Goal: Task Accomplishment & Management: Use online tool/utility

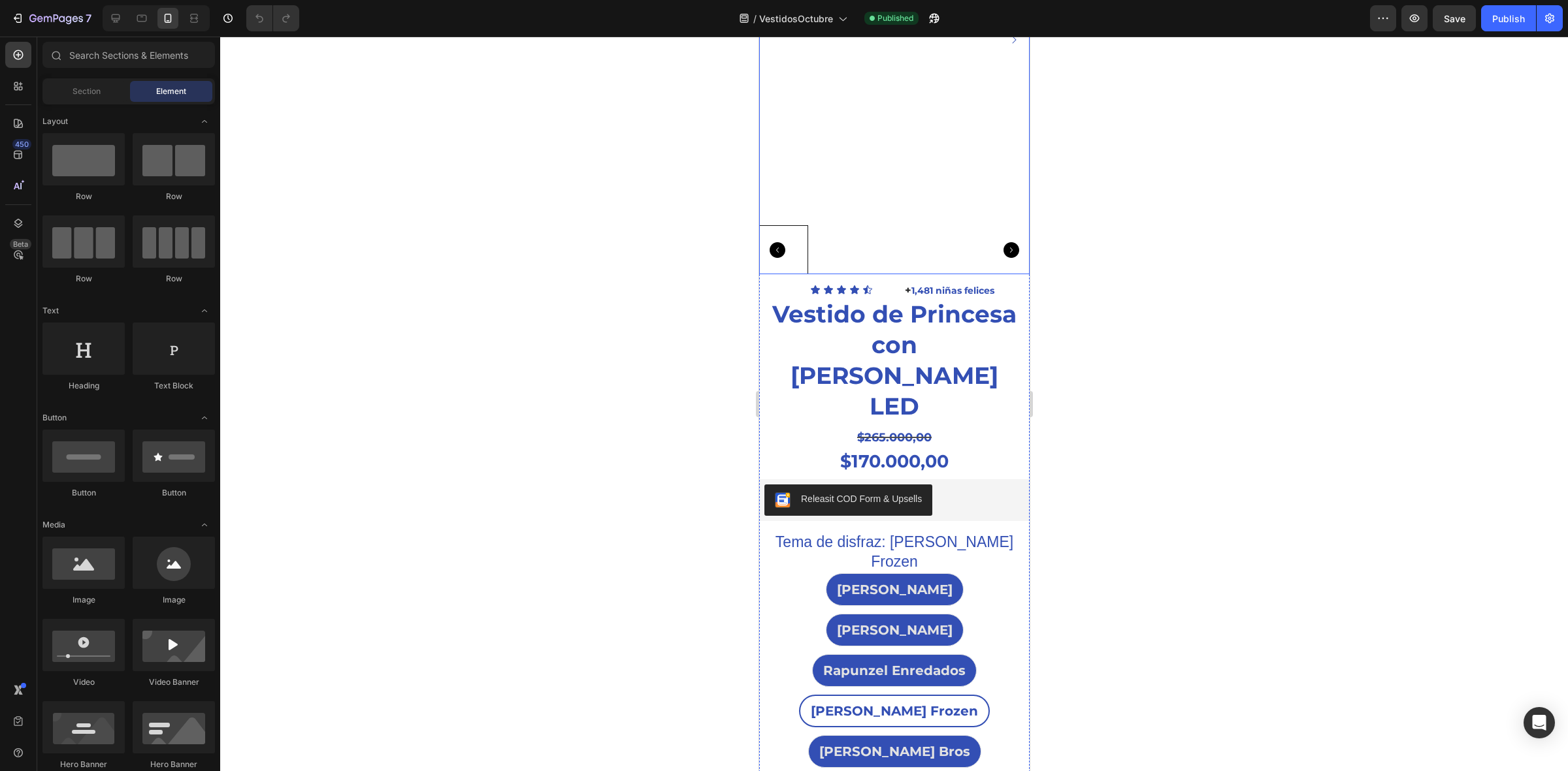
scroll to position [245, 0]
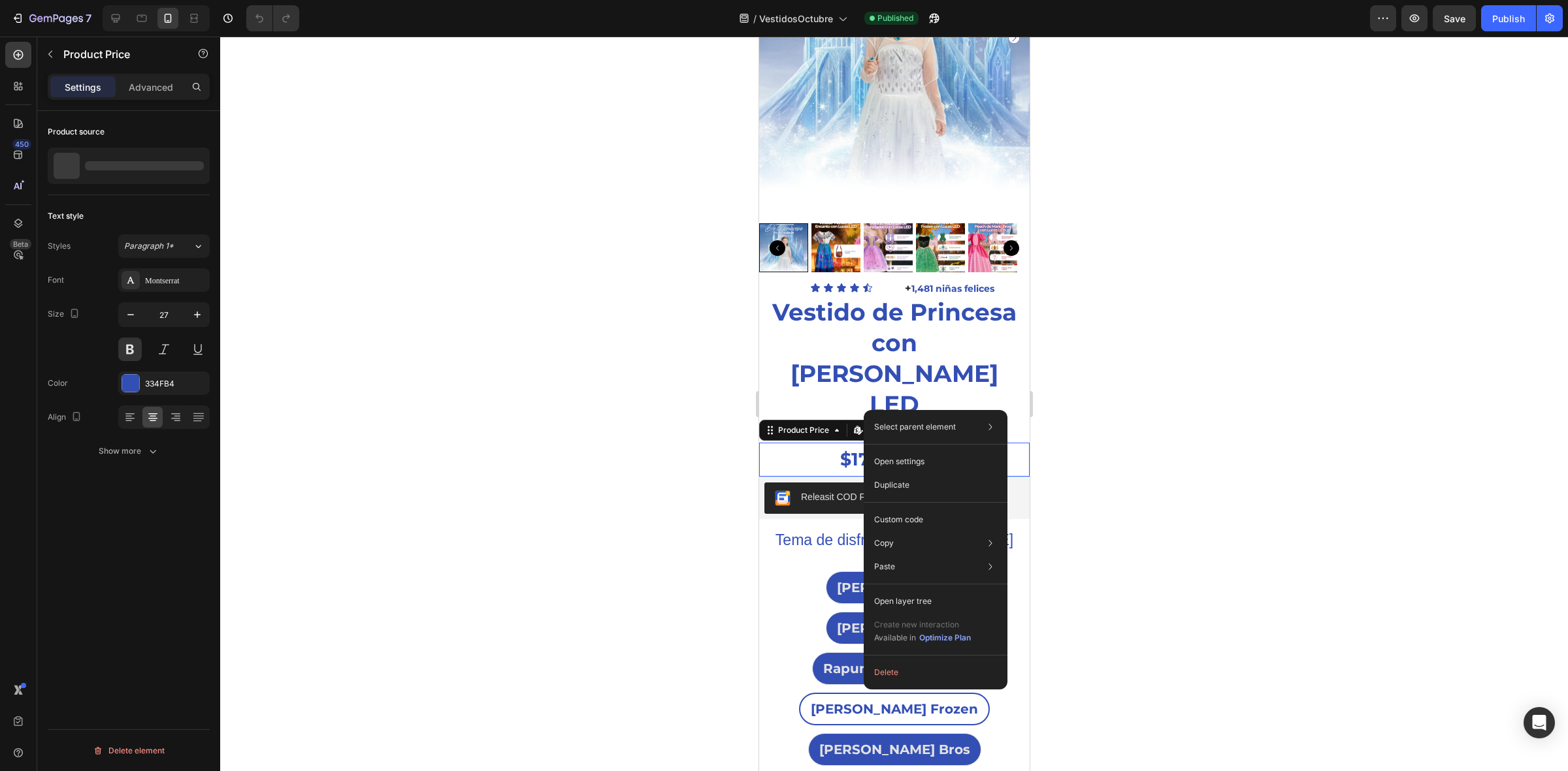
click at [709, 412] on div at bounding box center [894, 404] width 1348 height 735
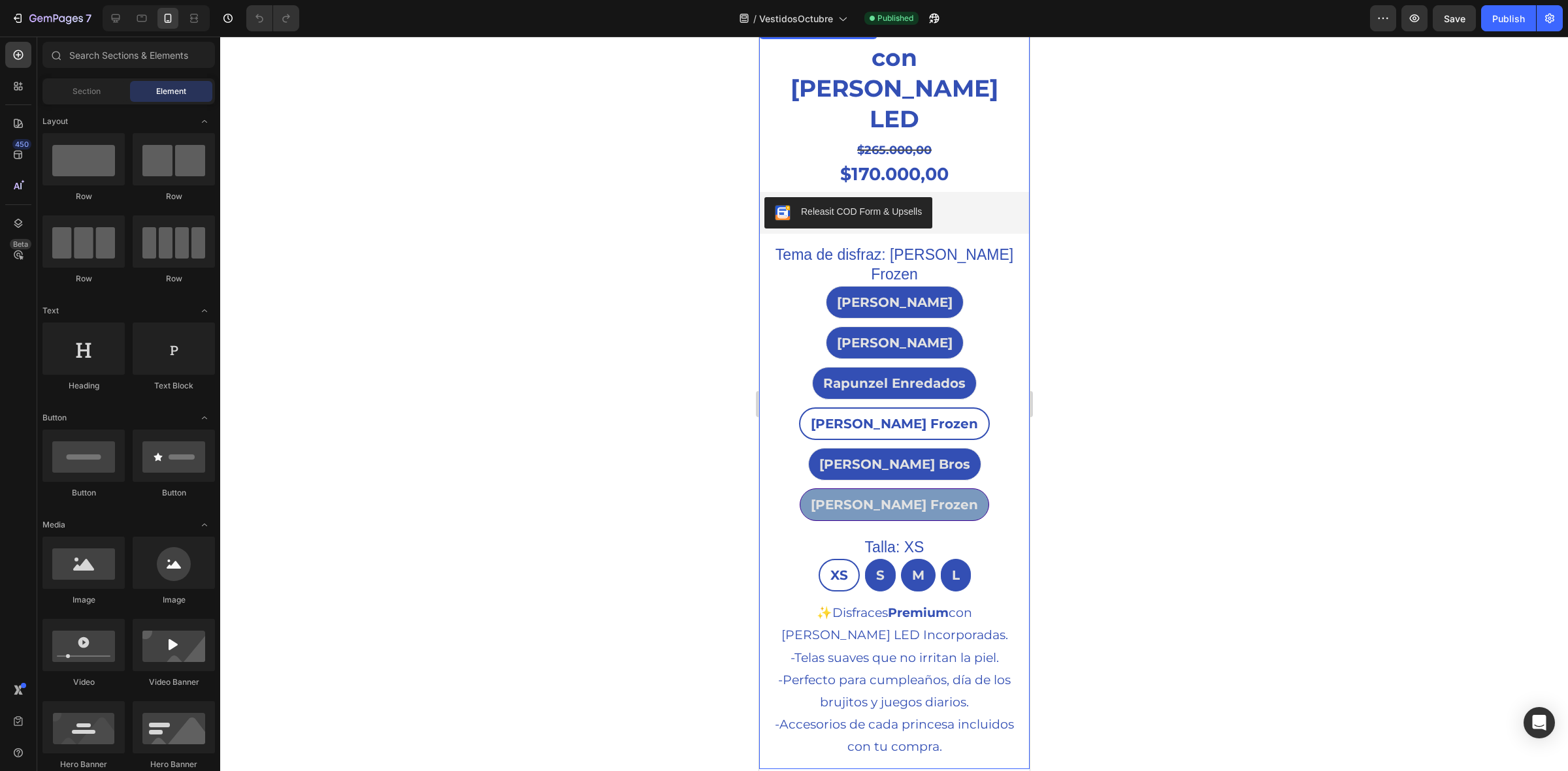
scroll to position [572, 0]
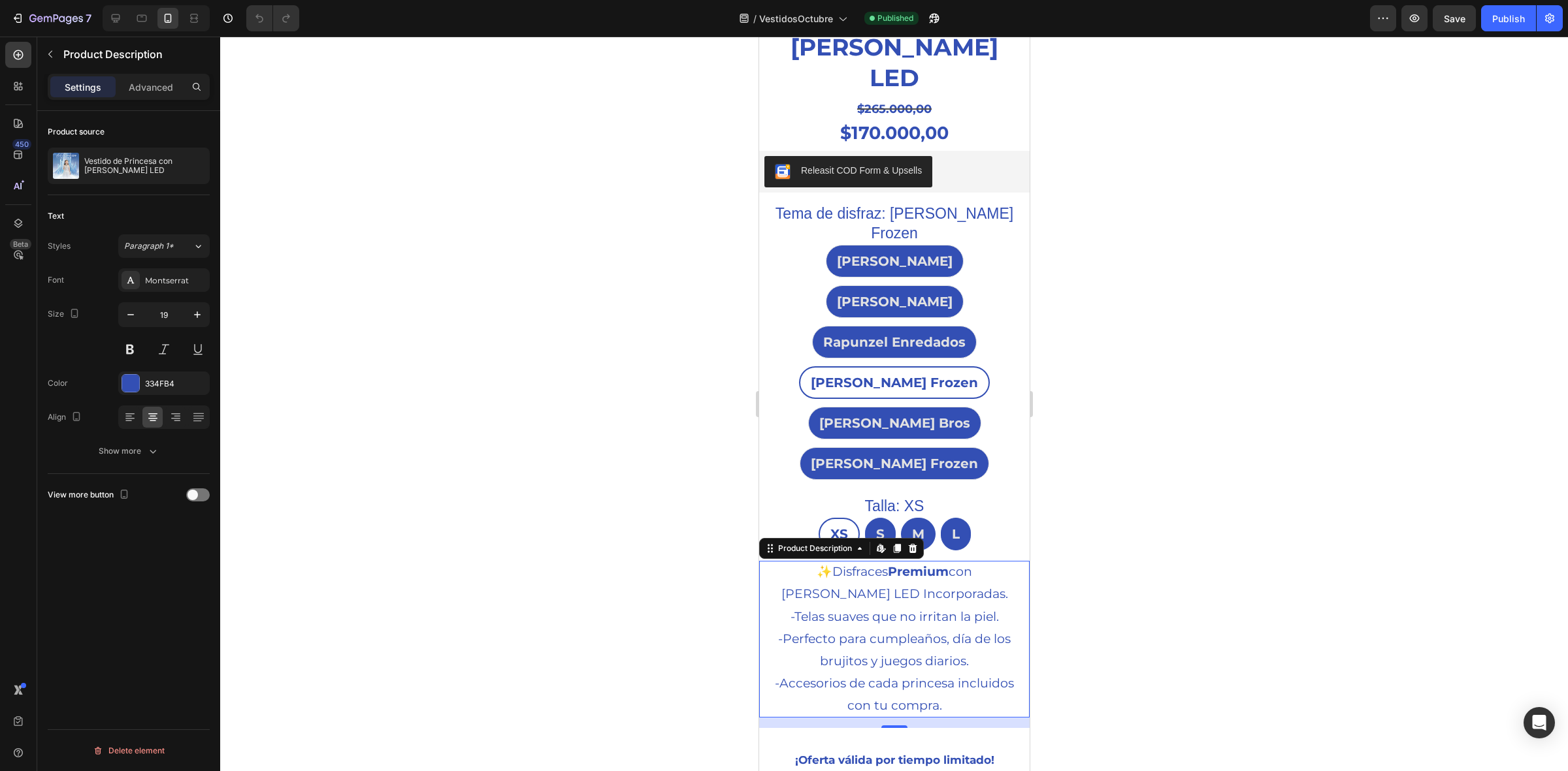
click at [832, 561] on div "✨ Disfraces Premium con Luces LED Incorporadas. -Telas suaves que no irritan la…" at bounding box center [894, 639] width 255 height 156
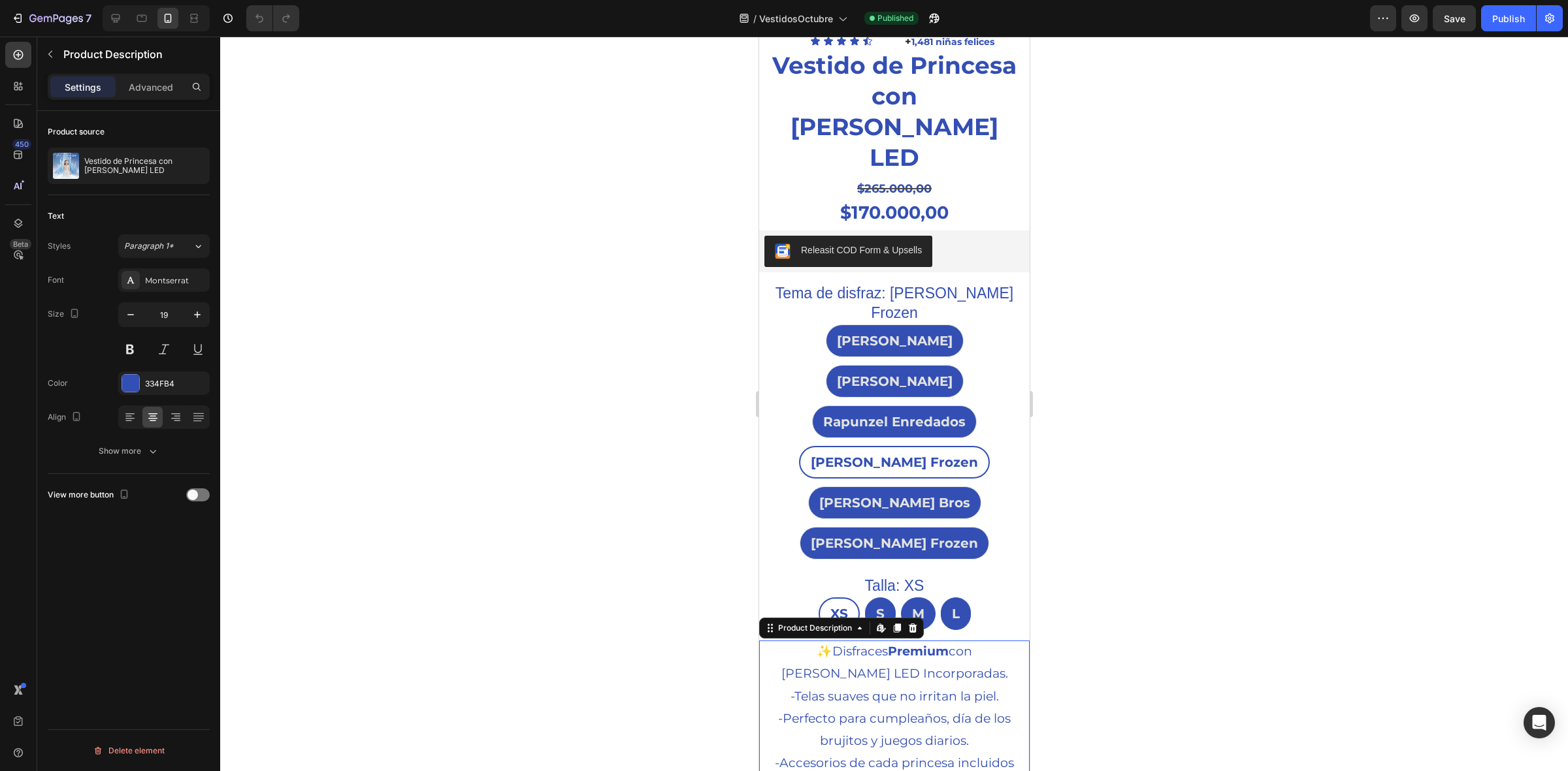
scroll to position [490, 0]
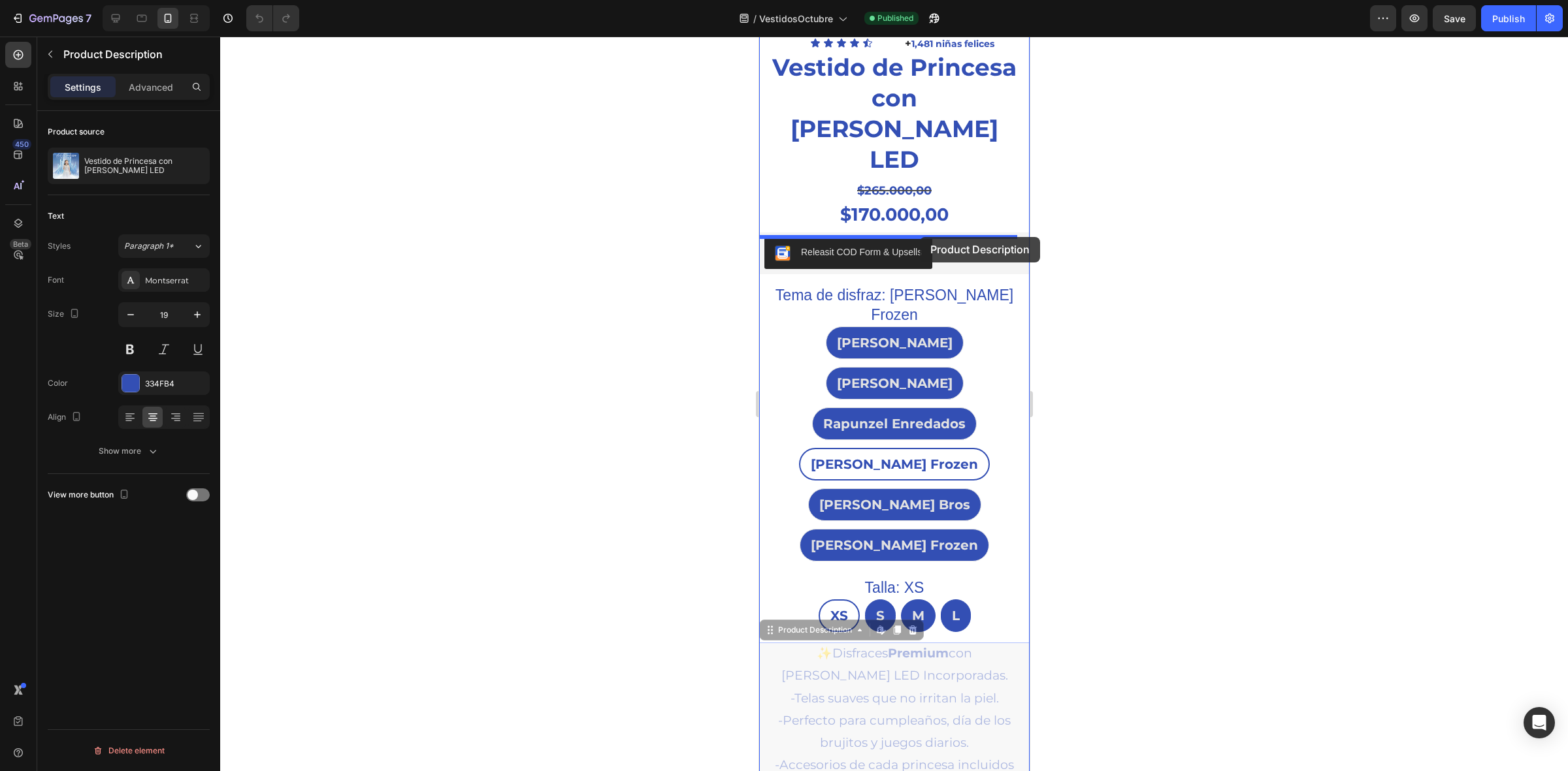
drag, startPoint x: 937, startPoint y: 562, endPoint x: 921, endPoint y: 237, distance: 325.4
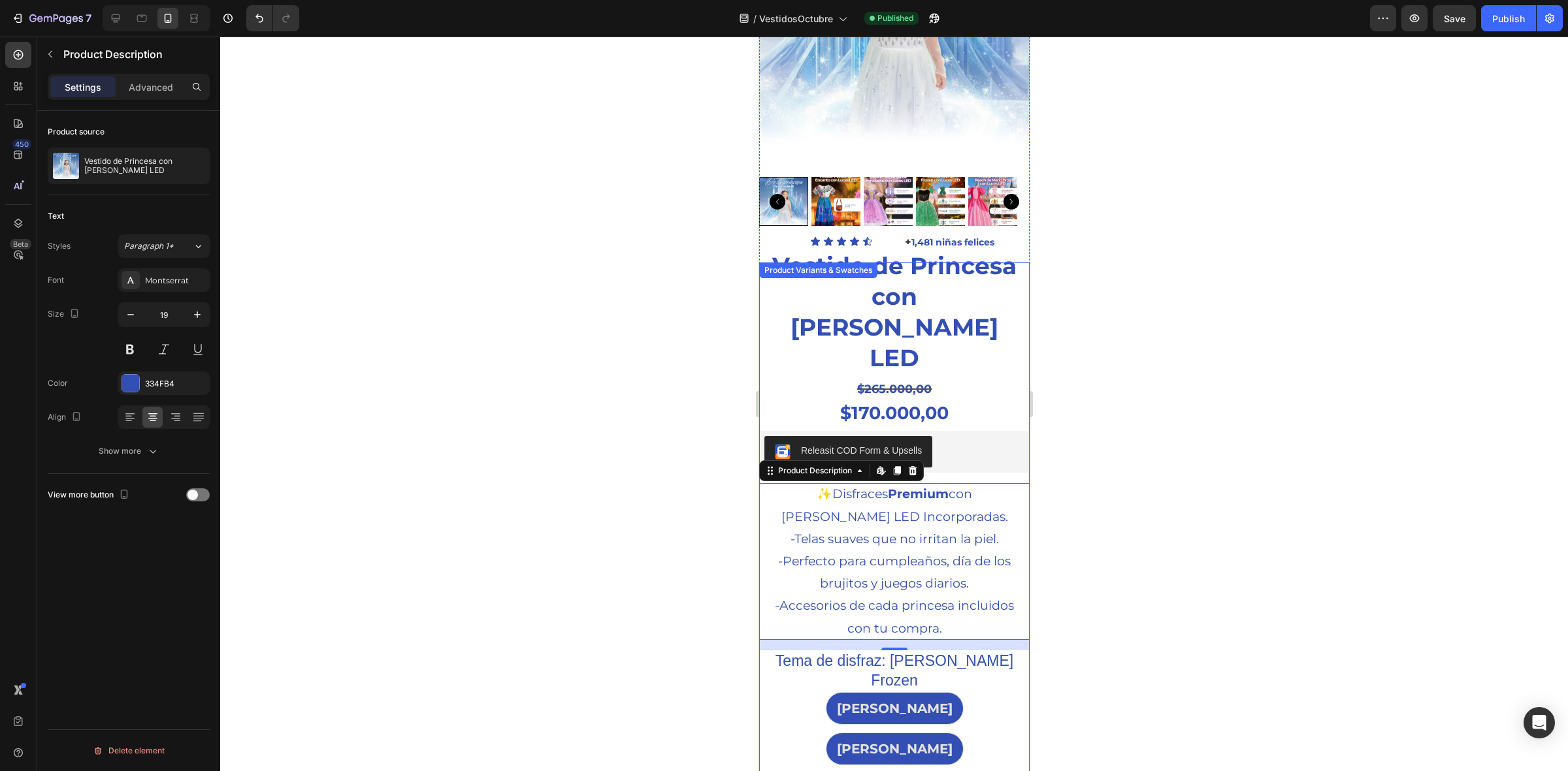
scroll to position [408, 0]
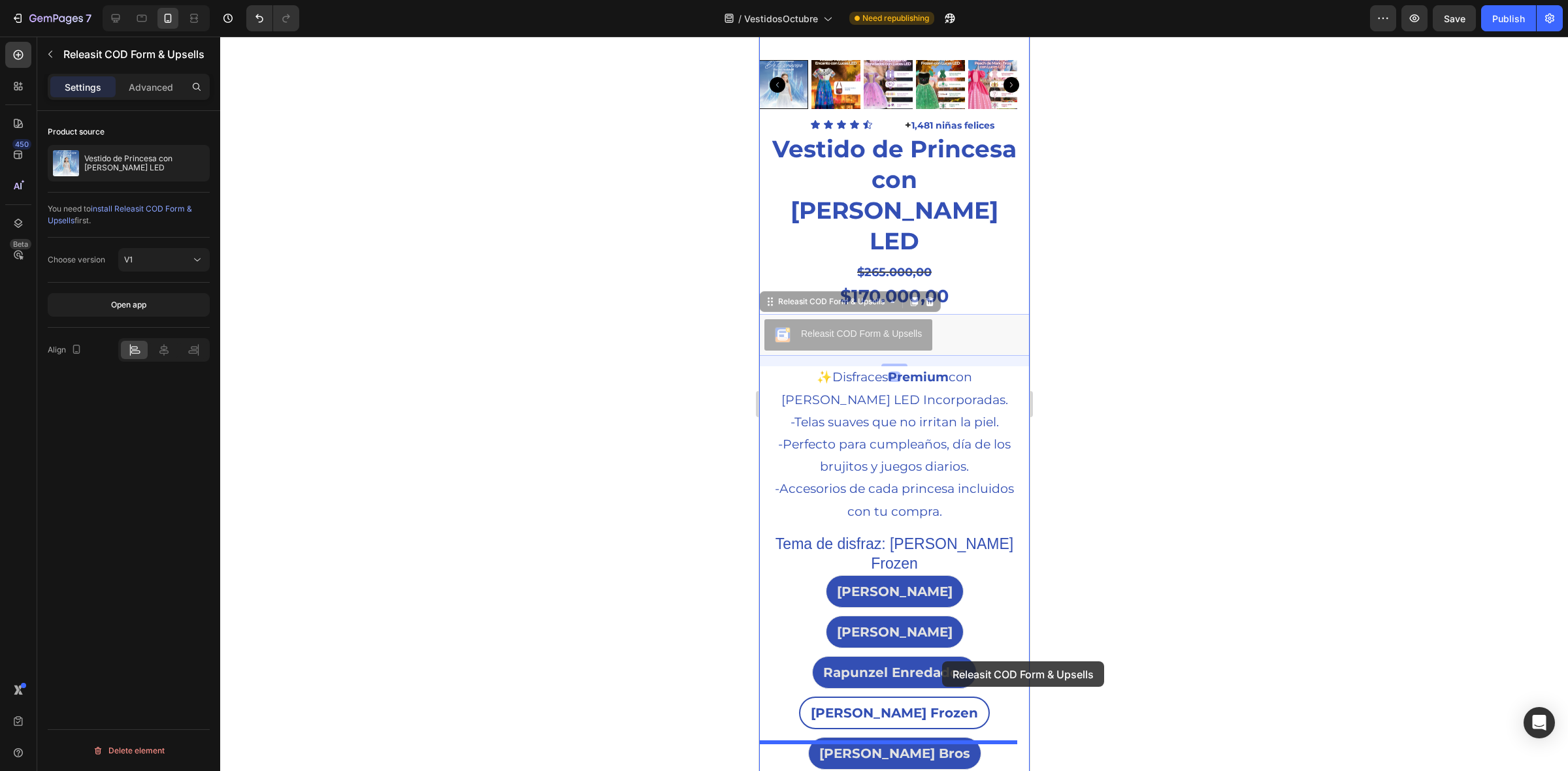
drag, startPoint x: 970, startPoint y: 285, endPoint x: 942, endPoint y: 661, distance: 377.0
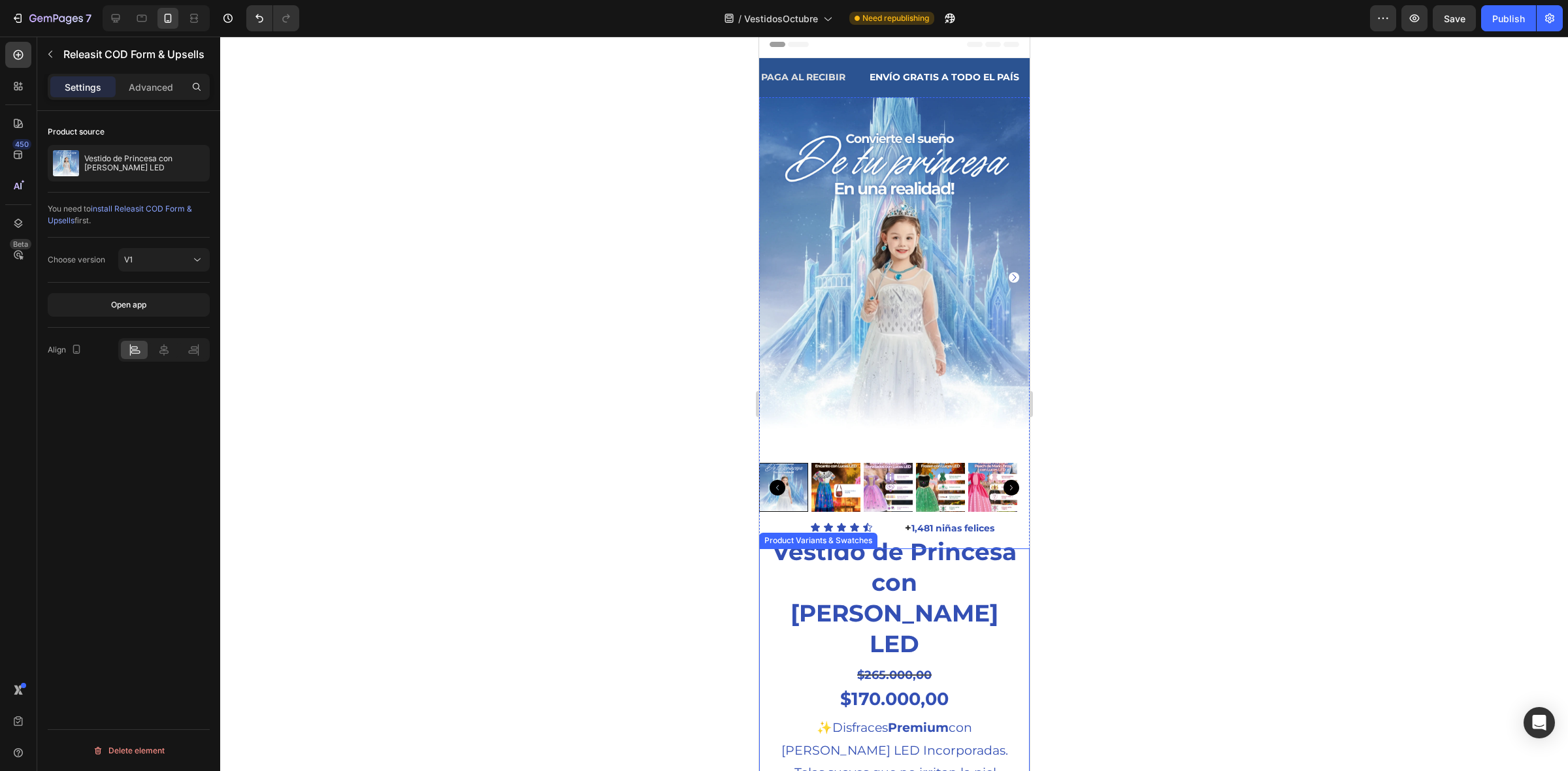
scroll to position [0, 0]
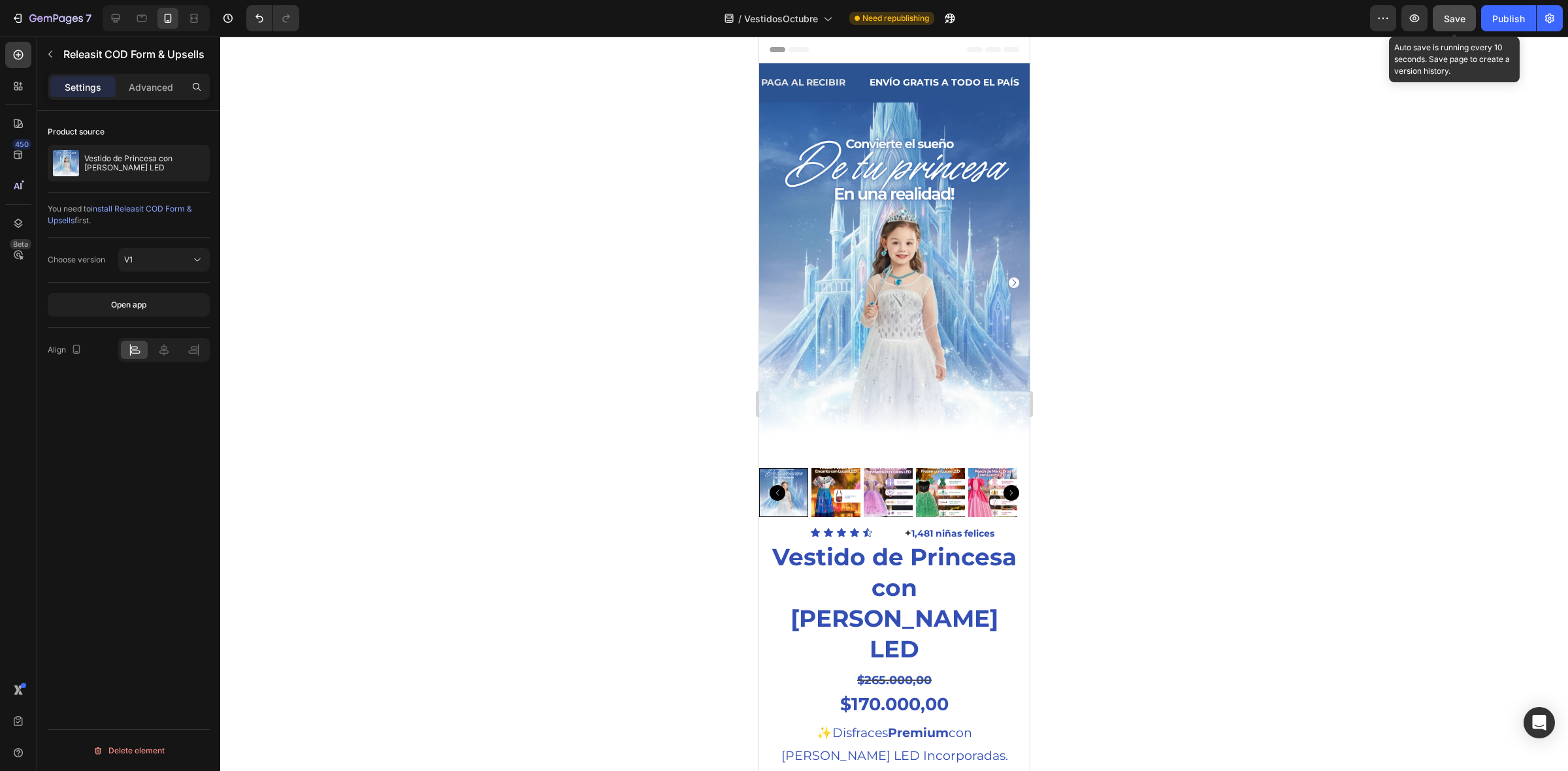
click at [1471, 13] on button "Save" at bounding box center [1455, 18] width 43 height 26
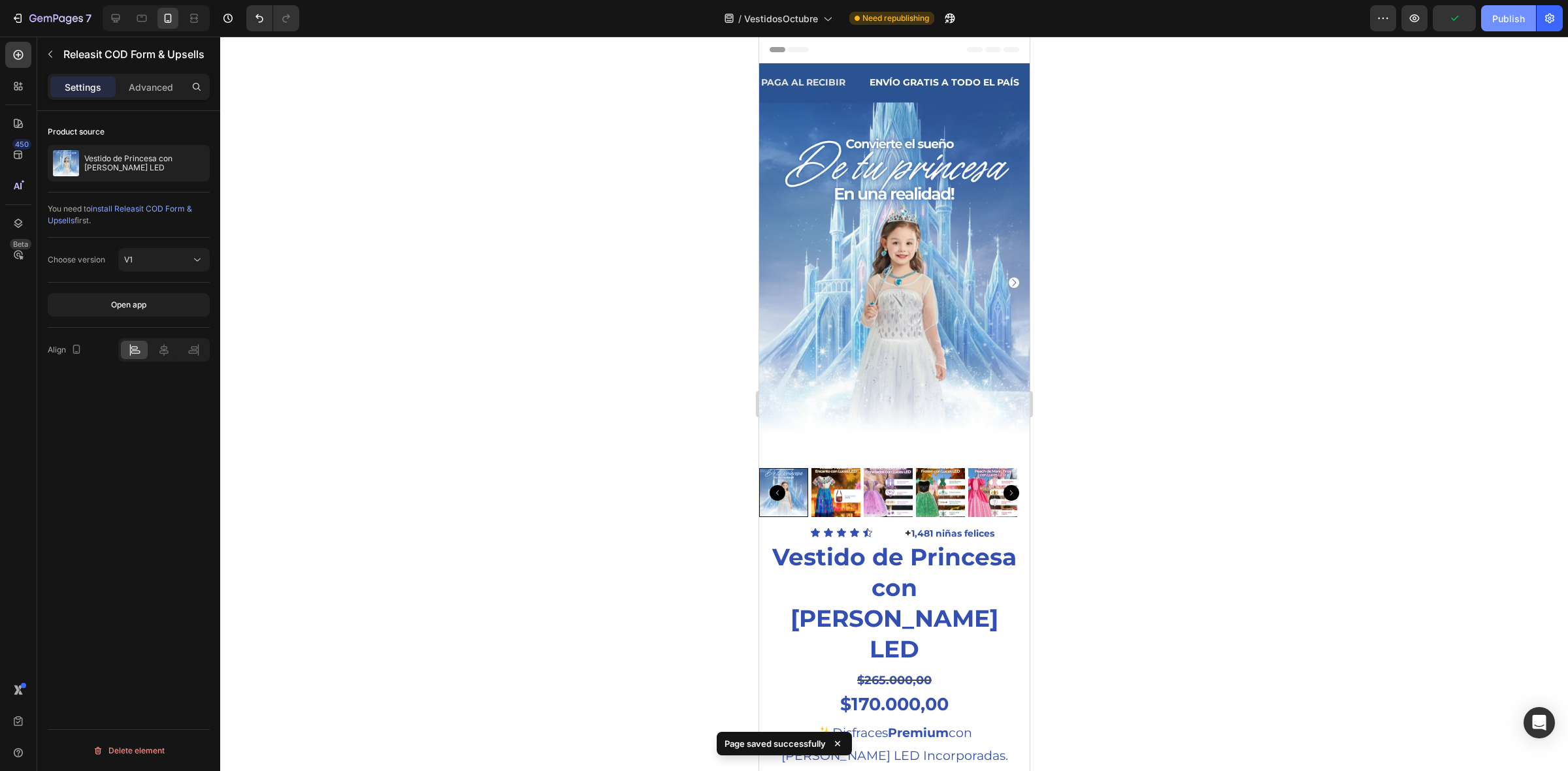
click at [1494, 21] on div "Publish" at bounding box center [1509, 18] width 32 height 13
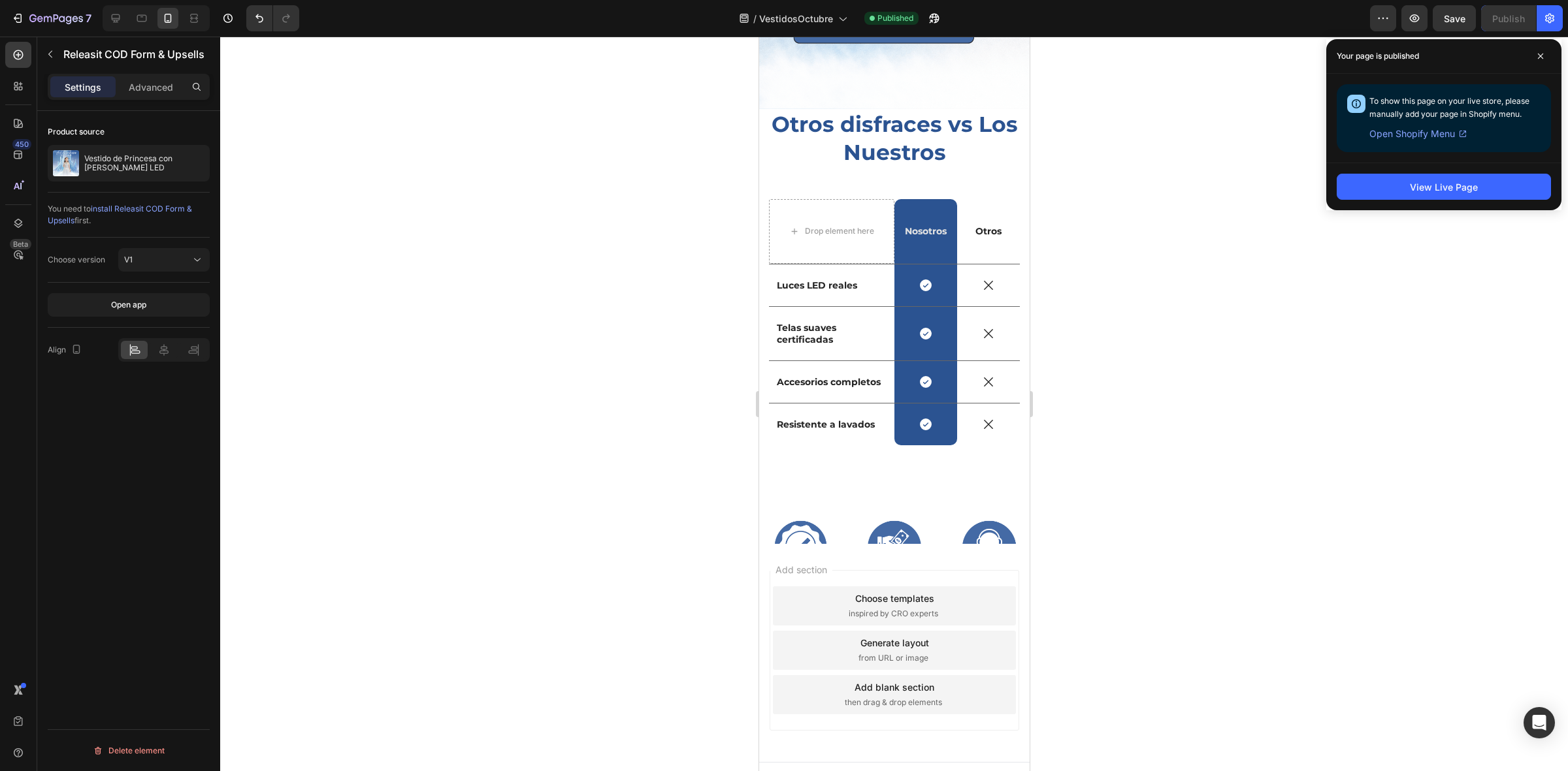
scroll to position [2757, 0]
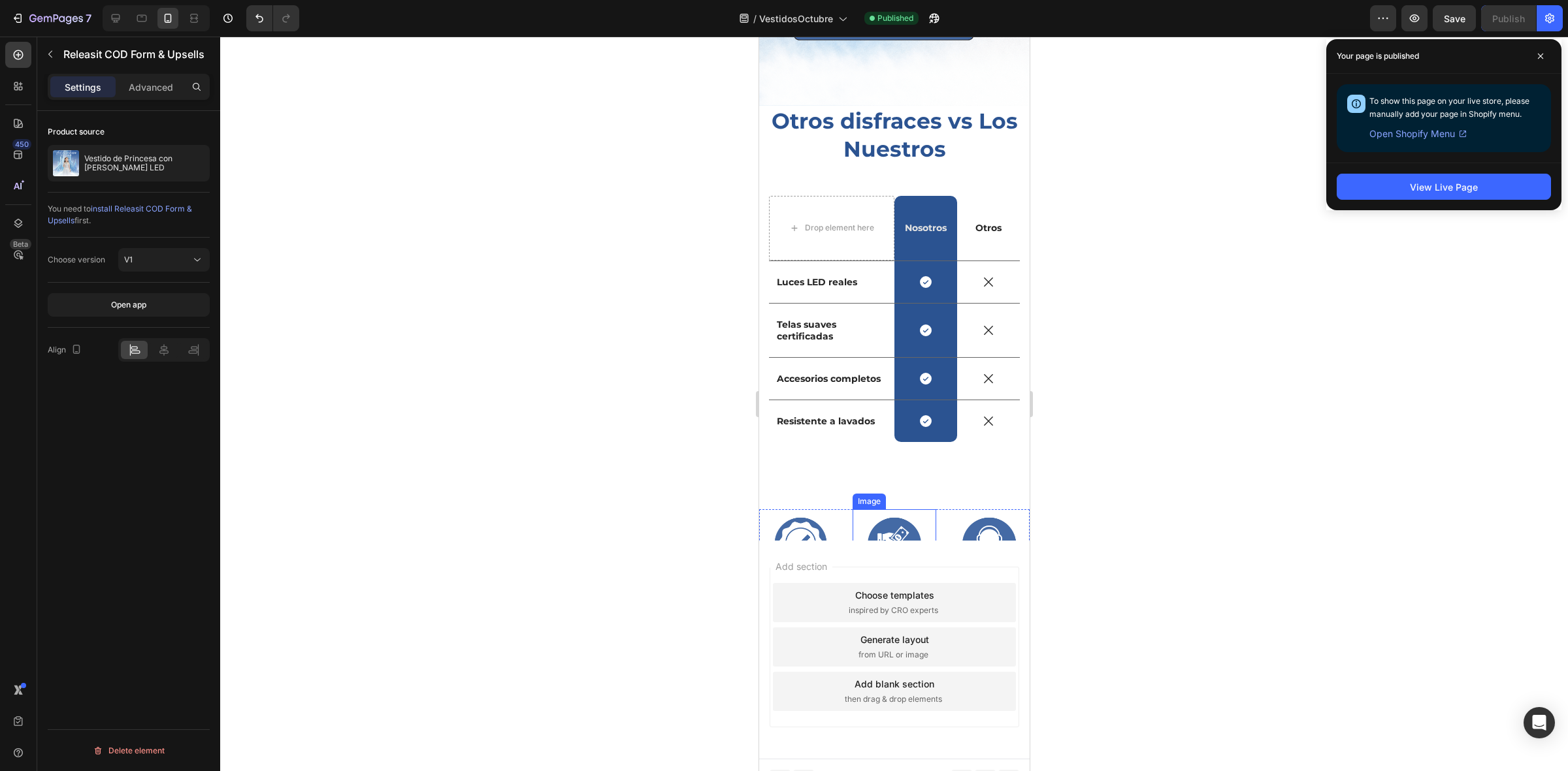
click at [861, 510] on img at bounding box center [894, 551] width 83 height 83
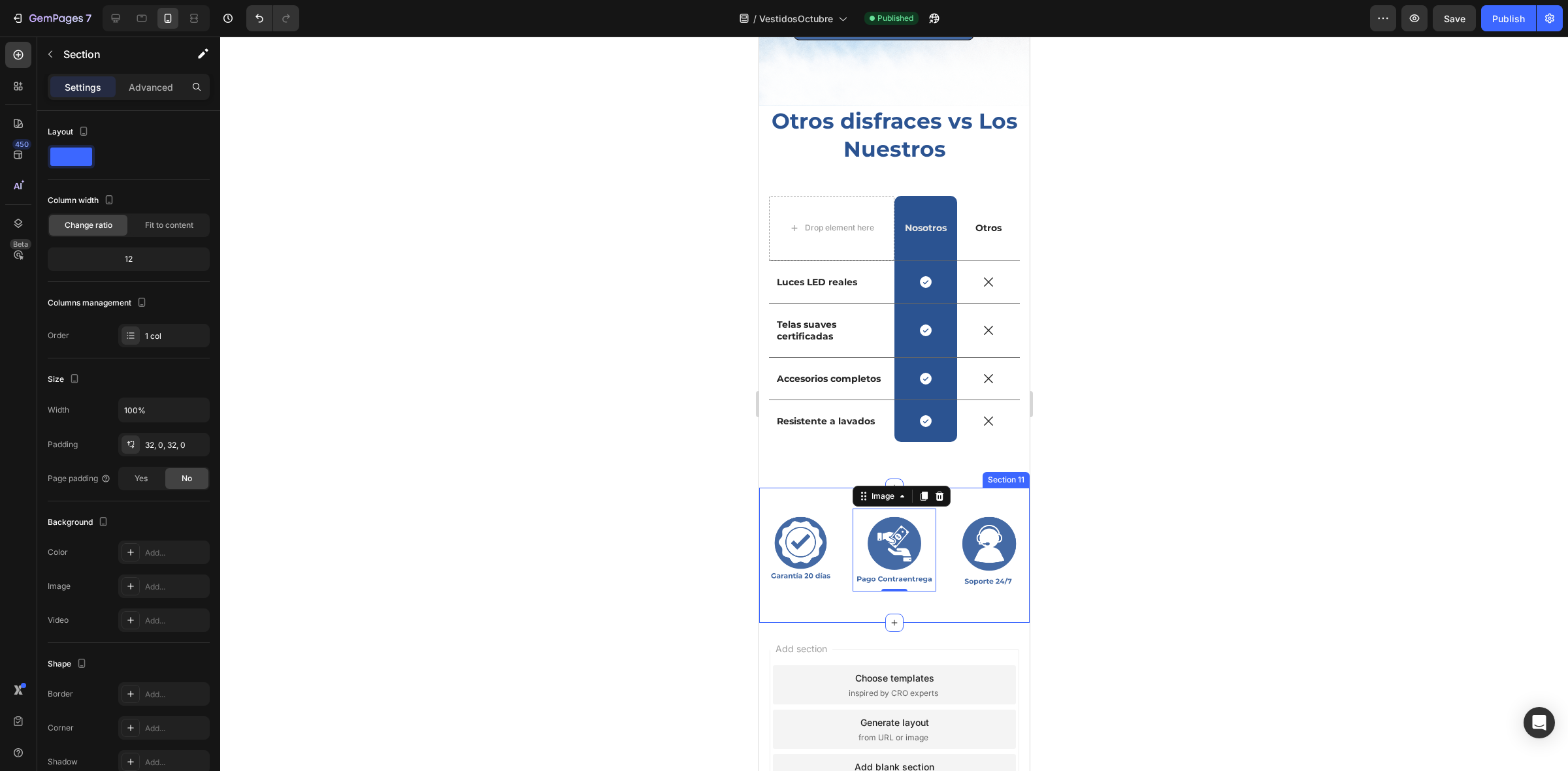
click at [828, 488] on div "Image Image 0 Image Row Section 11" at bounding box center [894, 556] width 270 height 136
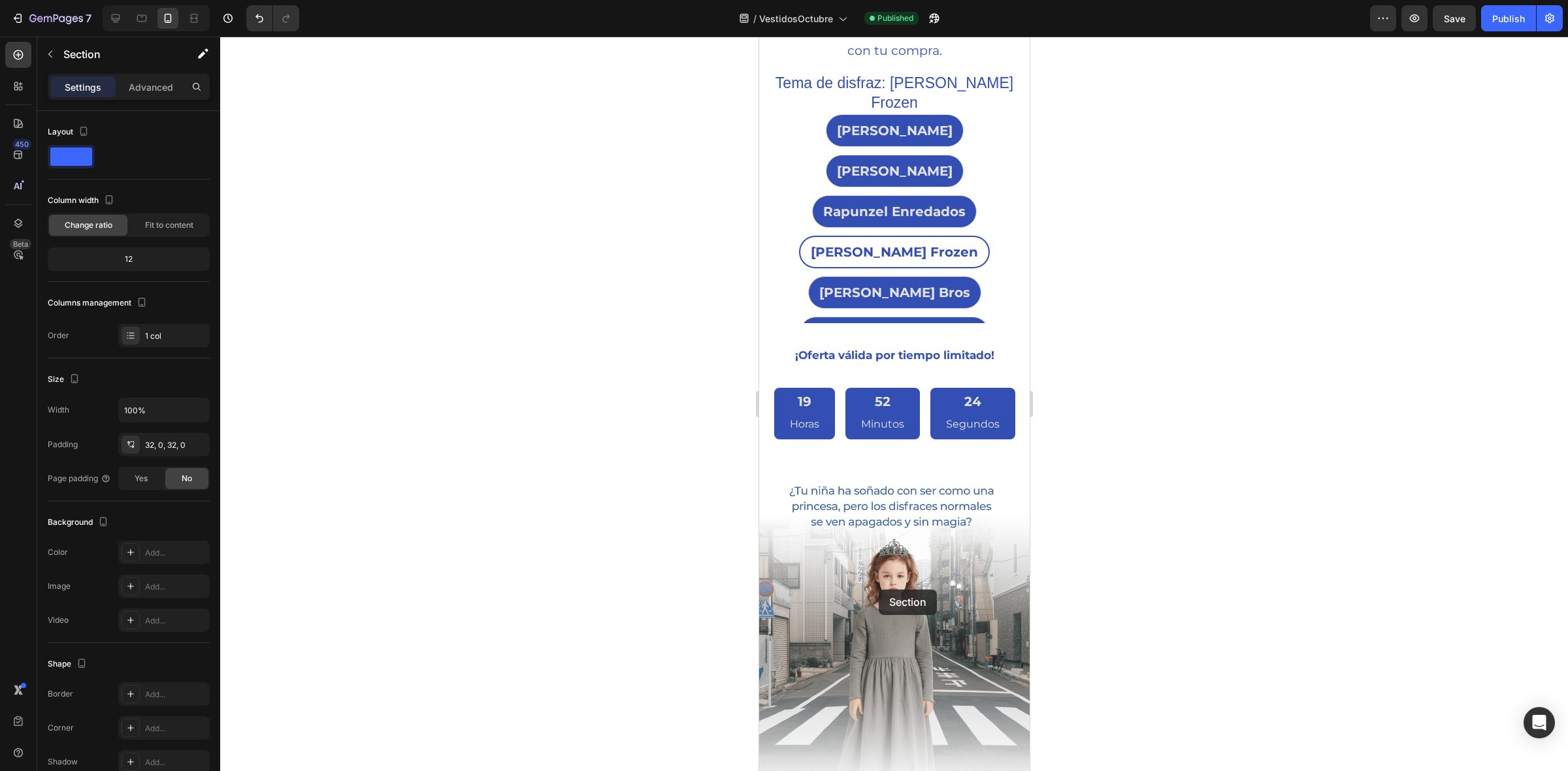
scroll to position [800, 0]
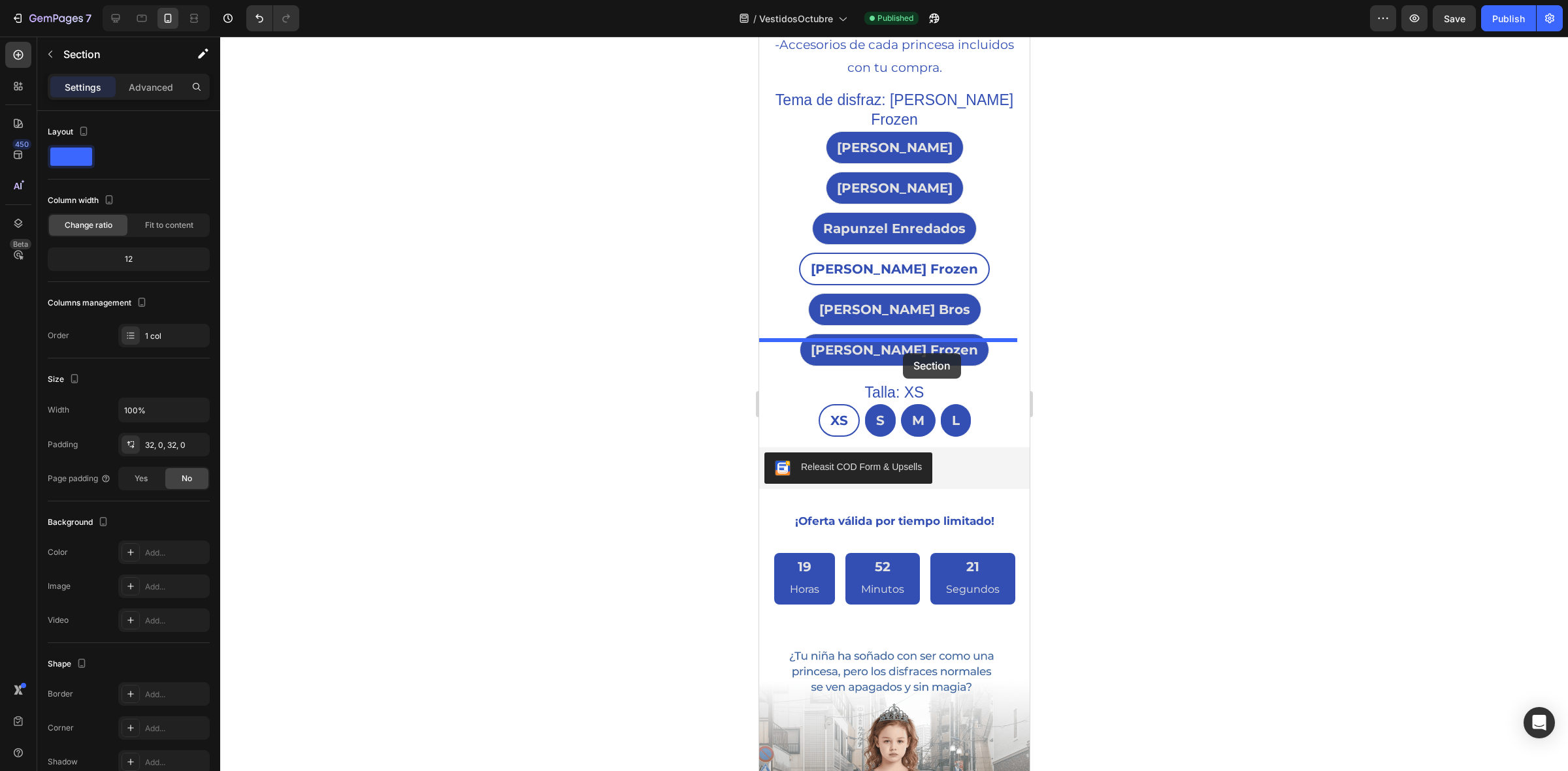
drag, startPoint x: 828, startPoint y: 477, endPoint x: 903, endPoint y: 354, distance: 144.1
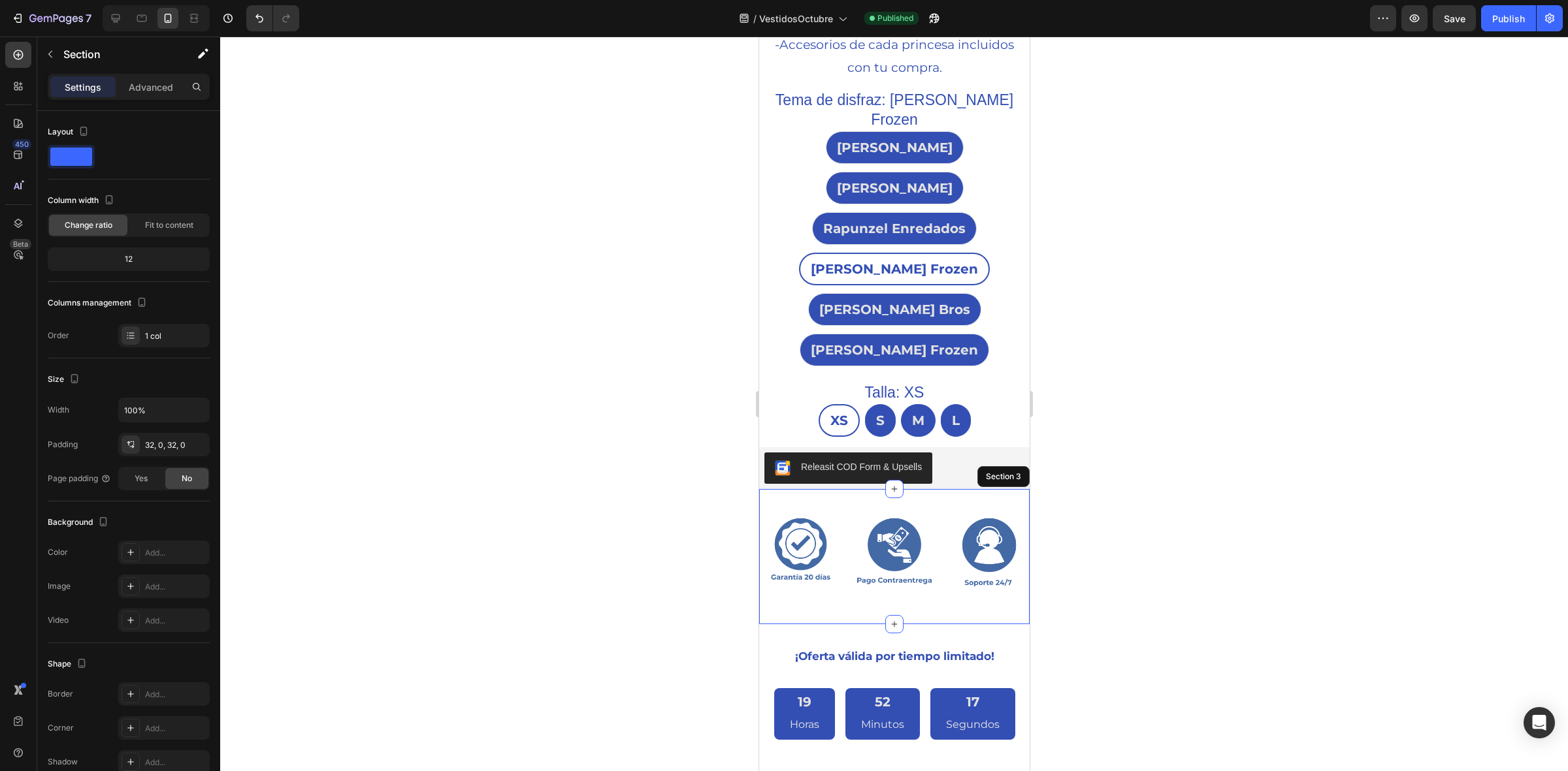
click at [1149, 342] on div at bounding box center [894, 404] width 1348 height 735
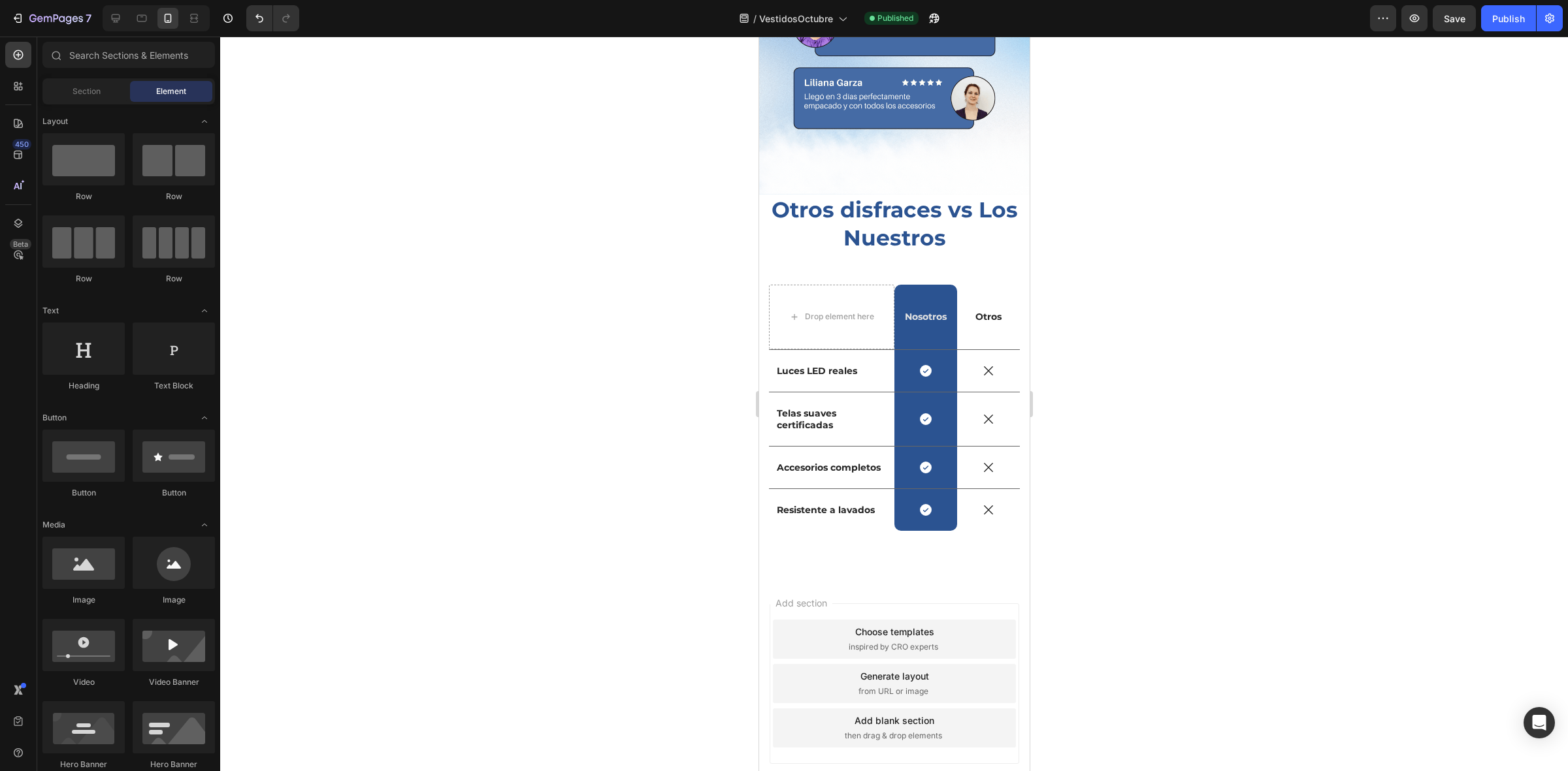
scroll to position [2836, 0]
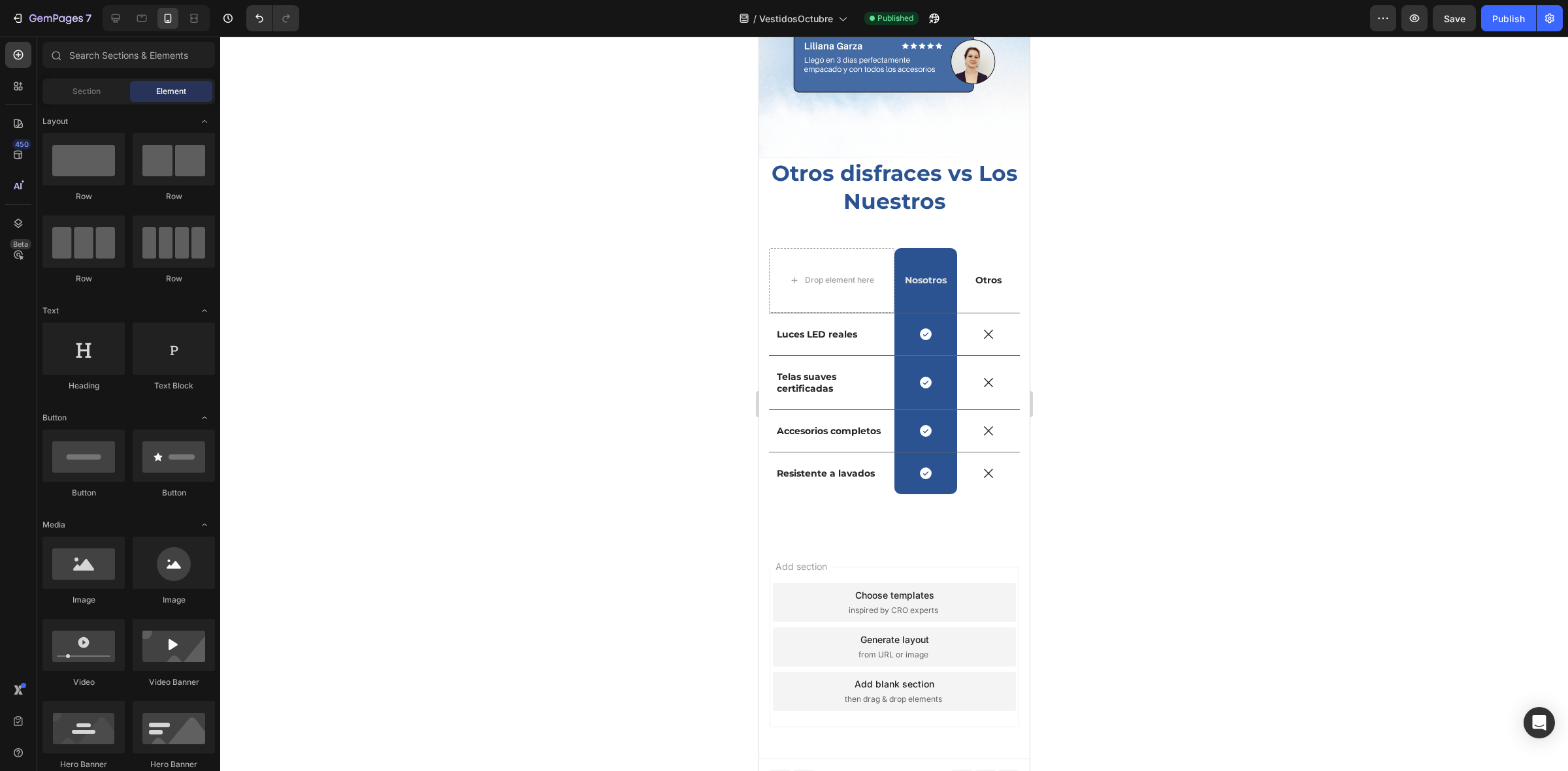
drag, startPoint x: 844, startPoint y: 520, endPoint x: 851, endPoint y: 520, distance: 7.0
click at [844, 520] on div "Otros disfraces vs Los Nuestros Heading Drop element here Nosotros Text Block R…" at bounding box center [894, 349] width 270 height 382
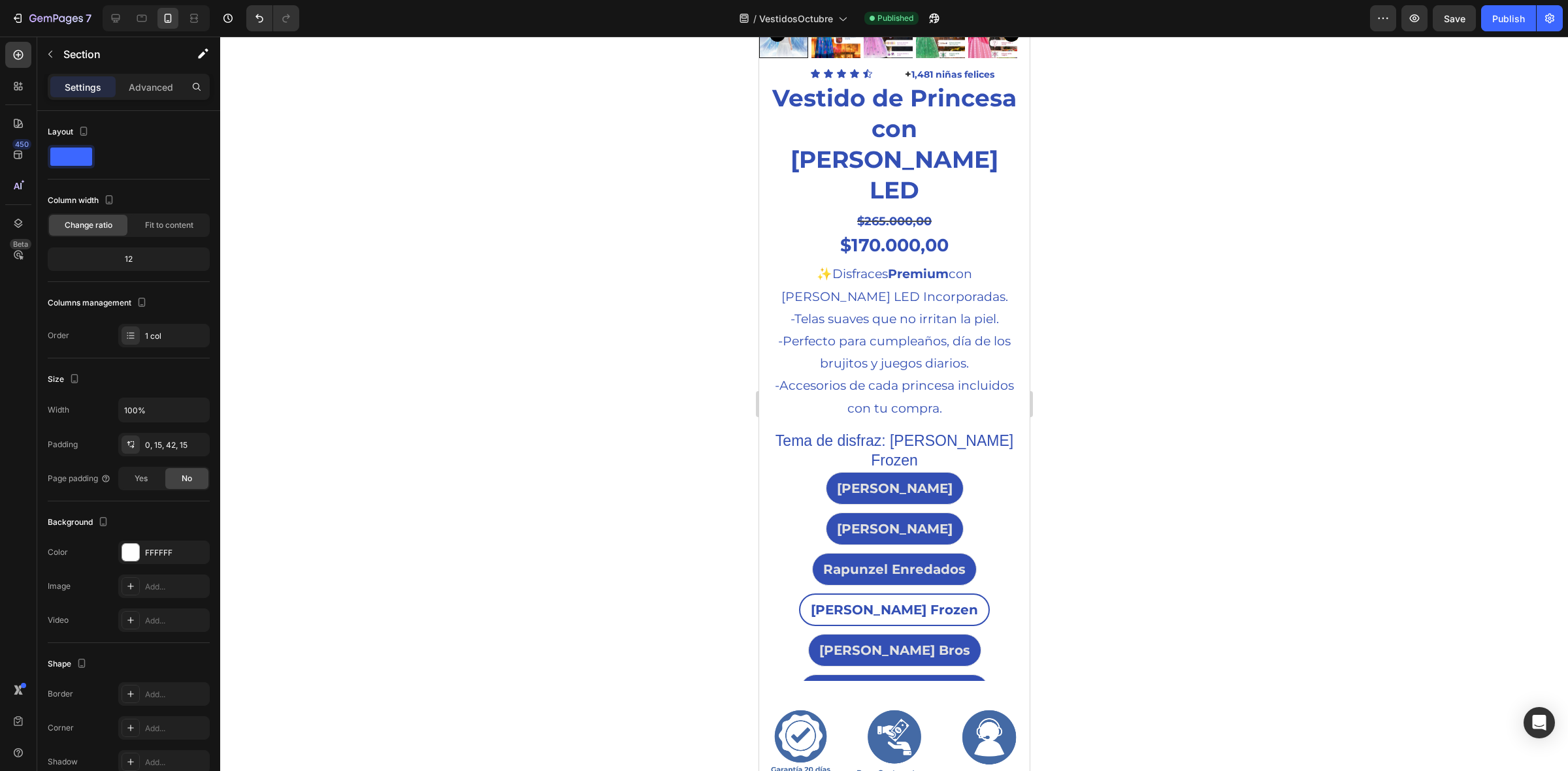
scroll to position [390, 0]
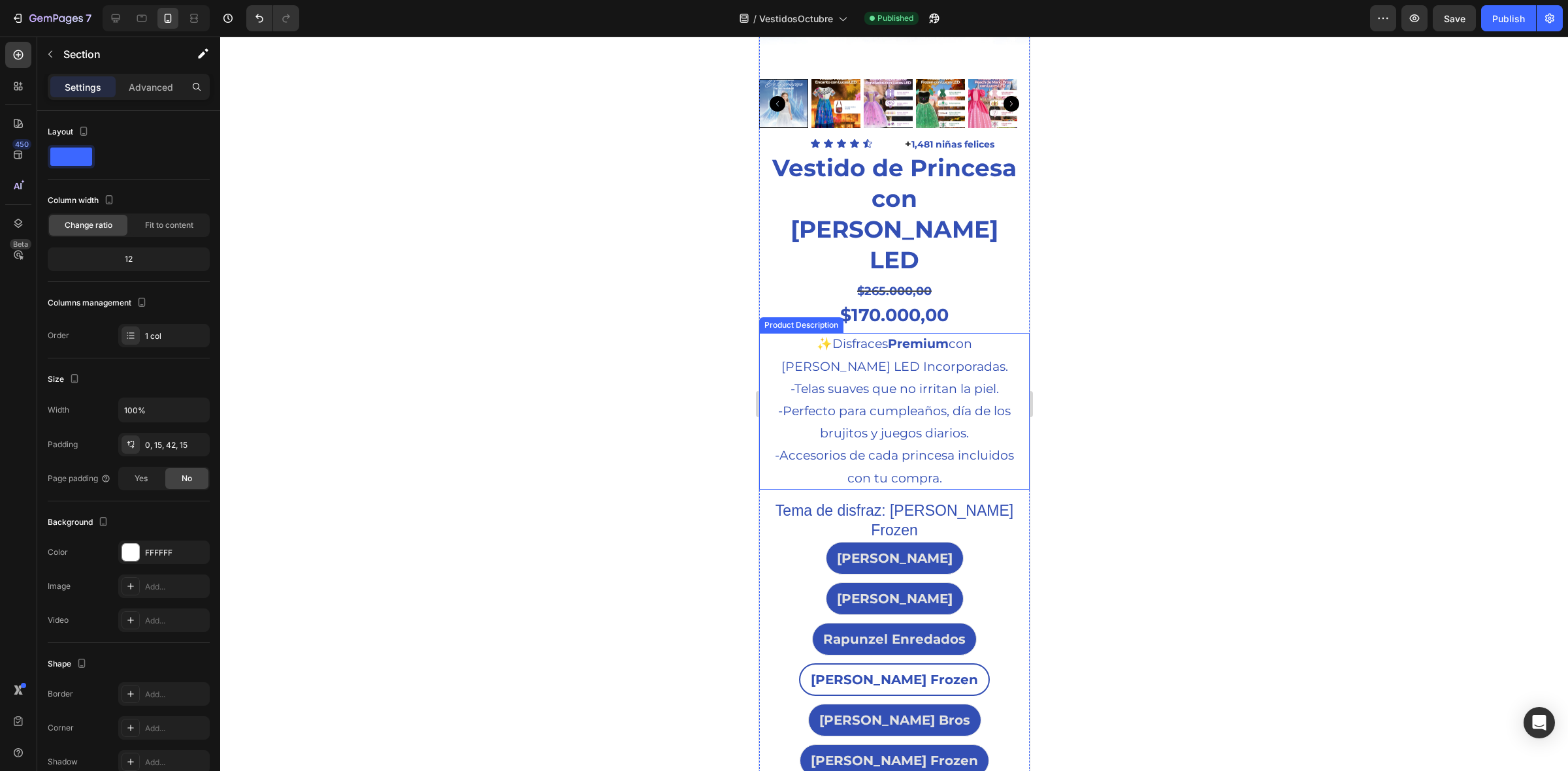
click at [944, 351] on div "✨ Disfraces Premium con Luces LED Incorporadas. -Telas suaves que no irritan la…" at bounding box center [894, 411] width 255 height 156
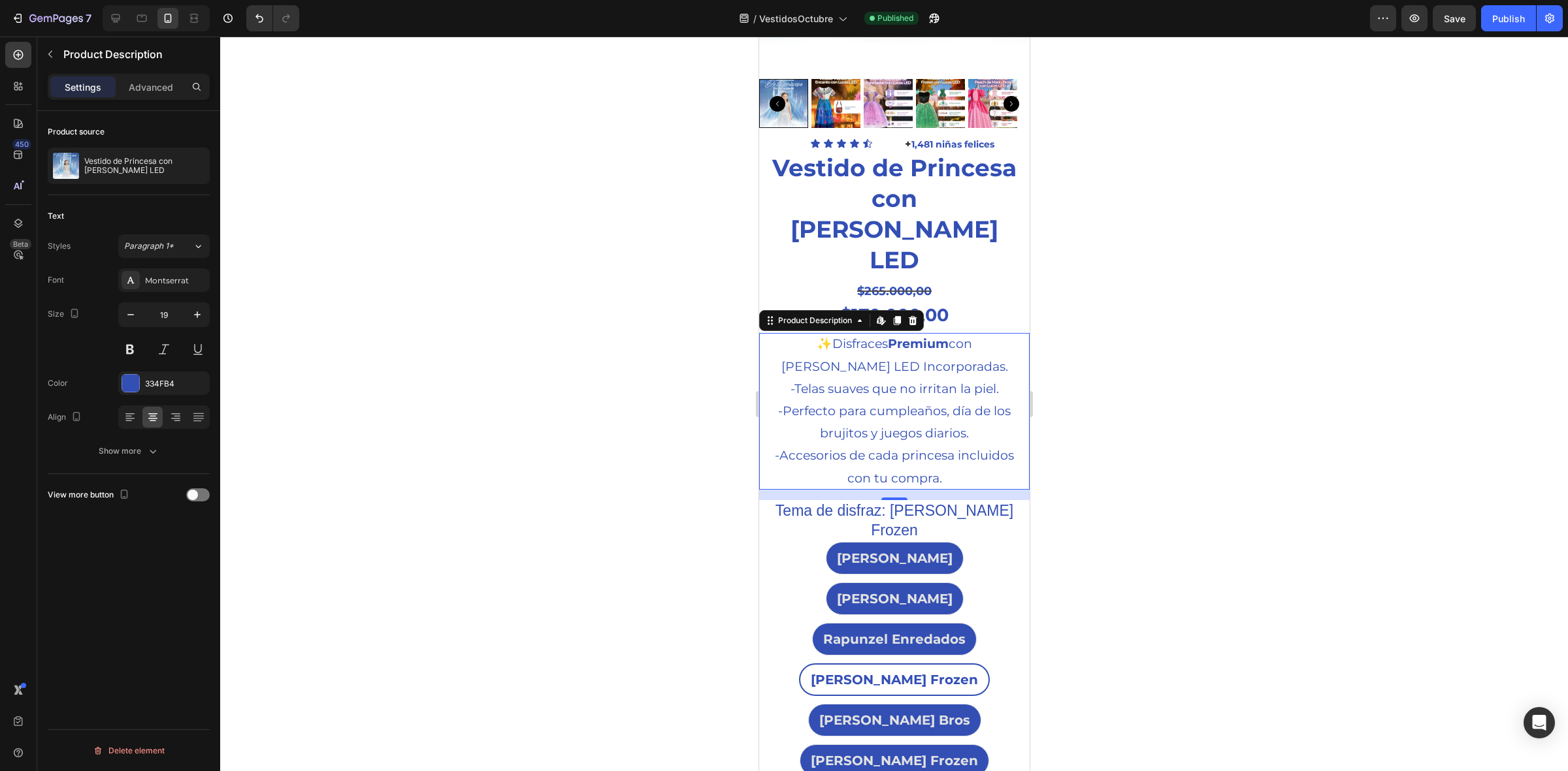
click at [651, 296] on div at bounding box center [894, 404] width 1348 height 735
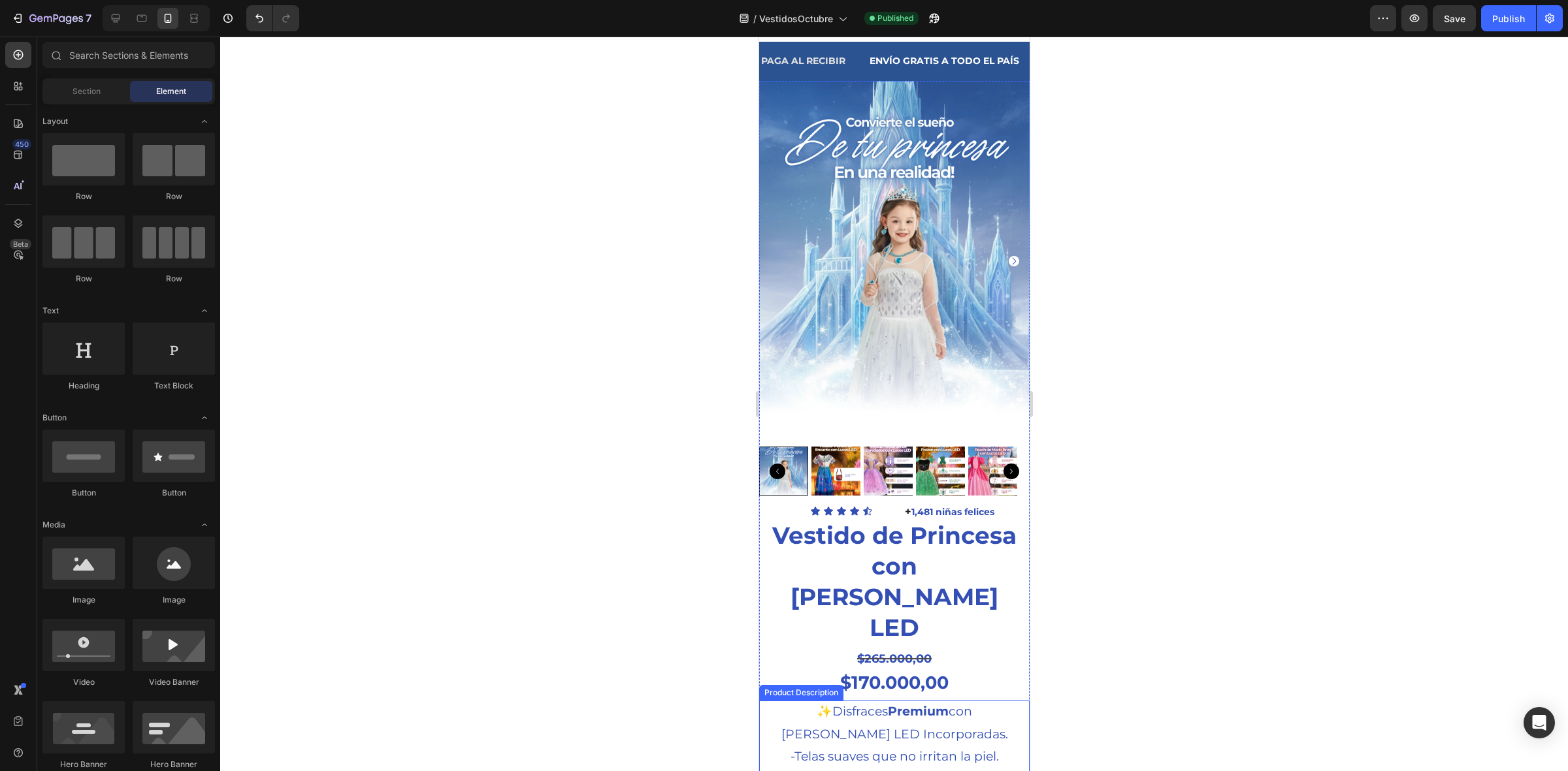
scroll to position [0, 0]
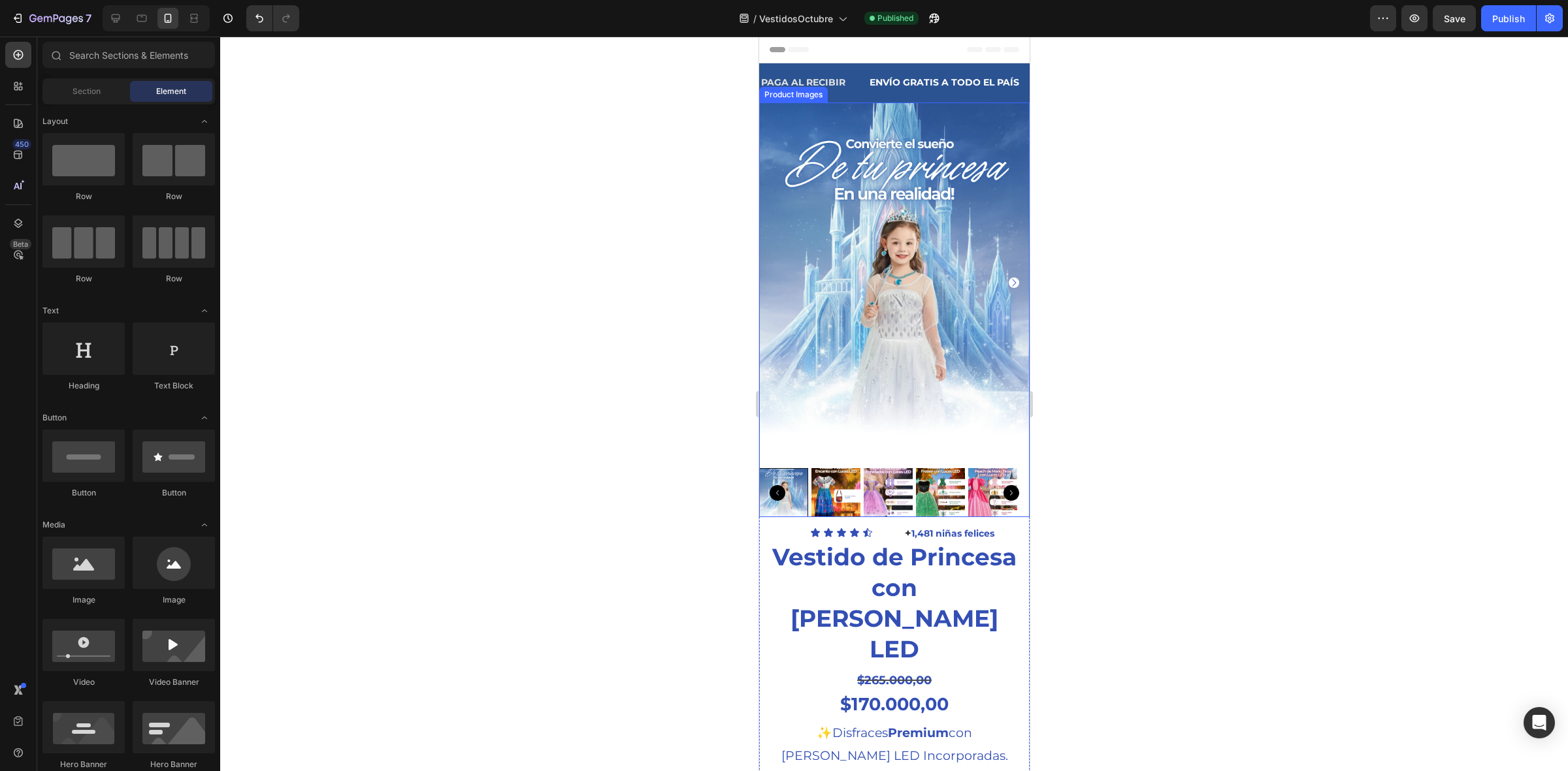
click at [838, 469] on img at bounding box center [835, 493] width 49 height 49
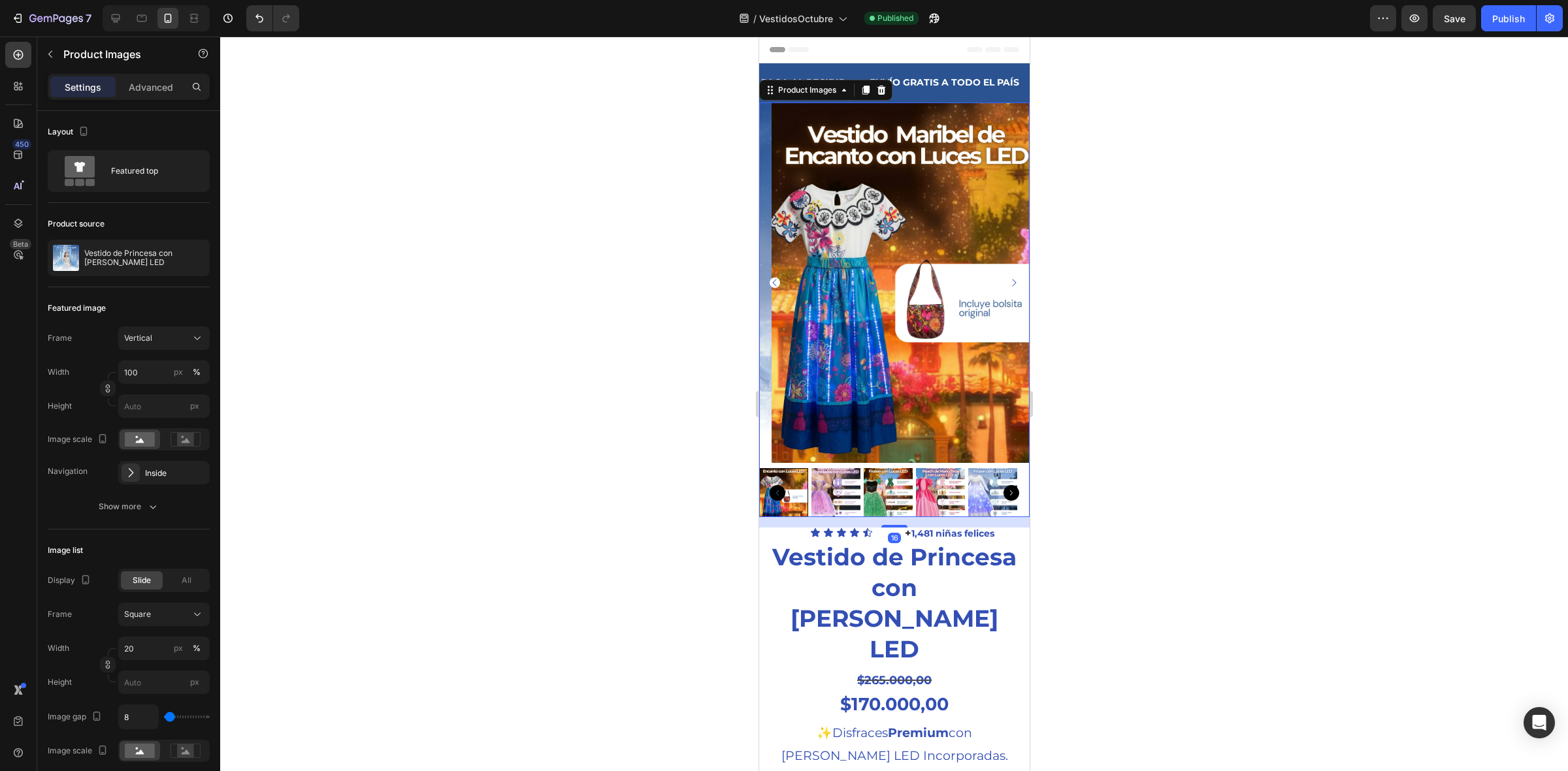
click at [776, 486] on icon "Carousel Back Arrow" at bounding box center [776, 493] width 15 height 15
click at [796, 477] on img at bounding box center [783, 493] width 49 height 49
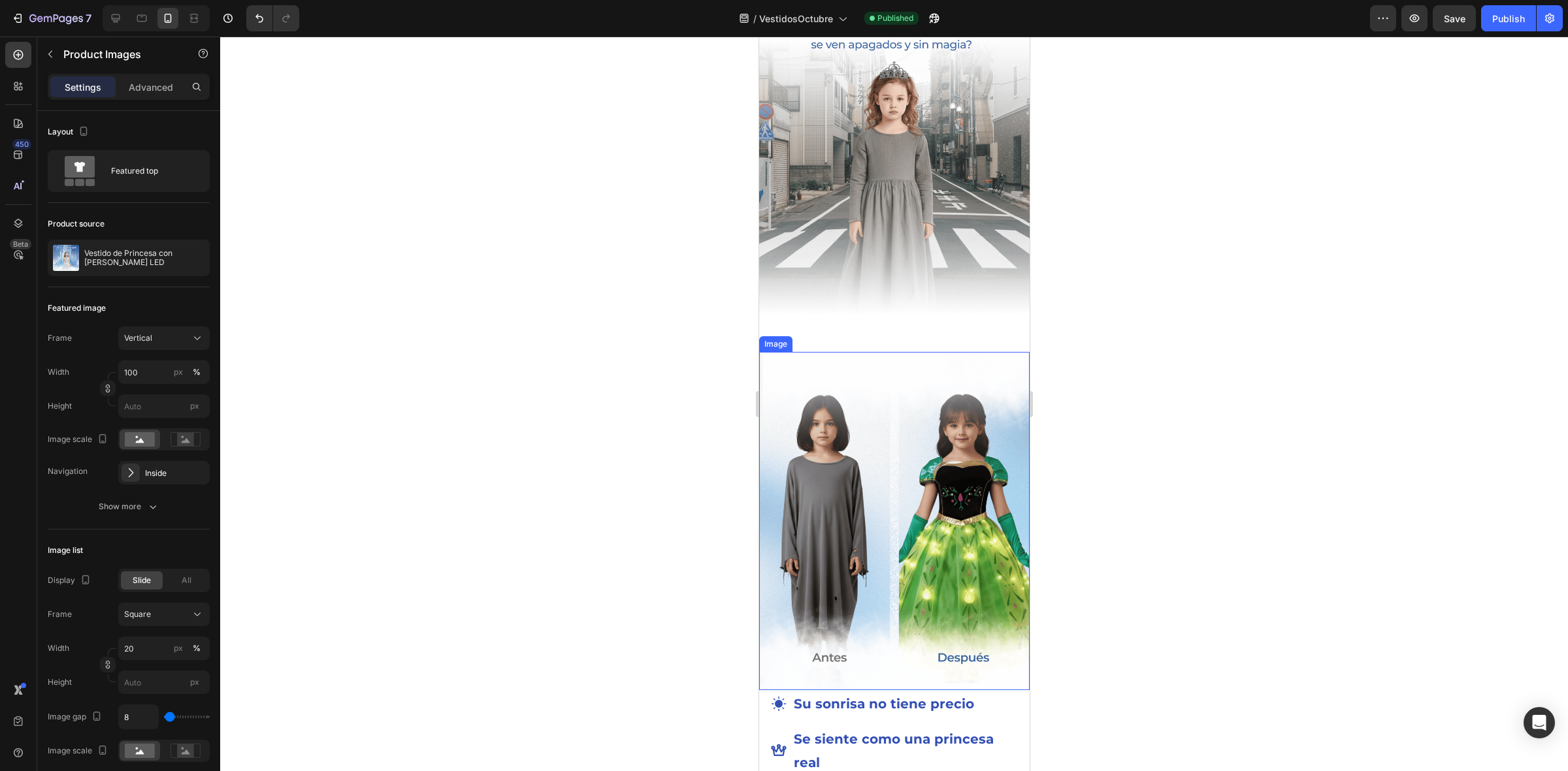
scroll to position [1633, 0]
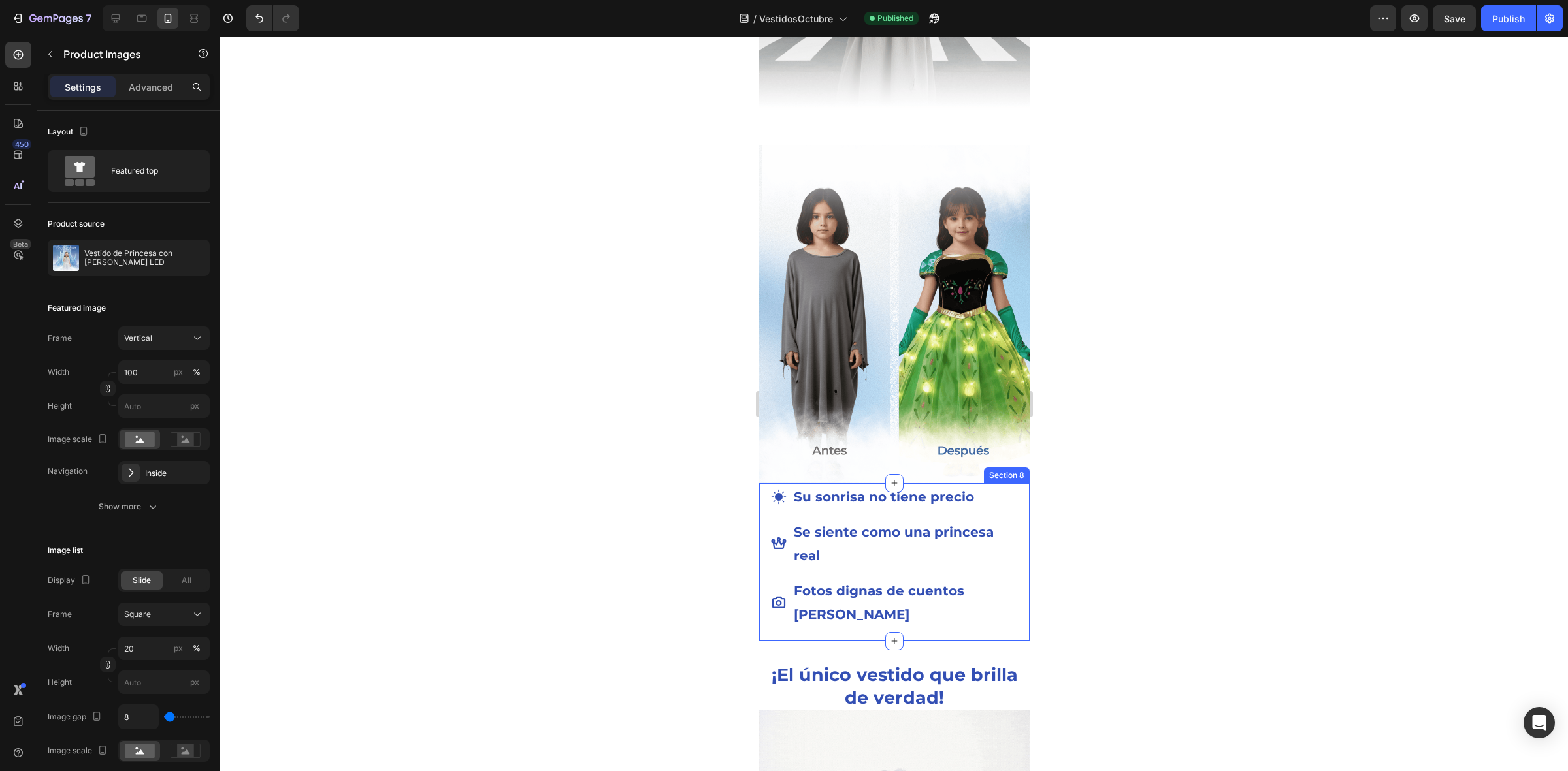
click at [685, 568] on div at bounding box center [894, 404] width 1348 height 735
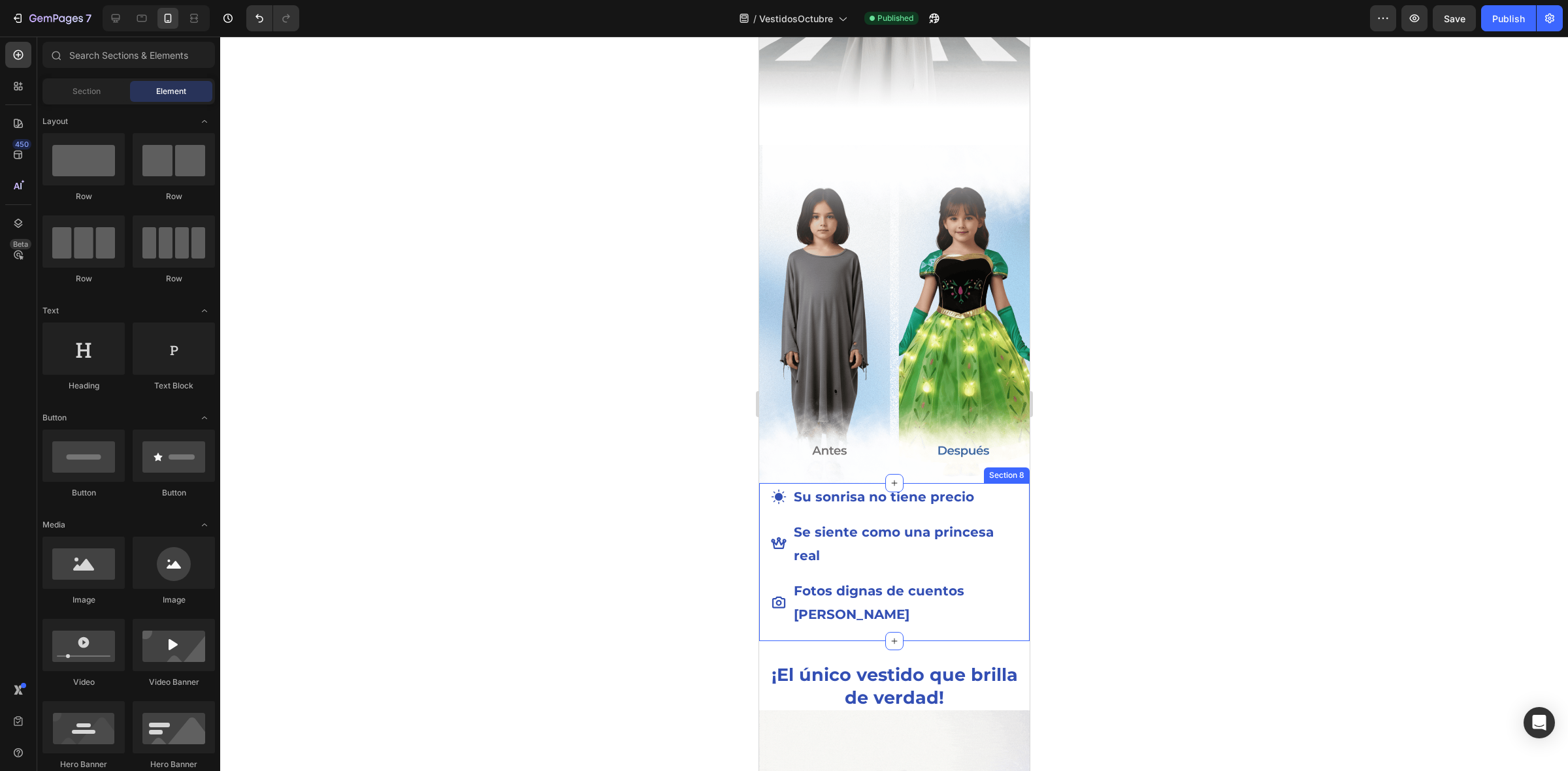
click at [640, 486] on div at bounding box center [894, 404] width 1348 height 735
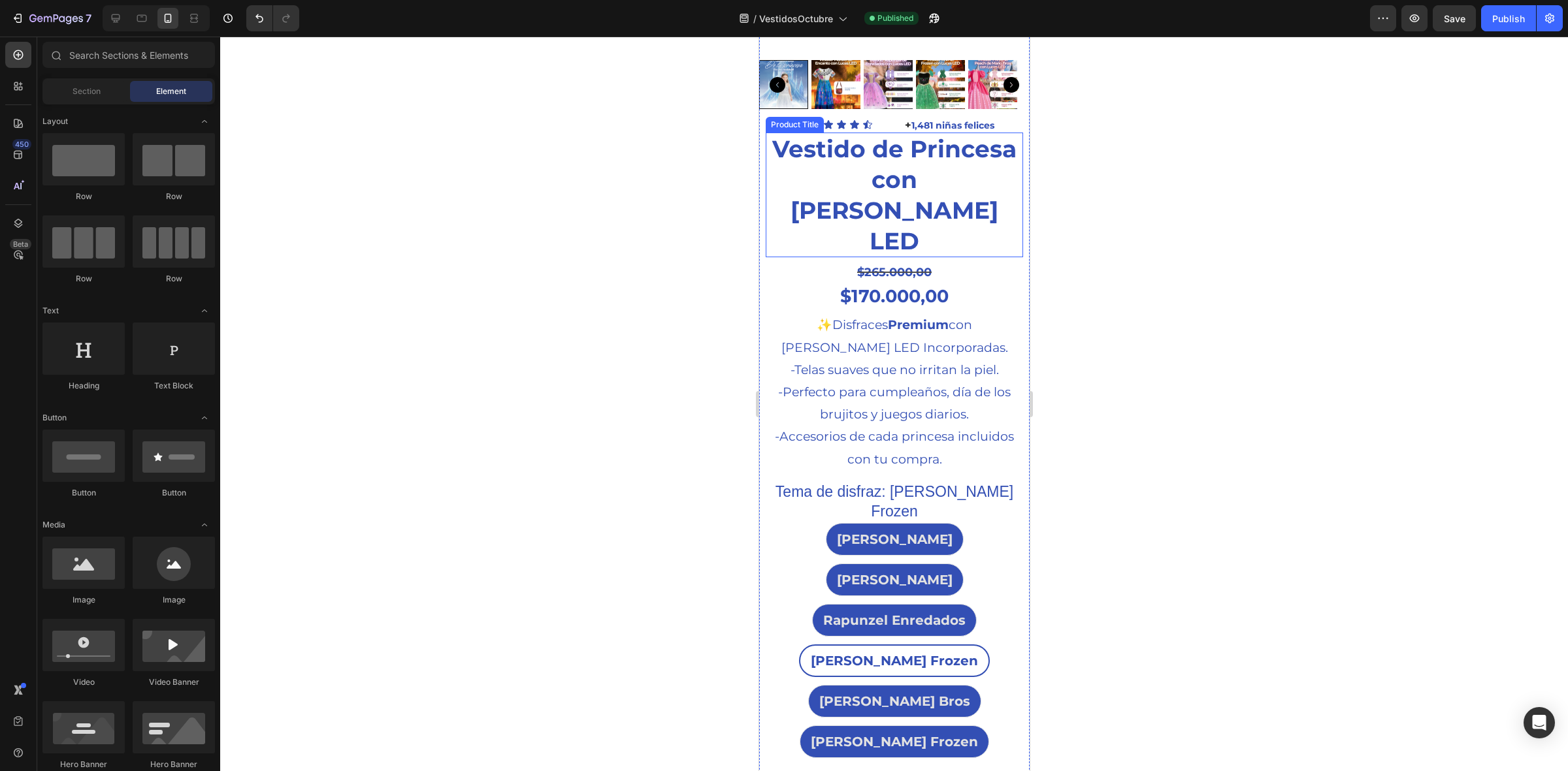
scroll to position [0, 0]
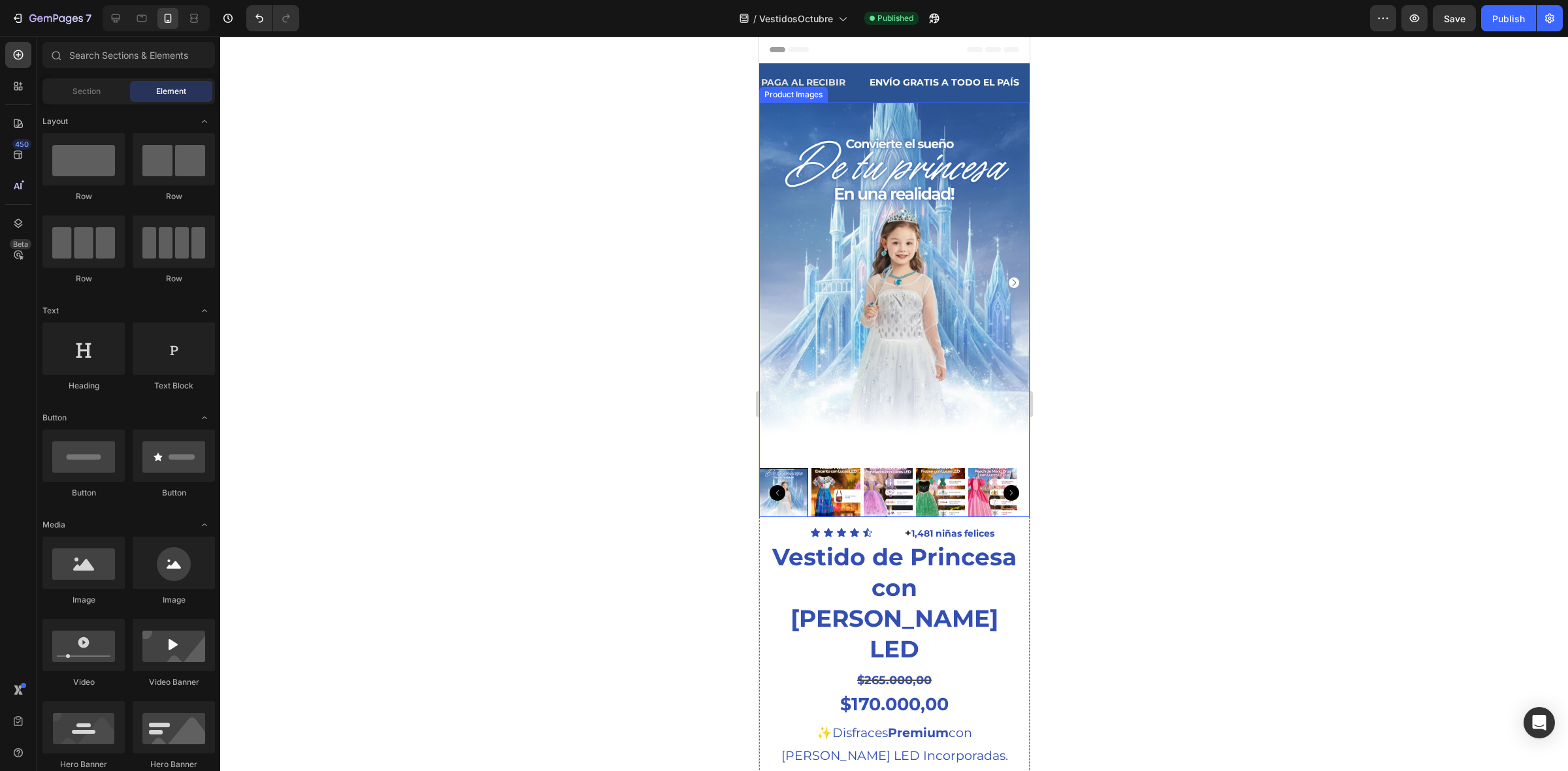
click at [850, 469] on img at bounding box center [835, 493] width 49 height 49
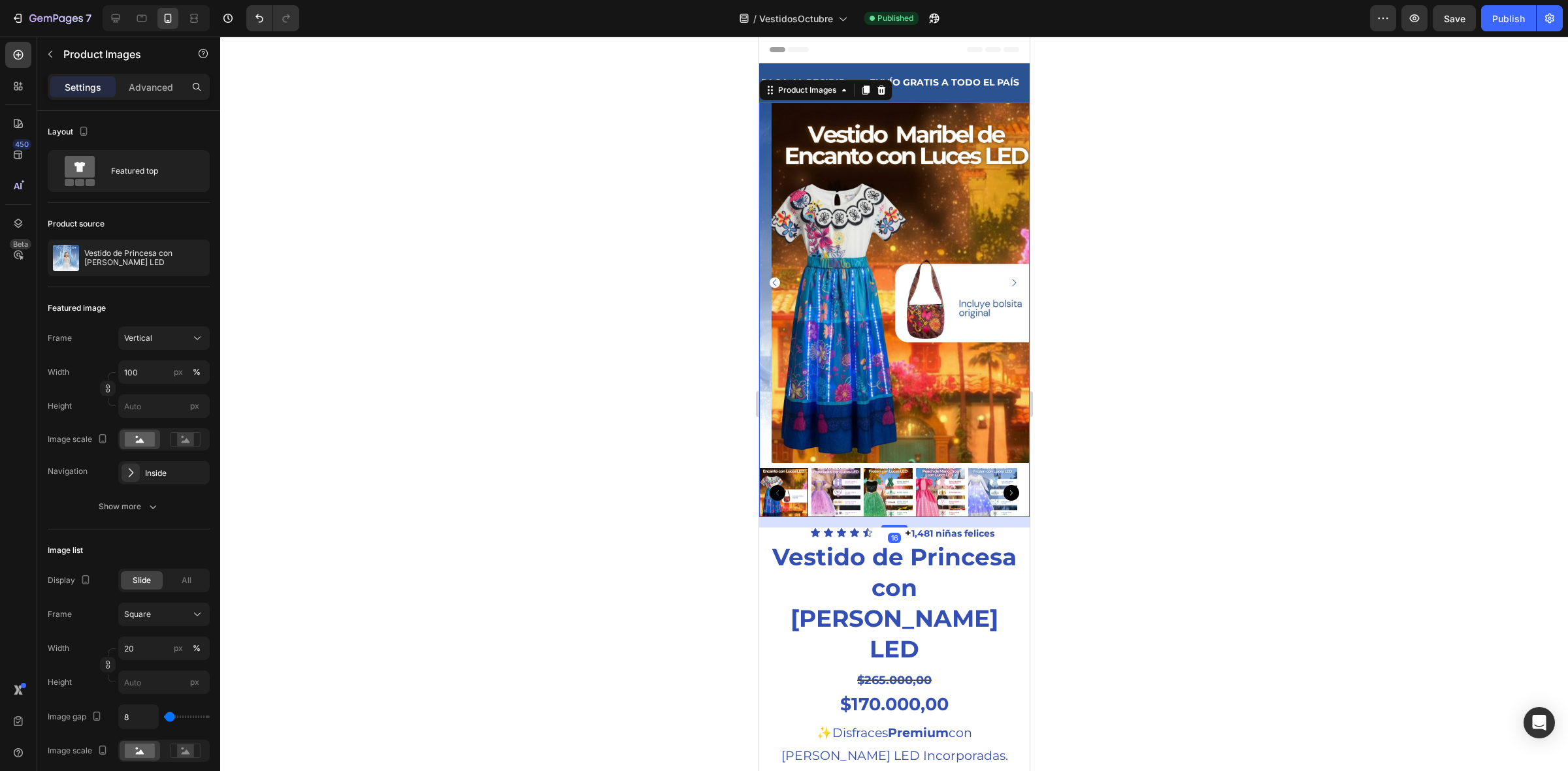
click at [834, 472] on img at bounding box center [835, 493] width 49 height 49
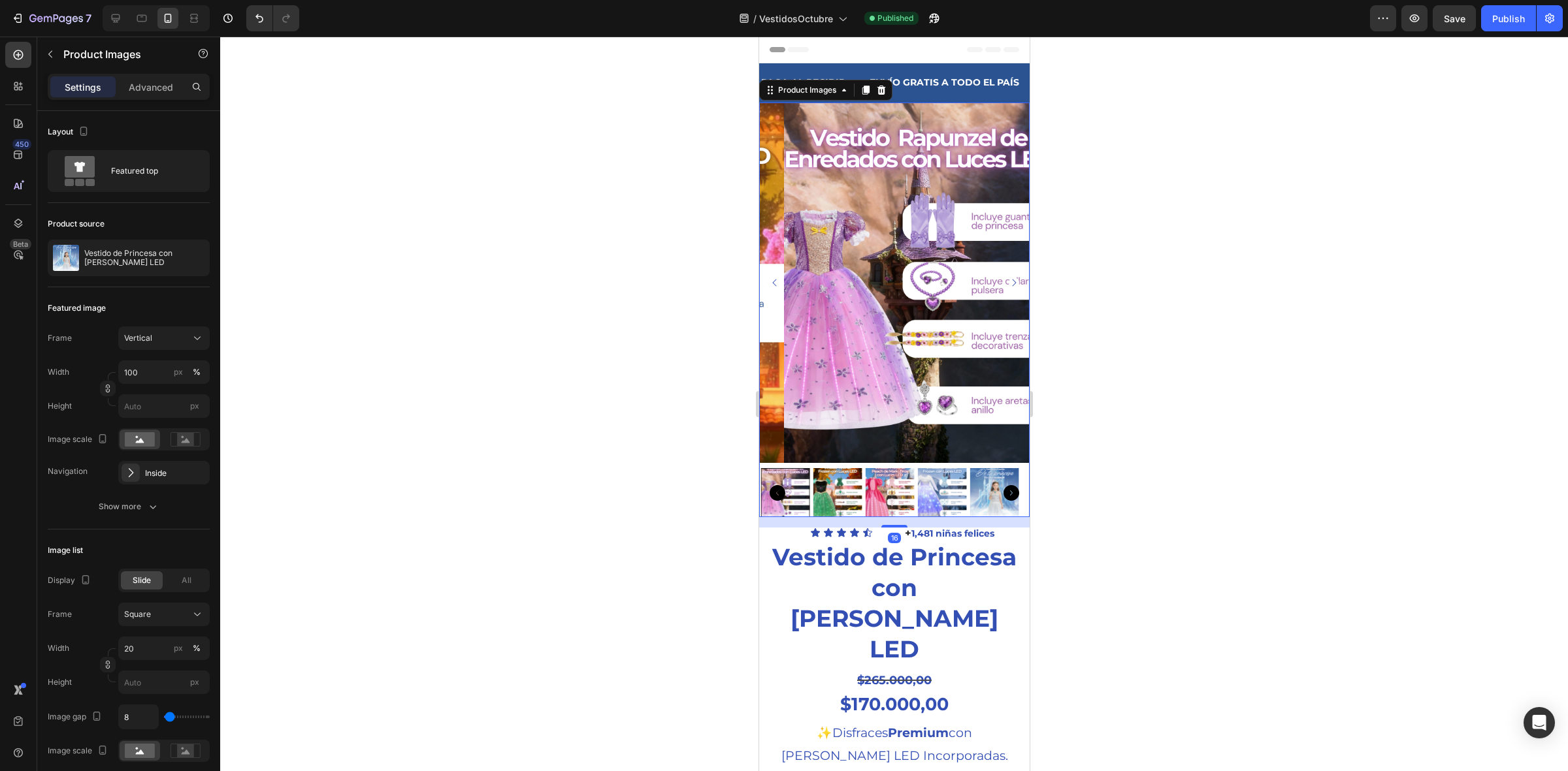
click at [834, 472] on img at bounding box center [837, 493] width 49 height 49
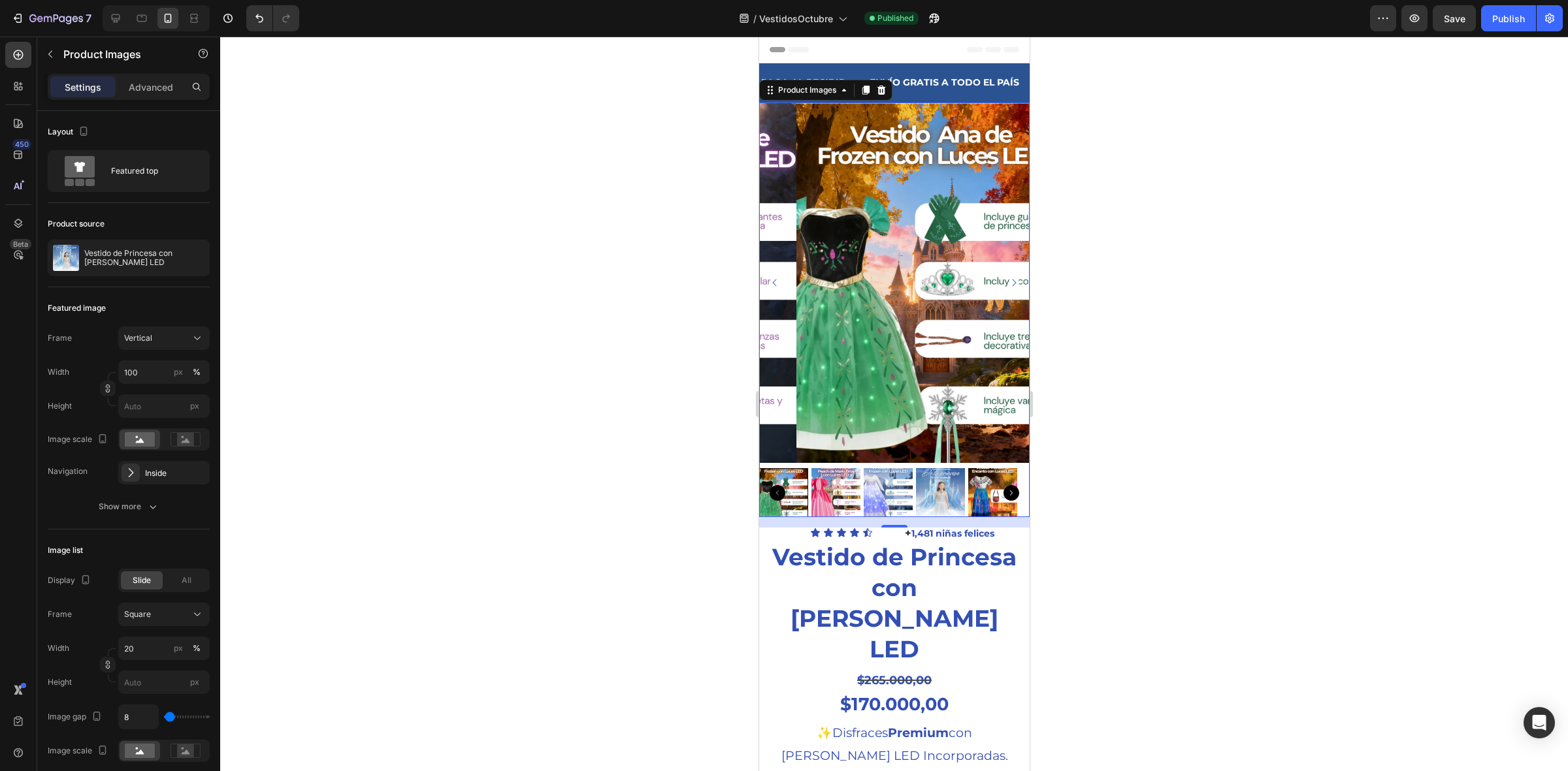
click at [834, 472] on img at bounding box center [835, 493] width 49 height 49
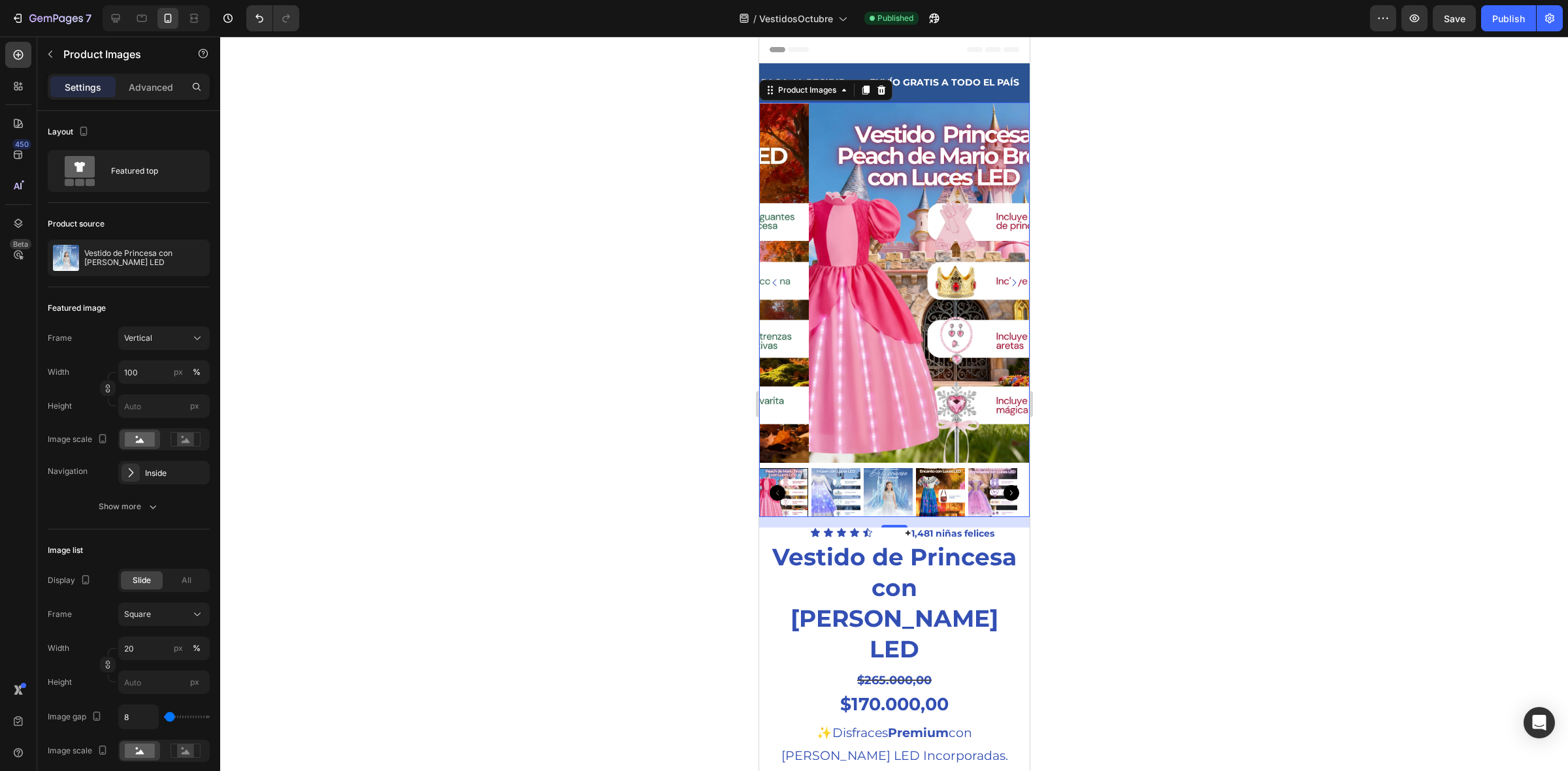
click at [834, 472] on img at bounding box center [835, 493] width 49 height 49
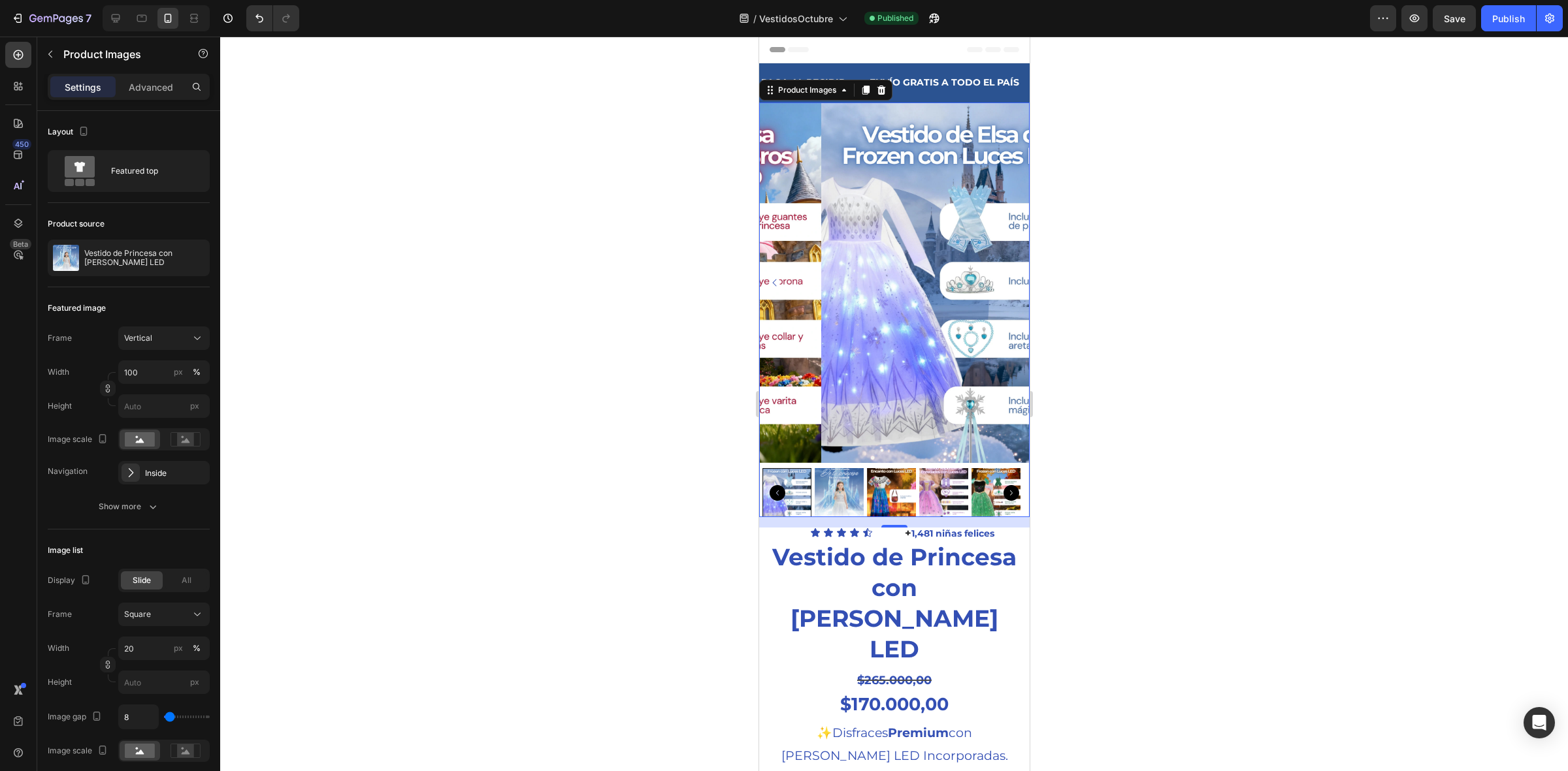
click at [834, 472] on img at bounding box center [839, 493] width 49 height 49
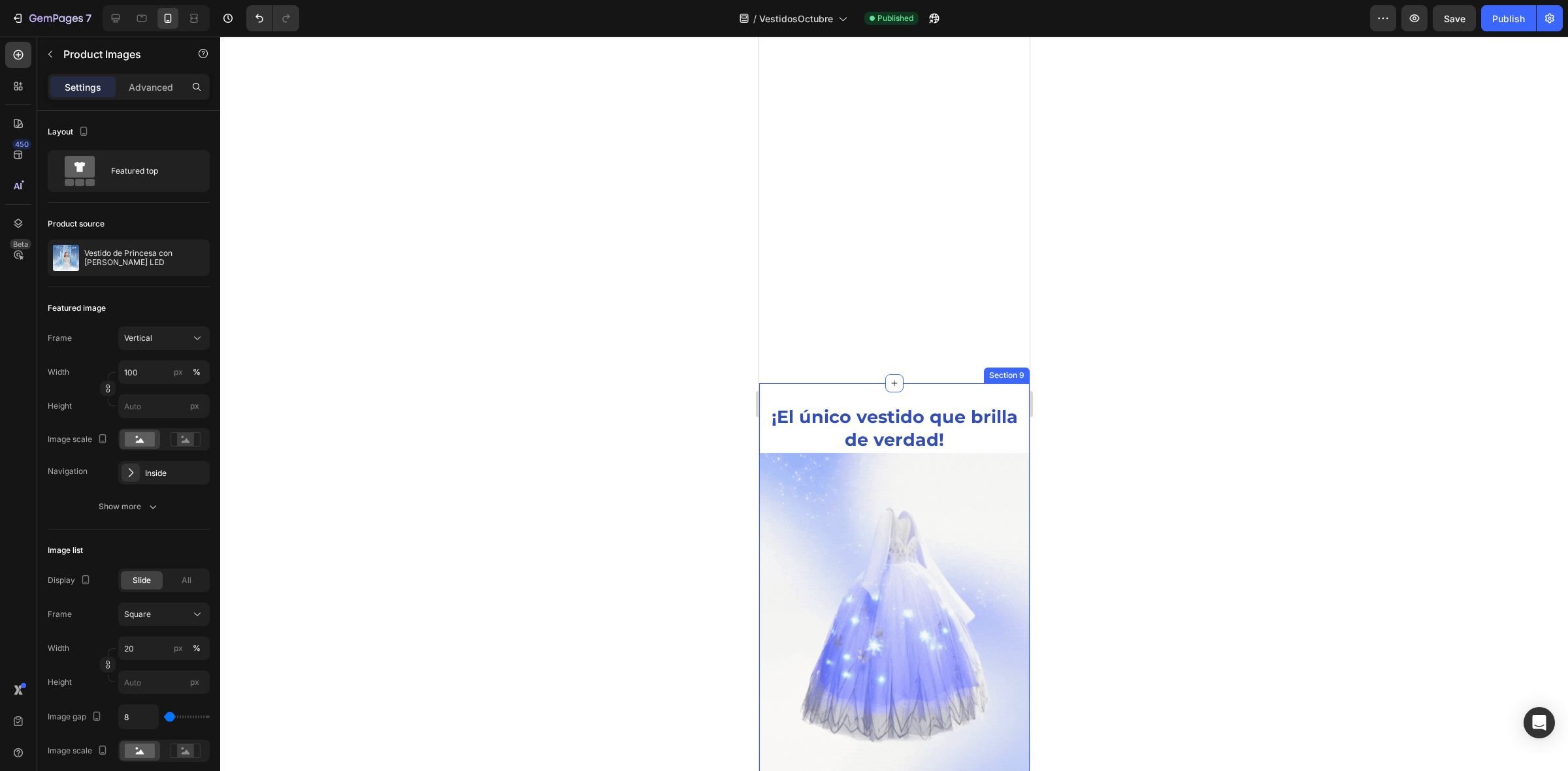
scroll to position [1777, 0]
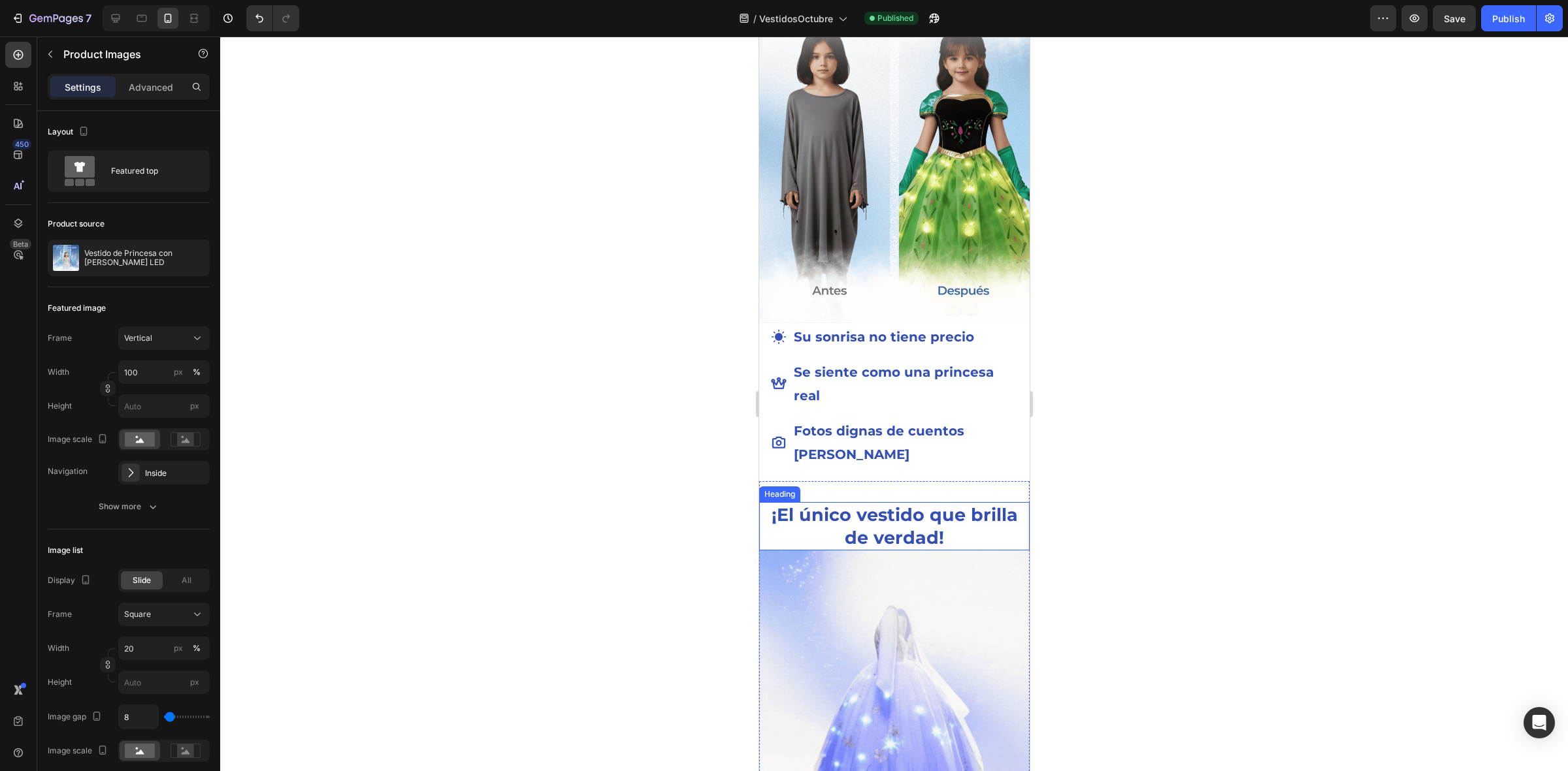
click at [921, 503] on h2 "¡El único vestido que brilla de verdad!" at bounding box center [894, 527] width 255 height 48
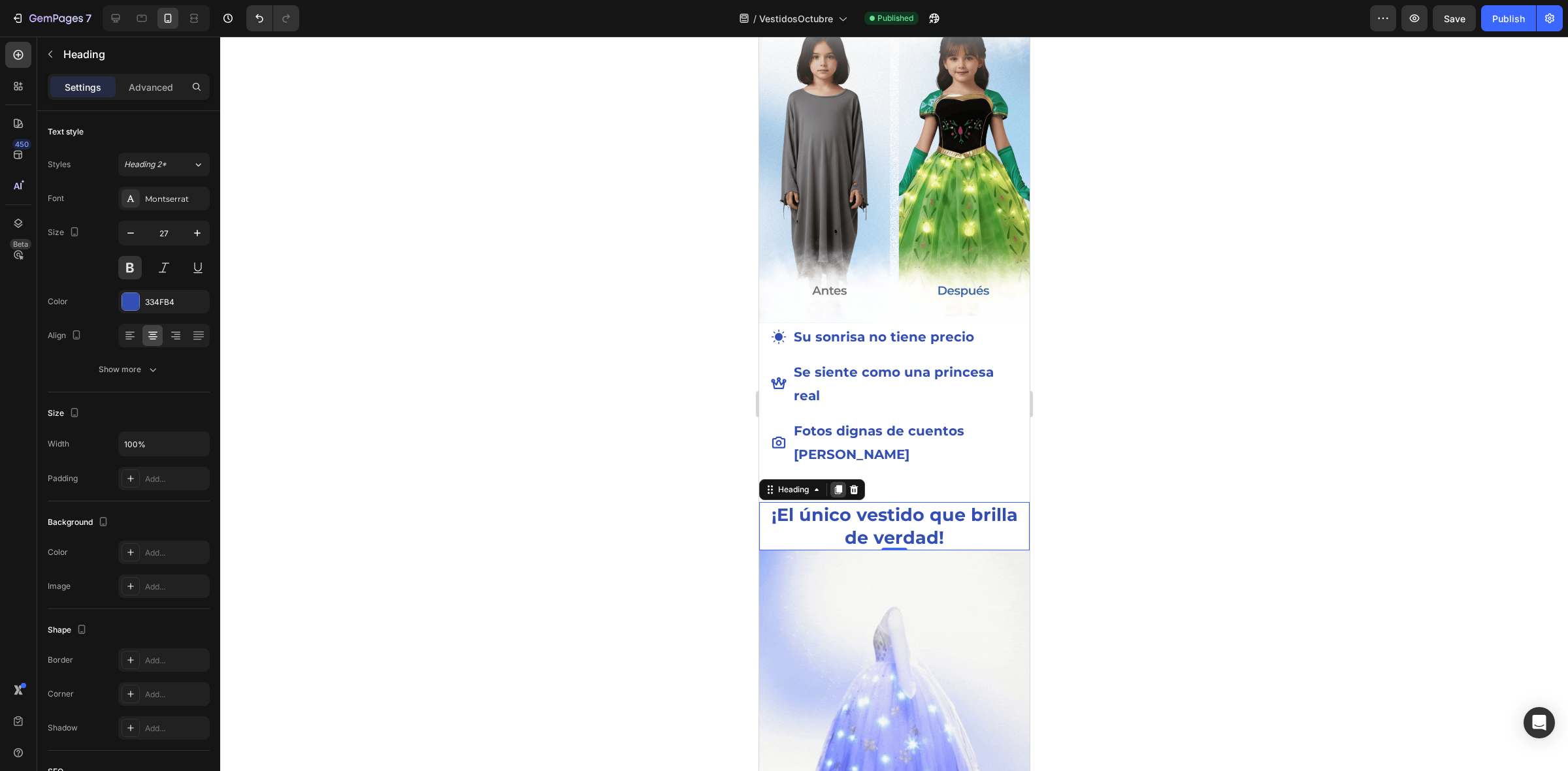
click at [836, 486] on icon at bounding box center [838, 490] width 7 height 9
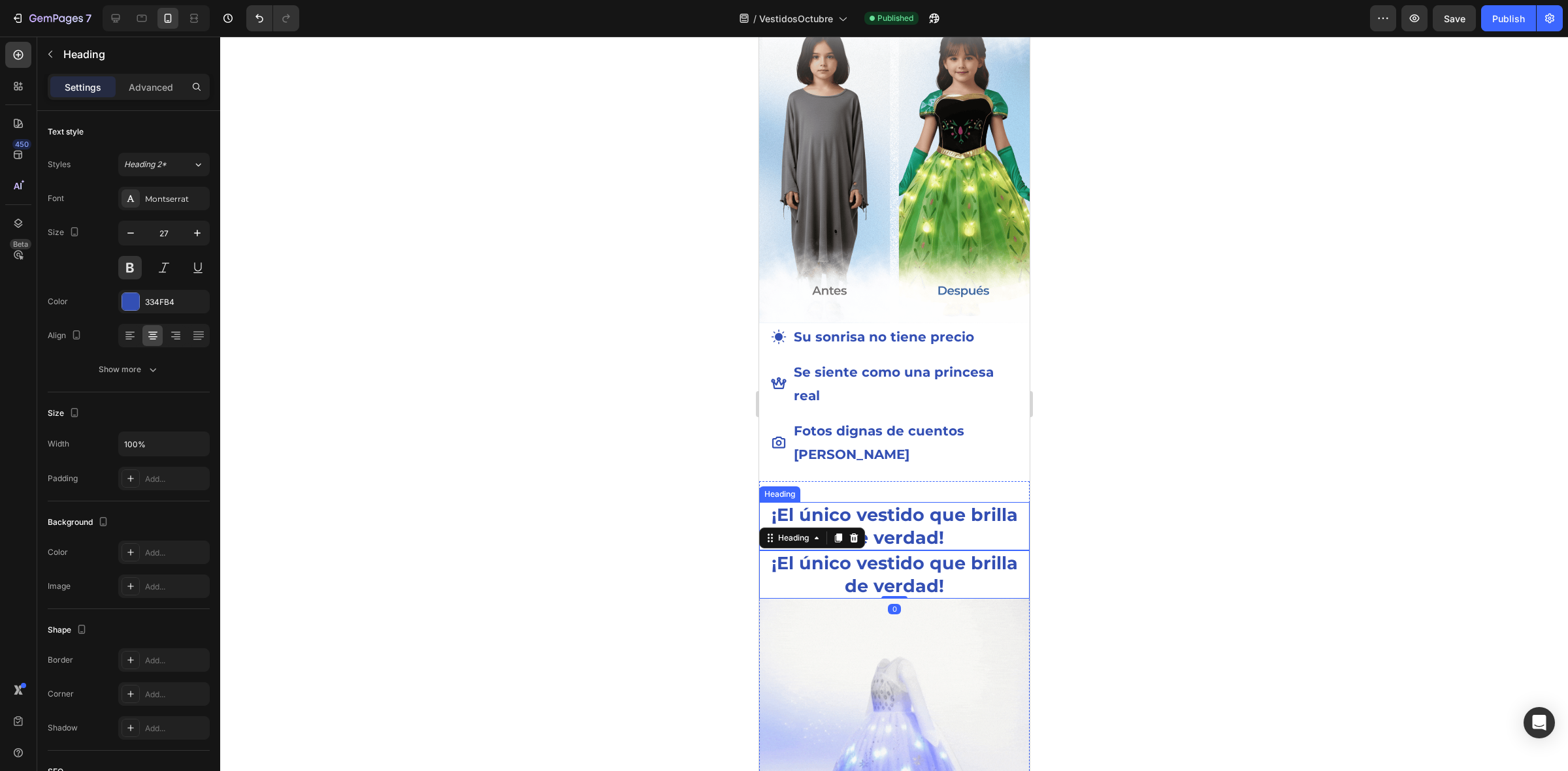
click at [973, 503] on h2 "¡El único vestido que brilla de verdad!" at bounding box center [894, 527] width 255 height 48
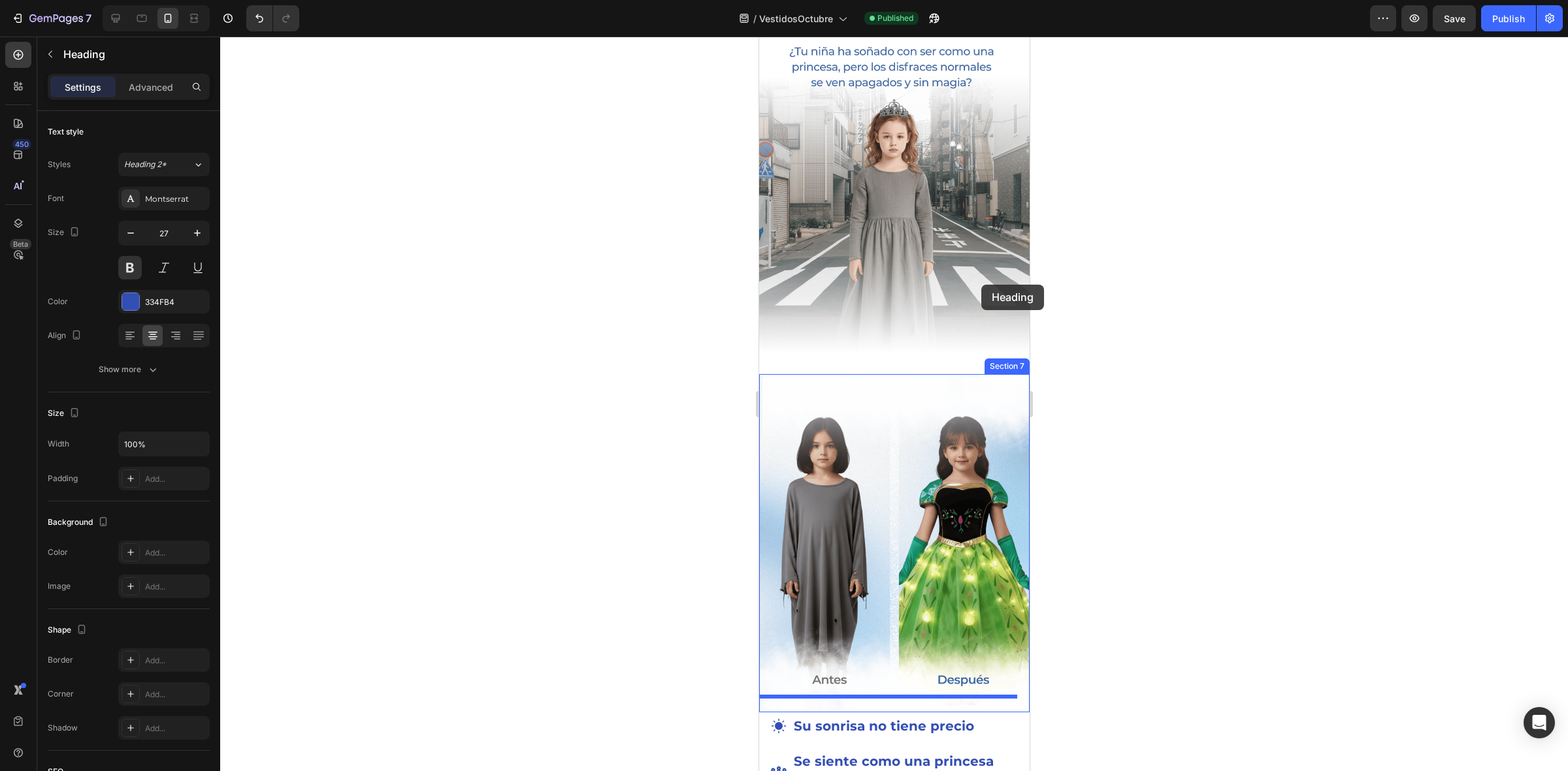
scroll to position [1369, 0]
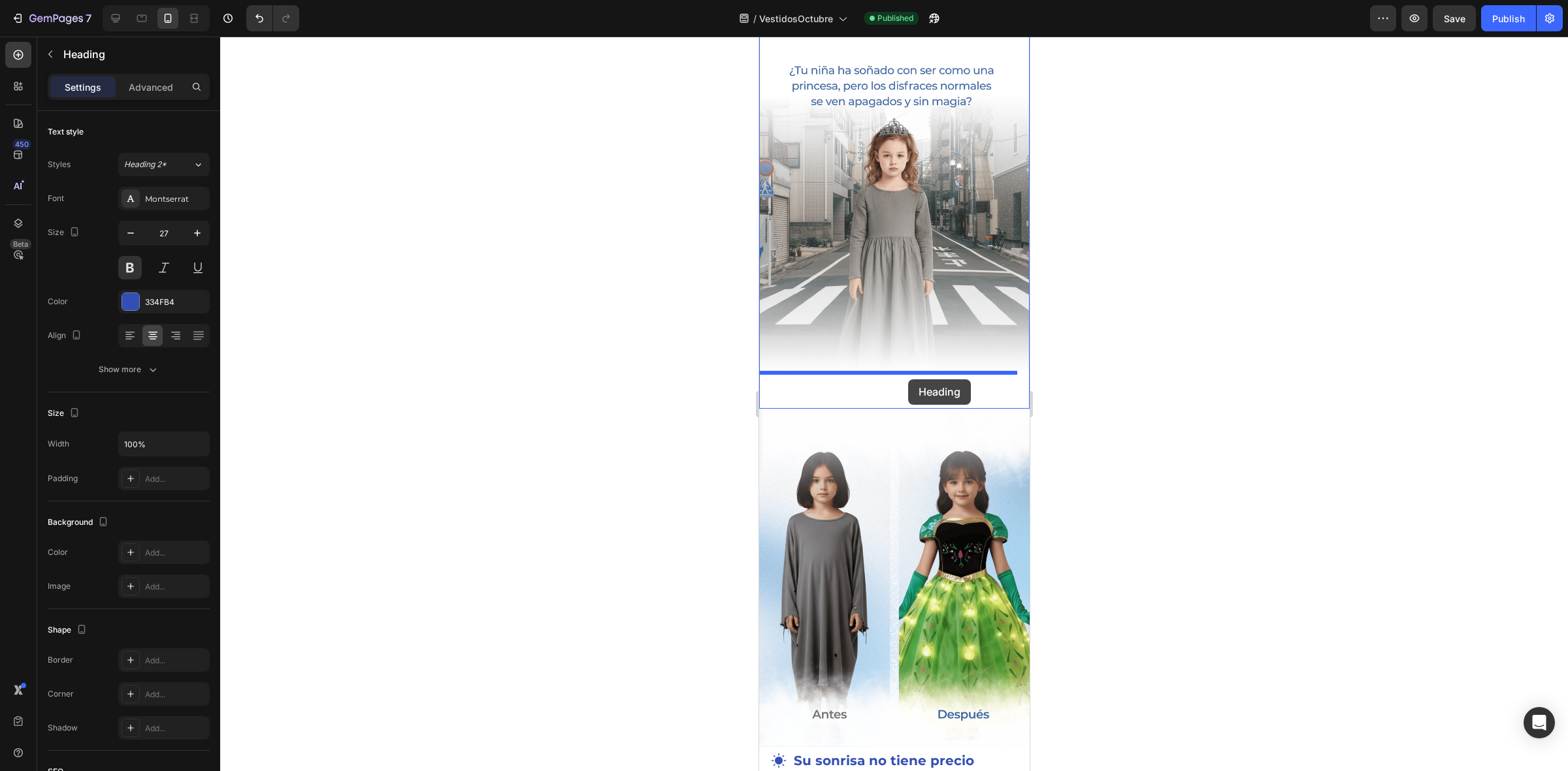
drag, startPoint x: 982, startPoint y: 518, endPoint x: 908, endPoint y: 380, distance: 156.6
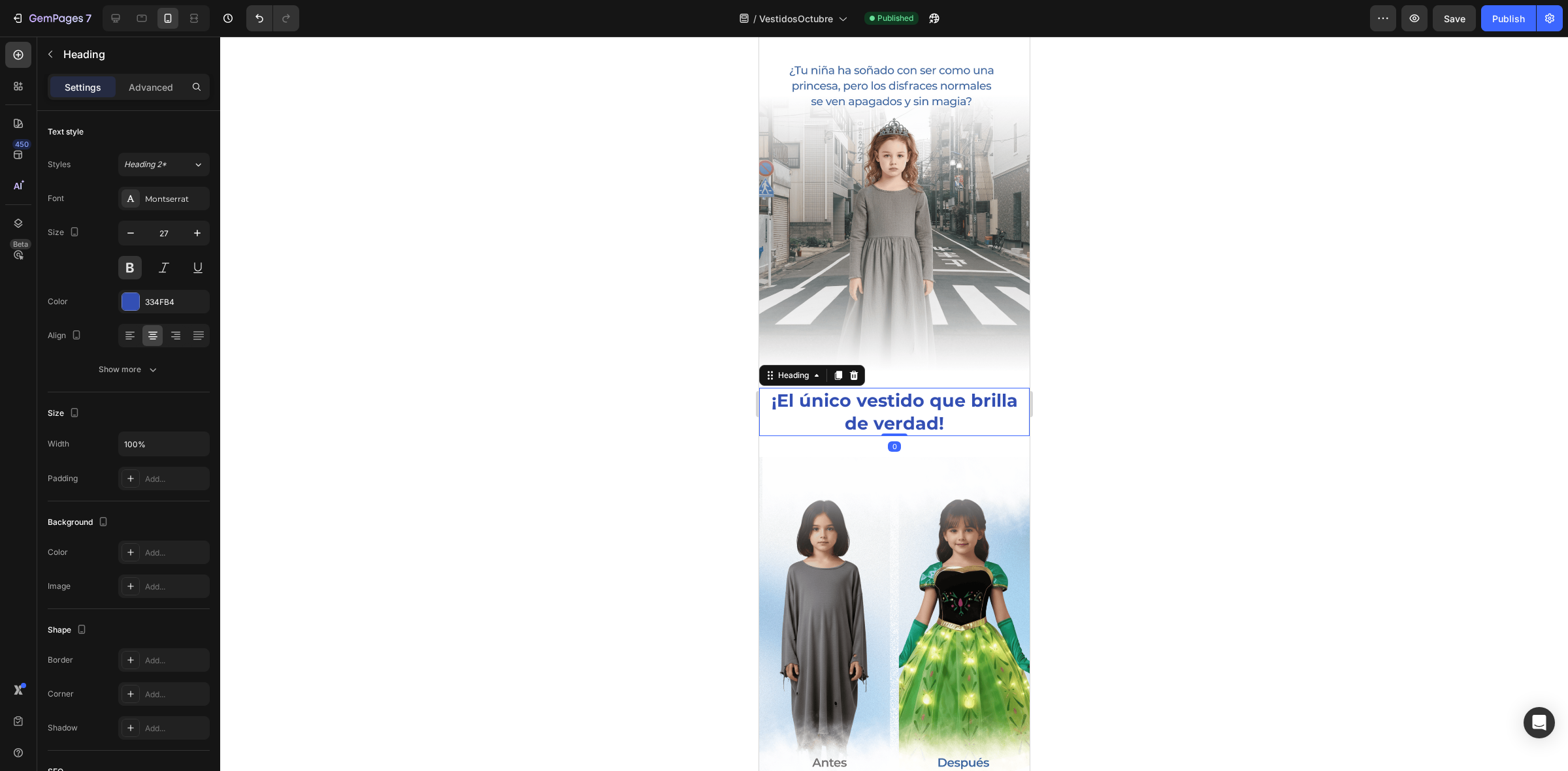
click at [910, 399] on h2 "¡El único vestido que brilla de verdad!" at bounding box center [894, 412] width 255 height 48
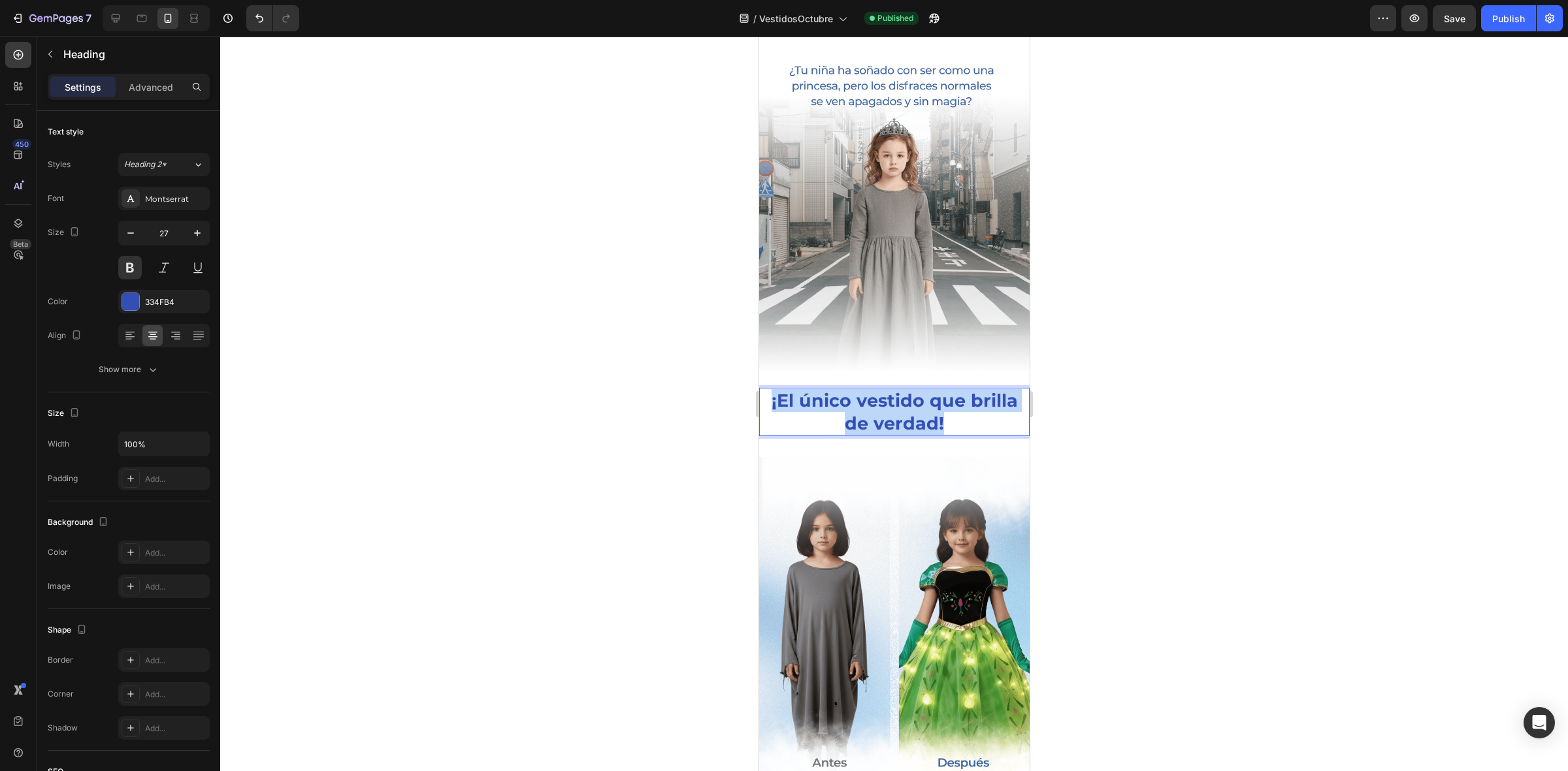
drag, startPoint x: 968, startPoint y: 408, endPoint x: 789, endPoint y: 374, distance: 182.2
click at [789, 390] on p "¡El único vestido que brilla de verdad!" at bounding box center [894, 412] width 252 height 46
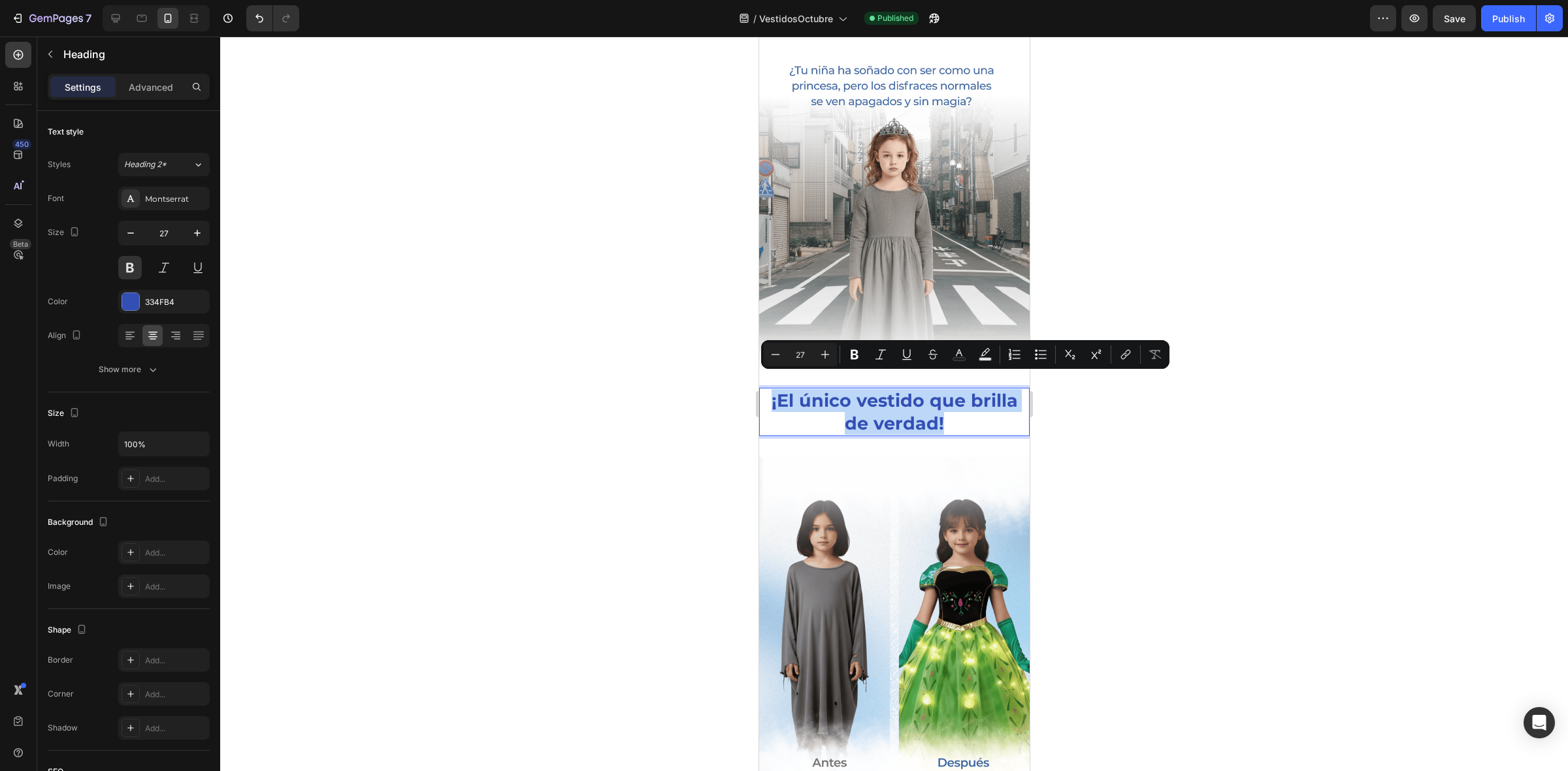
click at [800, 390] on p "¡El único vestido que brilla de verdad!" at bounding box center [894, 412] width 252 height 46
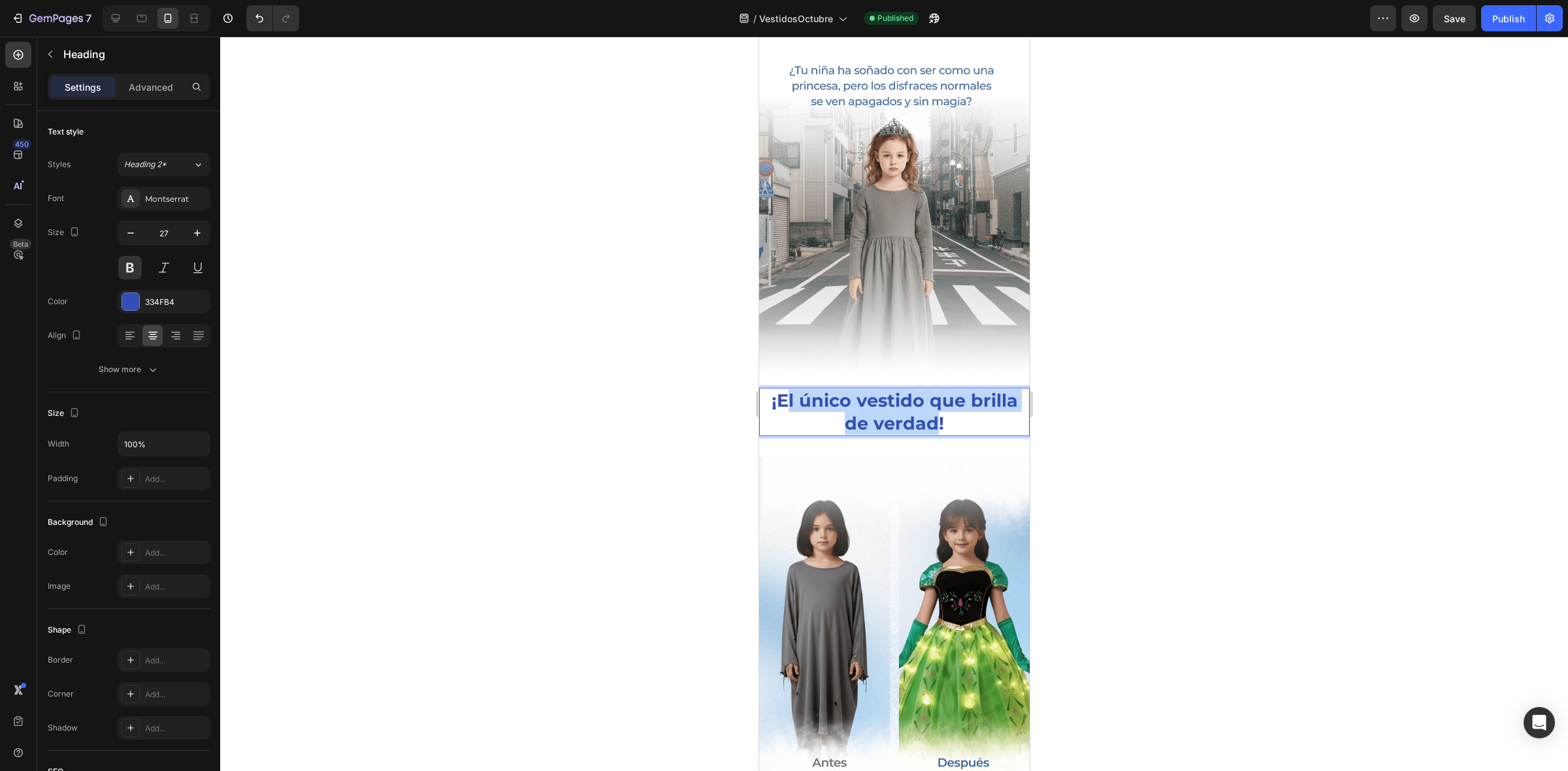
drag, startPoint x: 804, startPoint y: 381, endPoint x: 953, endPoint y: 410, distance: 151.8
click at [953, 410] on p "¡El único vestido que brilla de verdad!" at bounding box center [894, 412] width 252 height 46
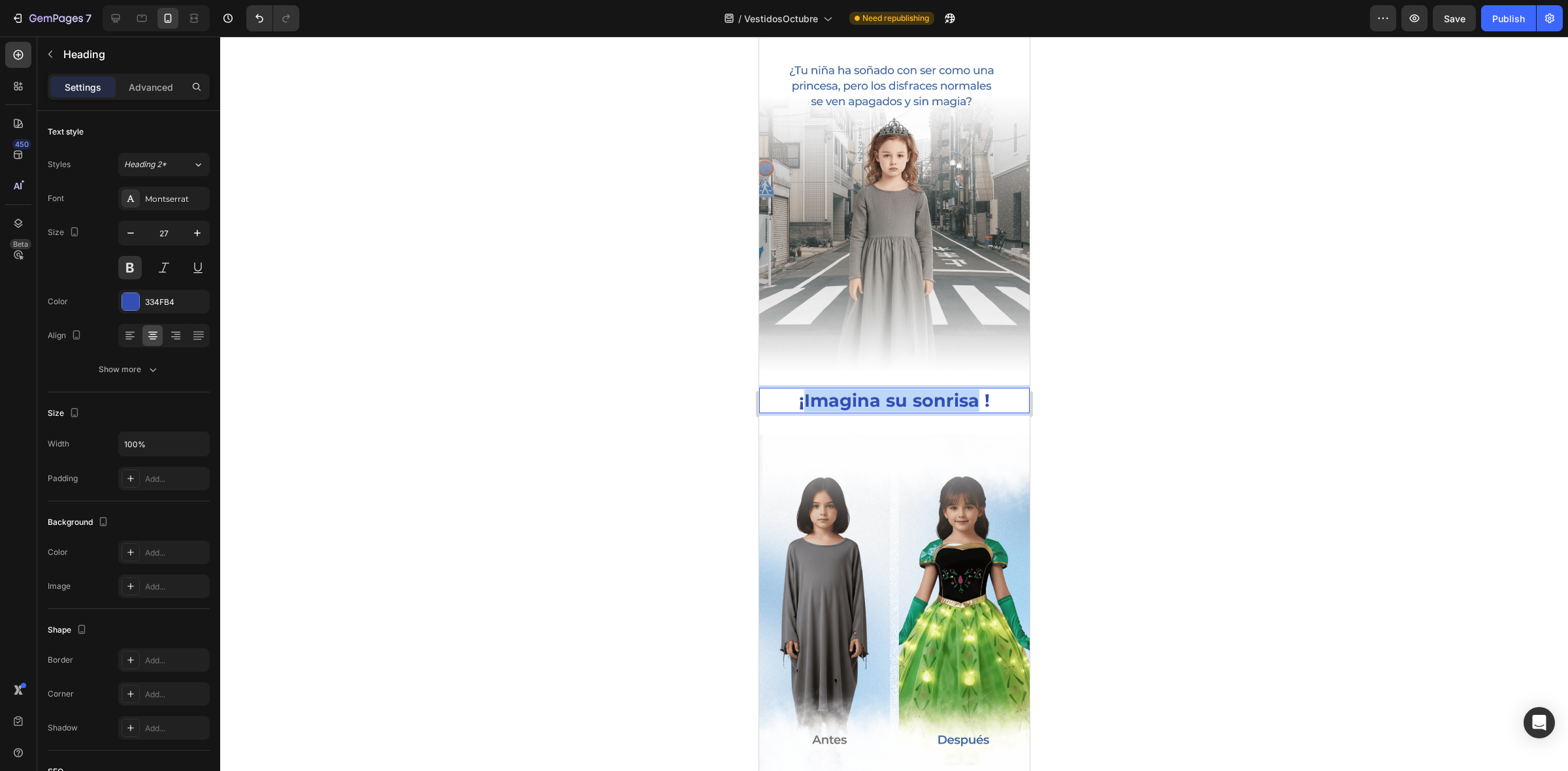
drag, startPoint x: 973, startPoint y: 390, endPoint x: 798, endPoint y: 390, distance: 175.0
click at [798, 390] on p "¡Imagina su sonrisa !" at bounding box center [894, 400] width 252 height 22
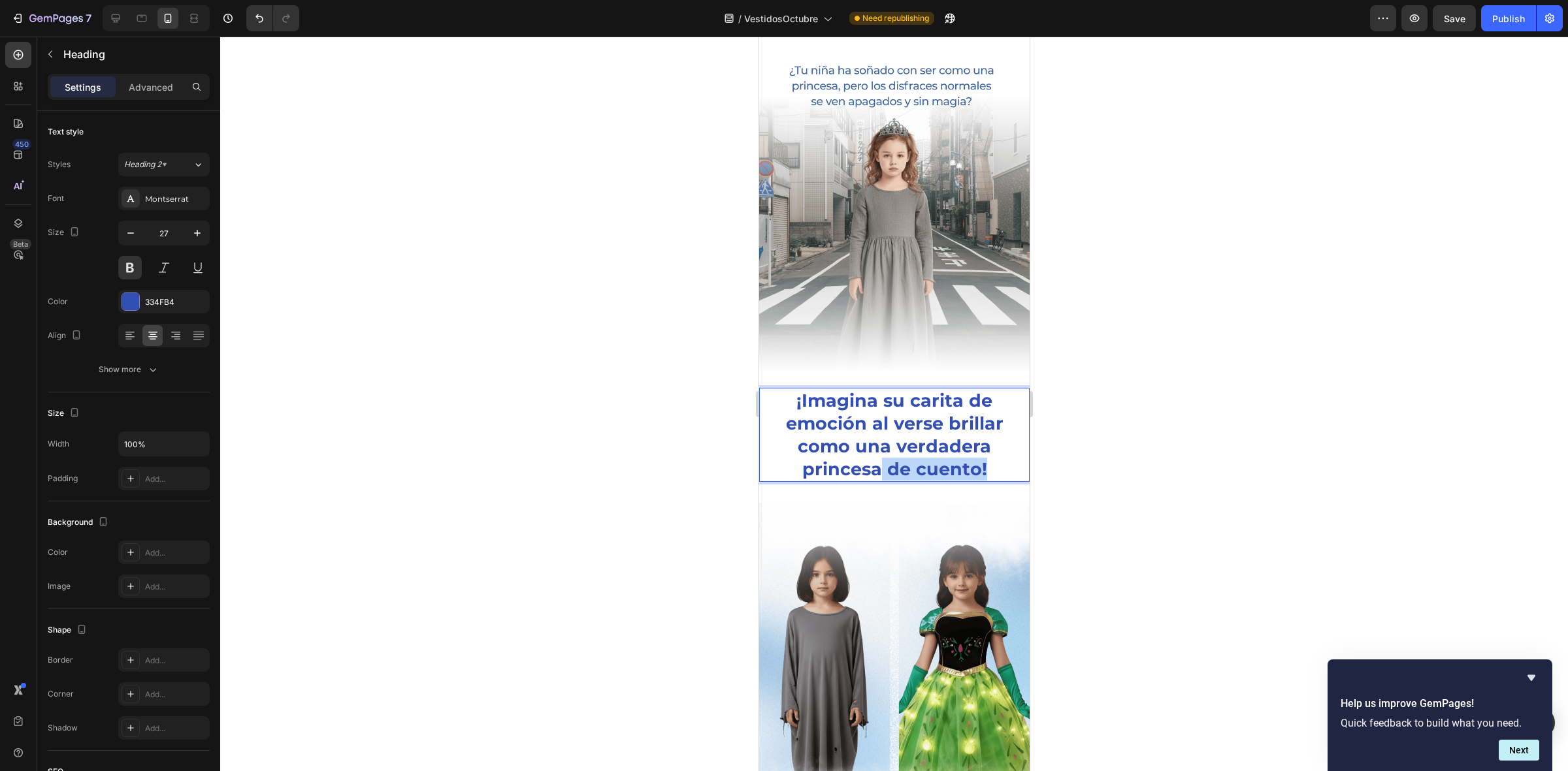
drag, startPoint x: 976, startPoint y: 457, endPoint x: 876, endPoint y: 459, distance: 100.0
click at [876, 459] on p "¡Imagina su carita de emoción al verse brillar como una verdadera princesa de c…" at bounding box center [894, 435] width 252 height 92
click at [1170, 378] on div at bounding box center [894, 404] width 1348 height 735
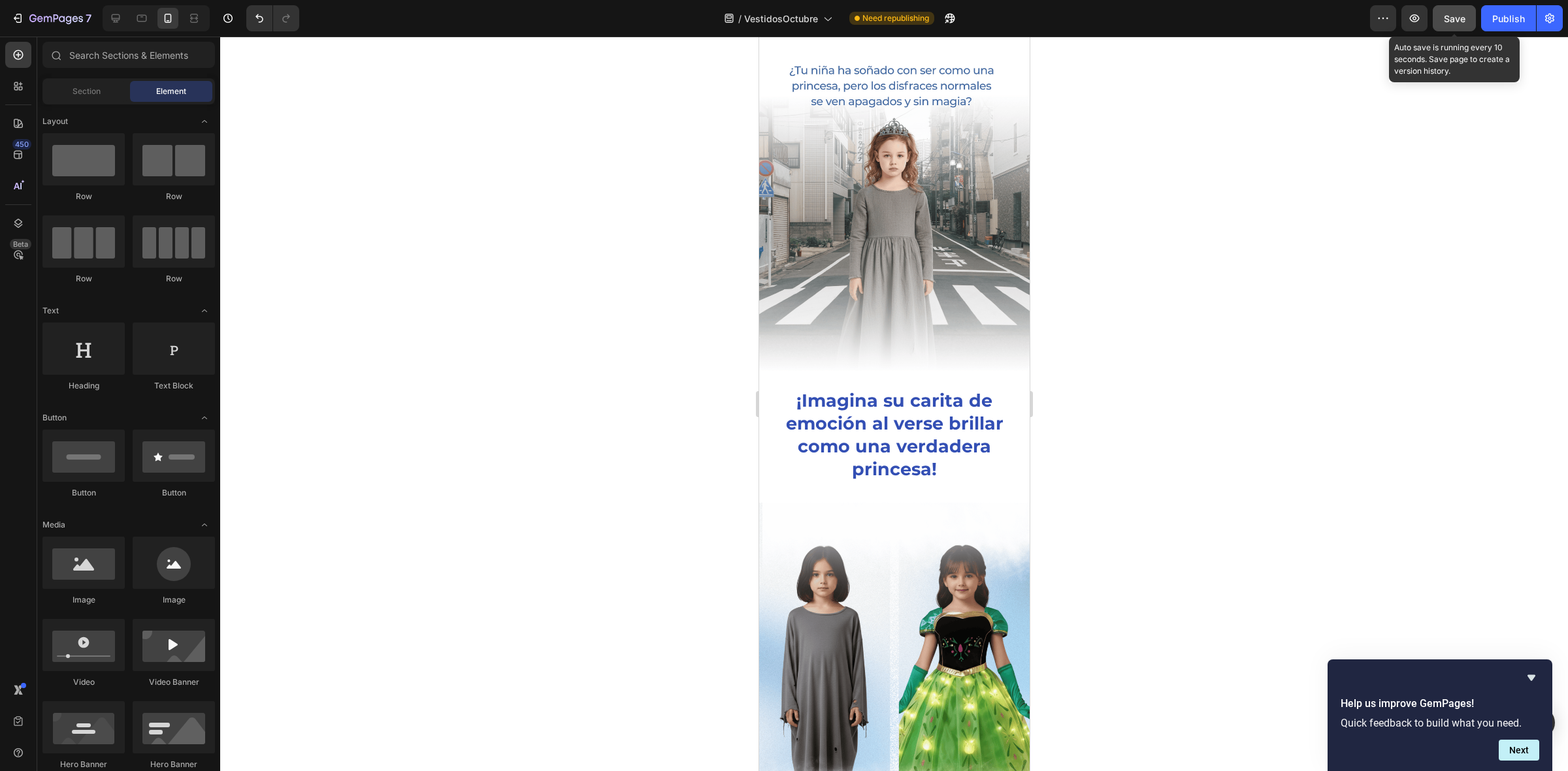
click at [1466, 20] on button "Save" at bounding box center [1455, 18] width 43 height 26
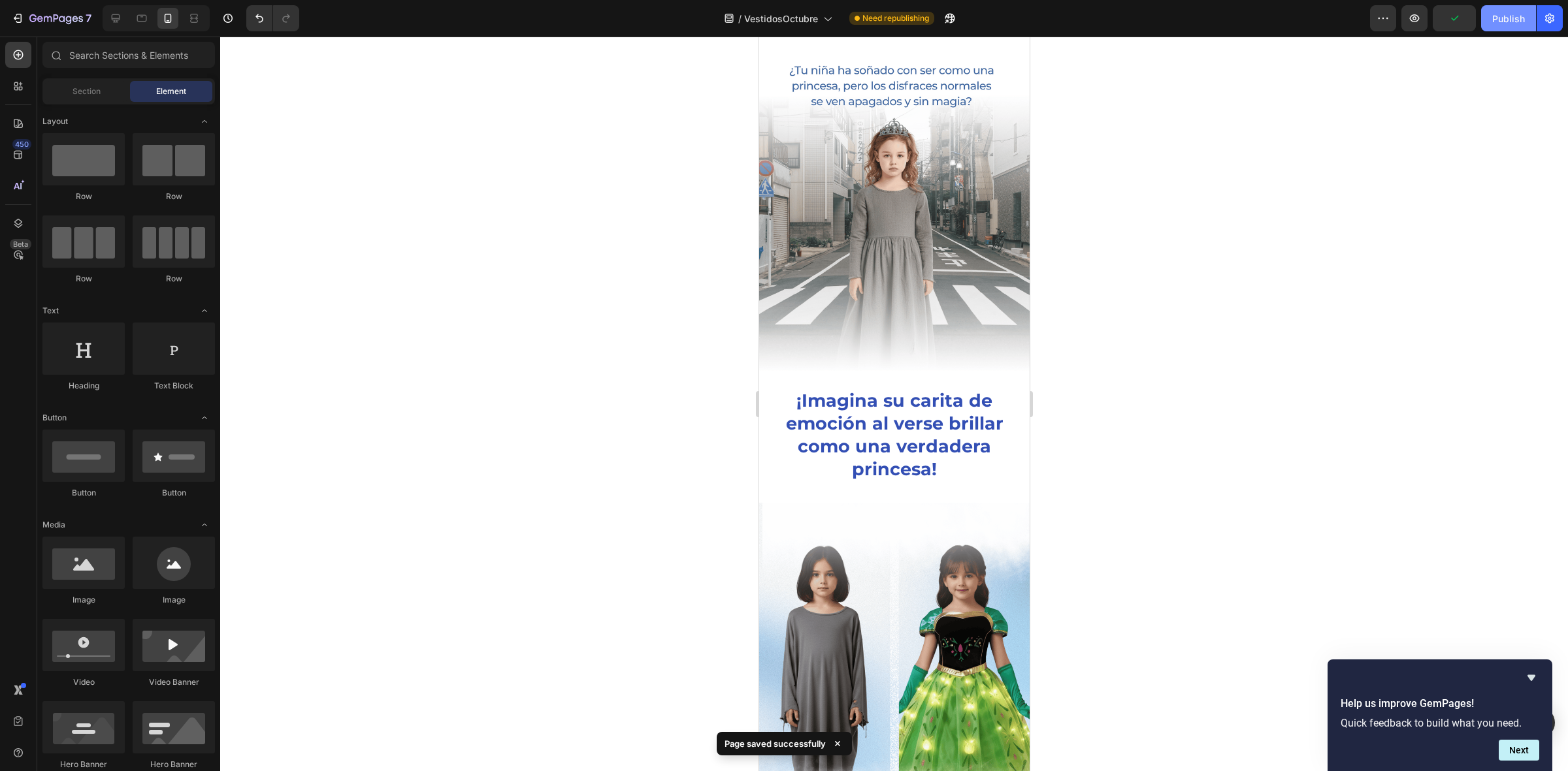
click at [1526, 17] on button "Publish" at bounding box center [1509, 18] width 55 height 26
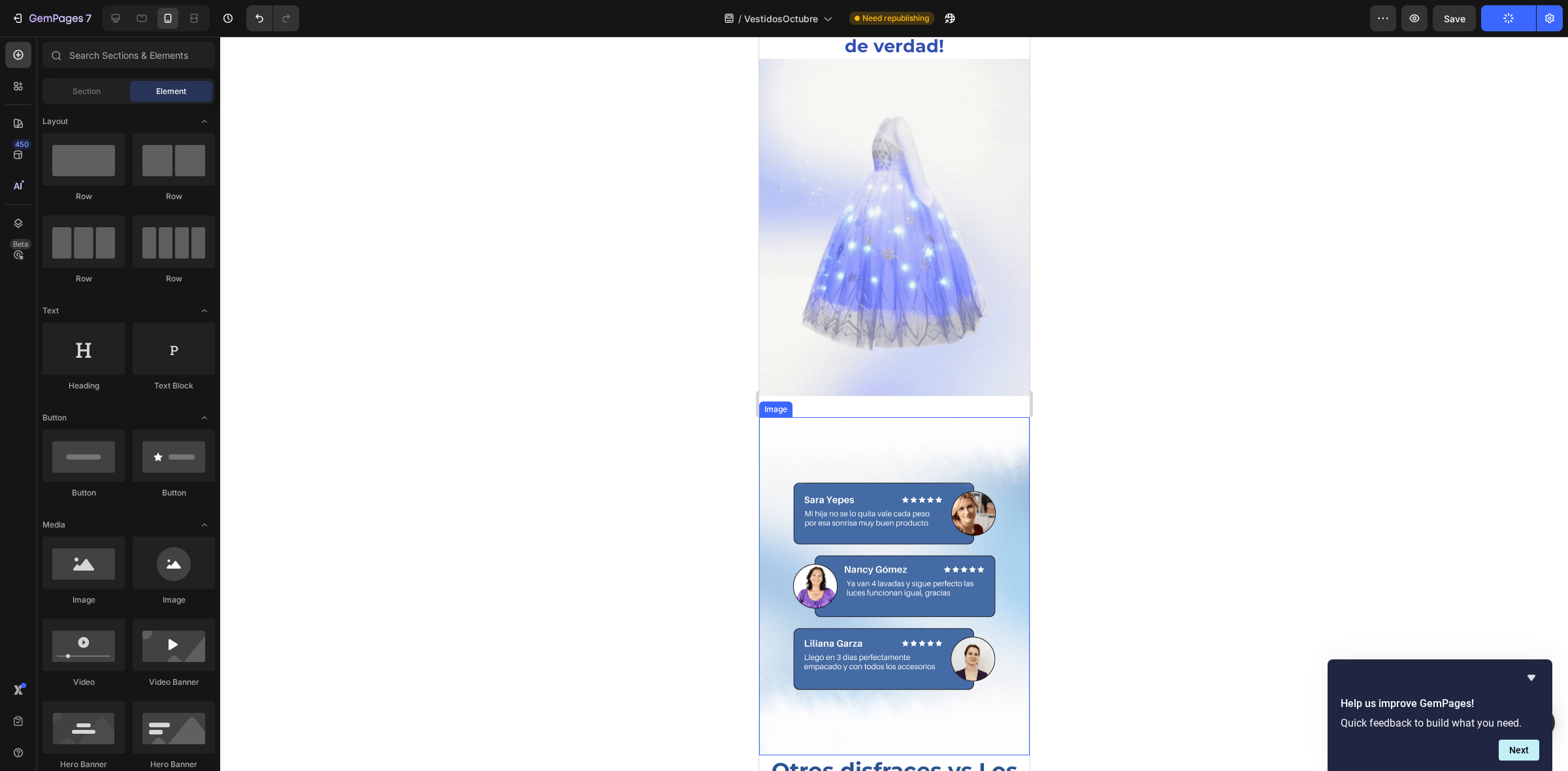
scroll to position [2431, 0]
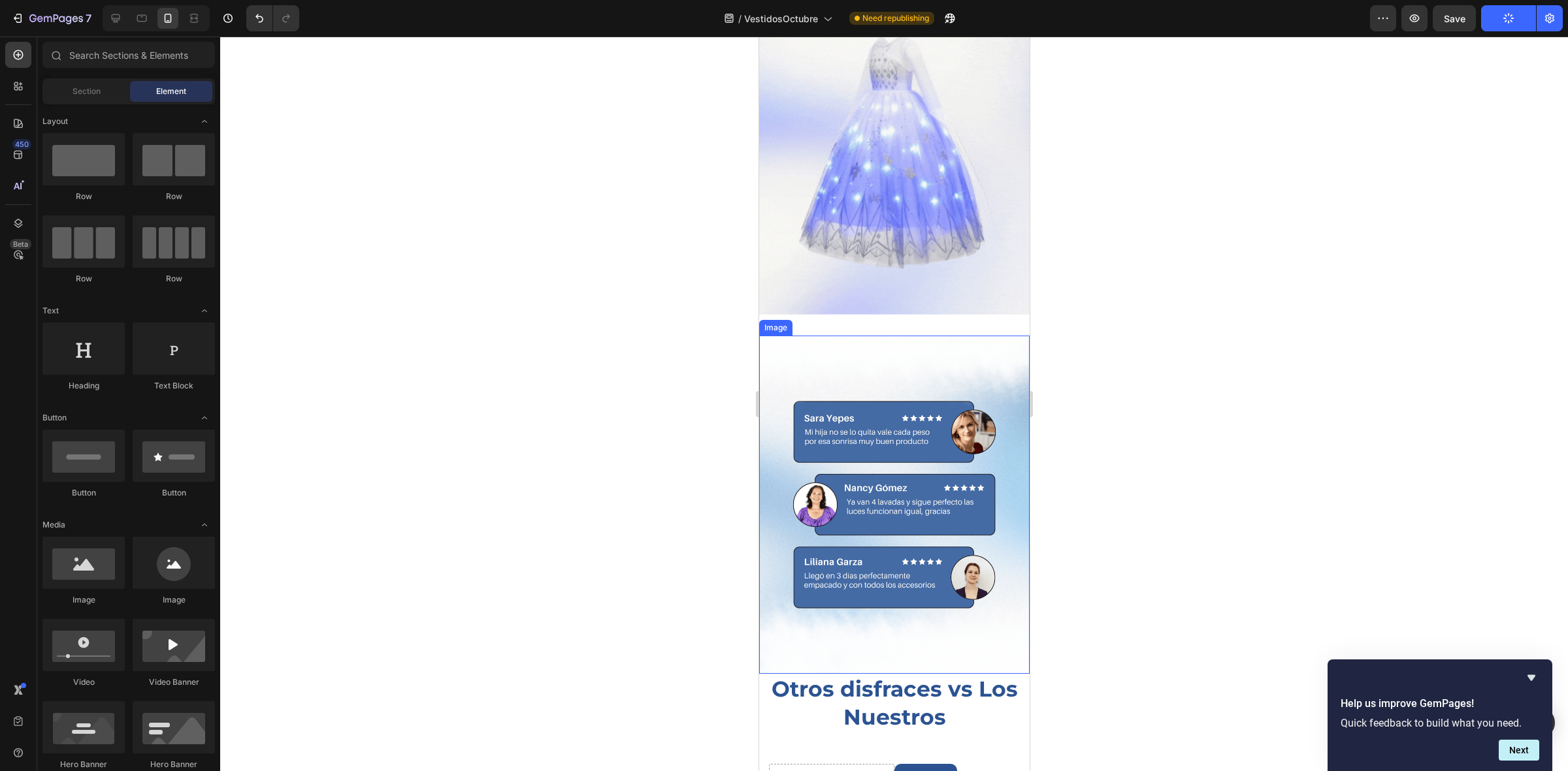
click at [615, 329] on div at bounding box center [894, 404] width 1348 height 735
click at [868, 674] on h2 "Otros disfraces vs Los Nuestros" at bounding box center [894, 703] width 251 height 58
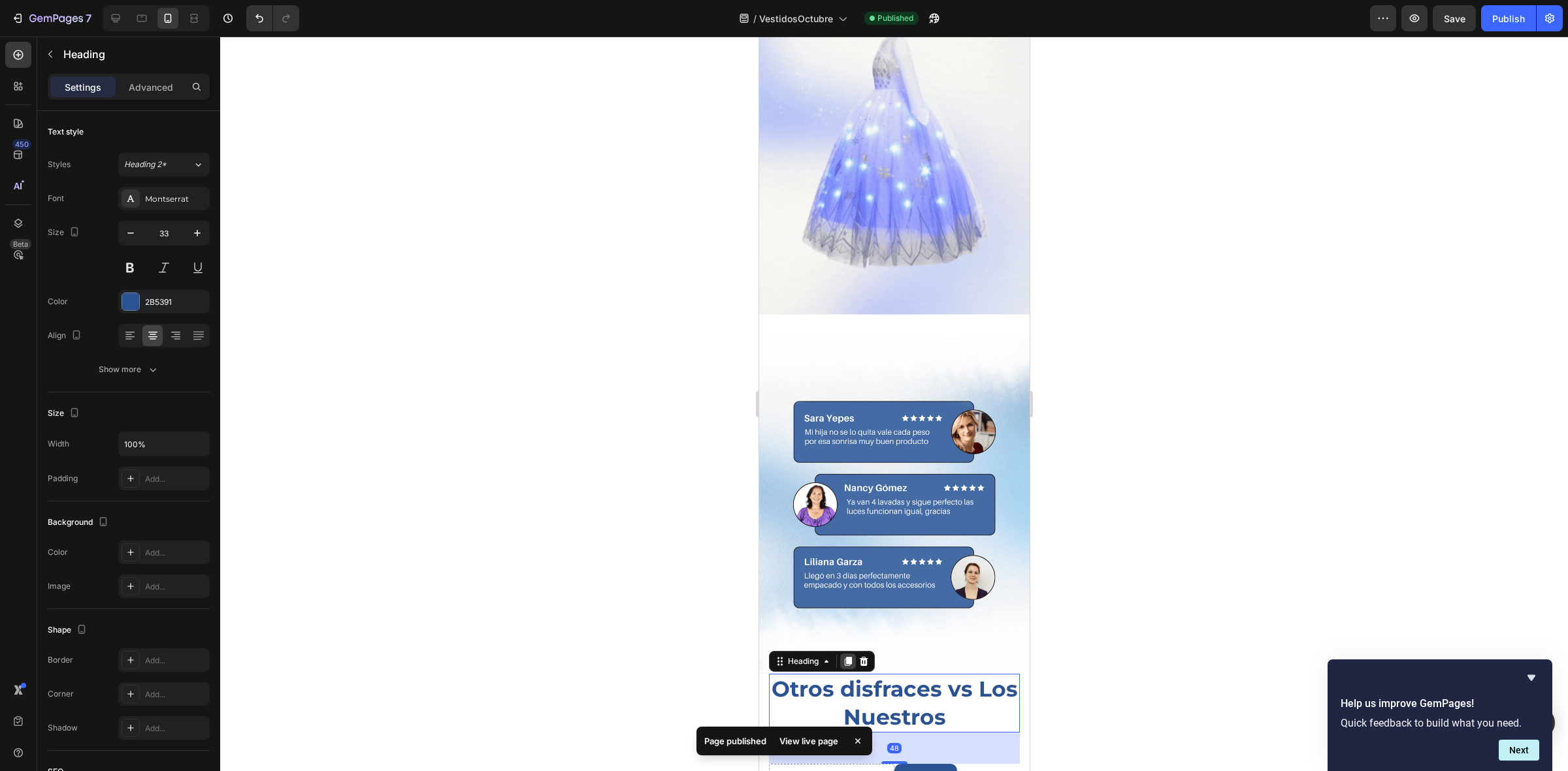
click at [846, 657] on icon at bounding box center [848, 661] width 7 height 9
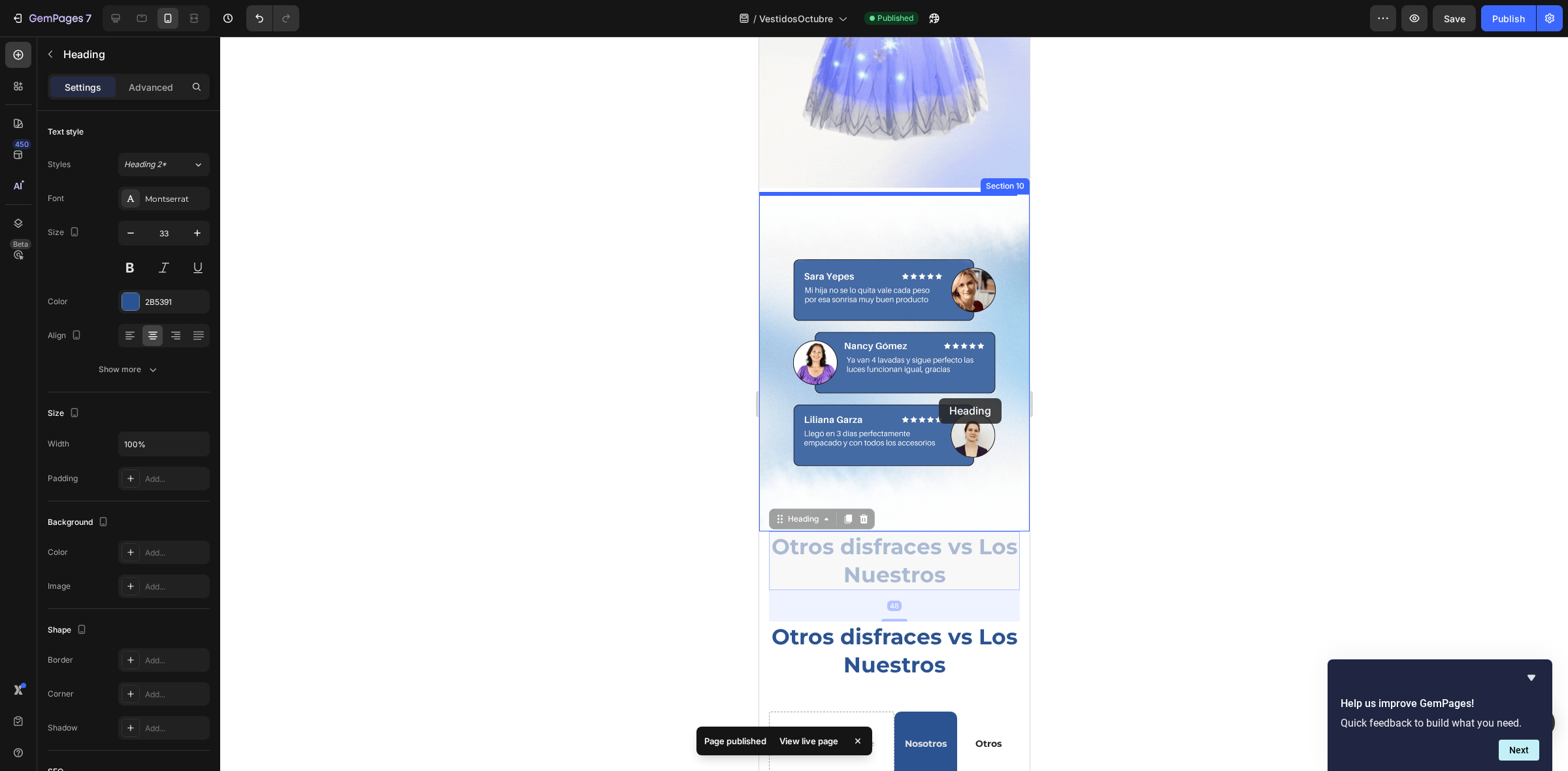
scroll to position [2449, 0]
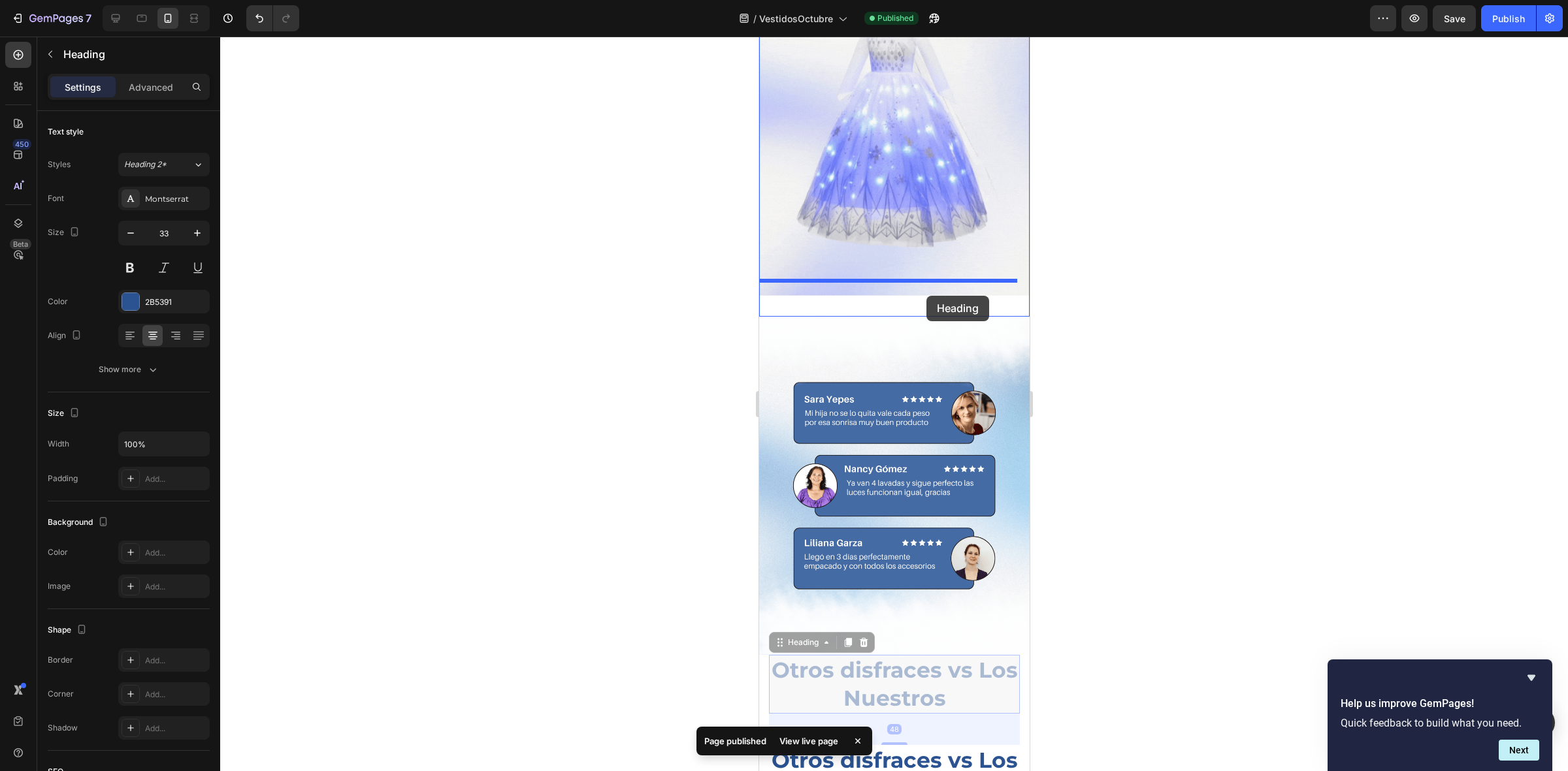
drag, startPoint x: 939, startPoint y: 425, endPoint x: 927, endPoint y: 296, distance: 129.6
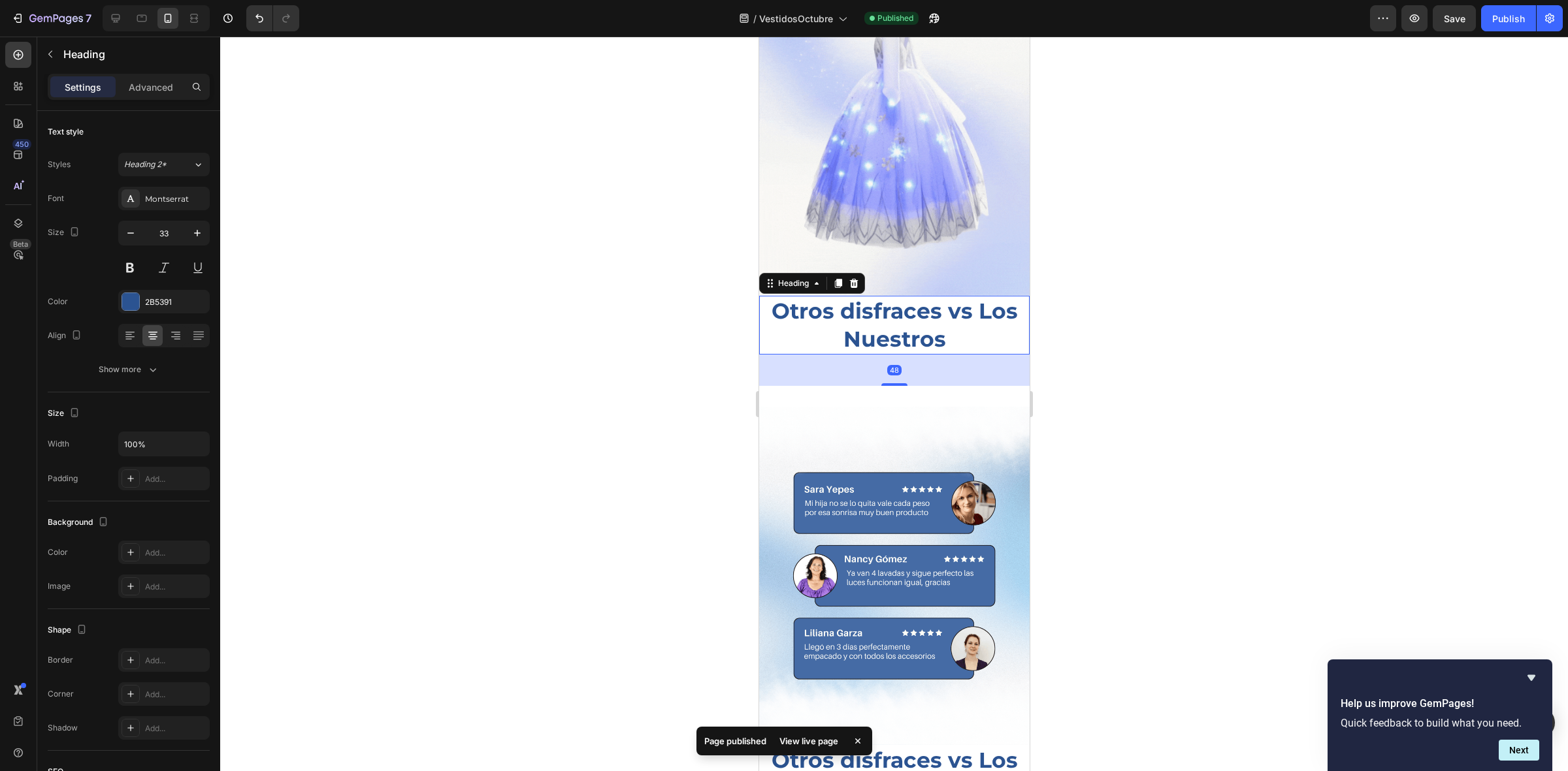
click at [918, 302] on h2 "Otros disfraces vs Los Nuestros" at bounding box center [894, 325] width 270 height 58
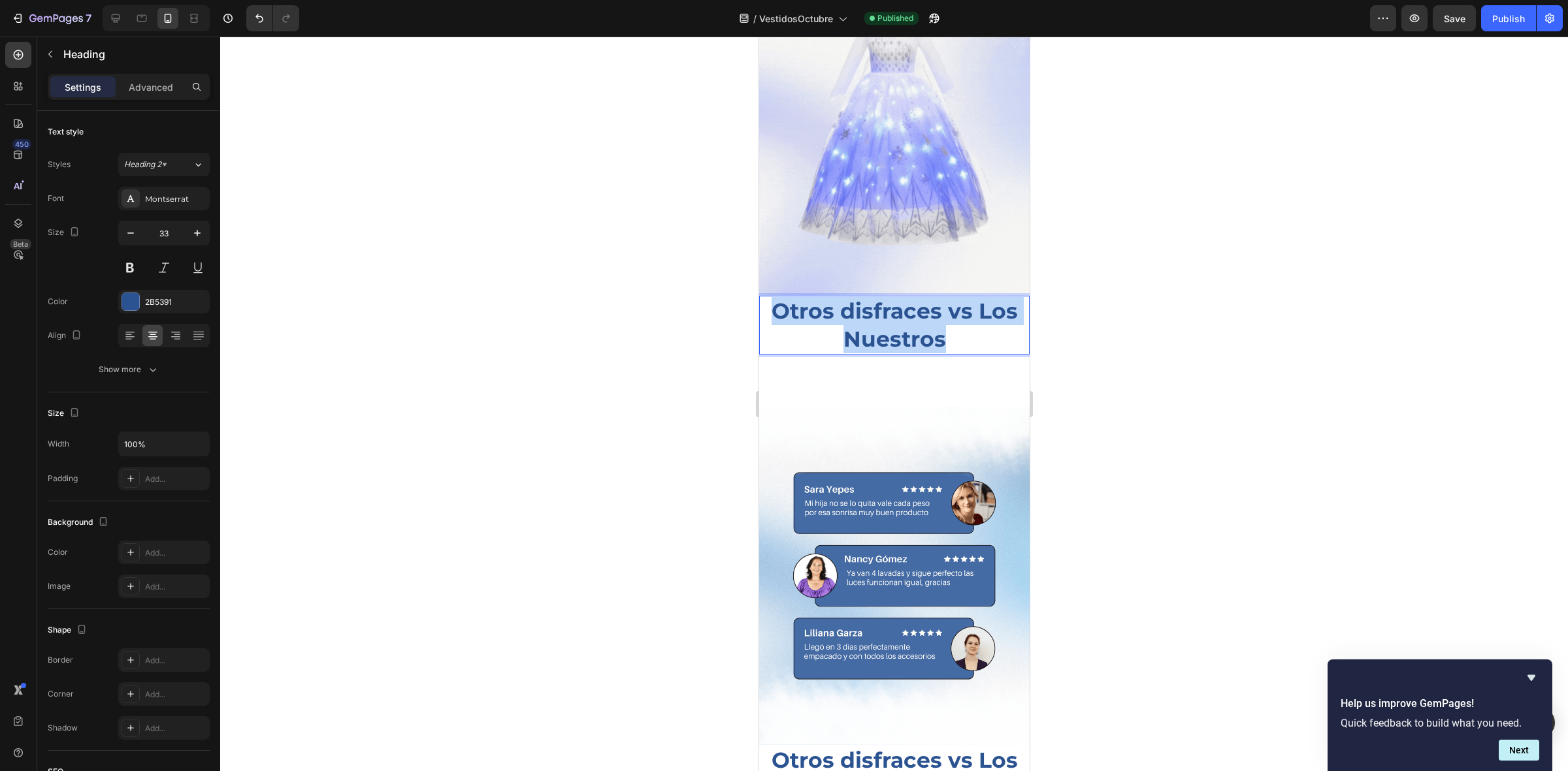
drag, startPoint x: 875, startPoint y: 309, endPoint x: 771, endPoint y: 301, distance: 104.3
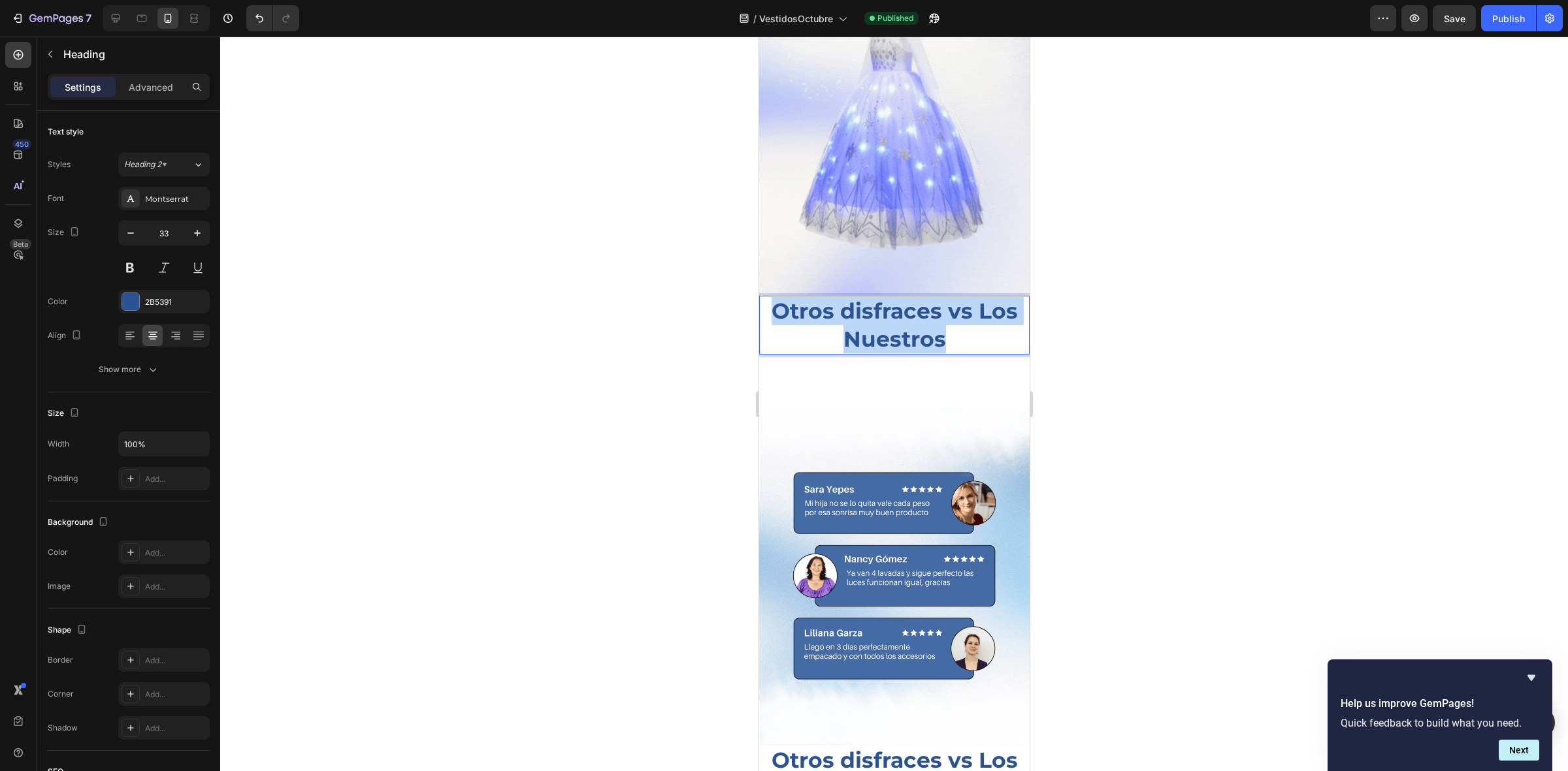
click at [771, 301] on p "Otros disfraces vs Los Nuestros" at bounding box center [894, 325] width 268 height 57
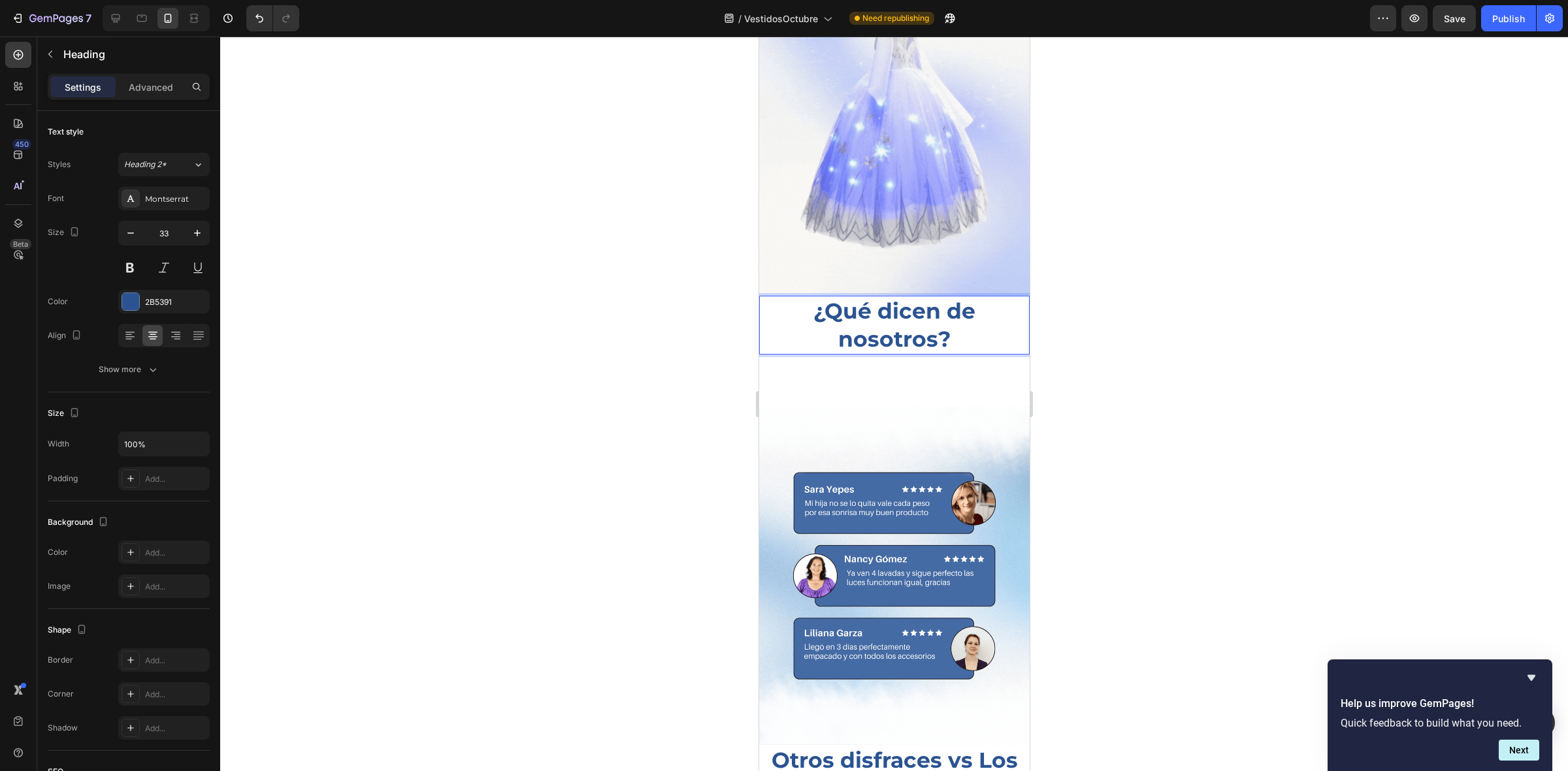
drag, startPoint x: 579, startPoint y: 337, endPoint x: 632, endPoint y: 369, distance: 61.9
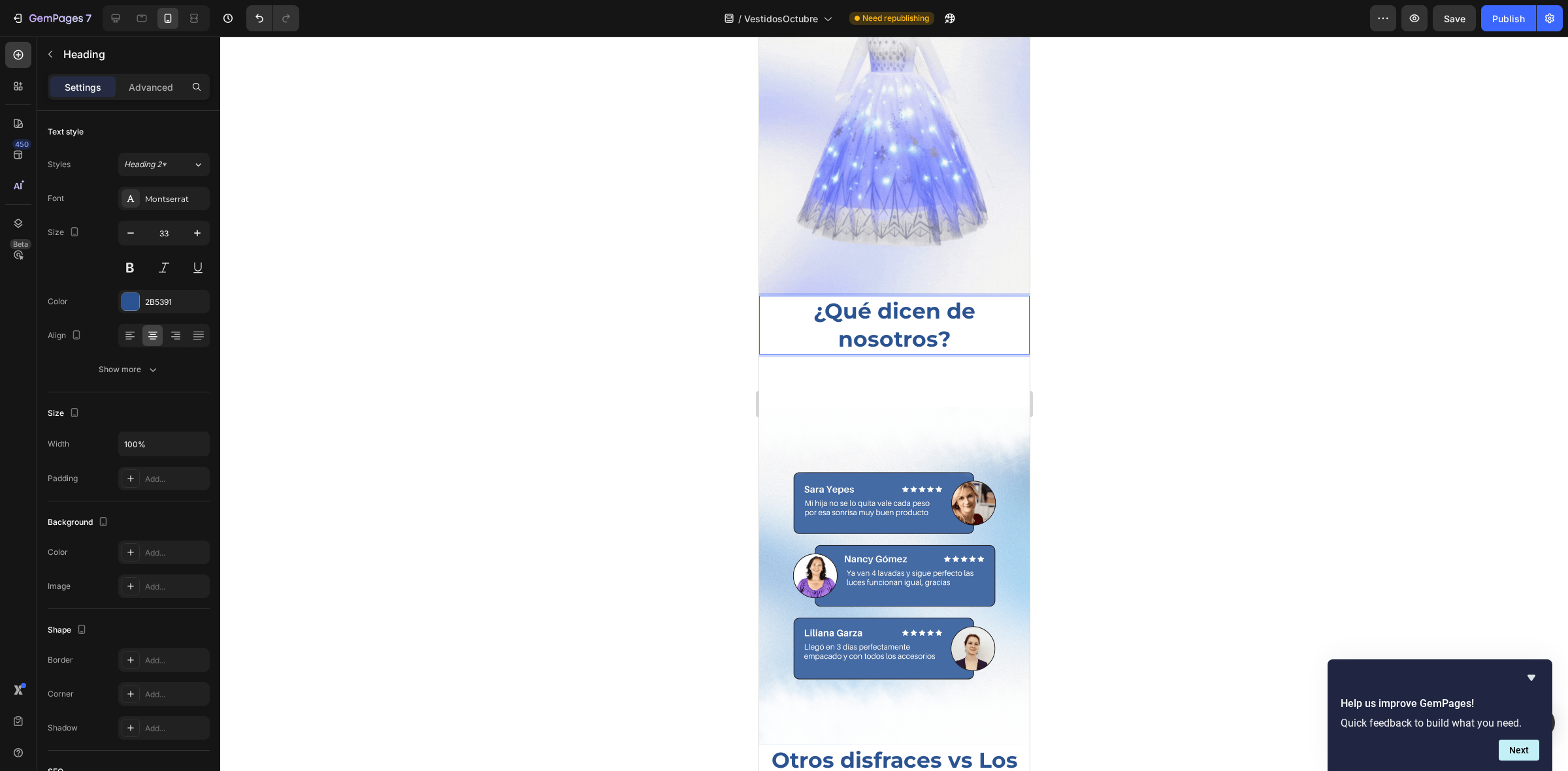
click at [579, 337] on div at bounding box center [894, 404] width 1348 height 735
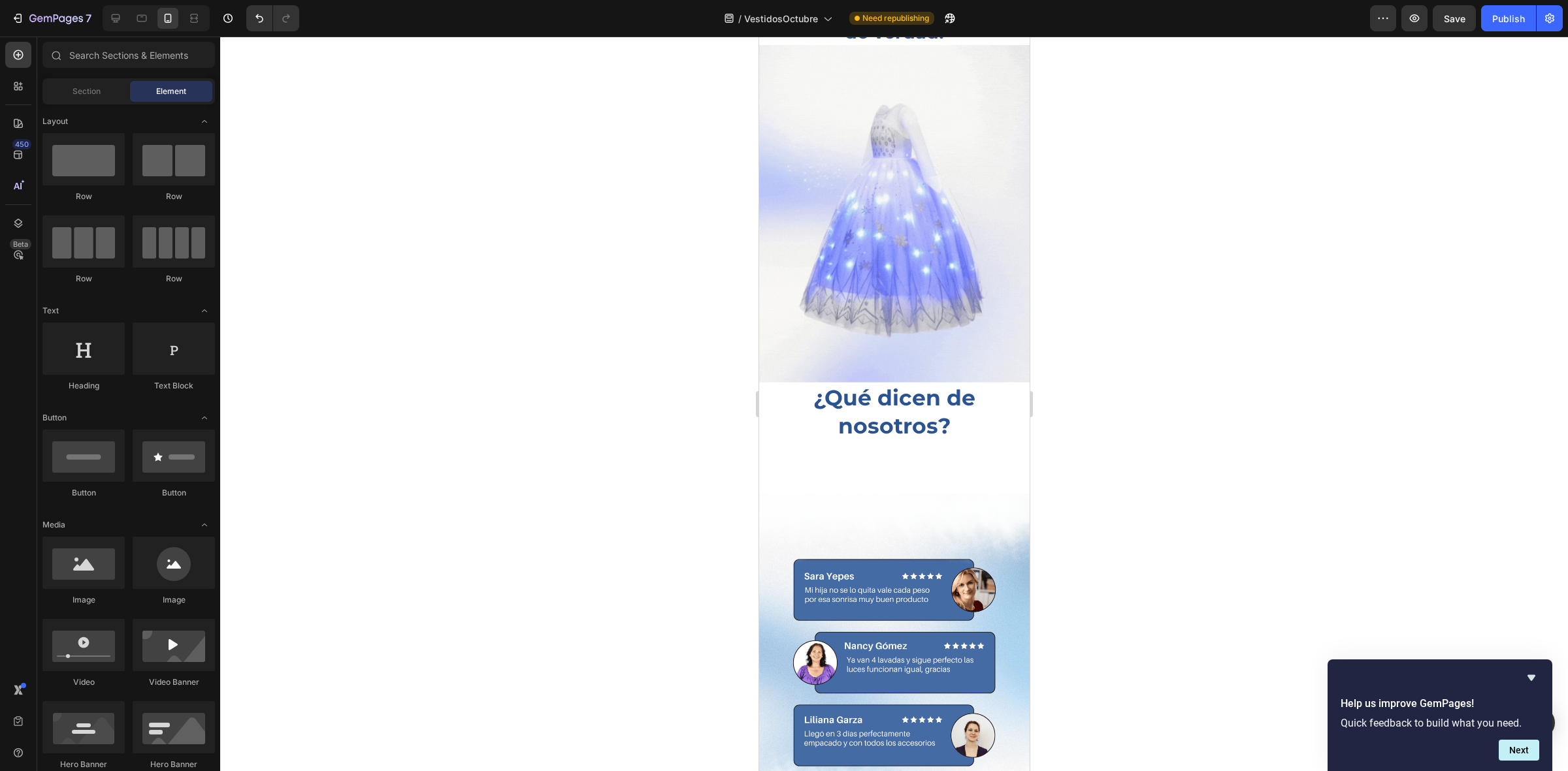
scroll to position [2368, 0]
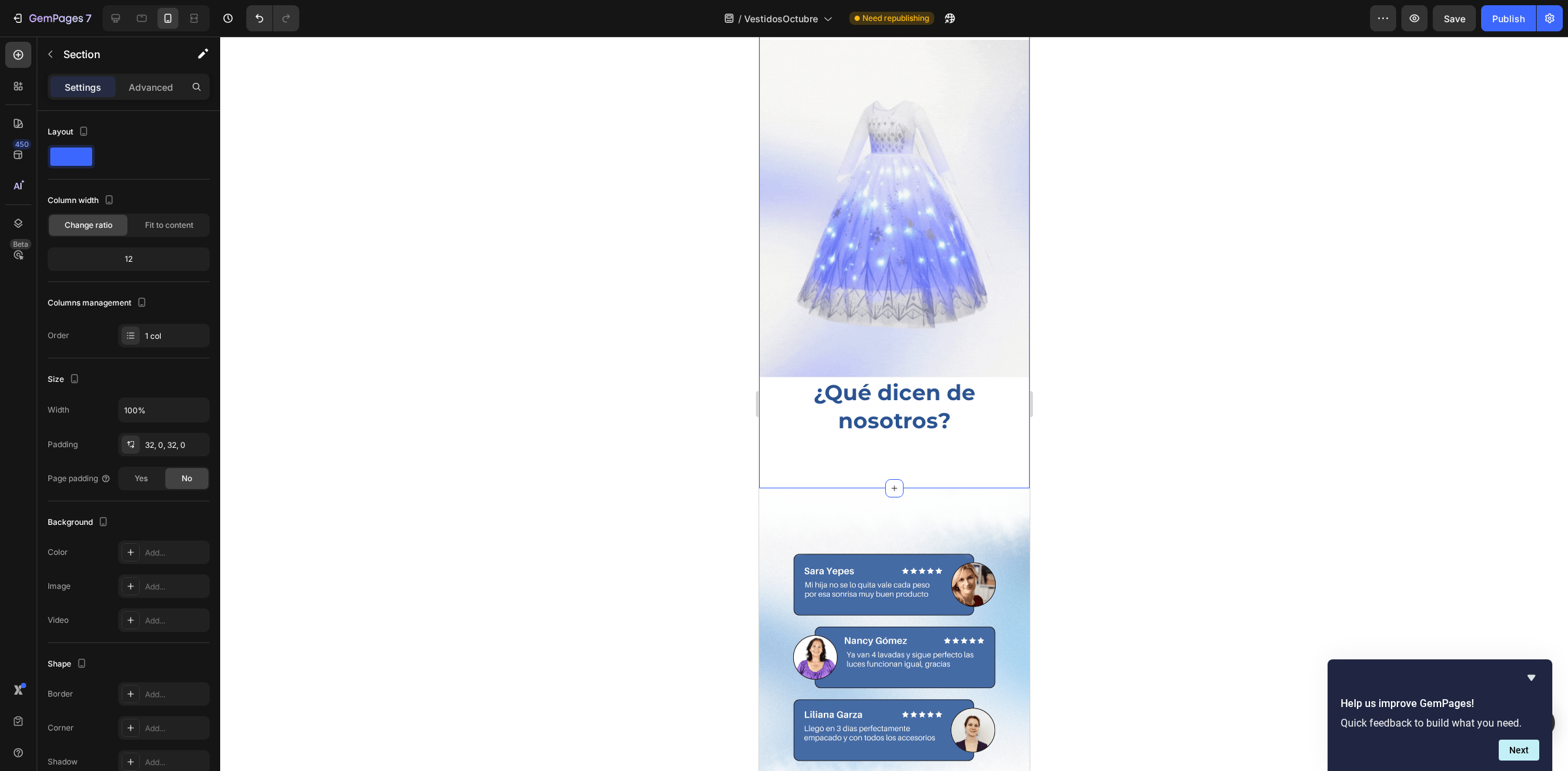
click at [915, 450] on div "¡El único vestido que brilla de verdad! Heading Image ¿Qué dicen de nosotros? H…" at bounding box center [894, 230] width 270 height 477
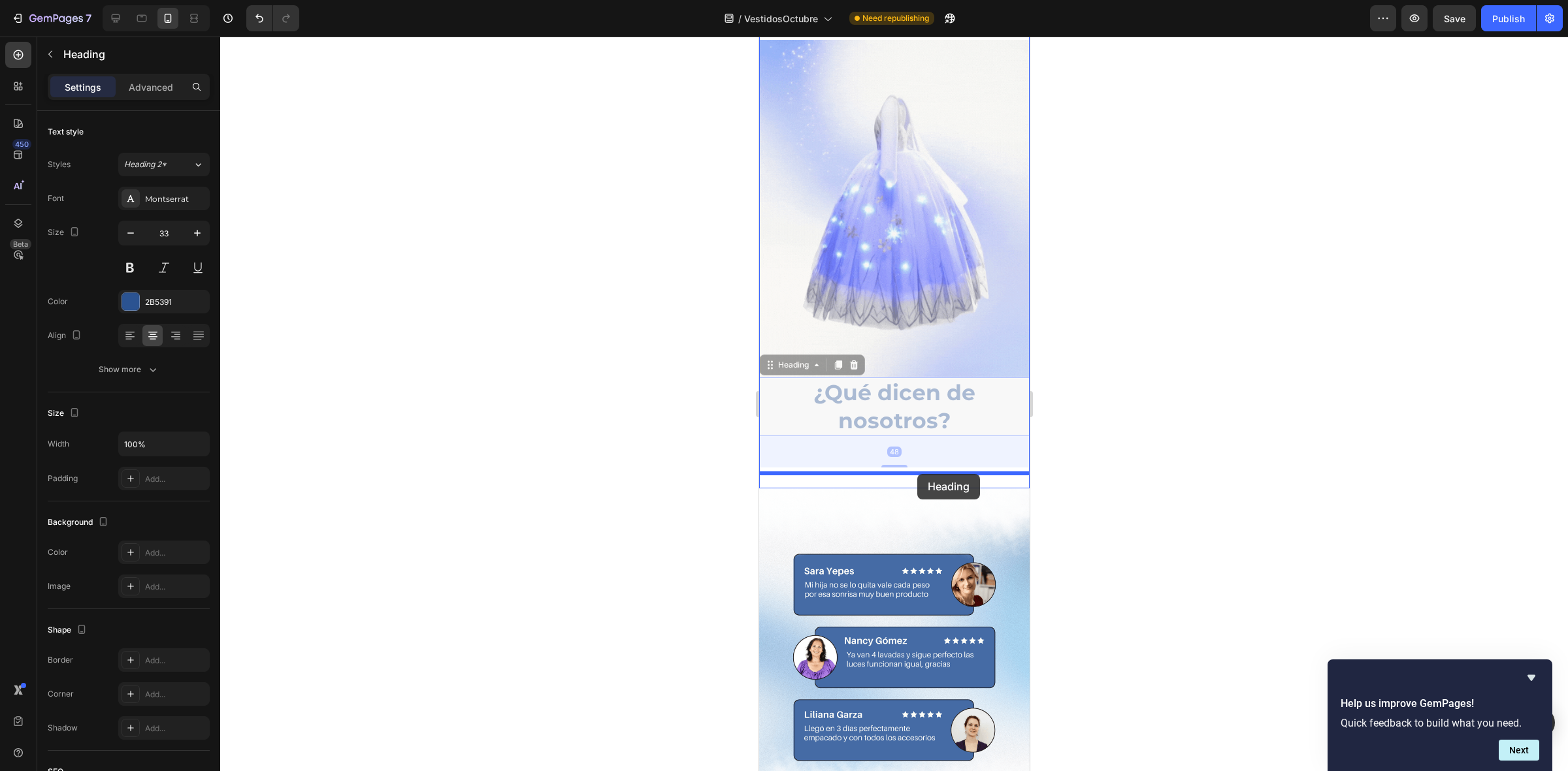
drag, startPoint x: 968, startPoint y: 389, endPoint x: 918, endPoint y: 474, distance: 98.6
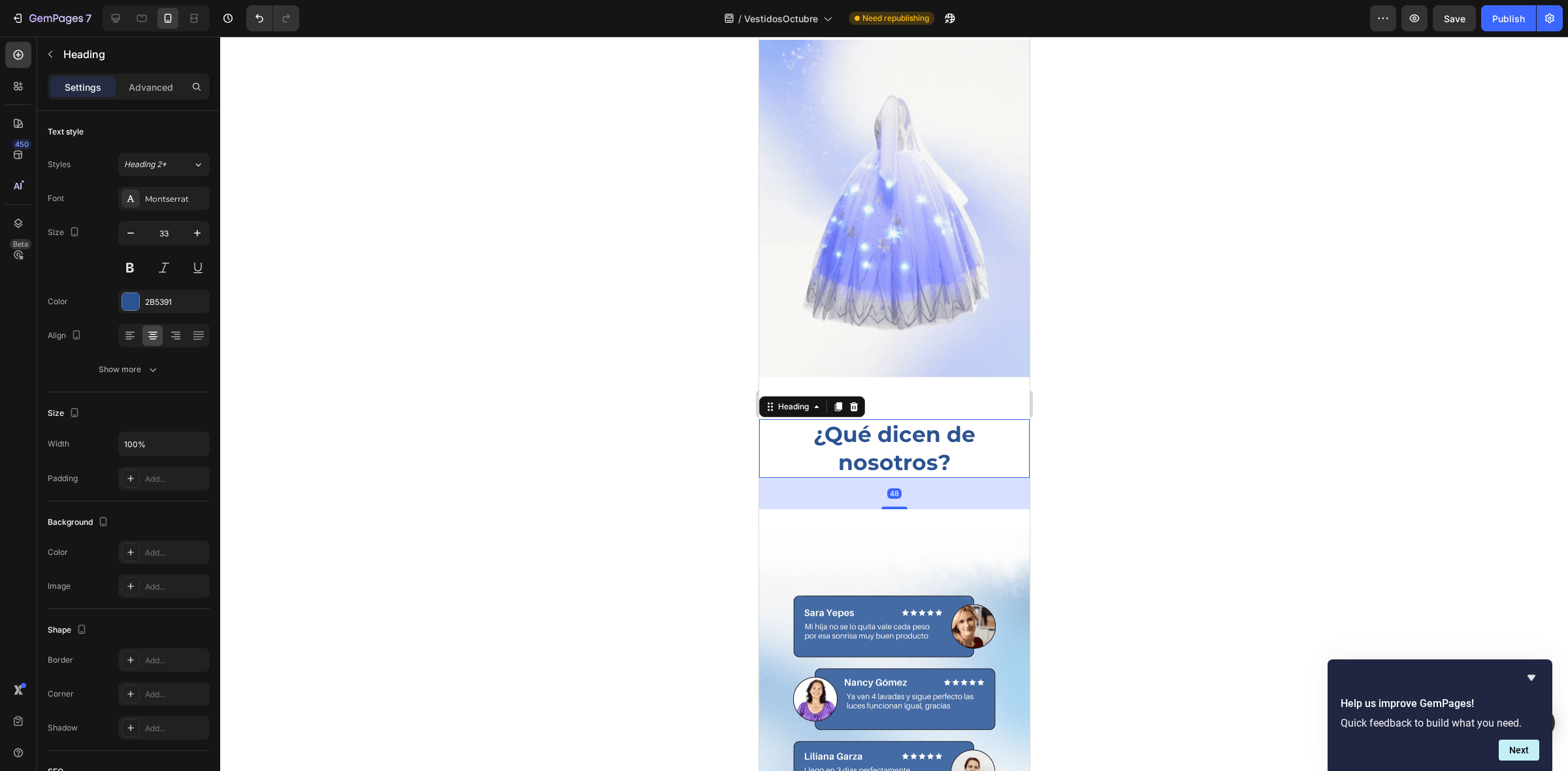
click at [704, 445] on div at bounding box center [894, 404] width 1348 height 735
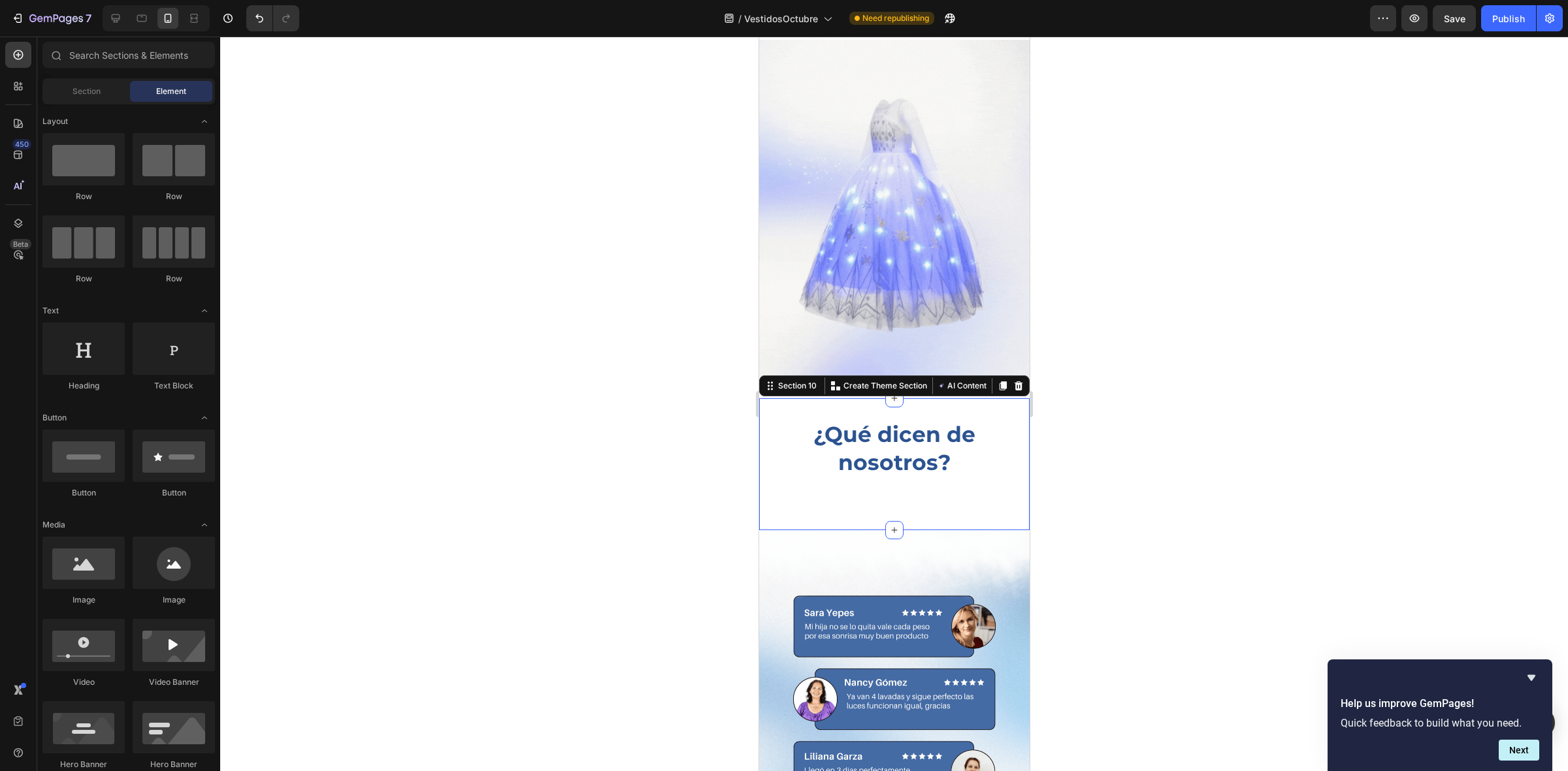
click at [929, 480] on div "¿Qué dicen de nosotros? Heading" at bounding box center [894, 464] width 270 height 90
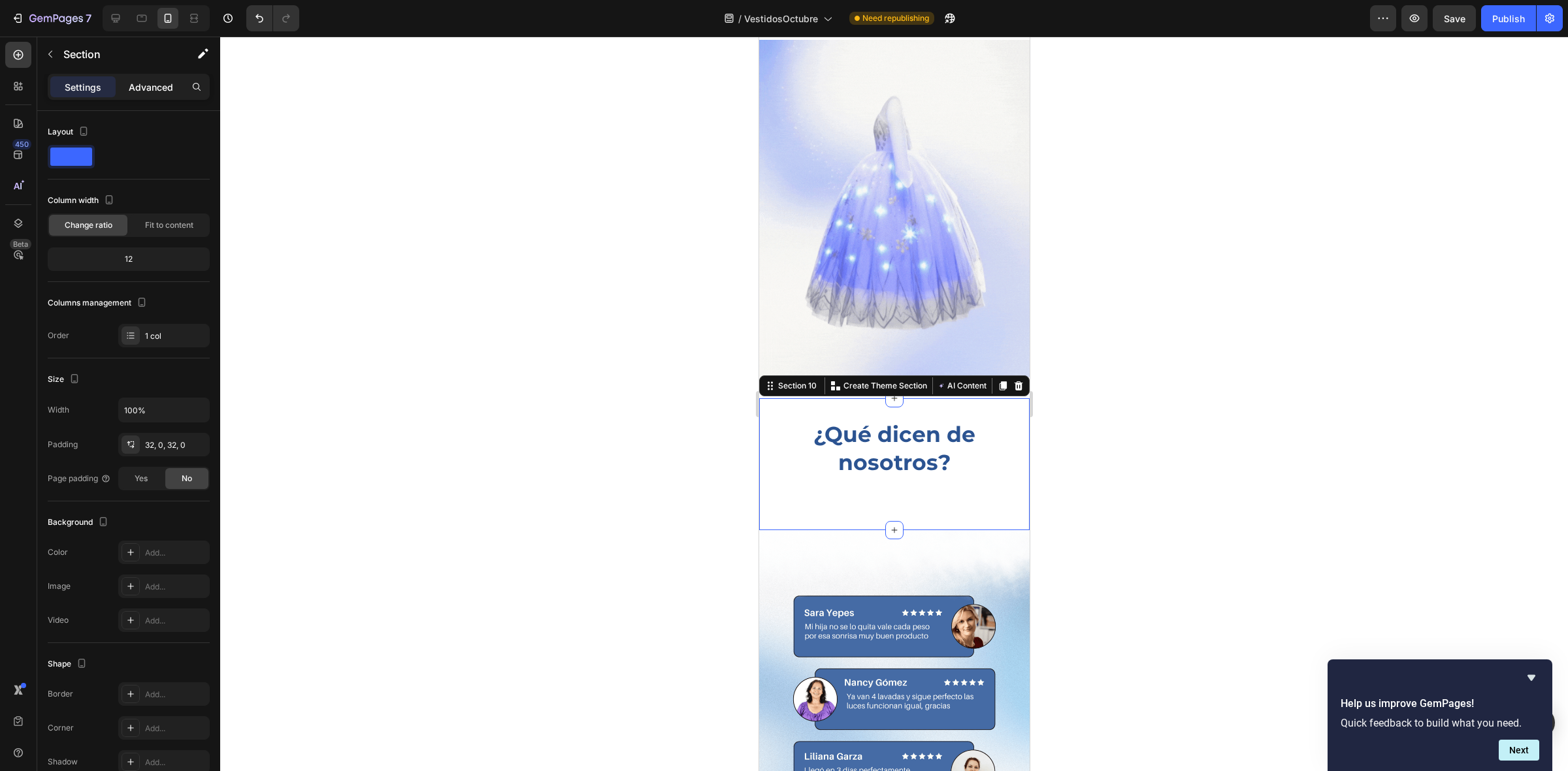
click at [154, 85] on p "Advanced" at bounding box center [150, 87] width 44 height 13
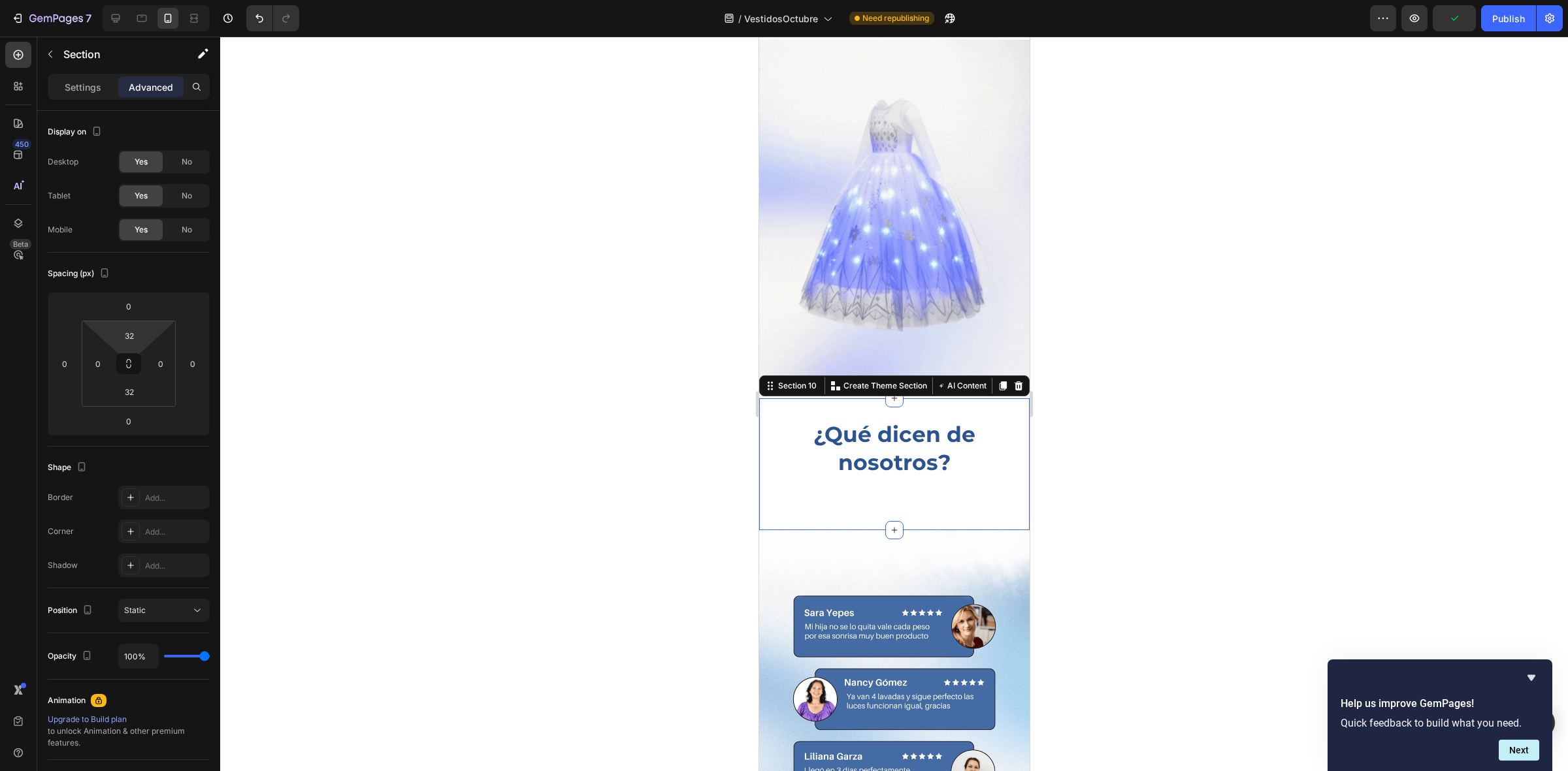
type input "0"
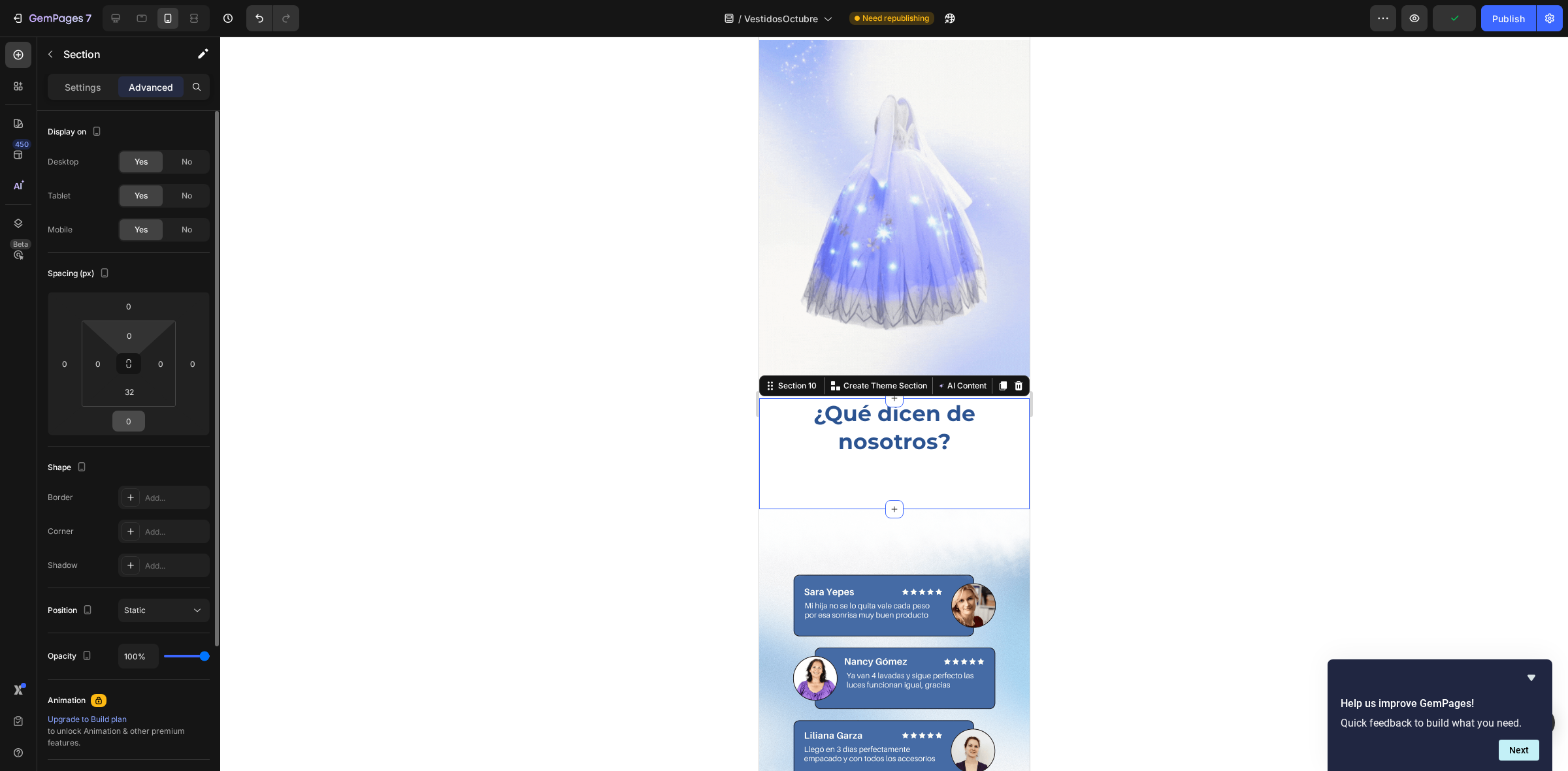
drag, startPoint x: 147, startPoint y: 333, endPoint x: 140, endPoint y: 413, distance: 80.3
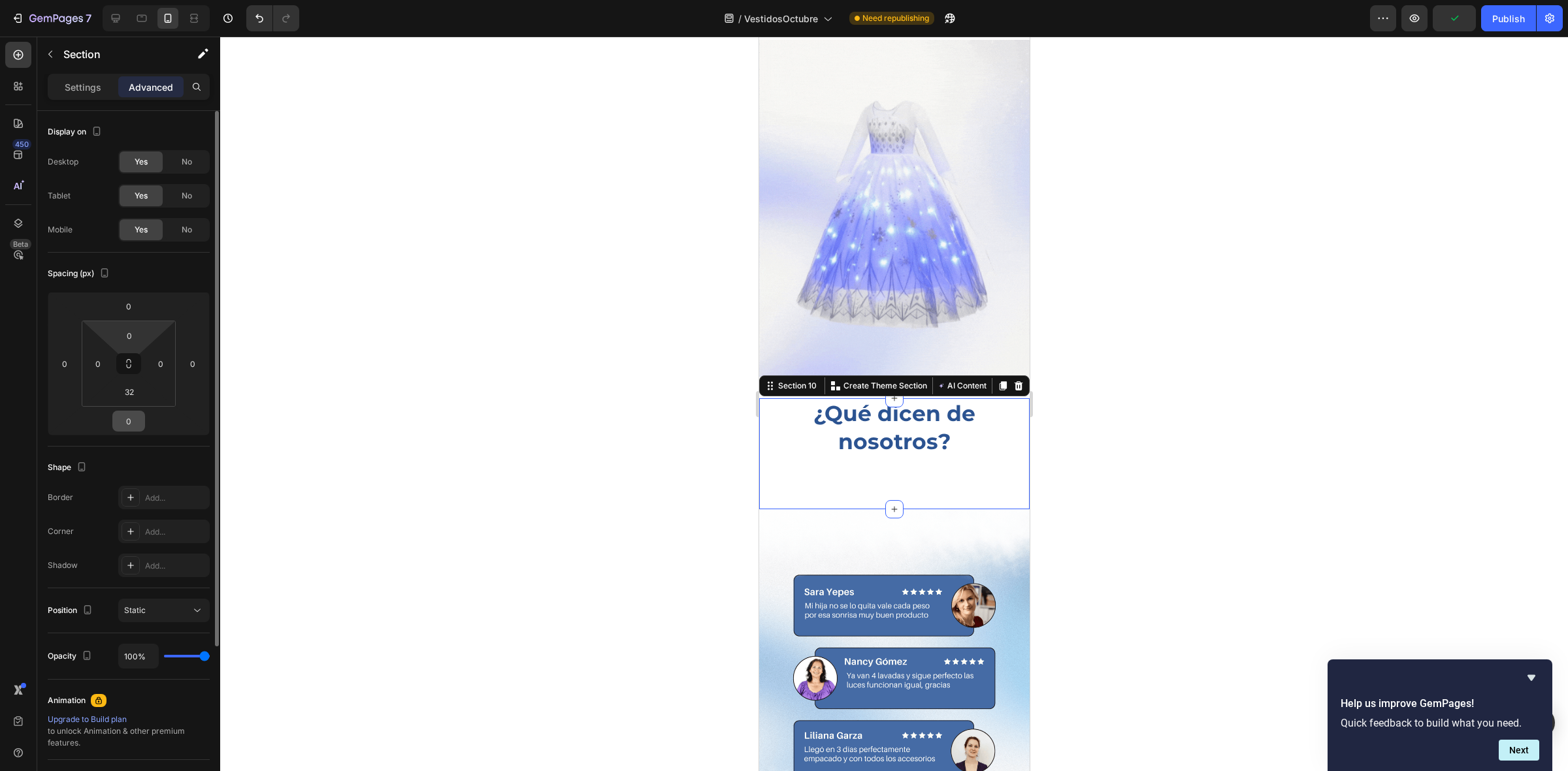
click at [140, 0] on html "7 / VestidosOctubre Need republishing Preview Publish 450 Beta Sections(18) Ele…" at bounding box center [784, 0] width 1568 height 0
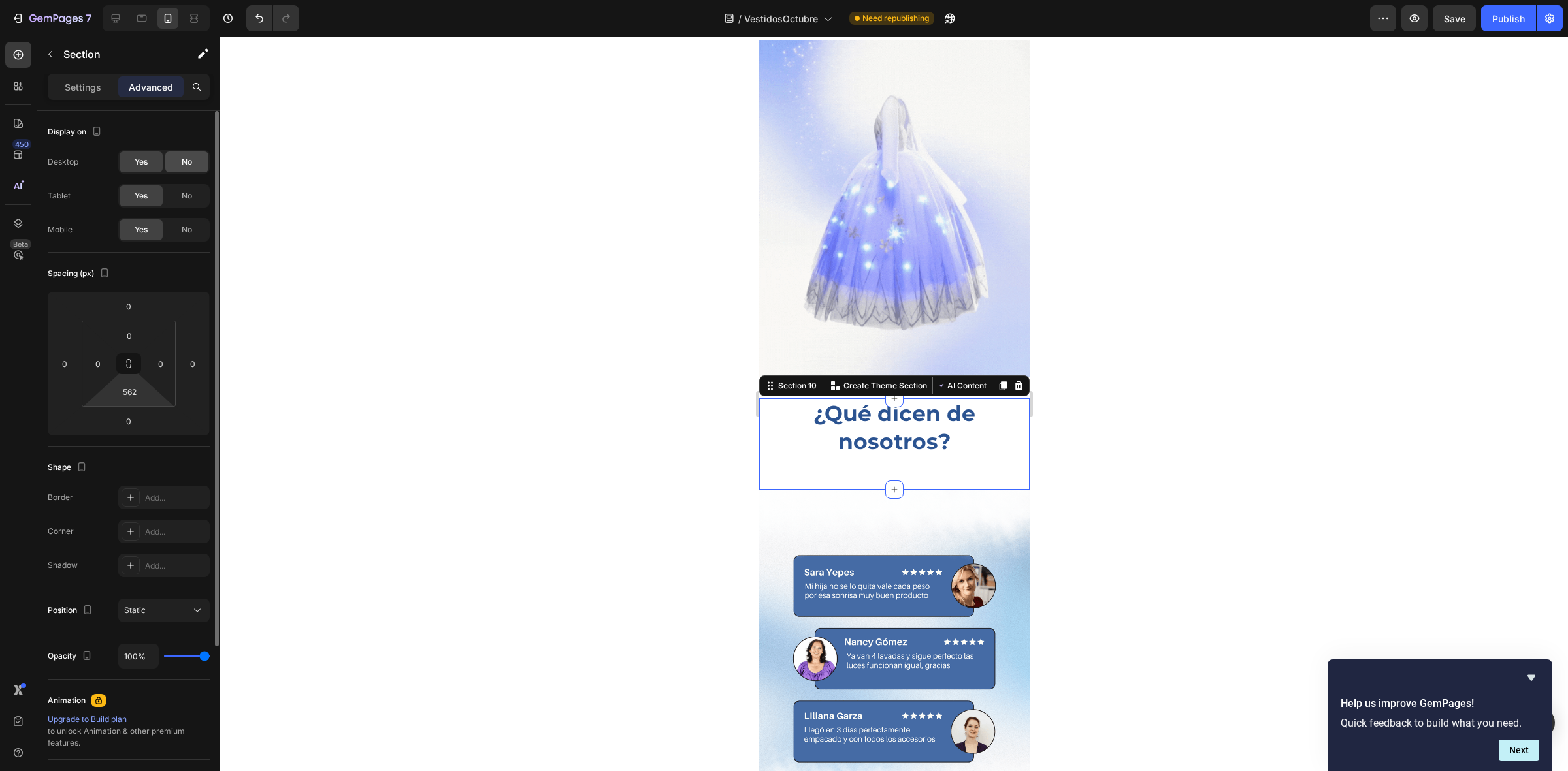
drag, startPoint x: 154, startPoint y: 399, endPoint x: 175, endPoint y: 171, distance: 229.0
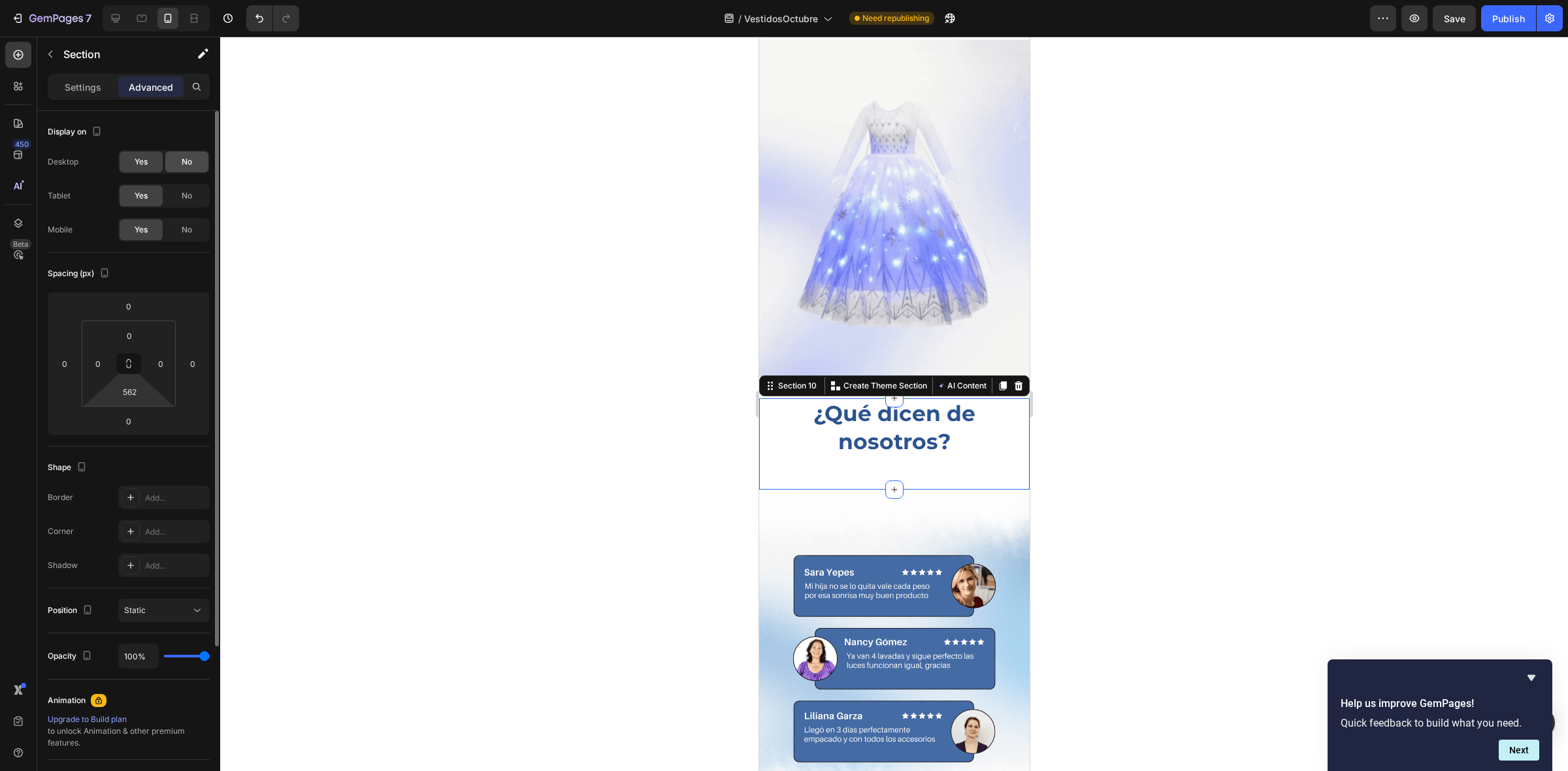
click at [175, 0] on html "7 / VestidosOctubre Need republishing Preview Save Publish 450 Beta Sections(18…" at bounding box center [784, 0] width 1568 height 0
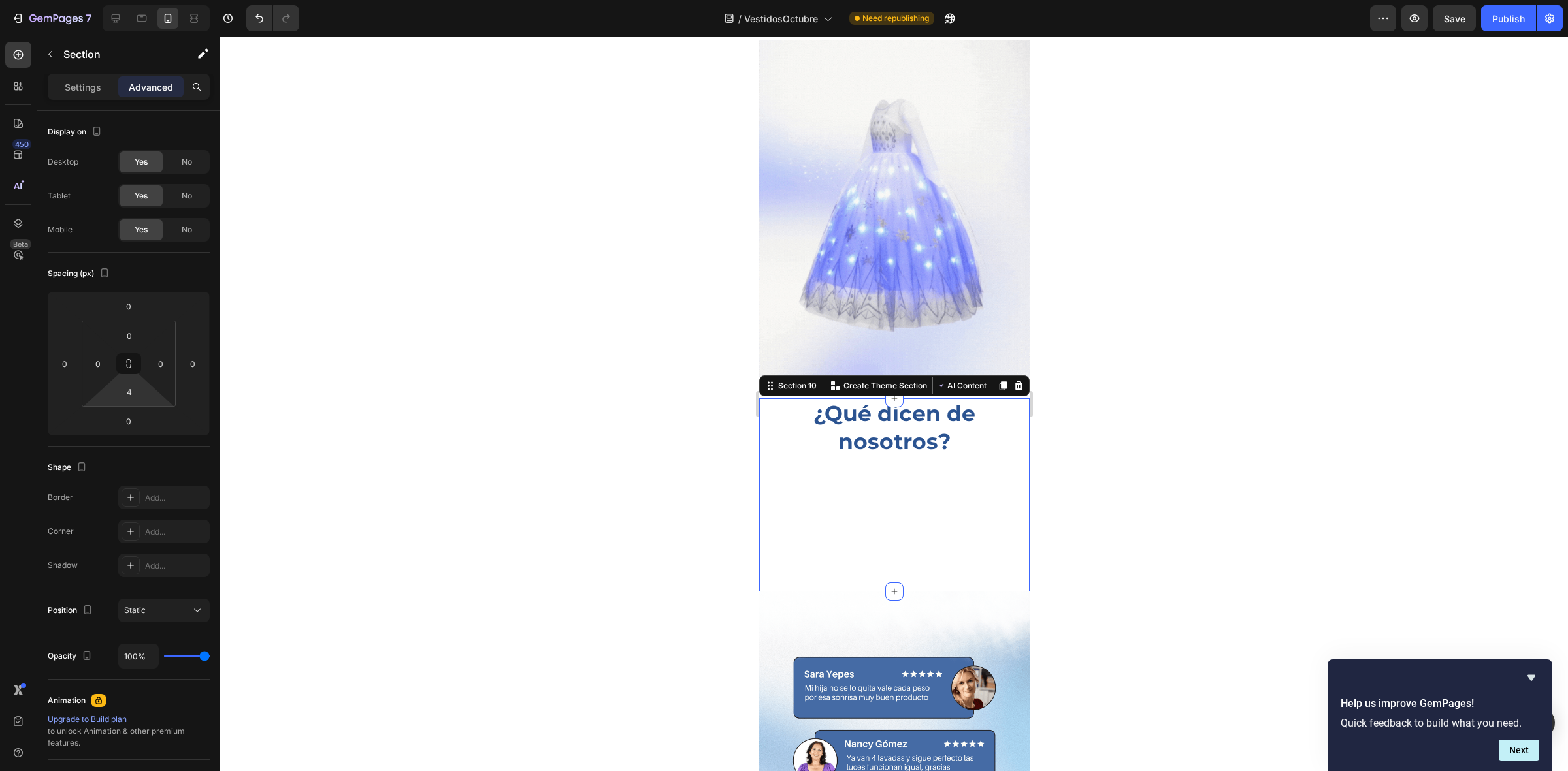
type input "0"
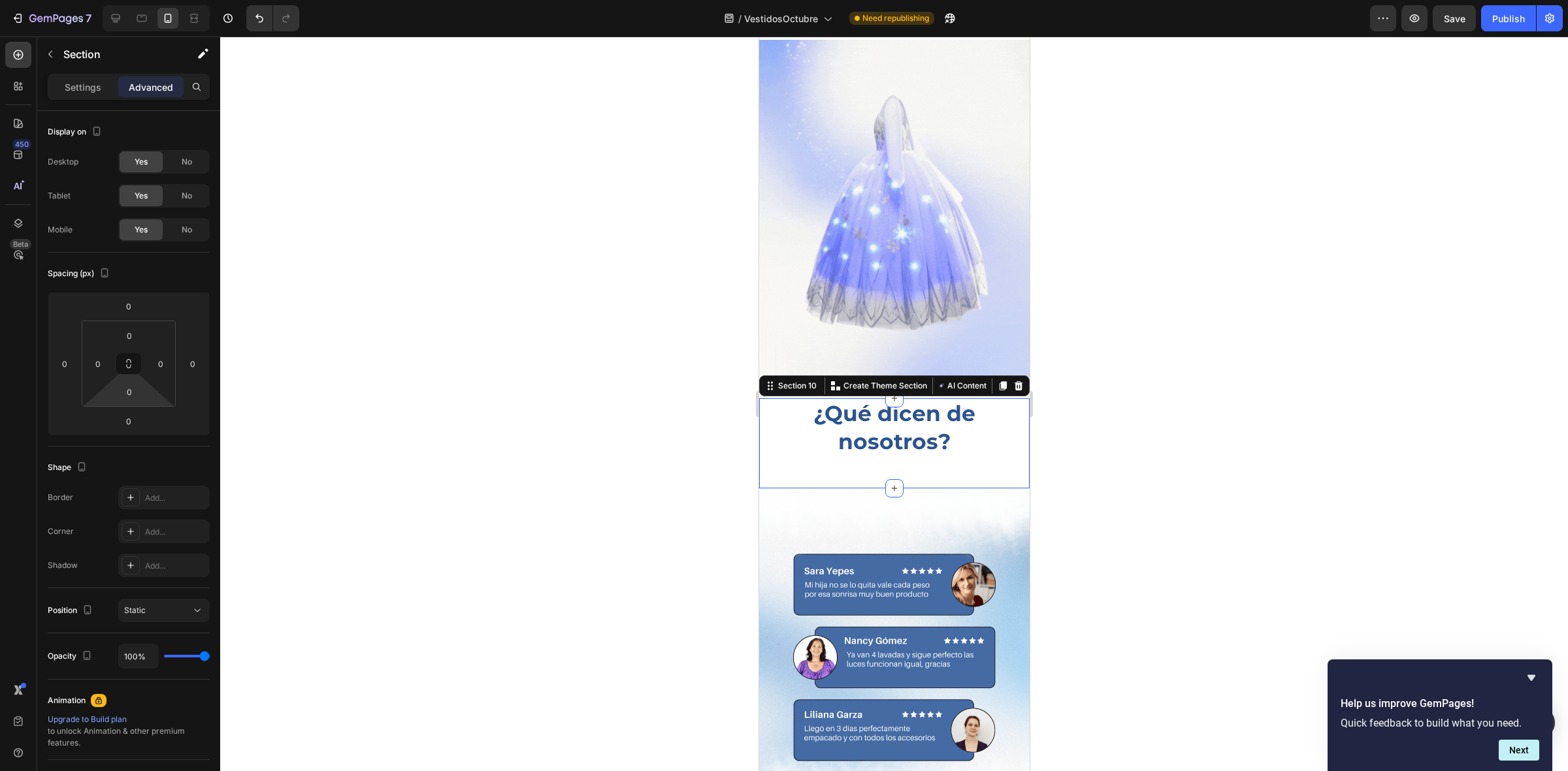
drag, startPoint x: 147, startPoint y: 397, endPoint x: 142, endPoint y: 810, distance: 413.0
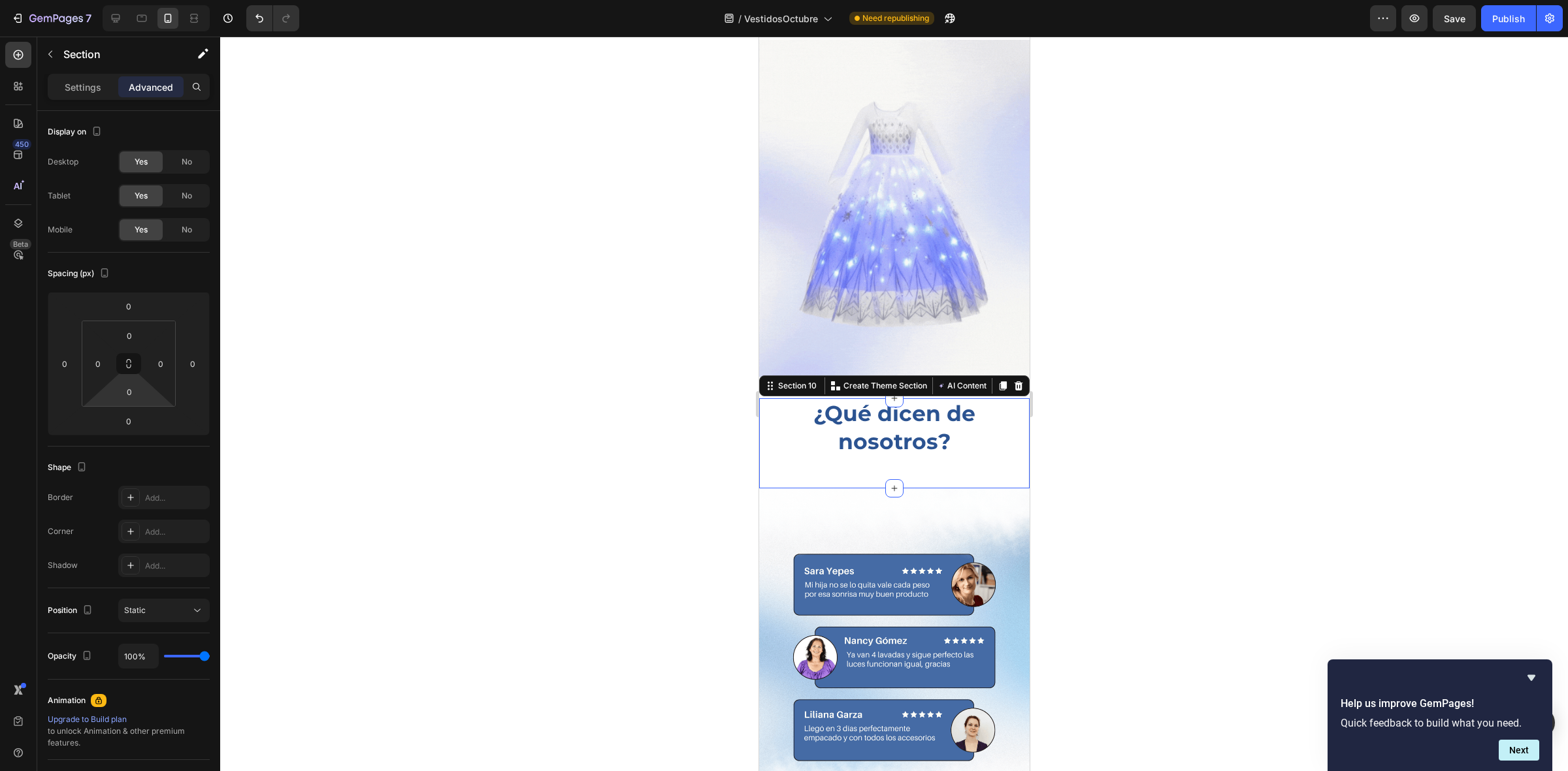
click at [142, 0] on html "7 / VestidosOctubre Need republishing Preview Save Publish 450 Beta Sections(18…" at bounding box center [784, 0] width 1568 height 0
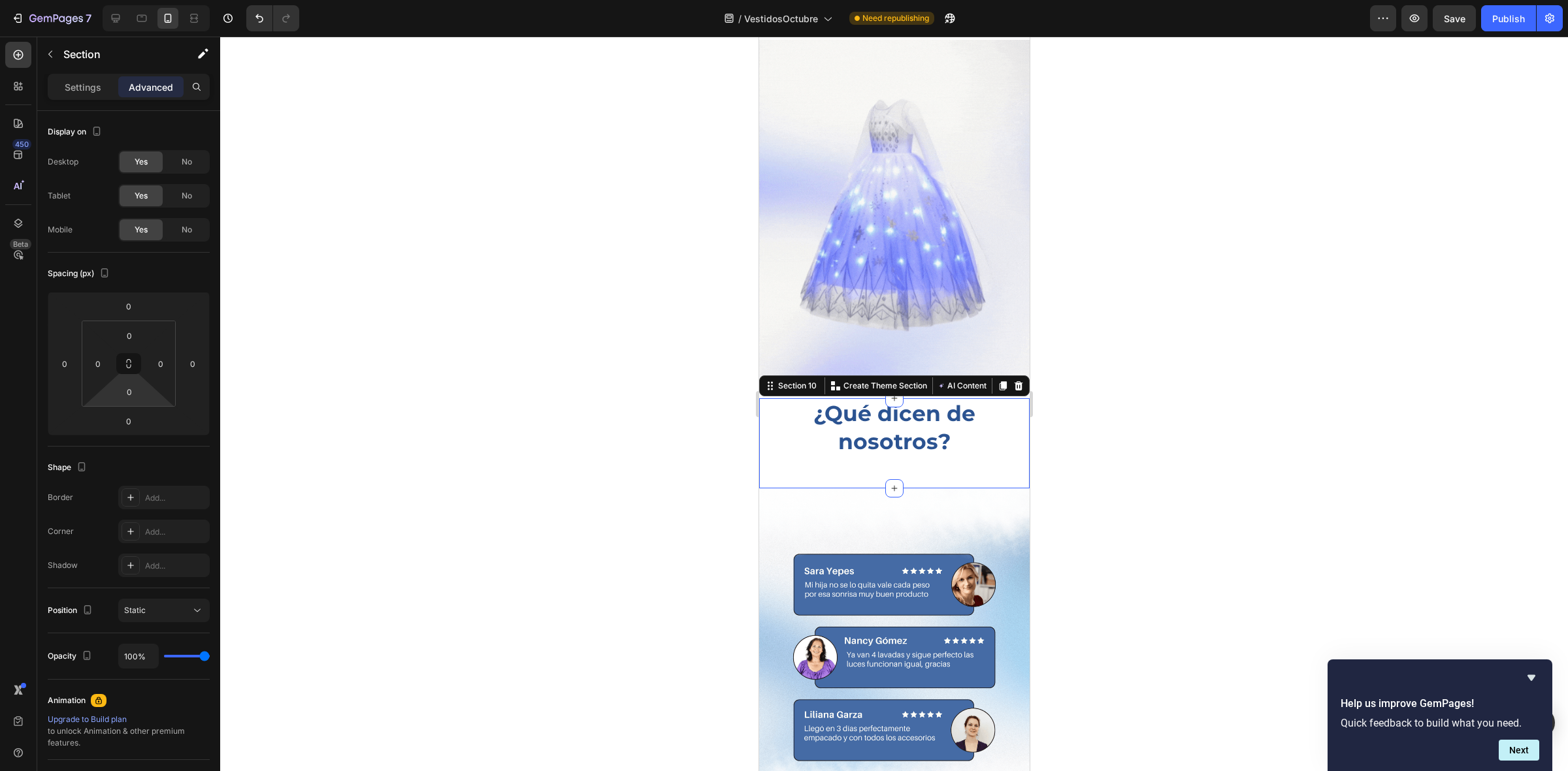
click at [524, 465] on div at bounding box center [894, 404] width 1348 height 735
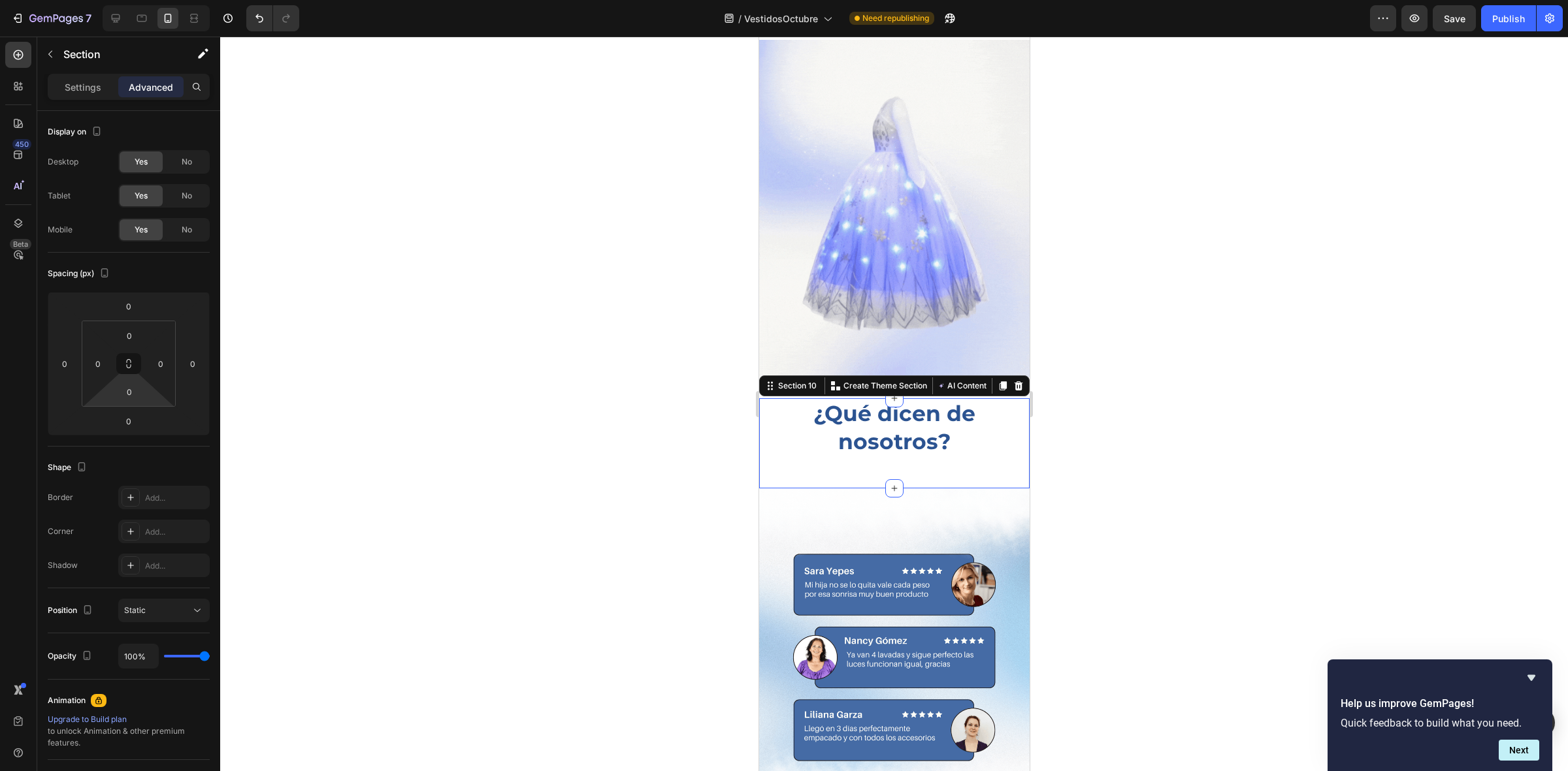
click at [524, 465] on div at bounding box center [894, 404] width 1348 height 735
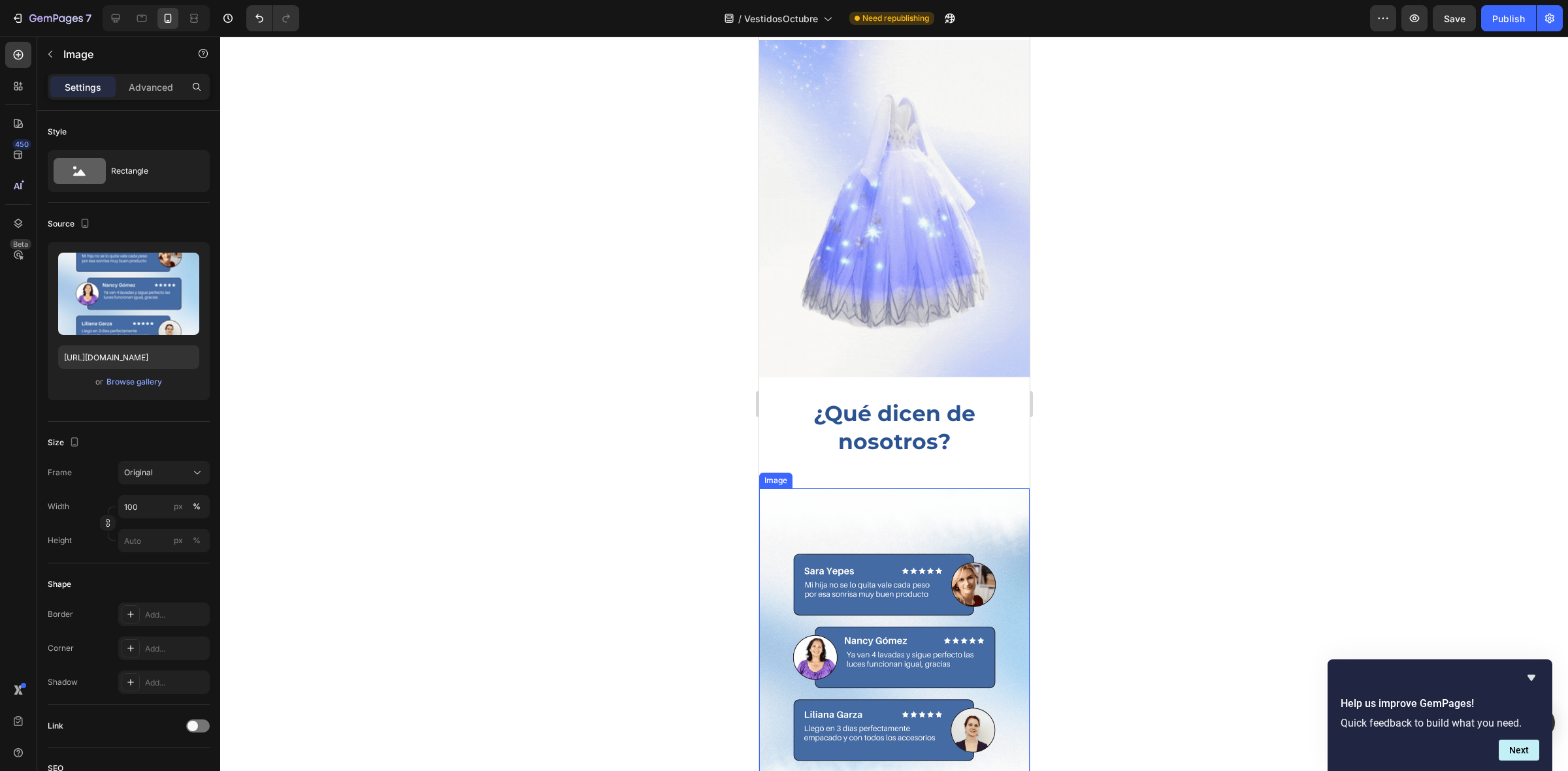
click at [941, 492] on img at bounding box center [894, 657] width 270 height 338
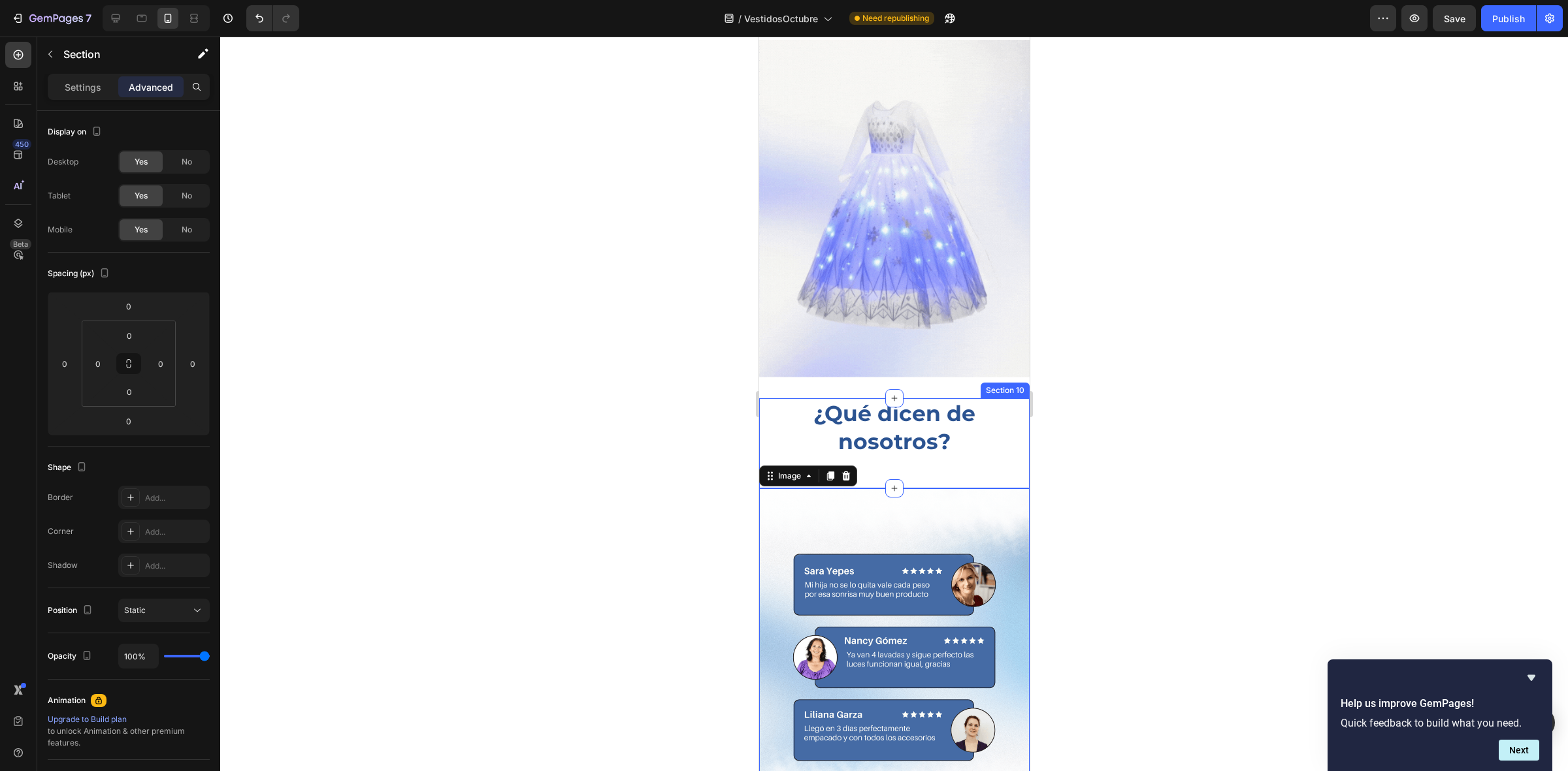
click at [949, 456] on div "¿Qué dicen de nosotros? Heading" at bounding box center [894, 443] width 270 height 90
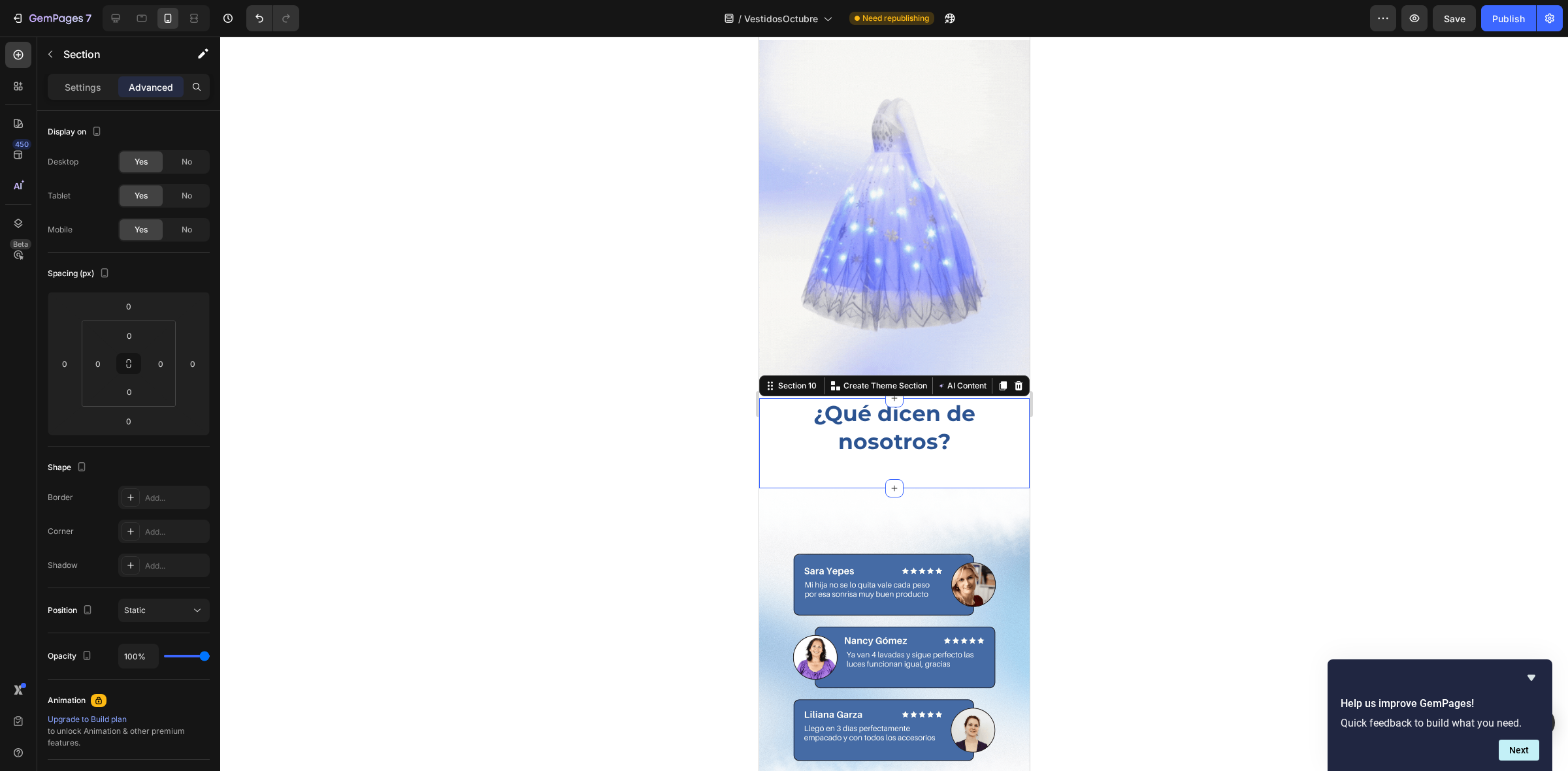
click at [357, 384] on div at bounding box center [894, 404] width 1348 height 735
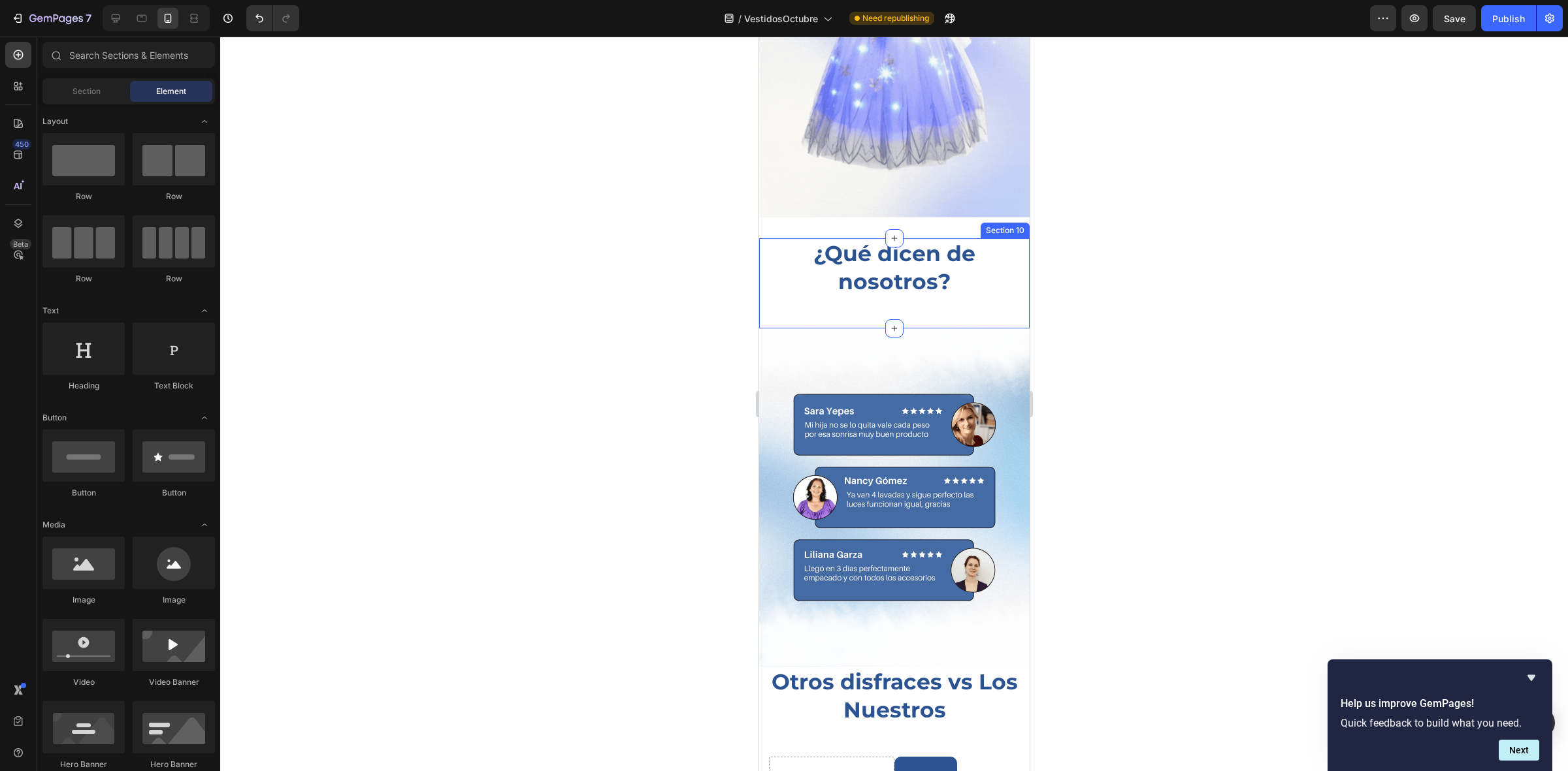
scroll to position [2531, 0]
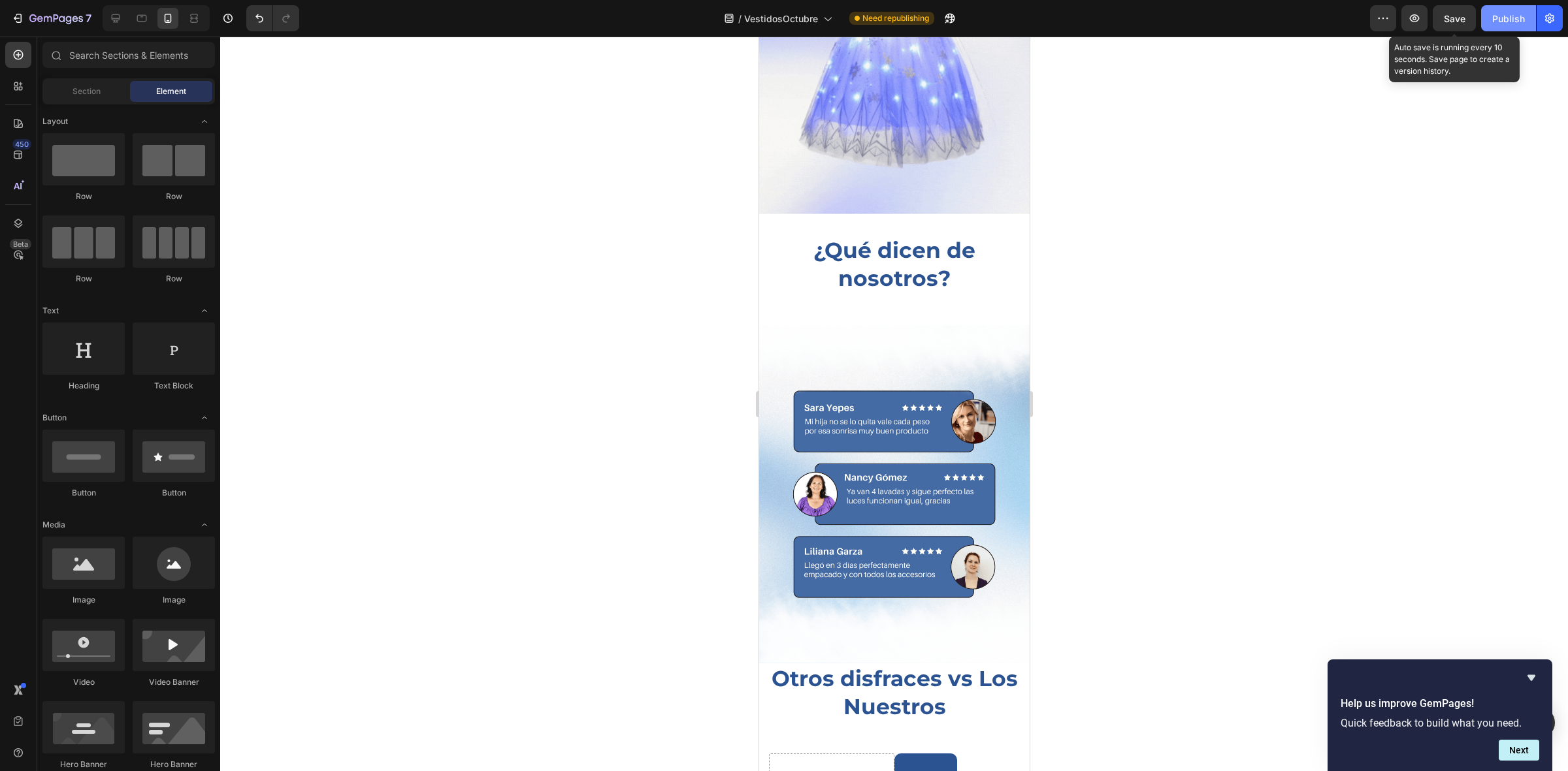
drag, startPoint x: 1460, startPoint y: 22, endPoint x: 1500, endPoint y: 22, distance: 40.0
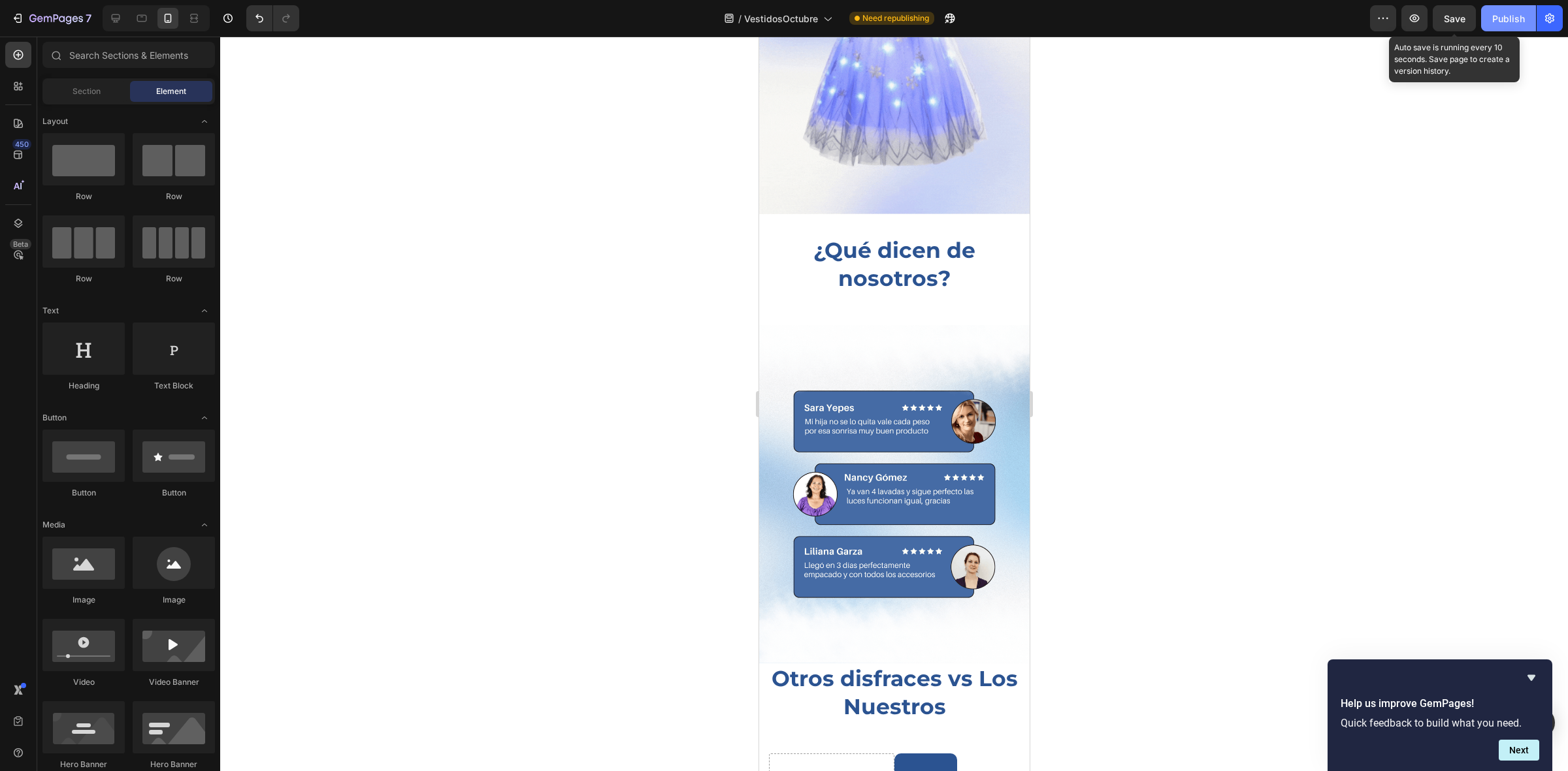
click at [1461, 23] on span "Save" at bounding box center [1455, 19] width 22 height 11
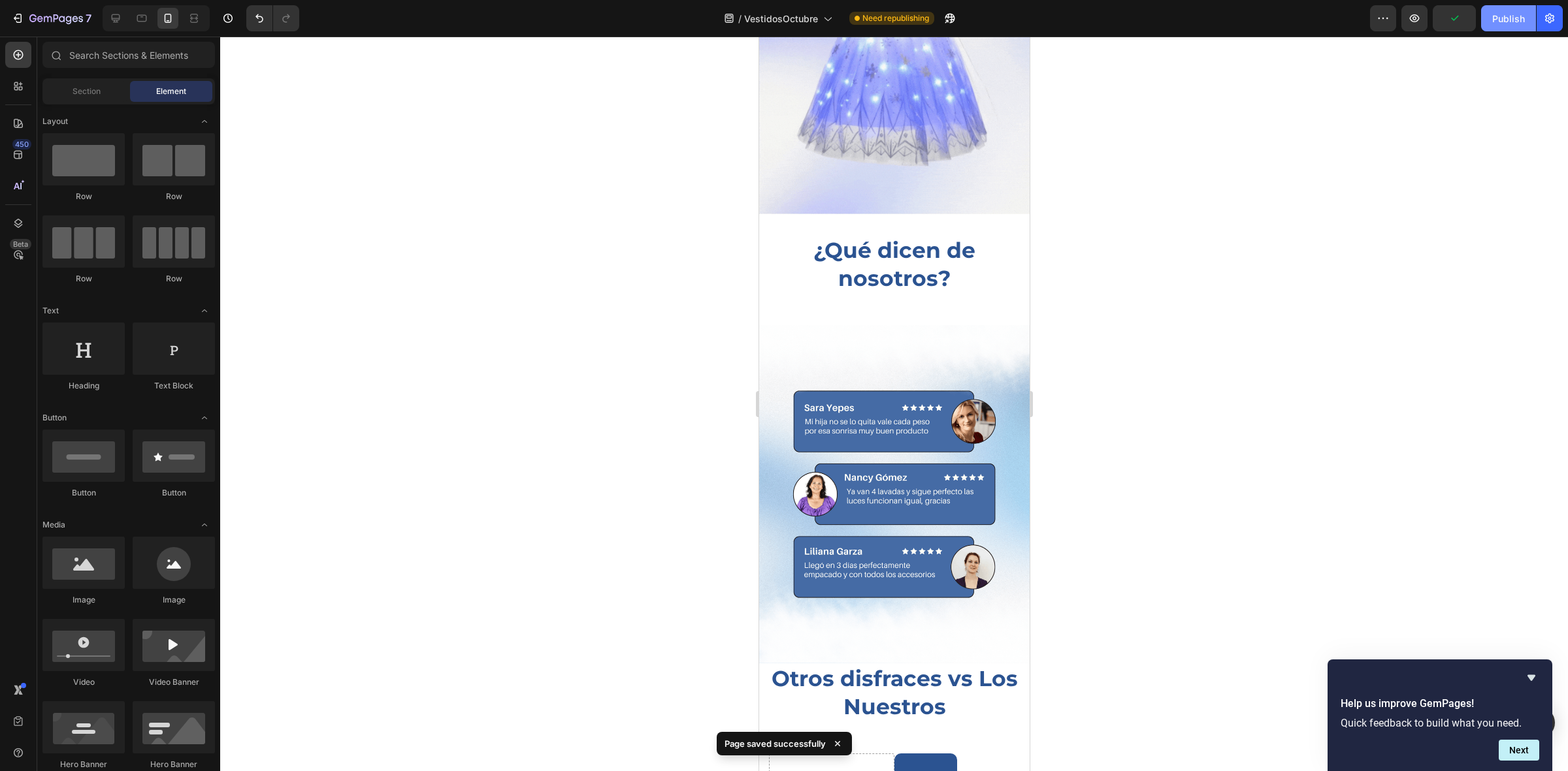
click at [1500, 22] on div "Publish" at bounding box center [1509, 18] width 32 height 13
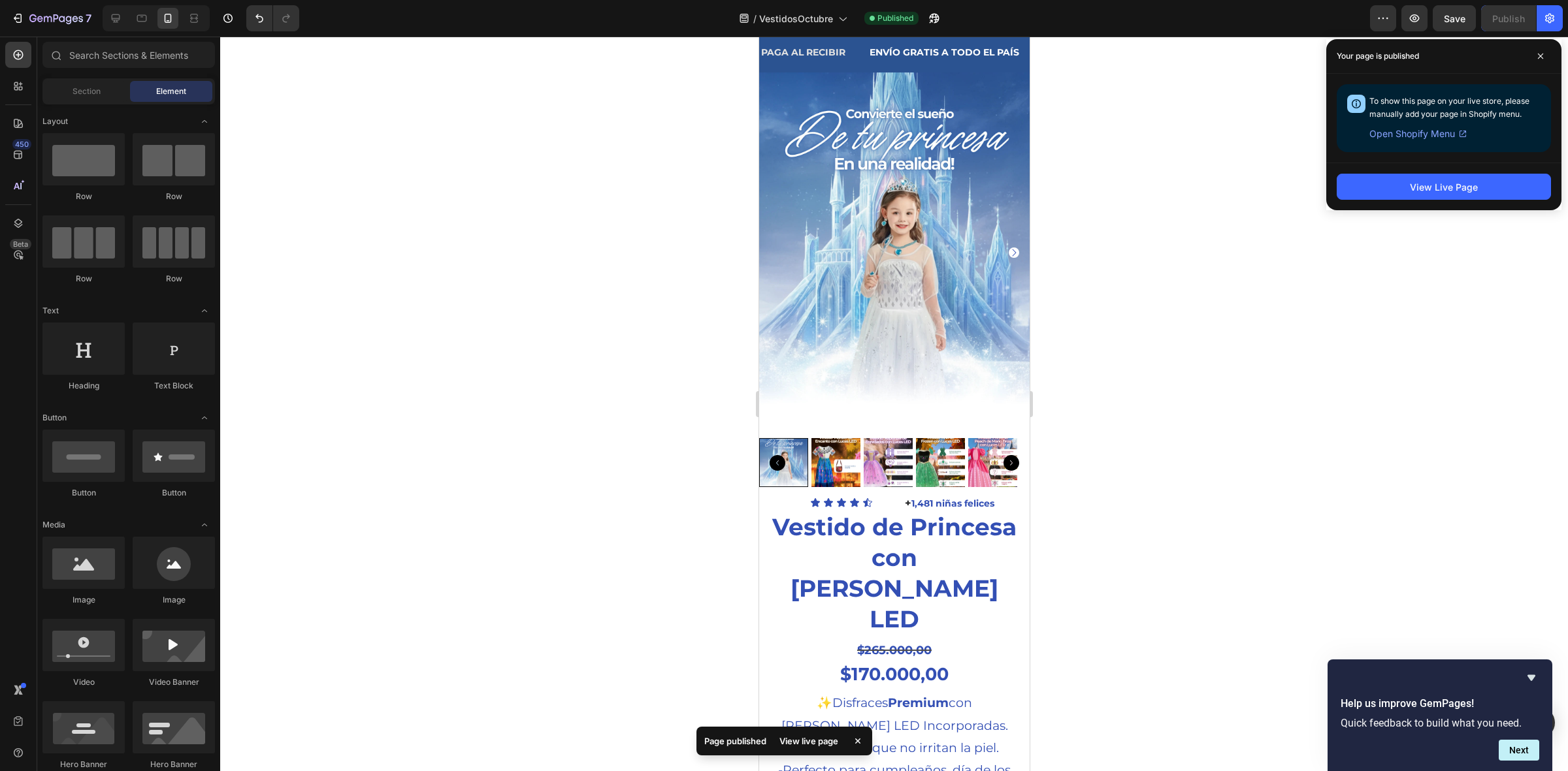
scroll to position [1, 0]
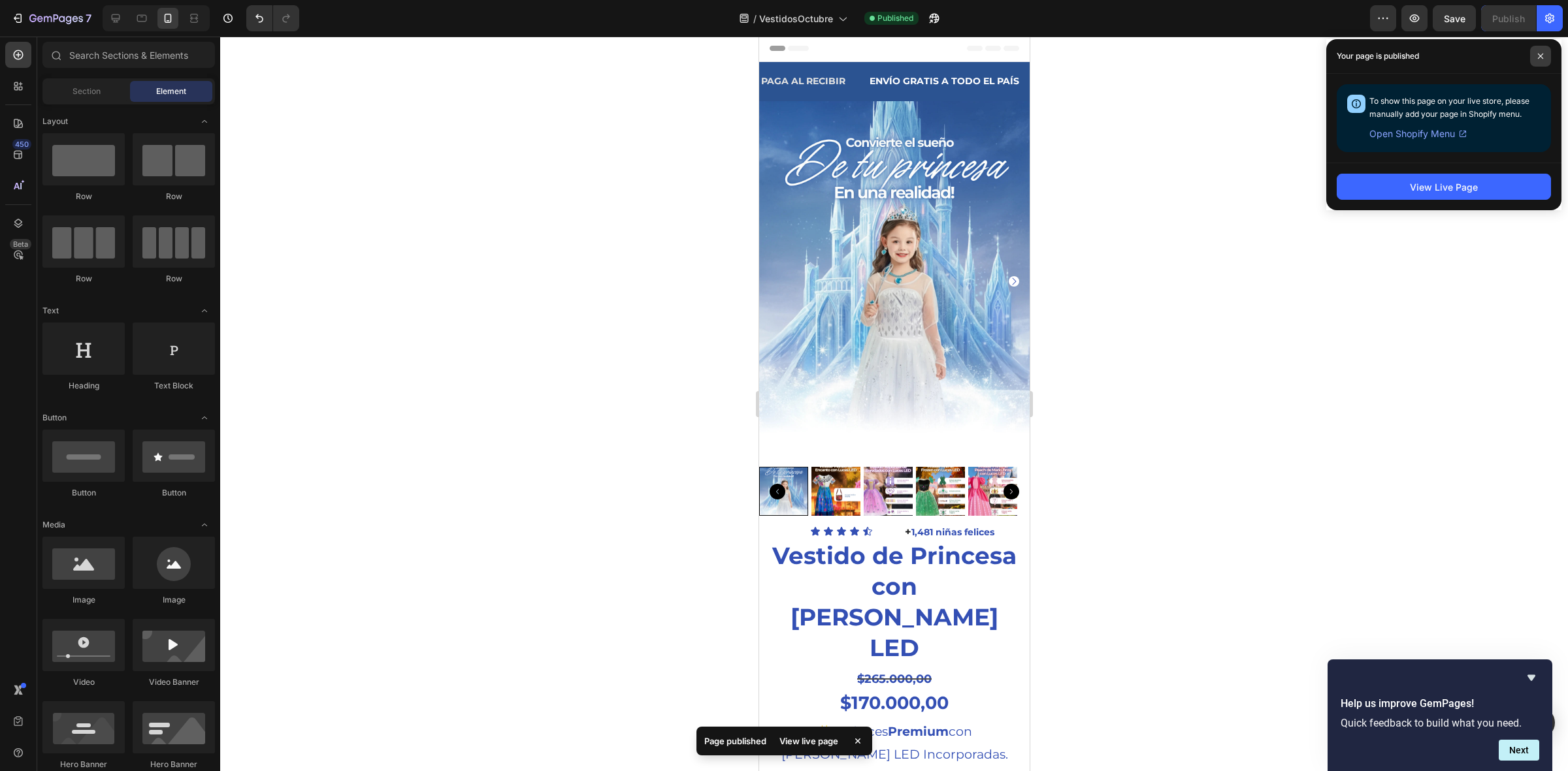
click at [1537, 63] on span at bounding box center [1540, 56] width 21 height 21
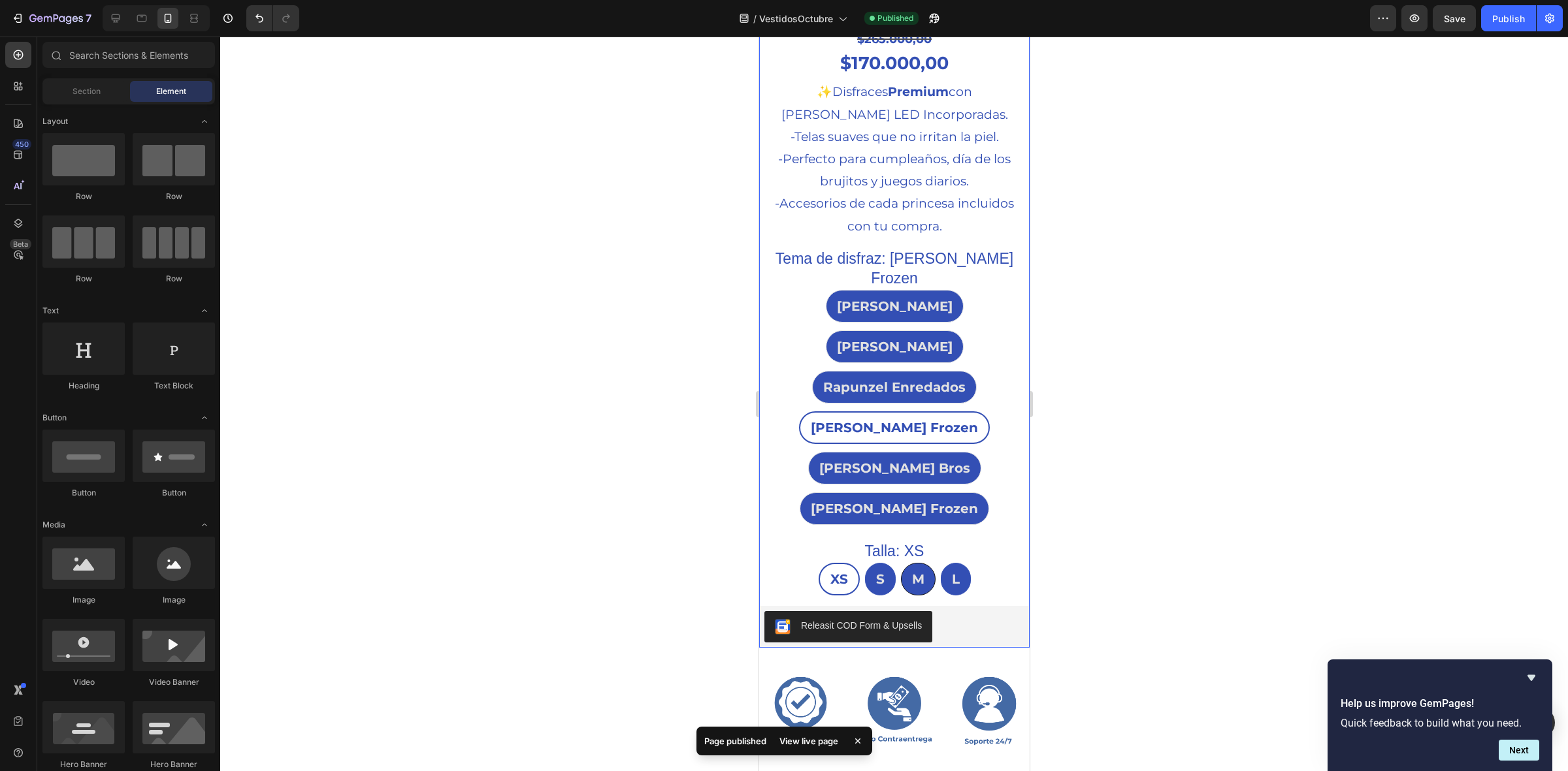
scroll to position [654, 0]
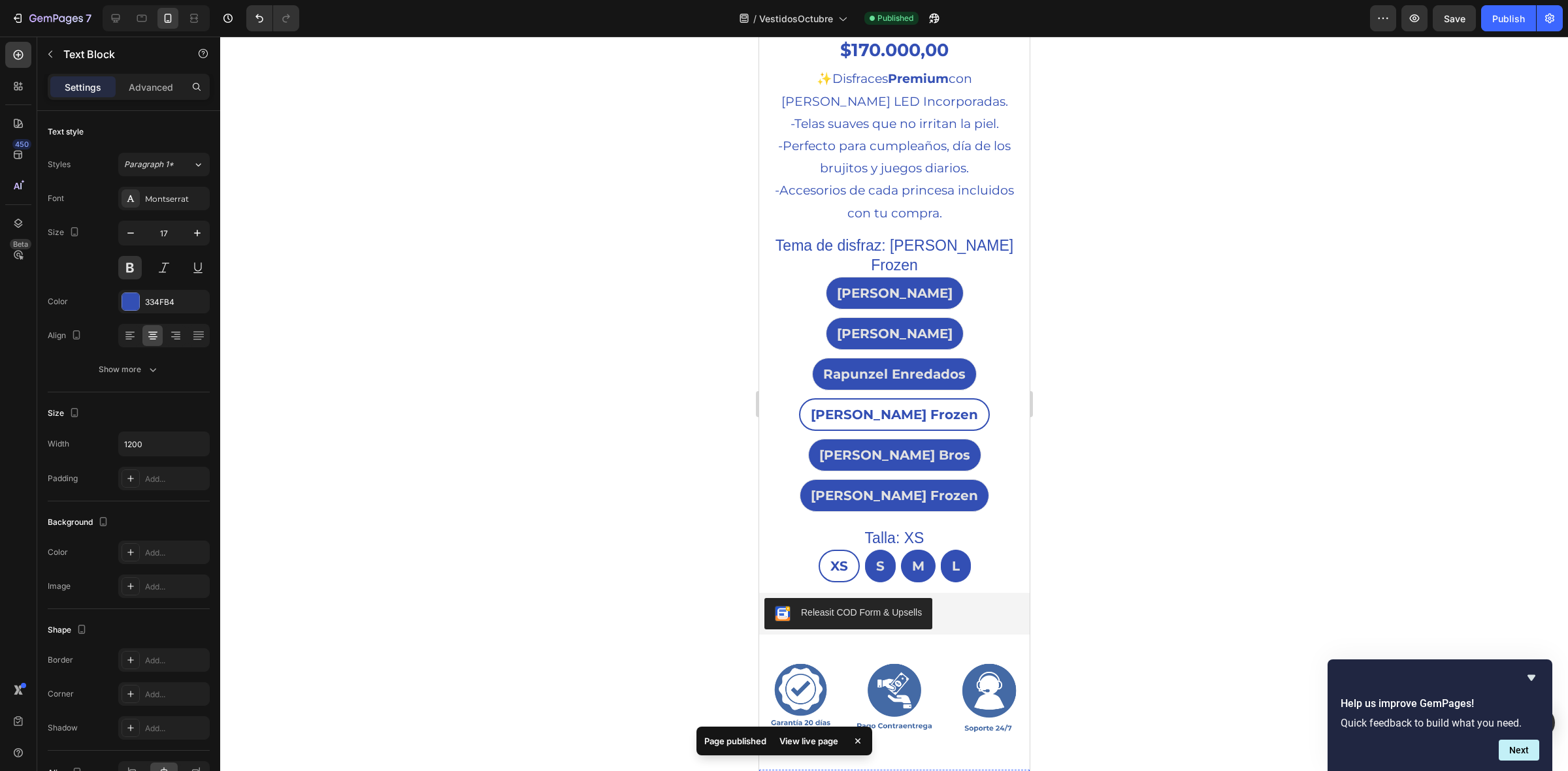
drag, startPoint x: 833, startPoint y: 649, endPoint x: 865, endPoint y: 646, distance: 32.1
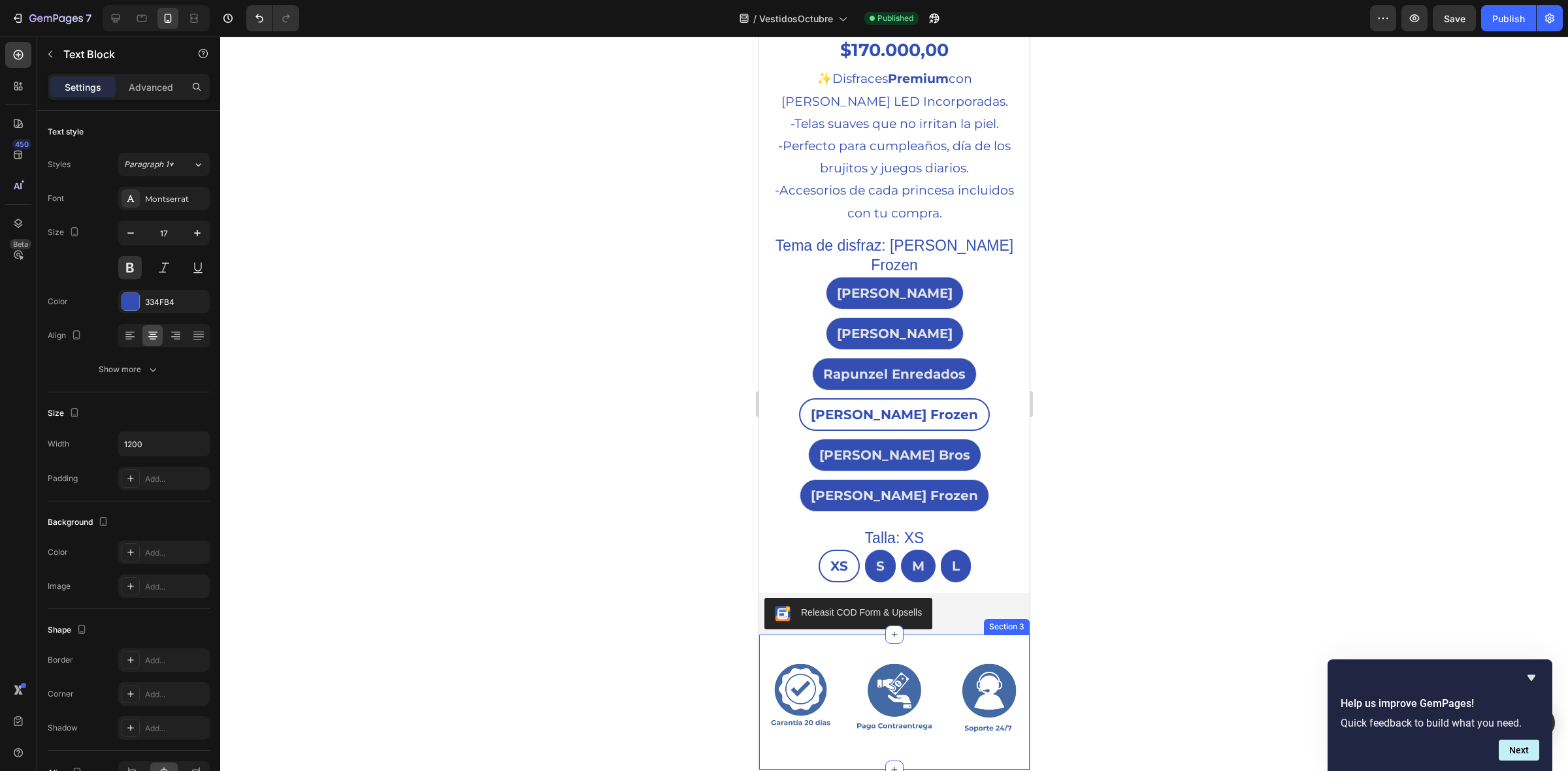
click at [872, 635] on div "Image Image Image Row Section 3" at bounding box center [894, 702] width 270 height 136
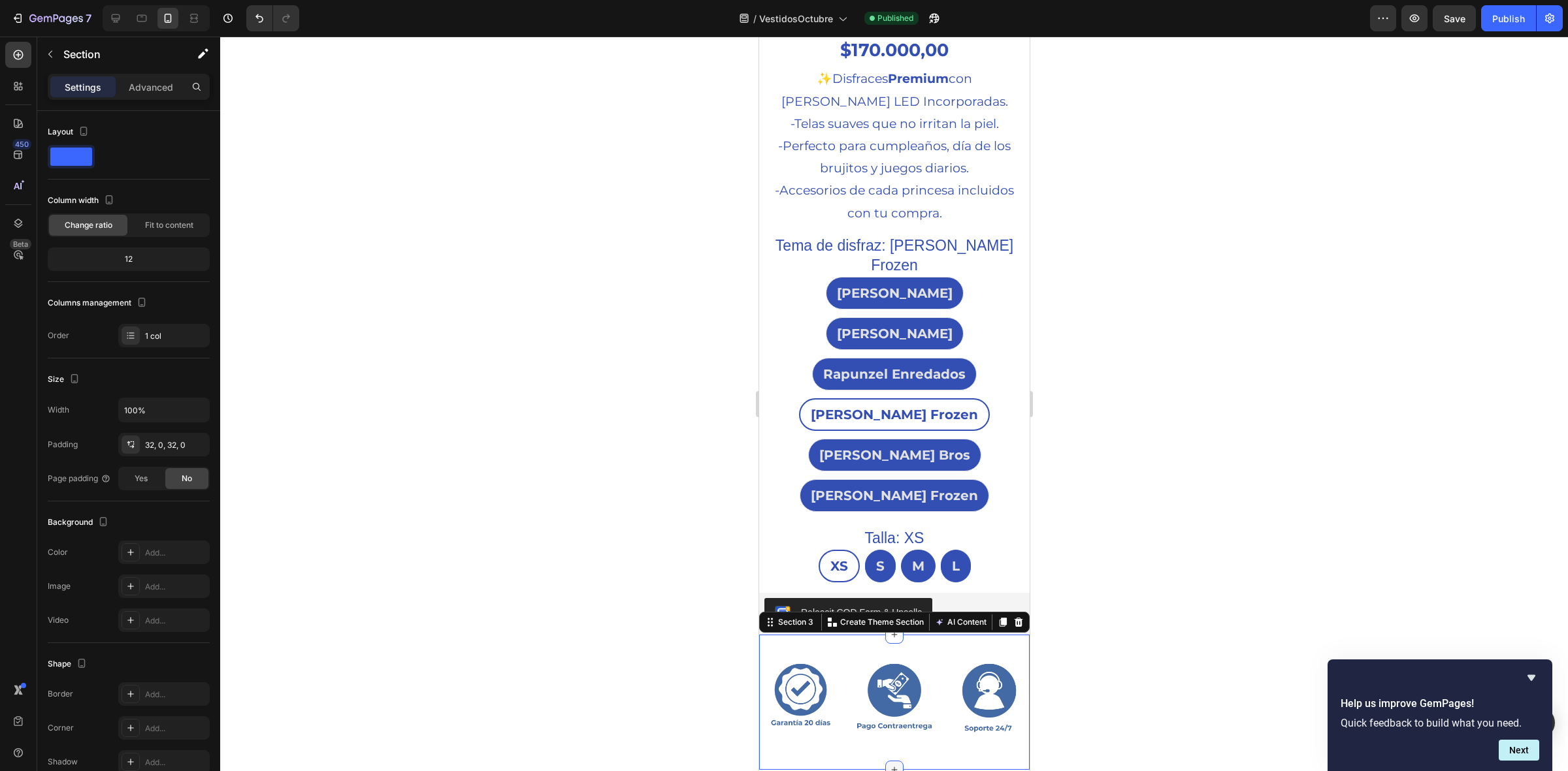
click at [889, 765] on icon at bounding box center [894, 770] width 11 height 11
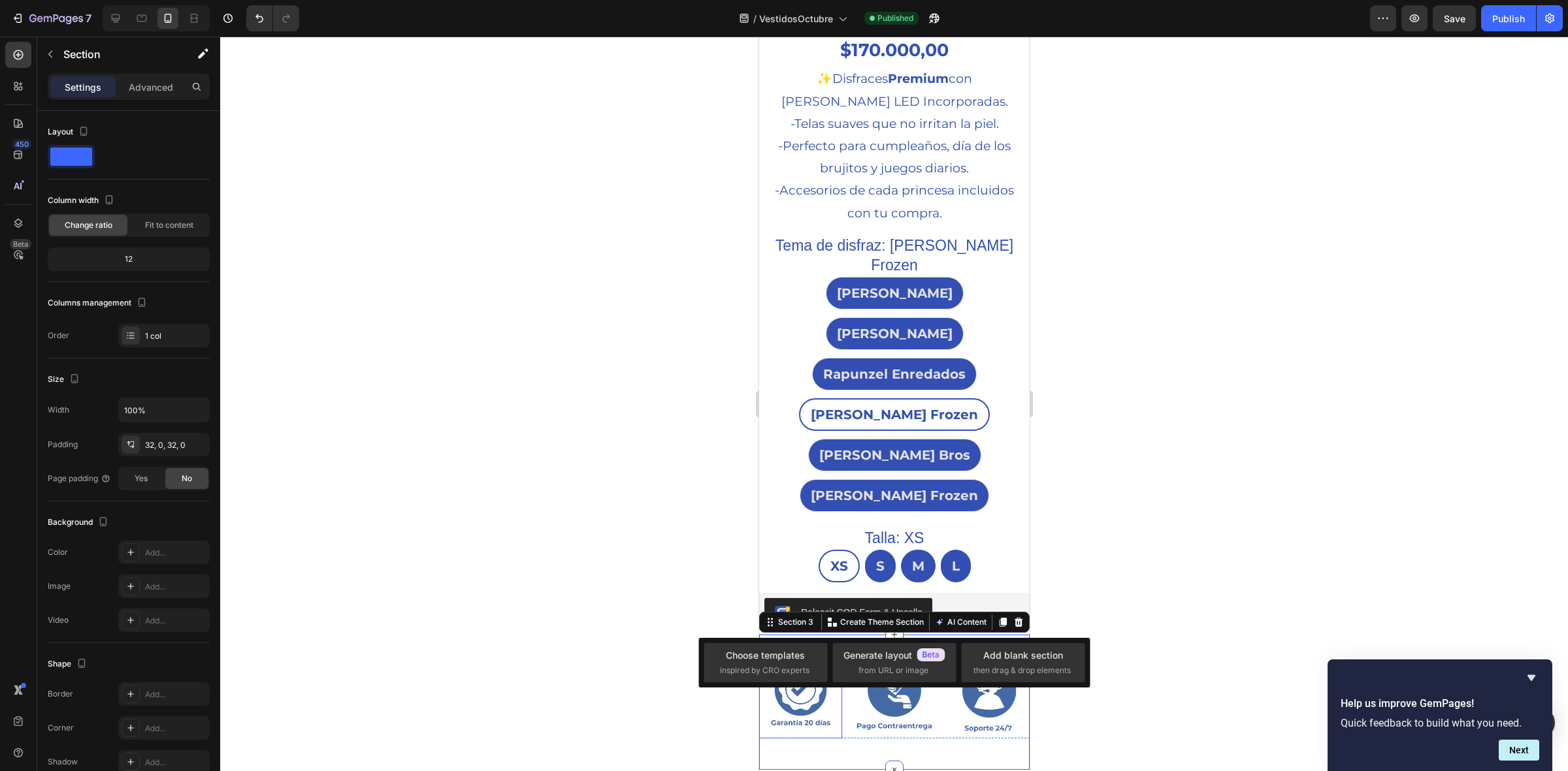
click at [685, 534] on div at bounding box center [894, 404] width 1348 height 735
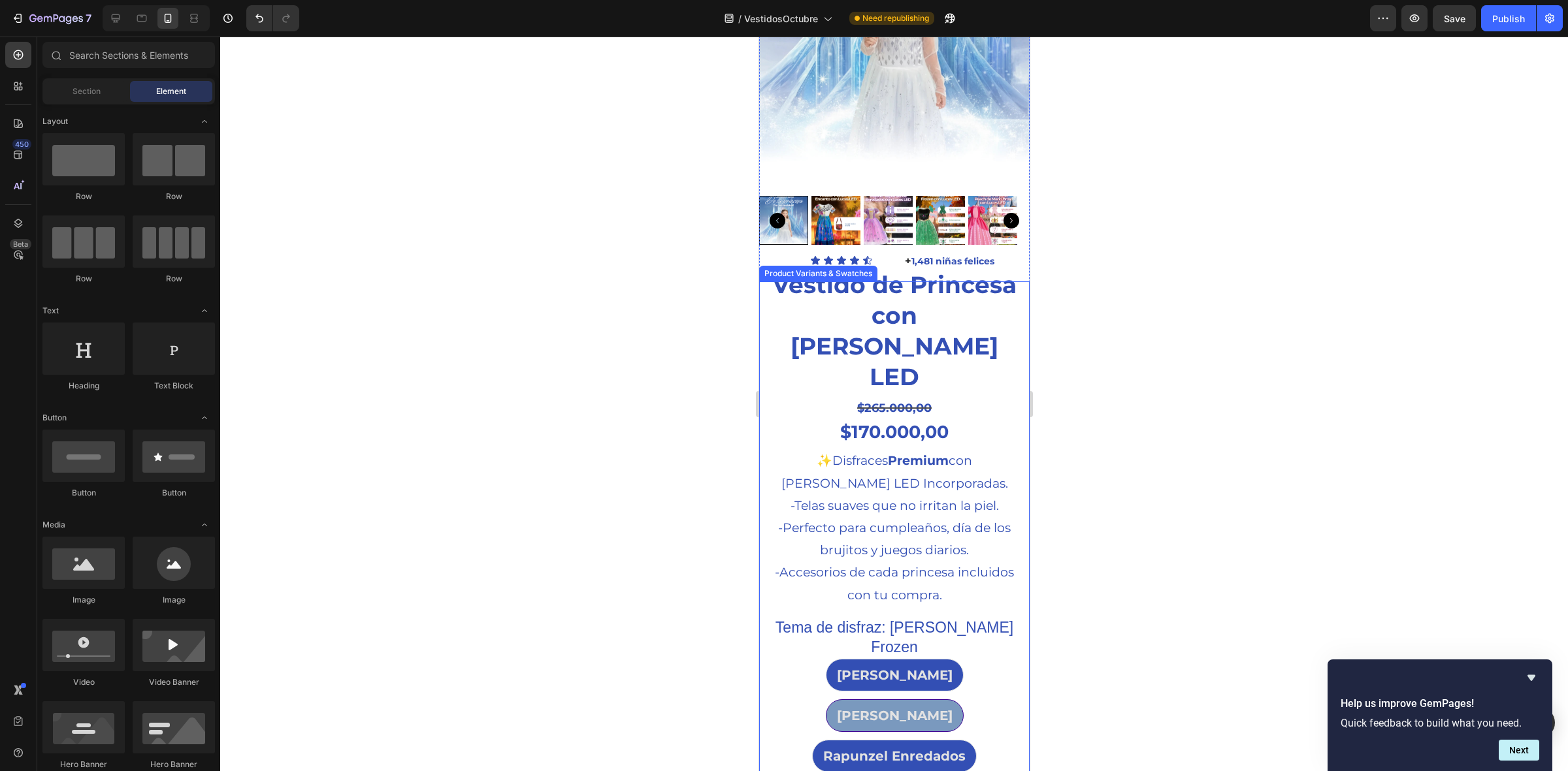
scroll to position [167, 0]
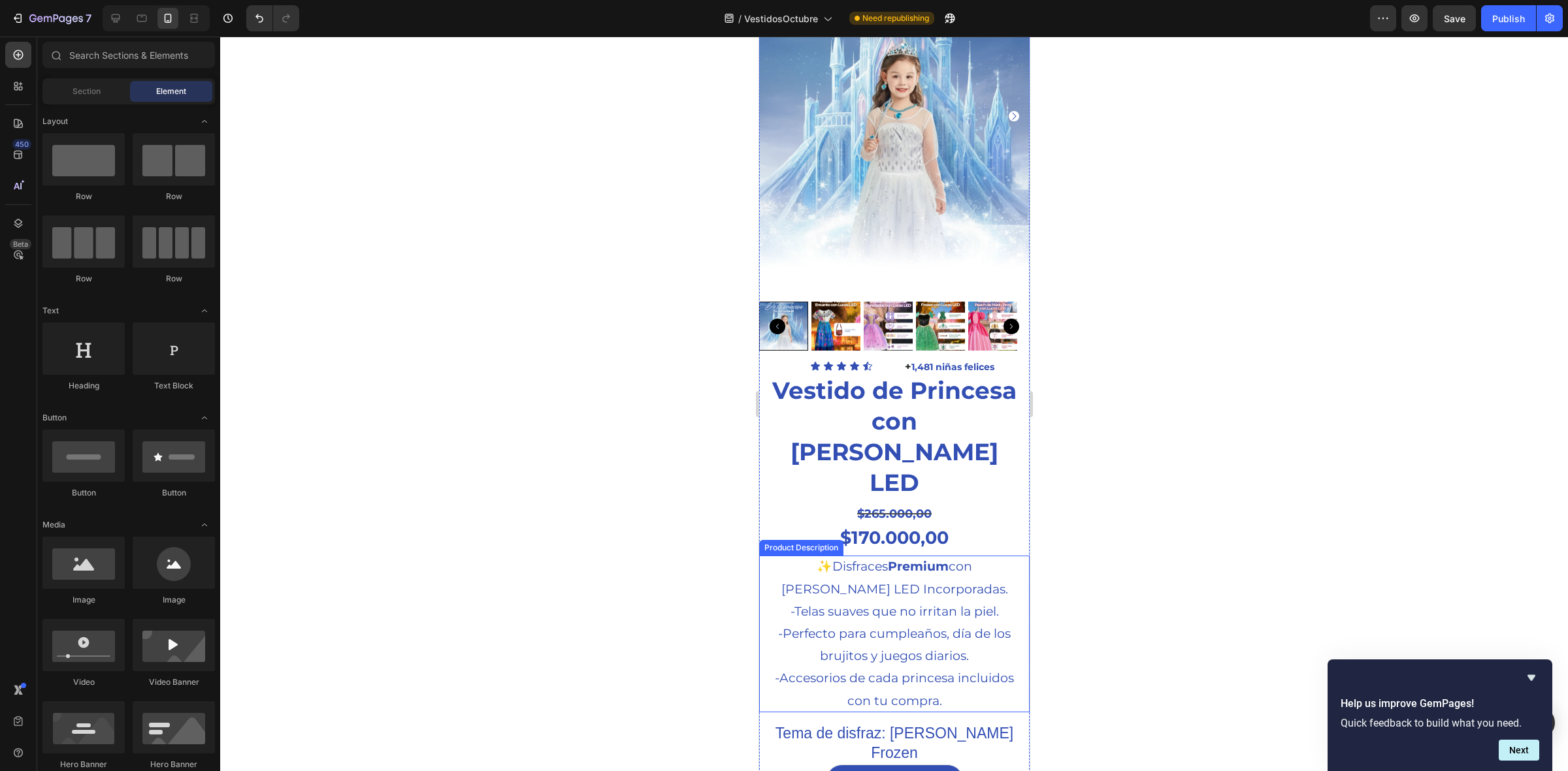
click at [696, 570] on div at bounding box center [894, 404] width 1348 height 735
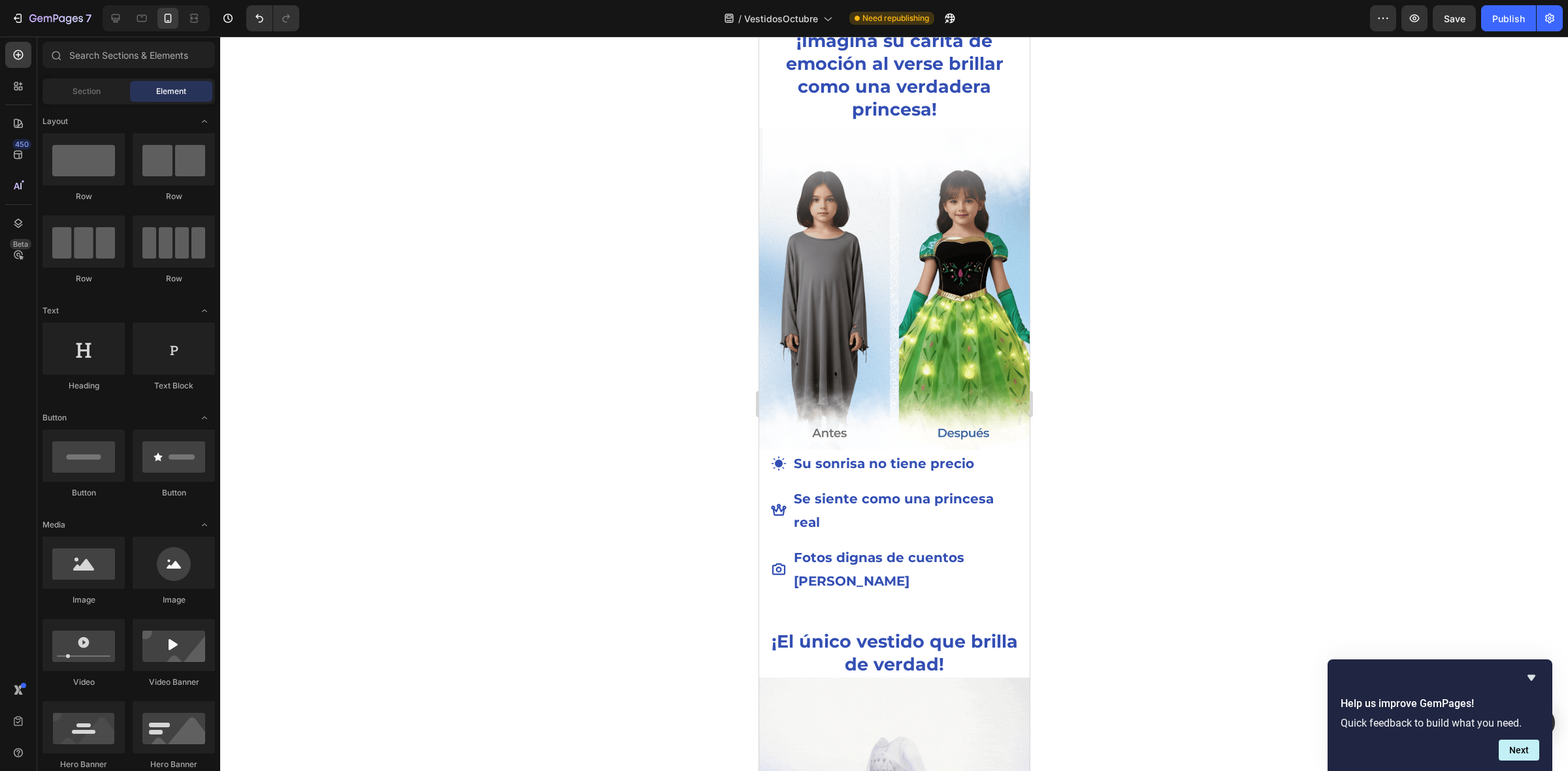
scroll to position [1714, 0]
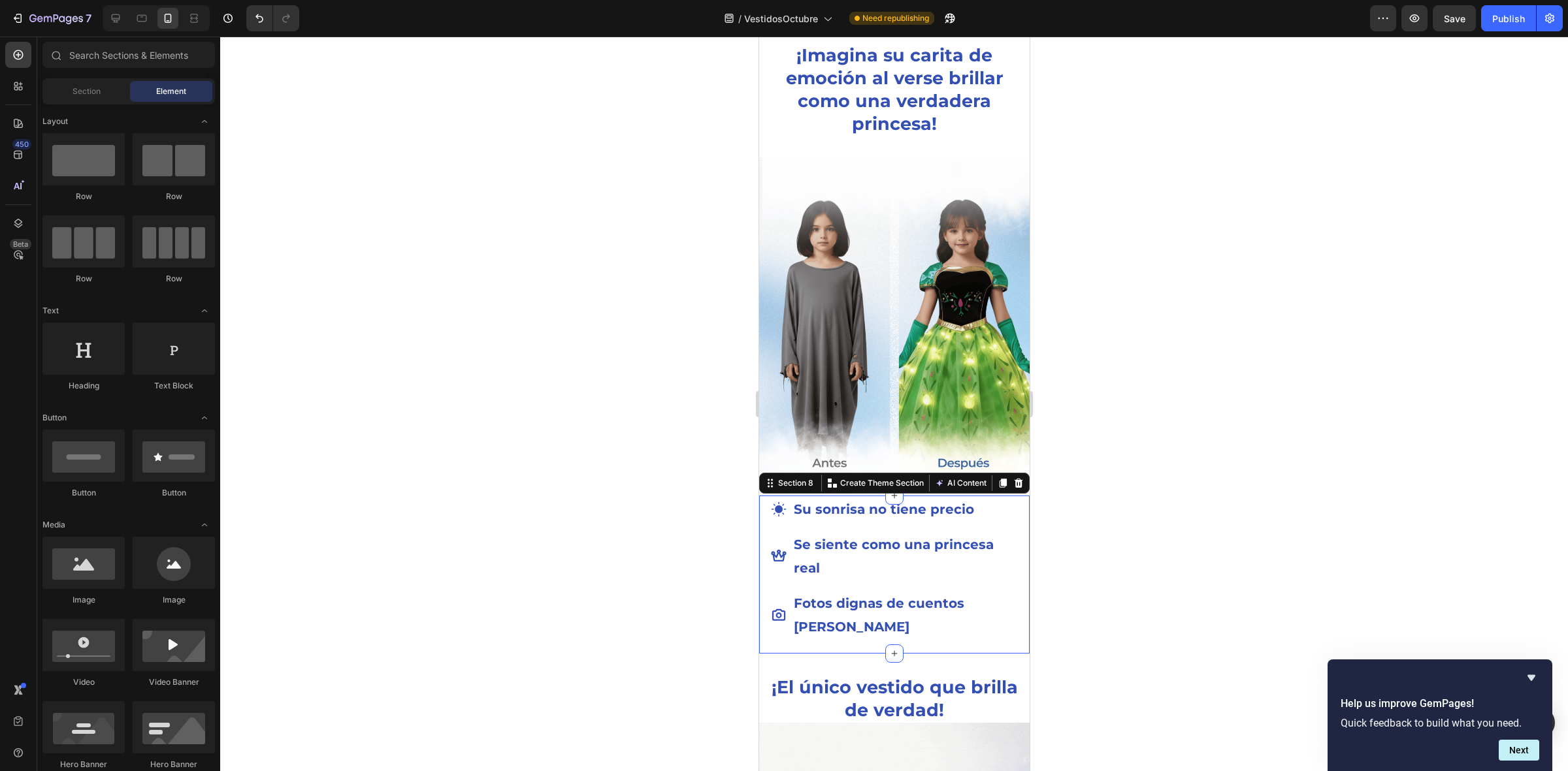
click at [1009, 524] on div "Su sonrisa no tiene precio Se siente como una princesa real Fotos dignas de cue…" at bounding box center [894, 574] width 270 height 158
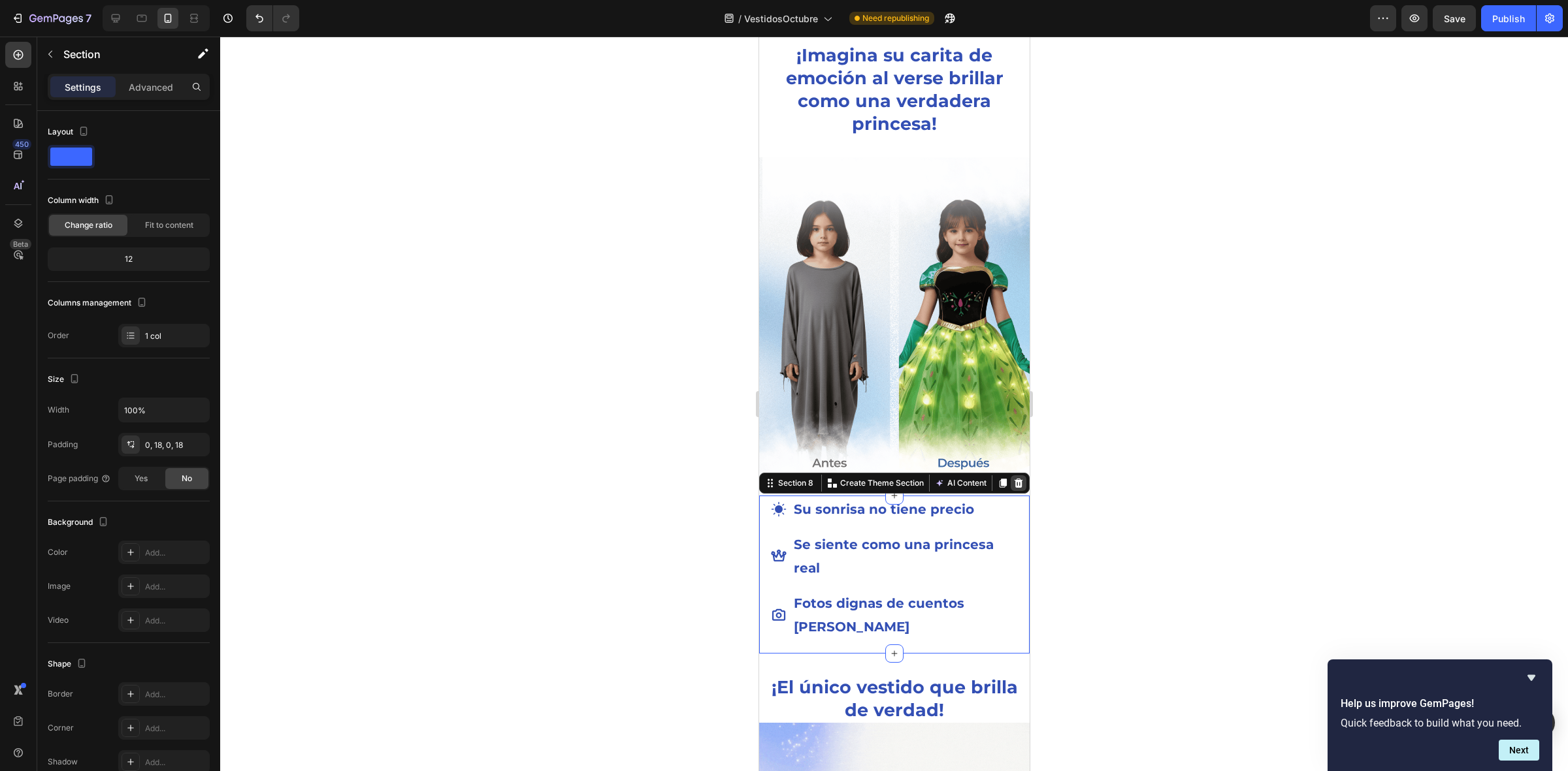
click at [1011, 476] on div at bounding box center [1017, 483] width 15 height 15
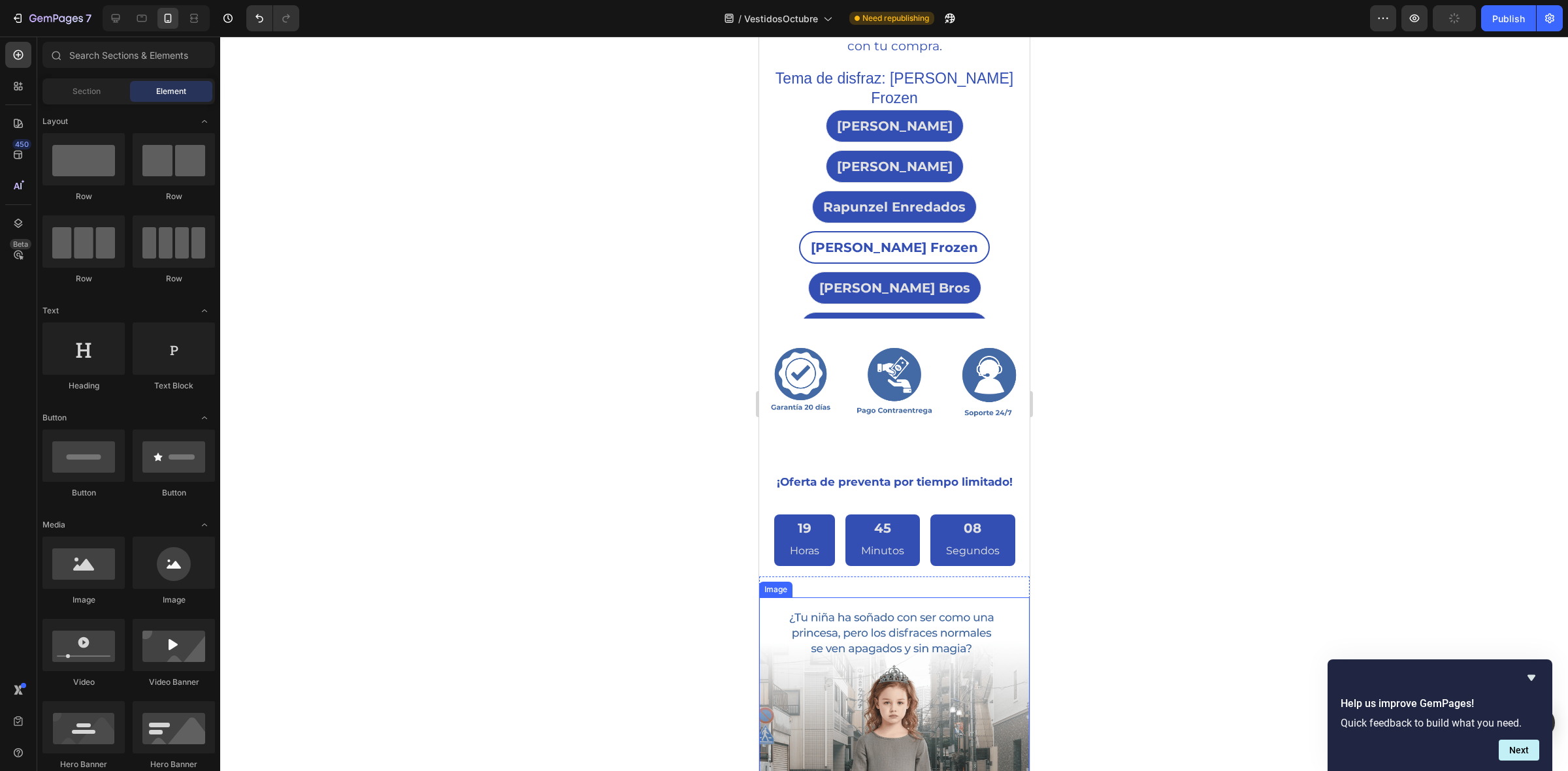
scroll to position [819, 0]
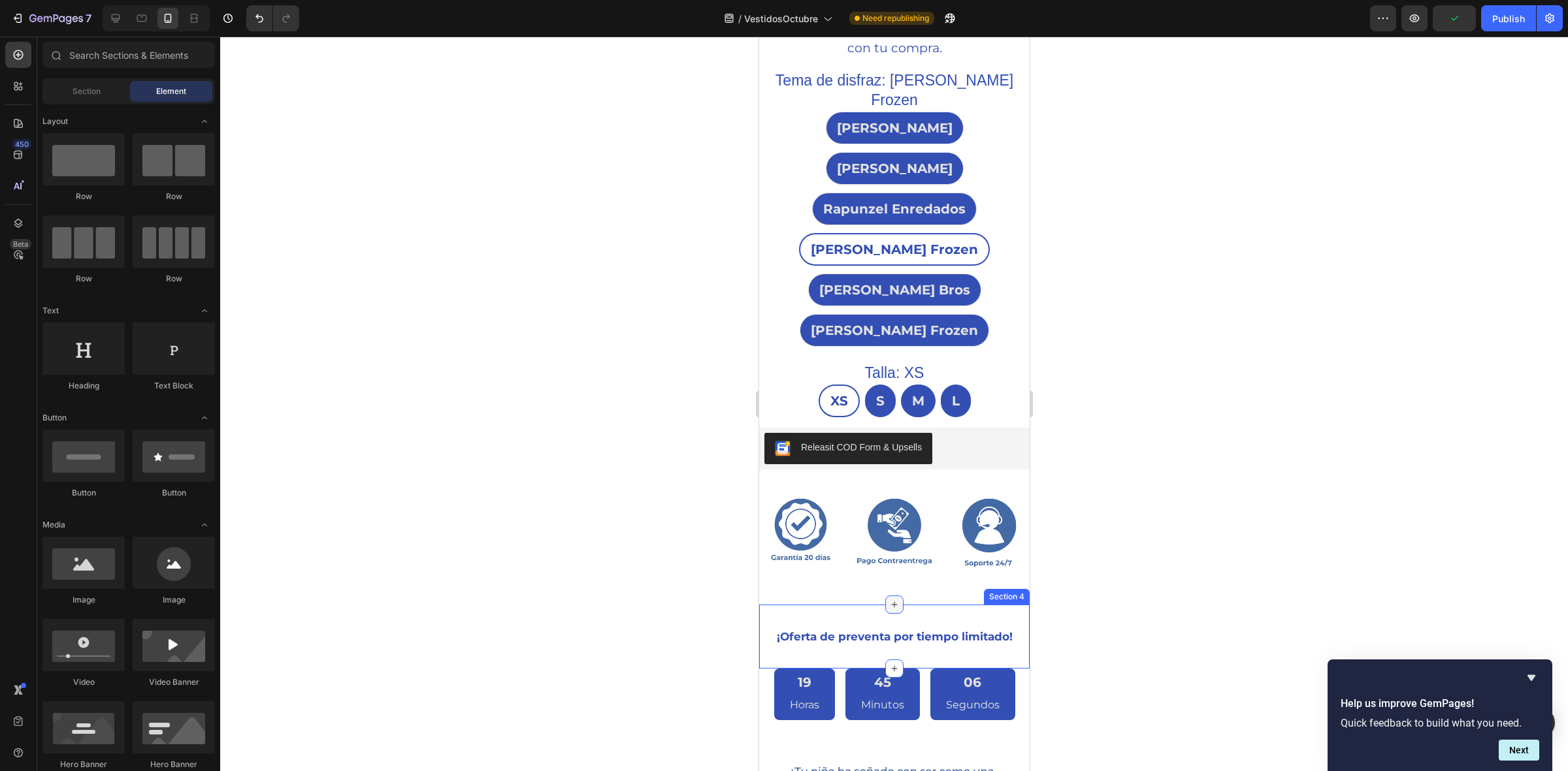
click at [890, 600] on icon at bounding box center [894, 605] width 11 height 11
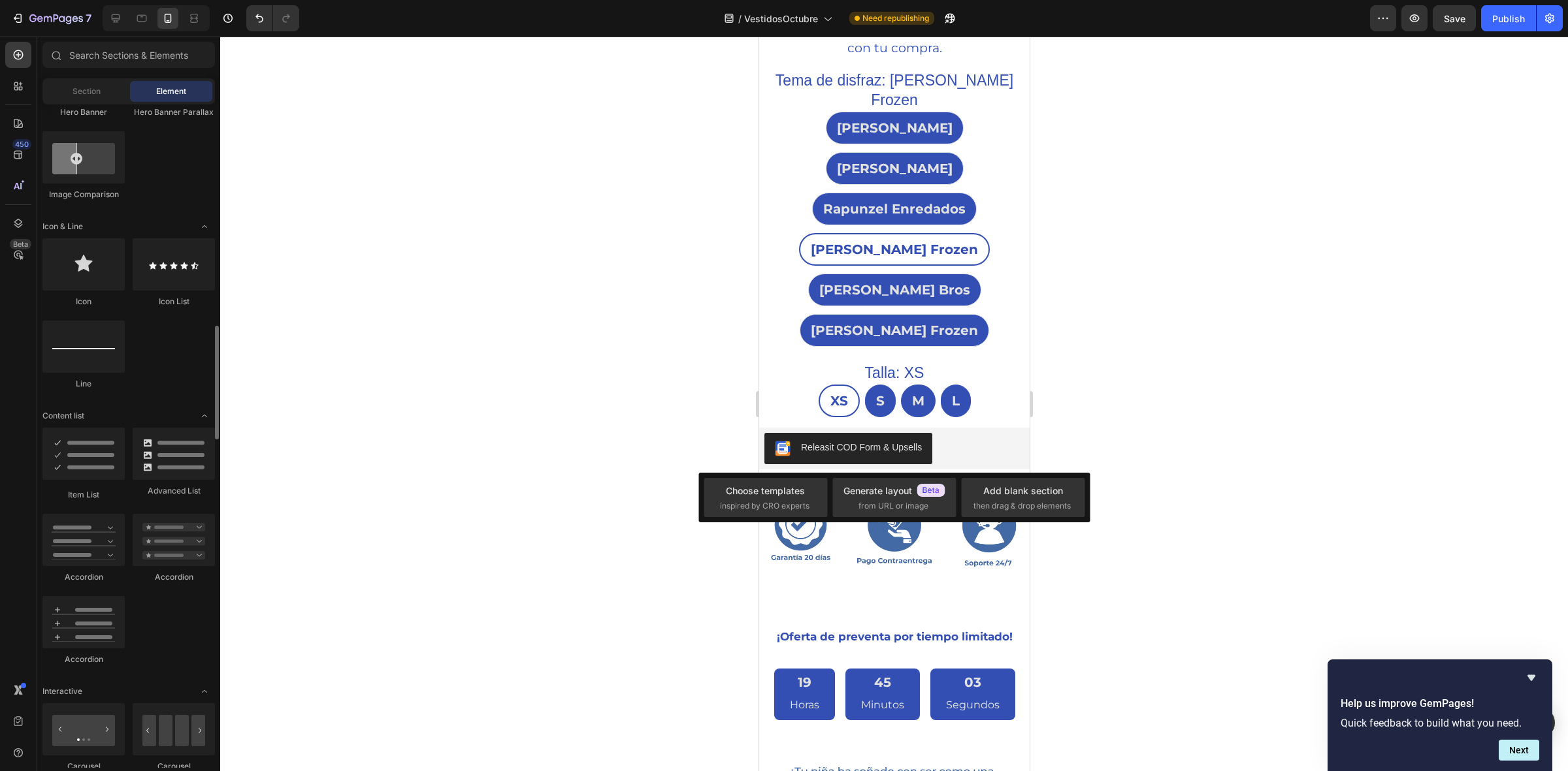
scroll to position [817, 0]
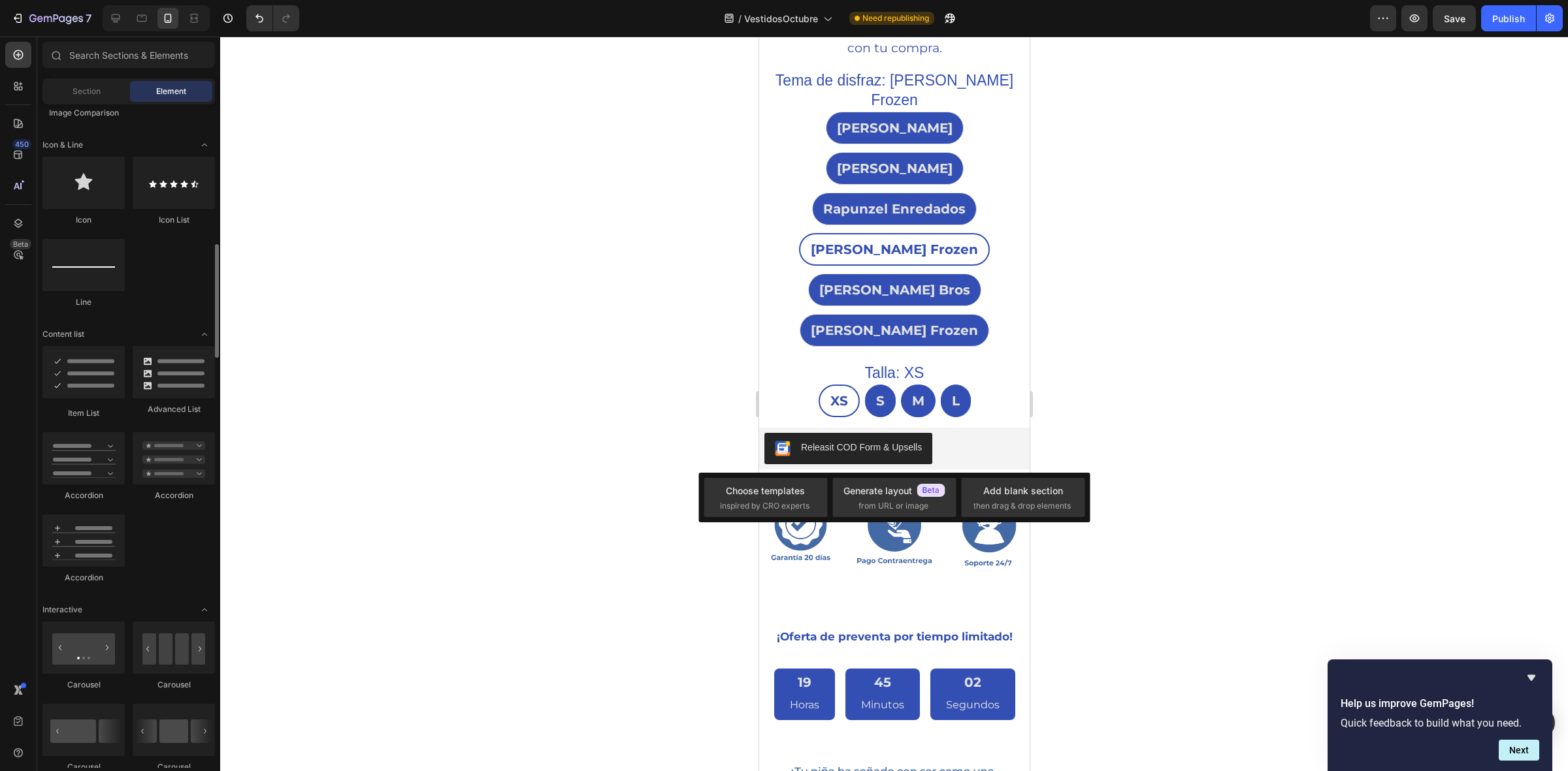
click at [162, 565] on div "Item List Advanced List Accordion Accordion Accordion" at bounding box center [128, 471] width 172 height 250
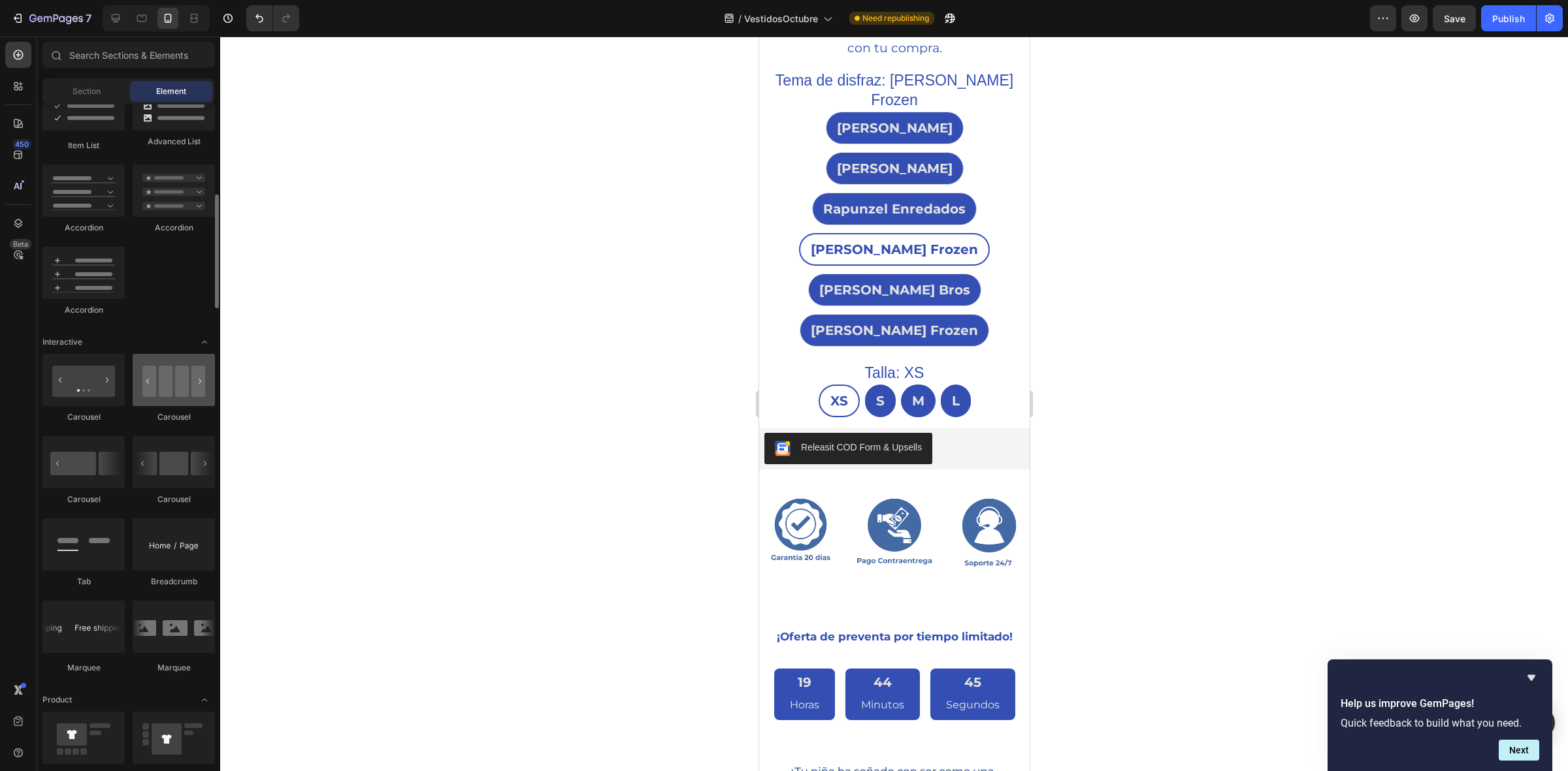
scroll to position [1003, 0]
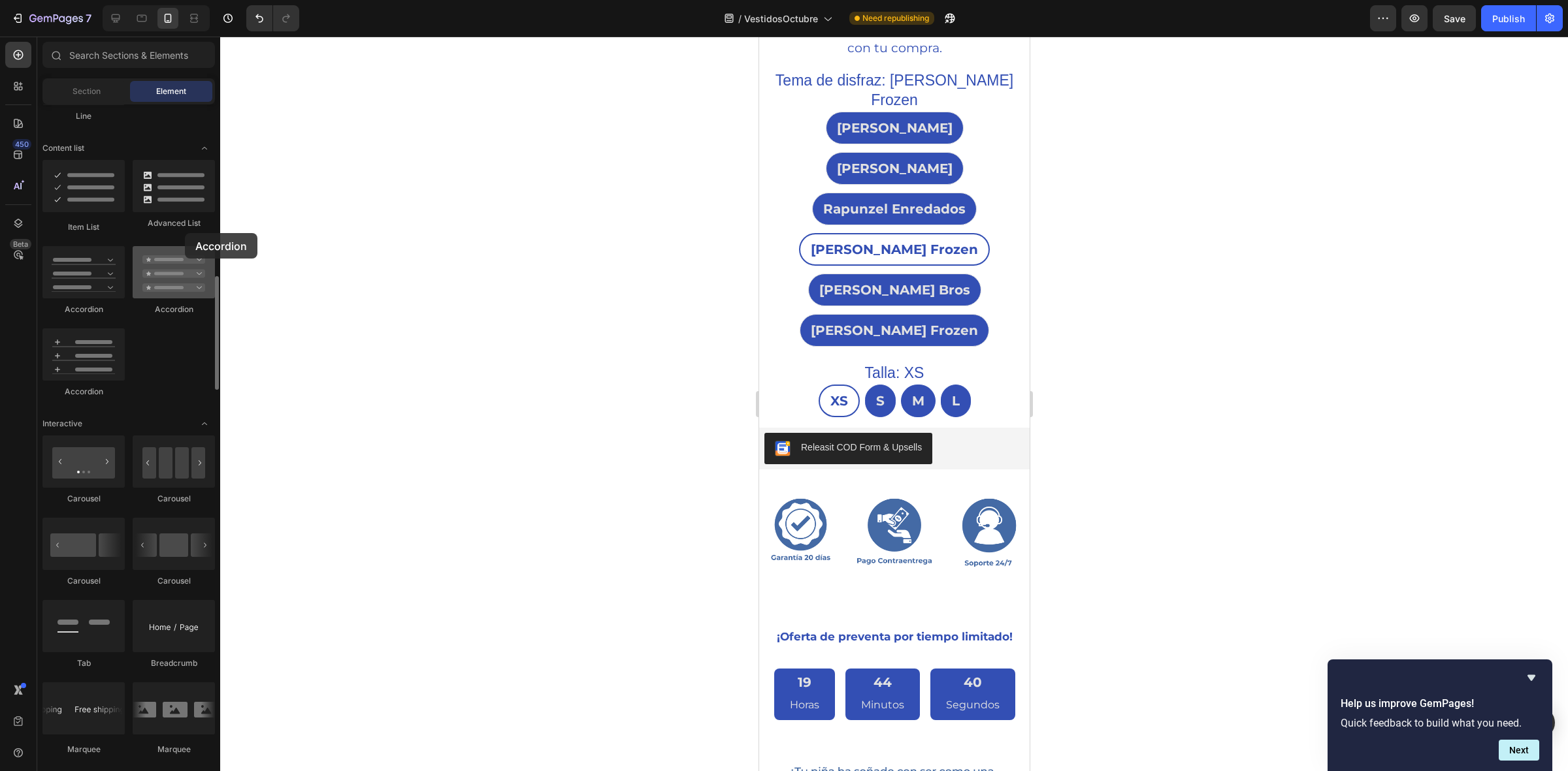
drag, startPoint x: 151, startPoint y: 286, endPoint x: 161, endPoint y: 260, distance: 27.9
click at [164, 258] on div at bounding box center [174, 272] width 83 height 52
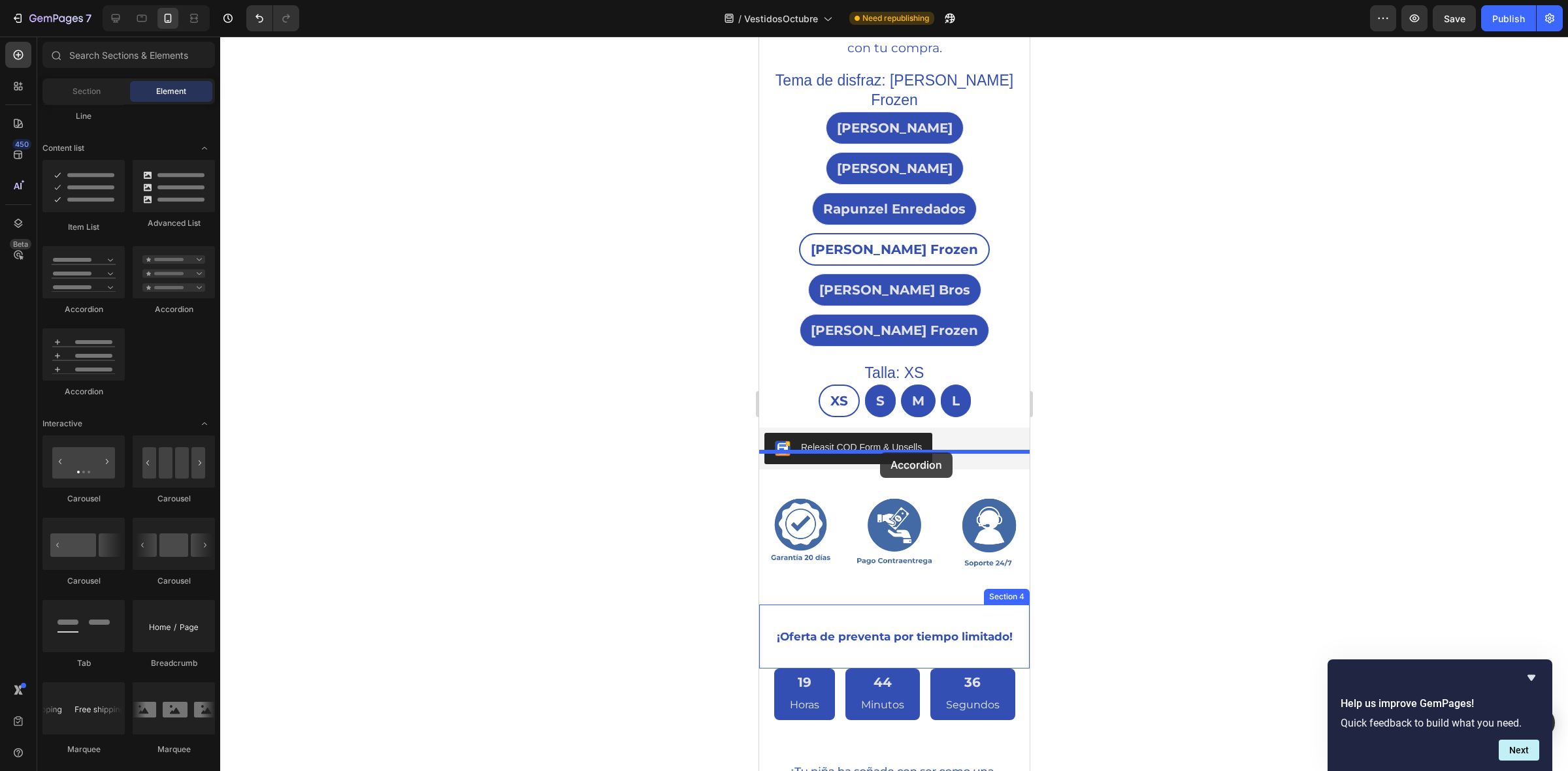
drag, startPoint x: 836, startPoint y: 319, endPoint x: 880, endPoint y: 452, distance: 140.1
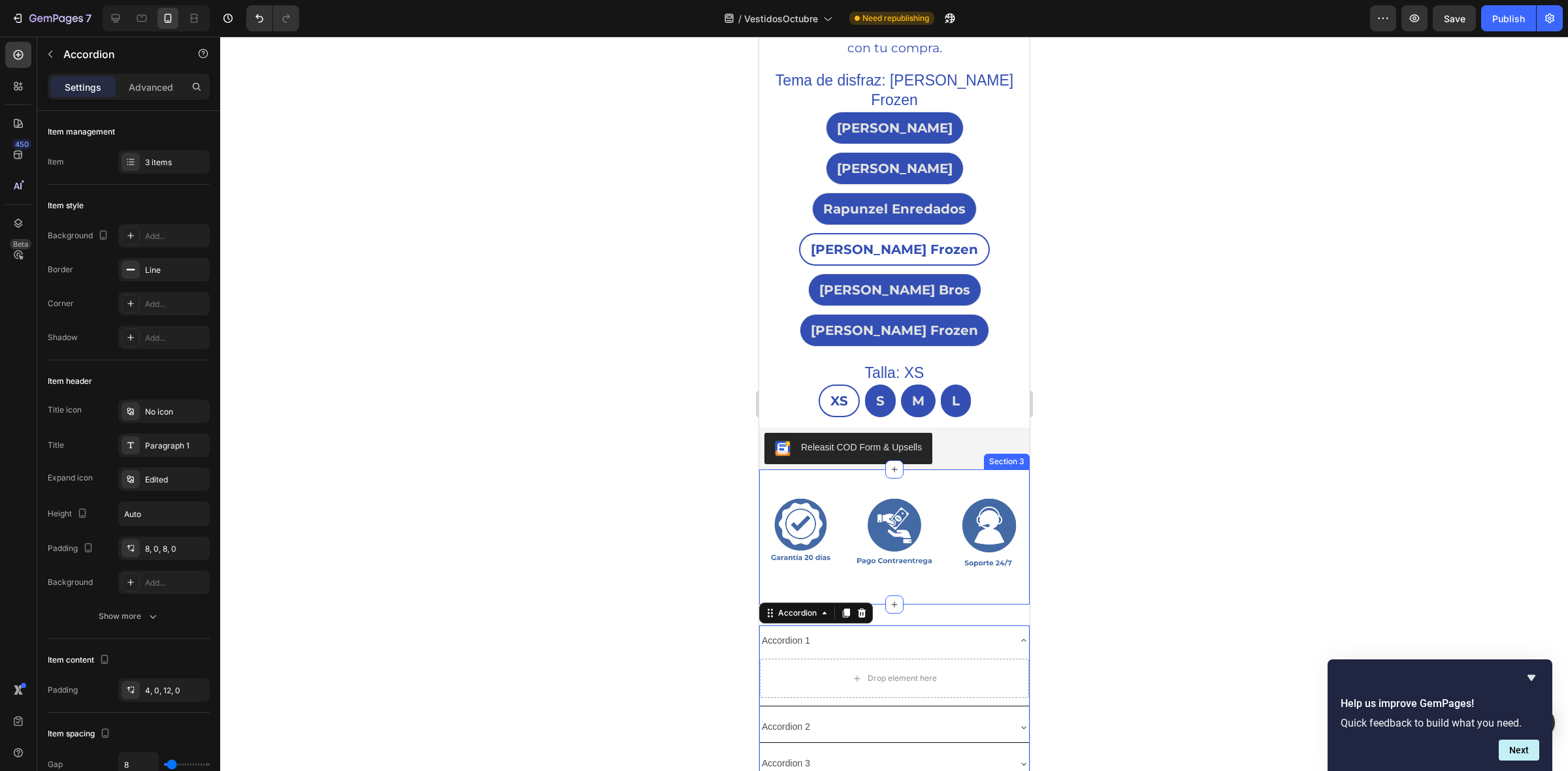
click at [671, 442] on div at bounding box center [894, 404] width 1348 height 735
click at [793, 631] on div "Accordion 1" at bounding box center [786, 641] width 52 height 21
click at [594, 415] on div at bounding box center [894, 404] width 1348 height 735
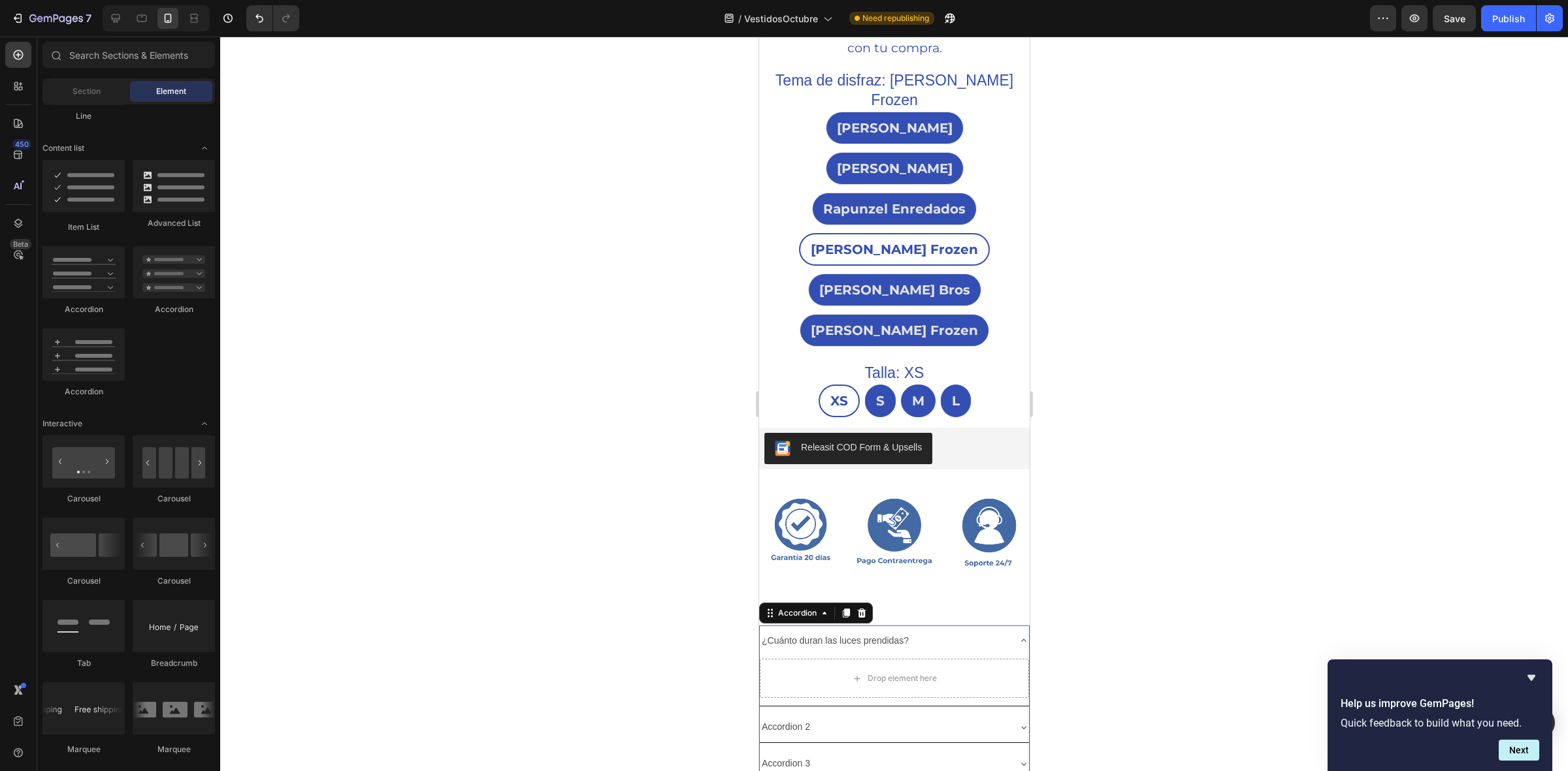
click at [930, 631] on div "¿Cuánto duran las luces prendidas?" at bounding box center [884, 641] width 249 height 21
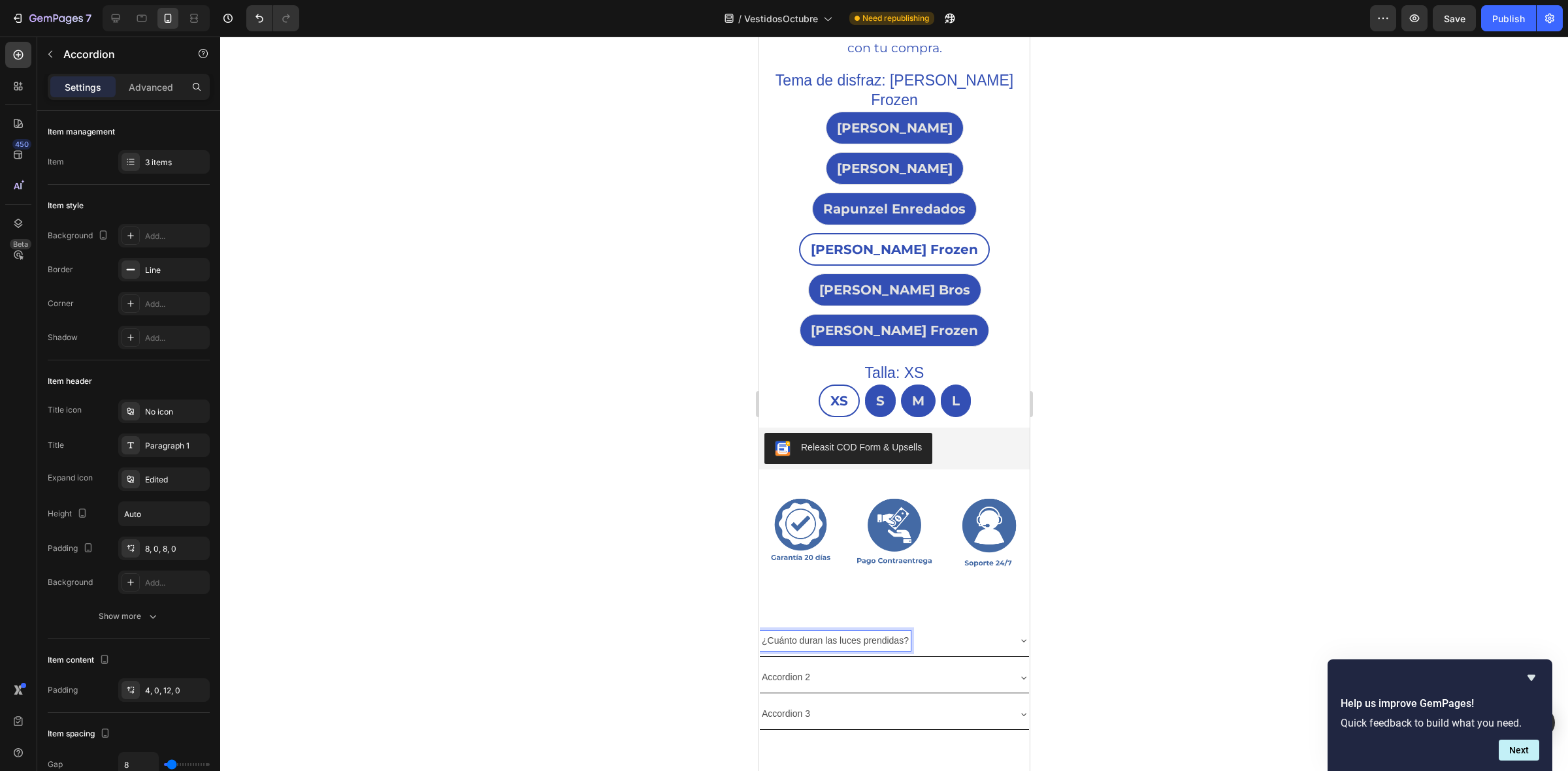
click at [903, 633] on p "¿Cuánto duran las luces prendidas?" at bounding box center [835, 641] width 147 height 16
drag, startPoint x: 908, startPoint y: 490, endPoint x: 760, endPoint y: 493, distance: 148.0
click at [760, 631] on div "¿Cuánto duran las luces prendidas?" at bounding box center [835, 641] width 151 height 21
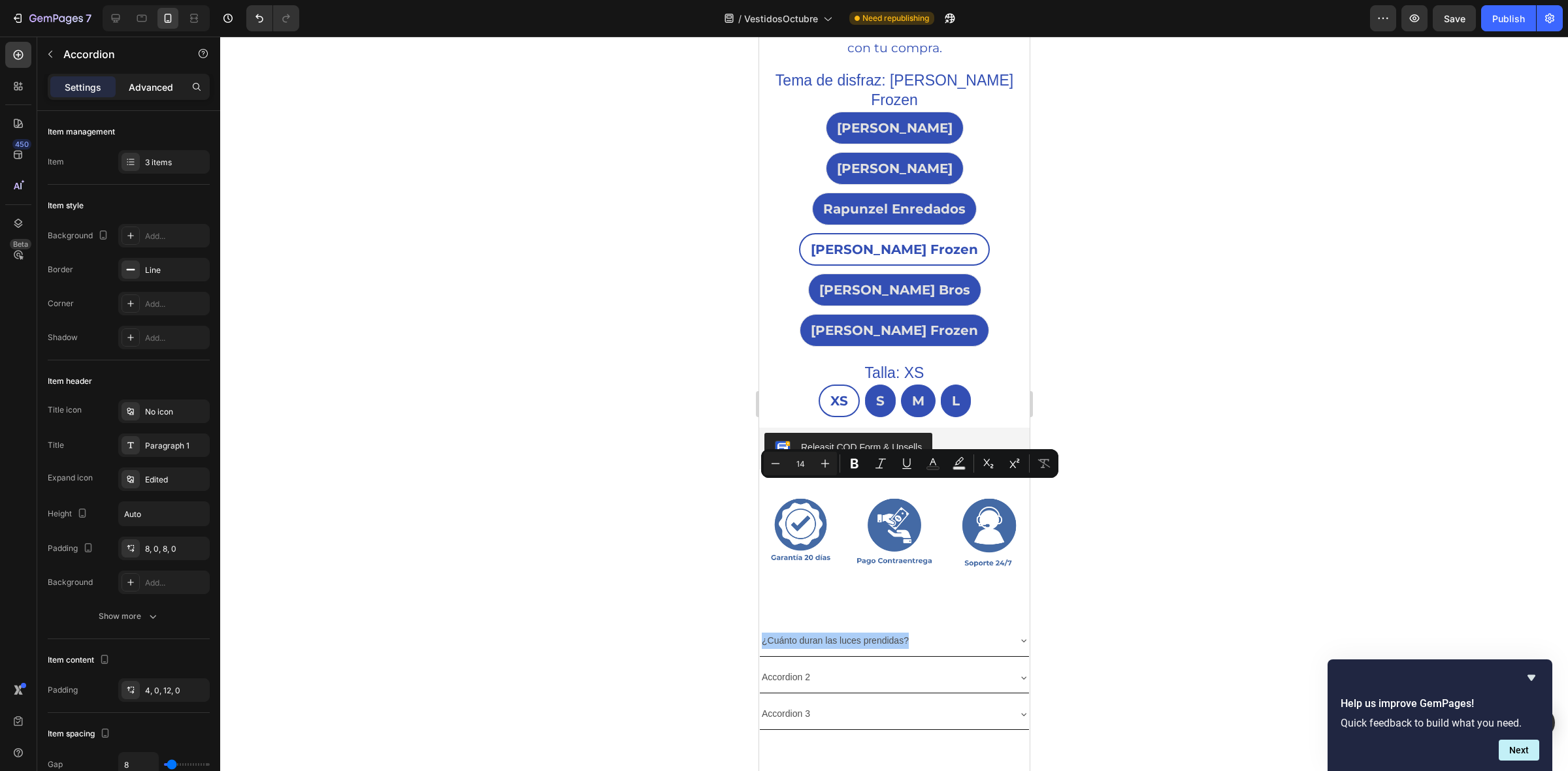
click at [138, 92] on p "Advanced" at bounding box center [150, 87] width 44 height 13
type input "100%"
type input "100"
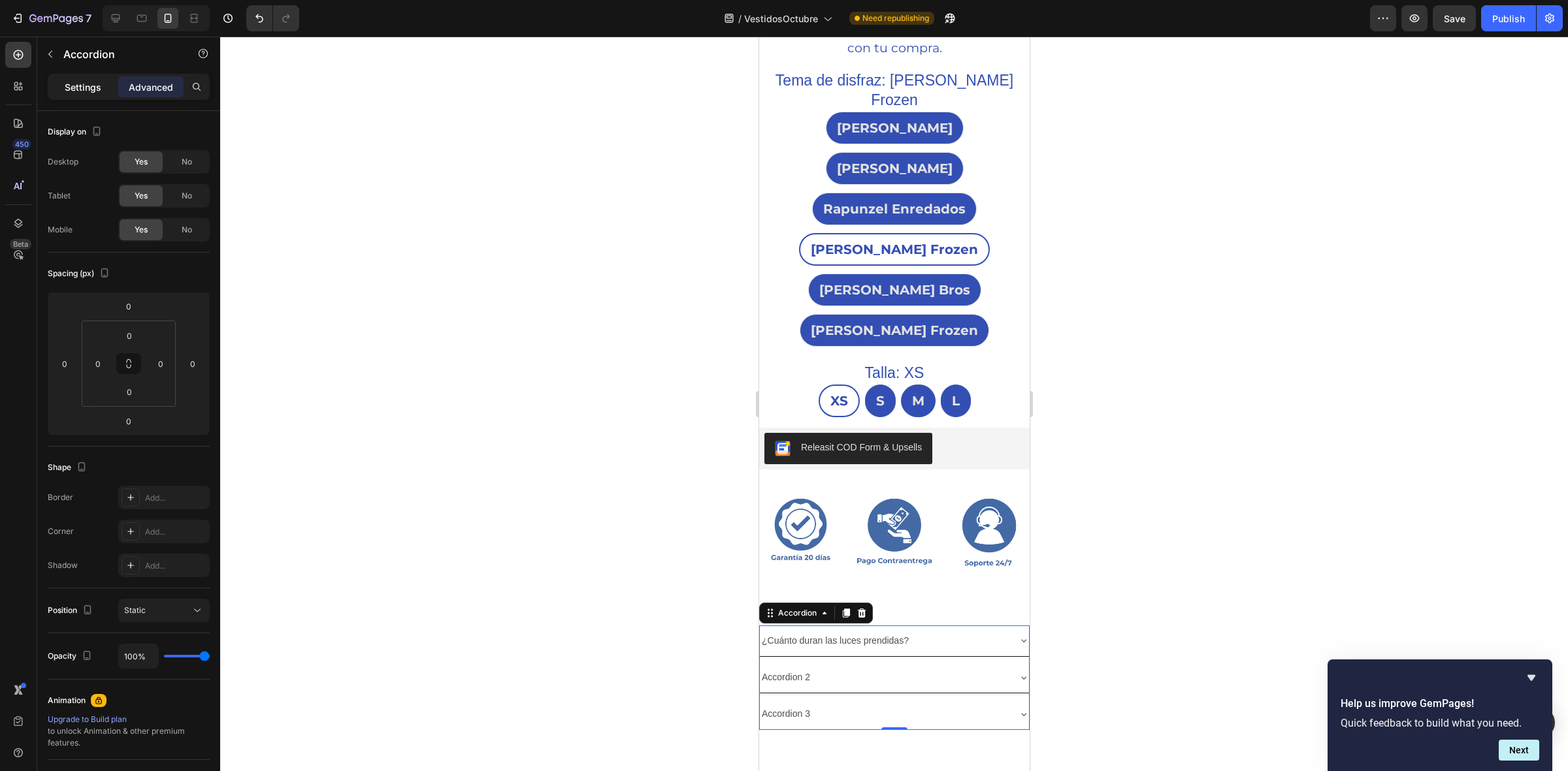
click at [97, 95] on div "Settings" at bounding box center [83, 86] width 66 height 21
type input "8"
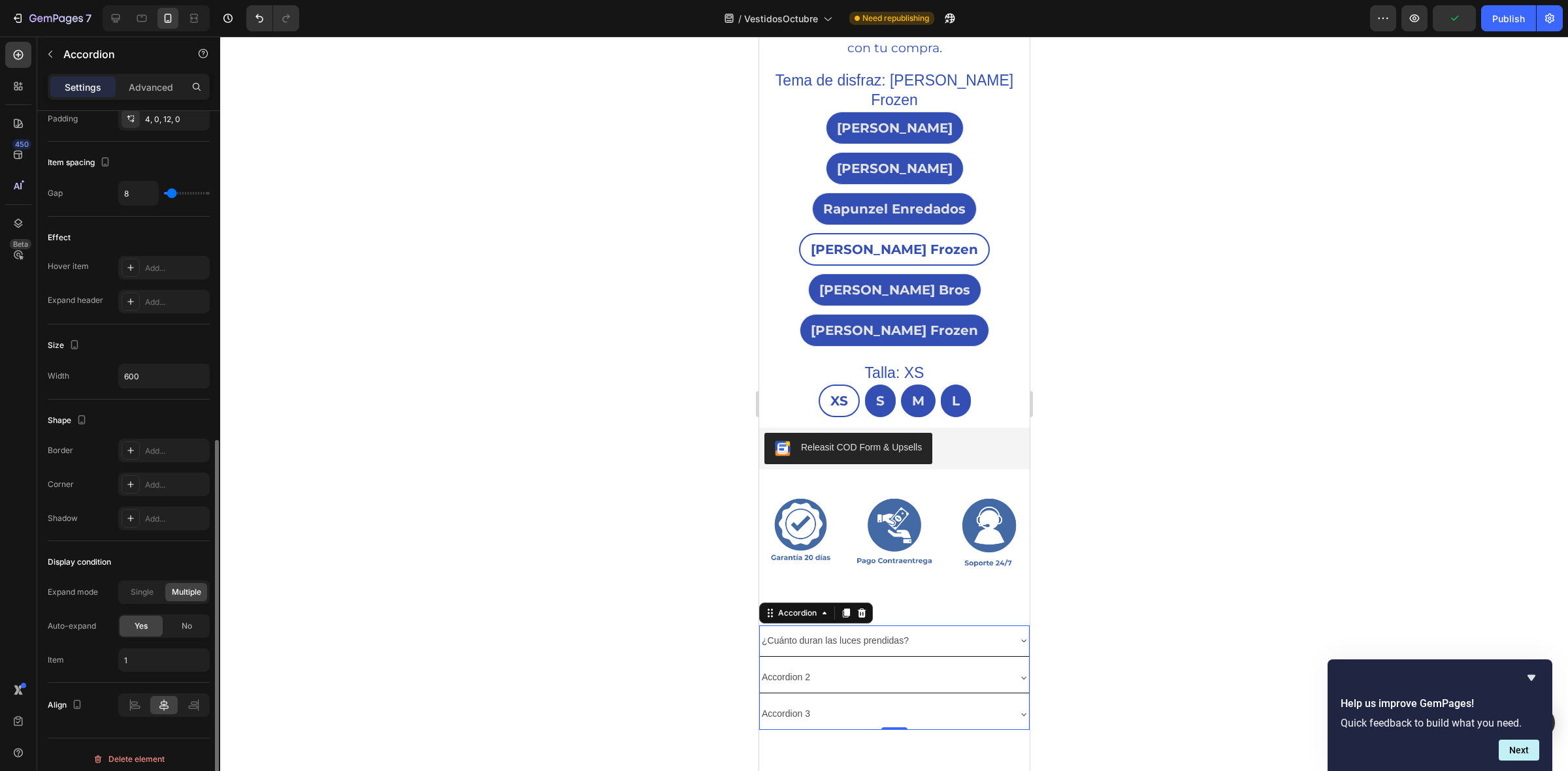
scroll to position [583, 0]
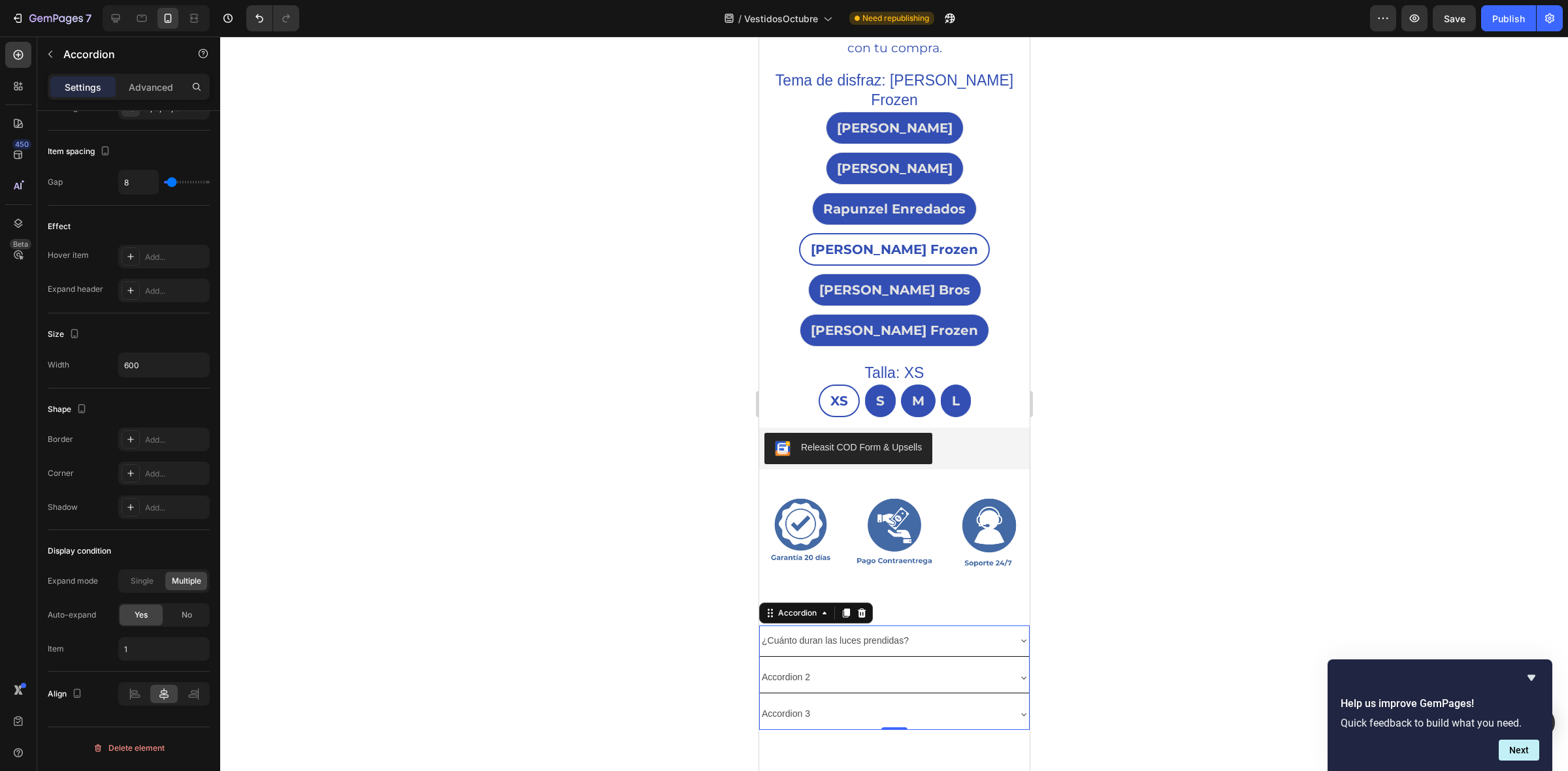
click at [585, 496] on div at bounding box center [894, 404] width 1348 height 735
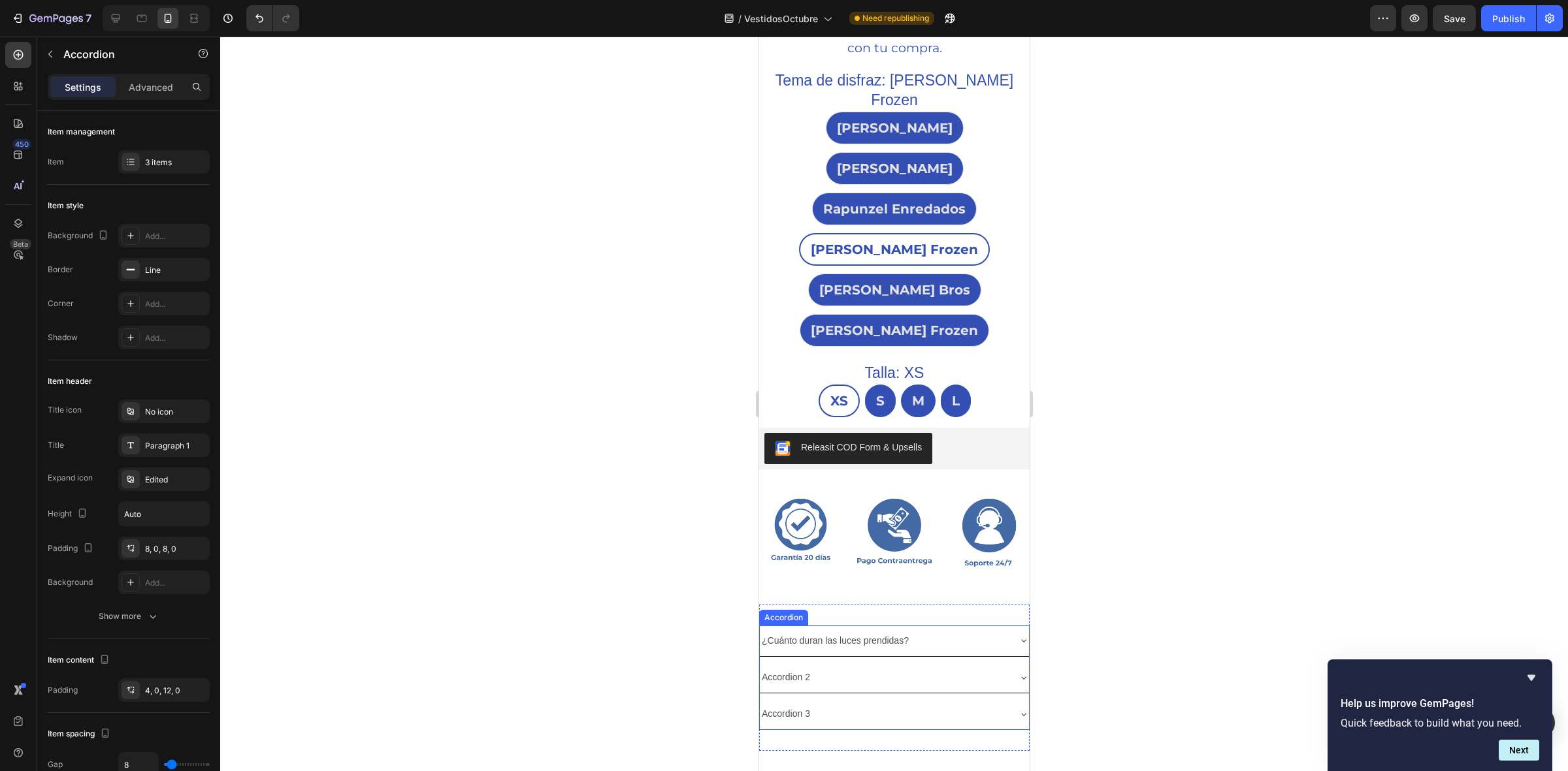
click at [822, 668] on div "Accordion 2" at bounding box center [884, 678] width 249 height 21
click at [162, 445] on div "Paragraph 1" at bounding box center [176, 445] width 61 height 12
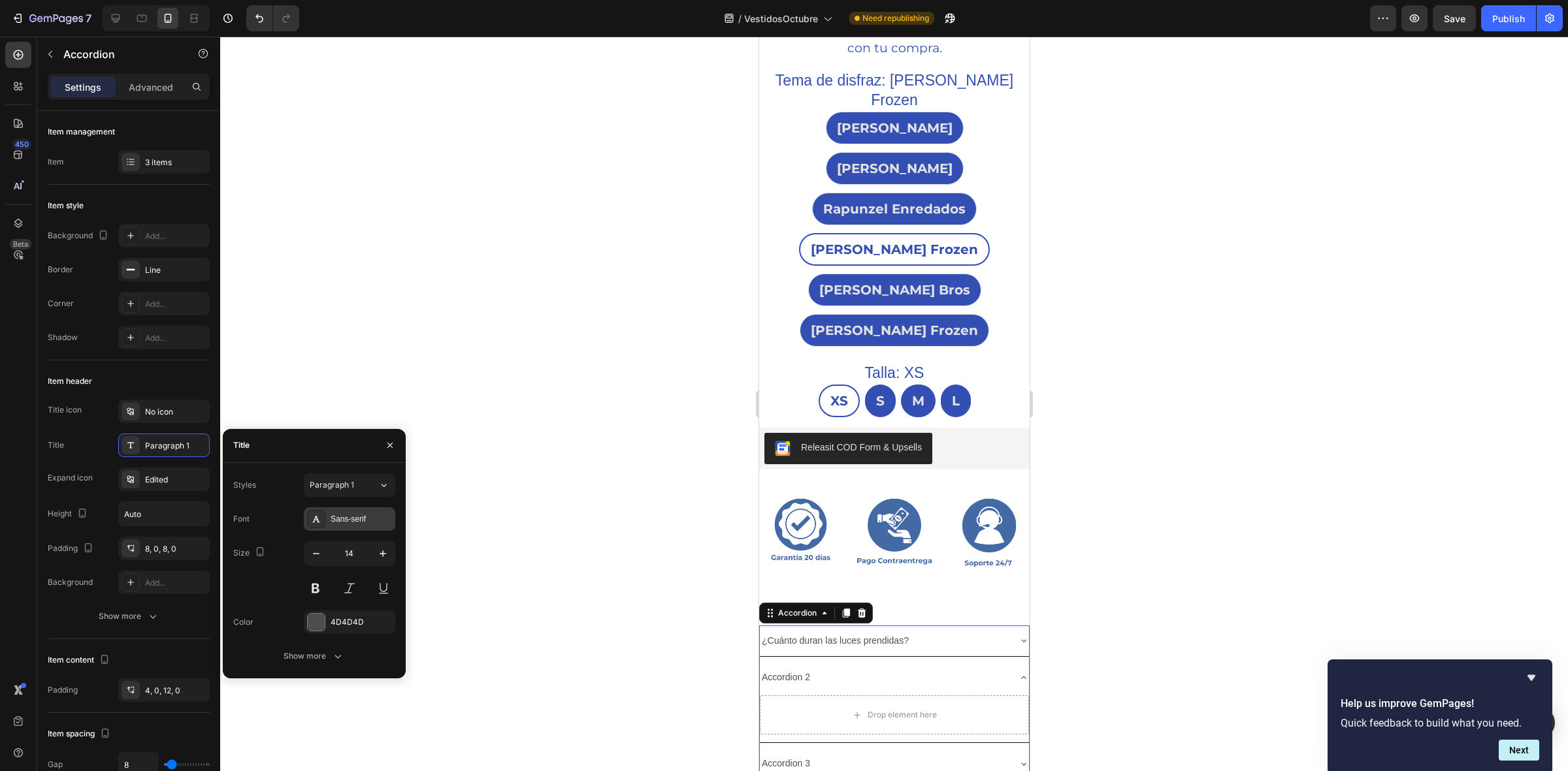
click at [337, 516] on div "Sans-serif" at bounding box center [361, 519] width 61 height 12
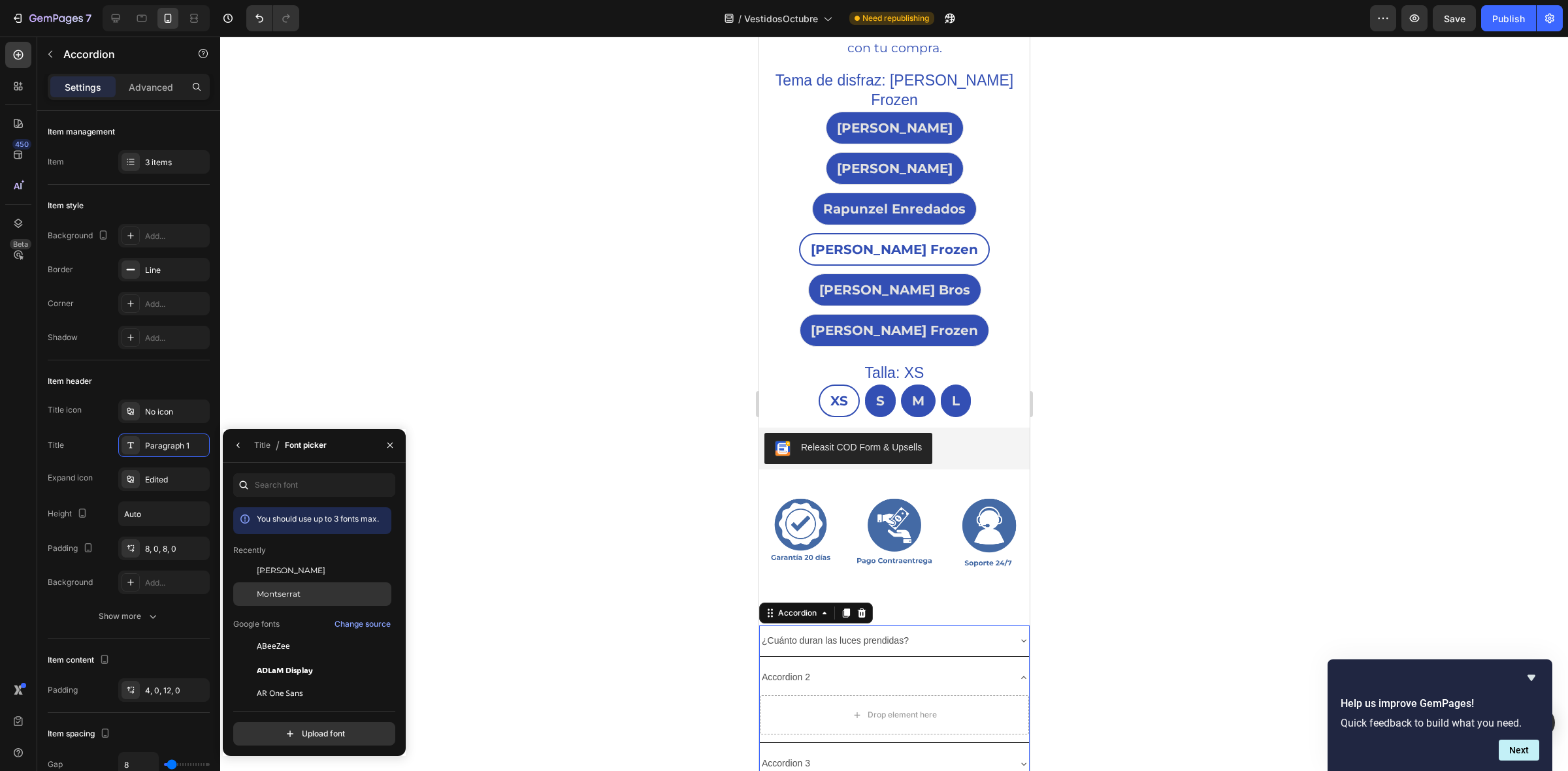
click at [285, 591] on span "Montserrat" at bounding box center [278, 594] width 44 height 12
click at [106, 460] on div "Title icon No icon Title Paragraph 1* Expand icon Edited Height Auto Padding 8,…" at bounding box center [128, 496] width 162 height 195
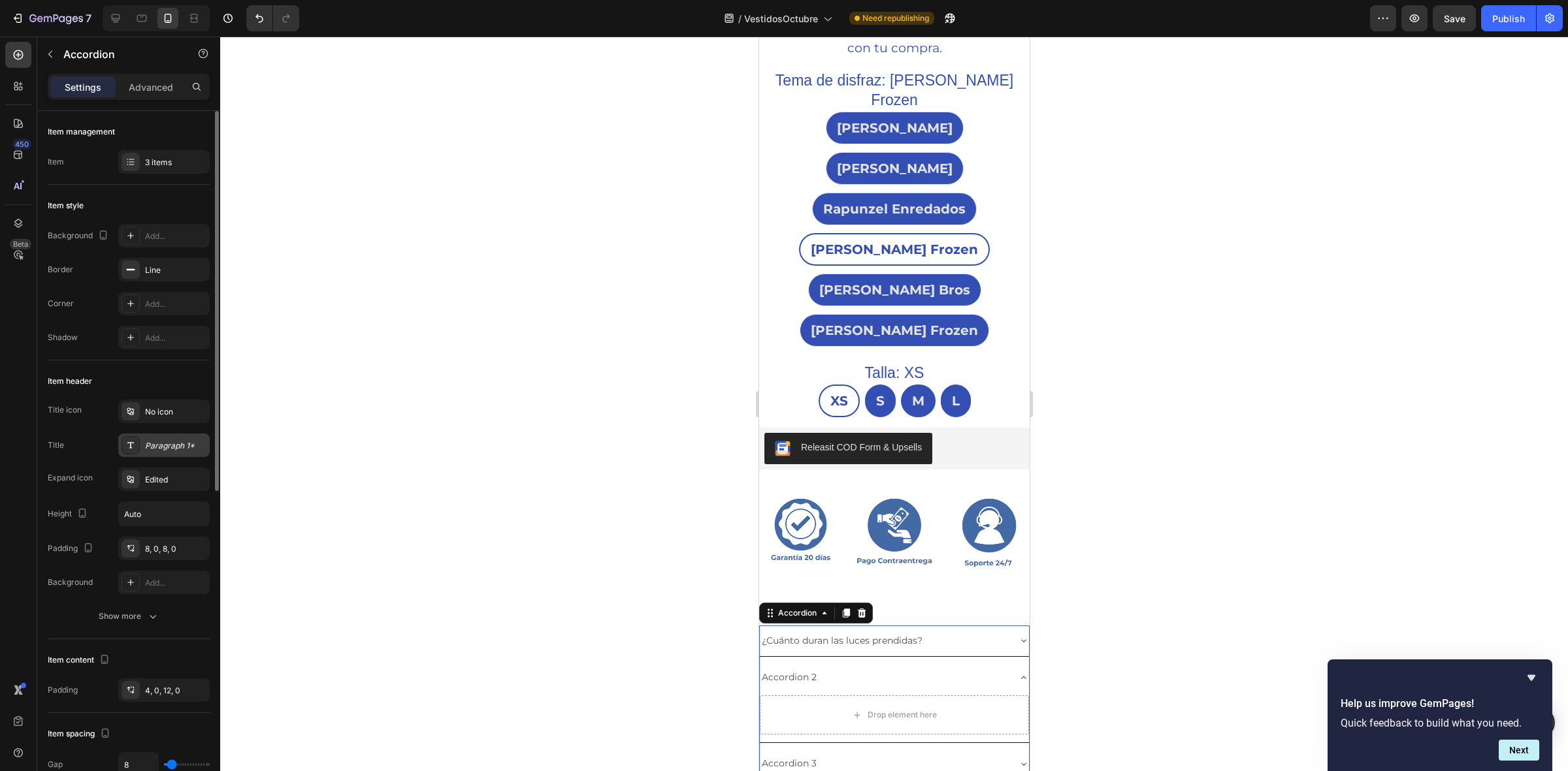
click at [157, 451] on div "Paragraph 1*" at bounding box center [176, 445] width 61 height 12
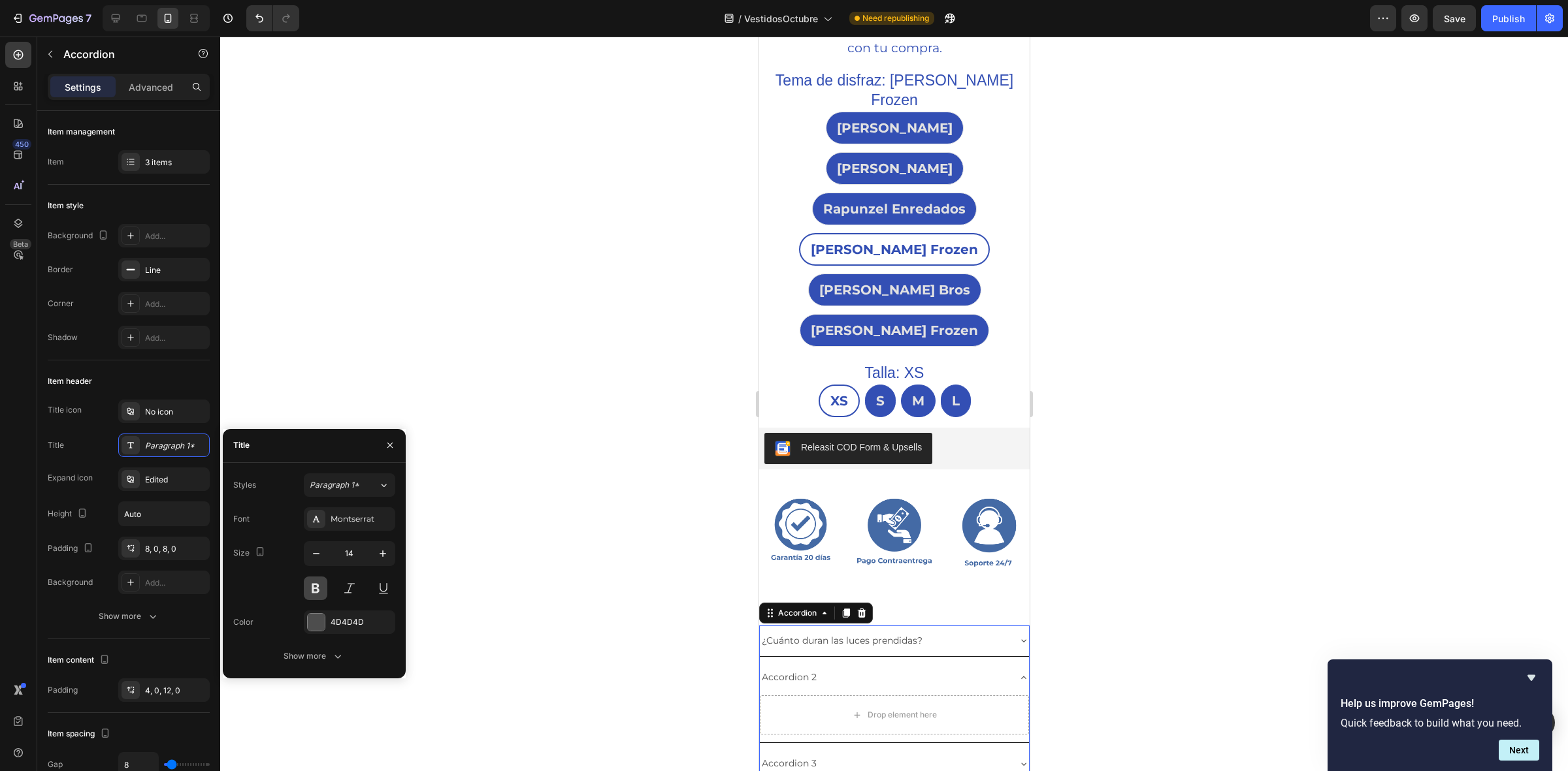
click at [308, 591] on button at bounding box center [315, 589] width 23 height 23
click at [321, 618] on div at bounding box center [316, 622] width 17 height 17
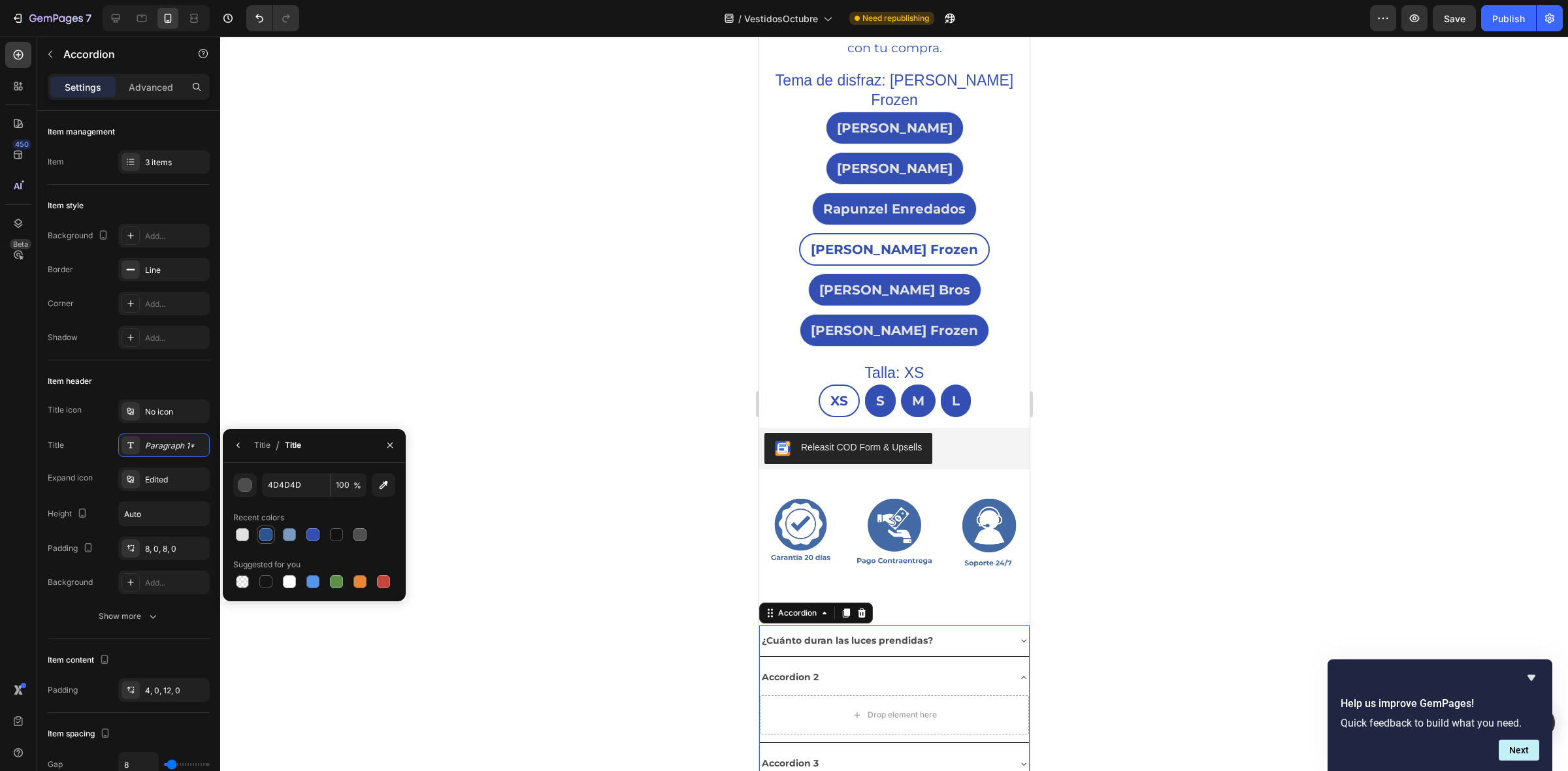
click at [266, 531] on div at bounding box center [266, 535] width 13 height 13
type input "2B5391"
click at [246, 451] on button "button" at bounding box center [238, 445] width 21 height 21
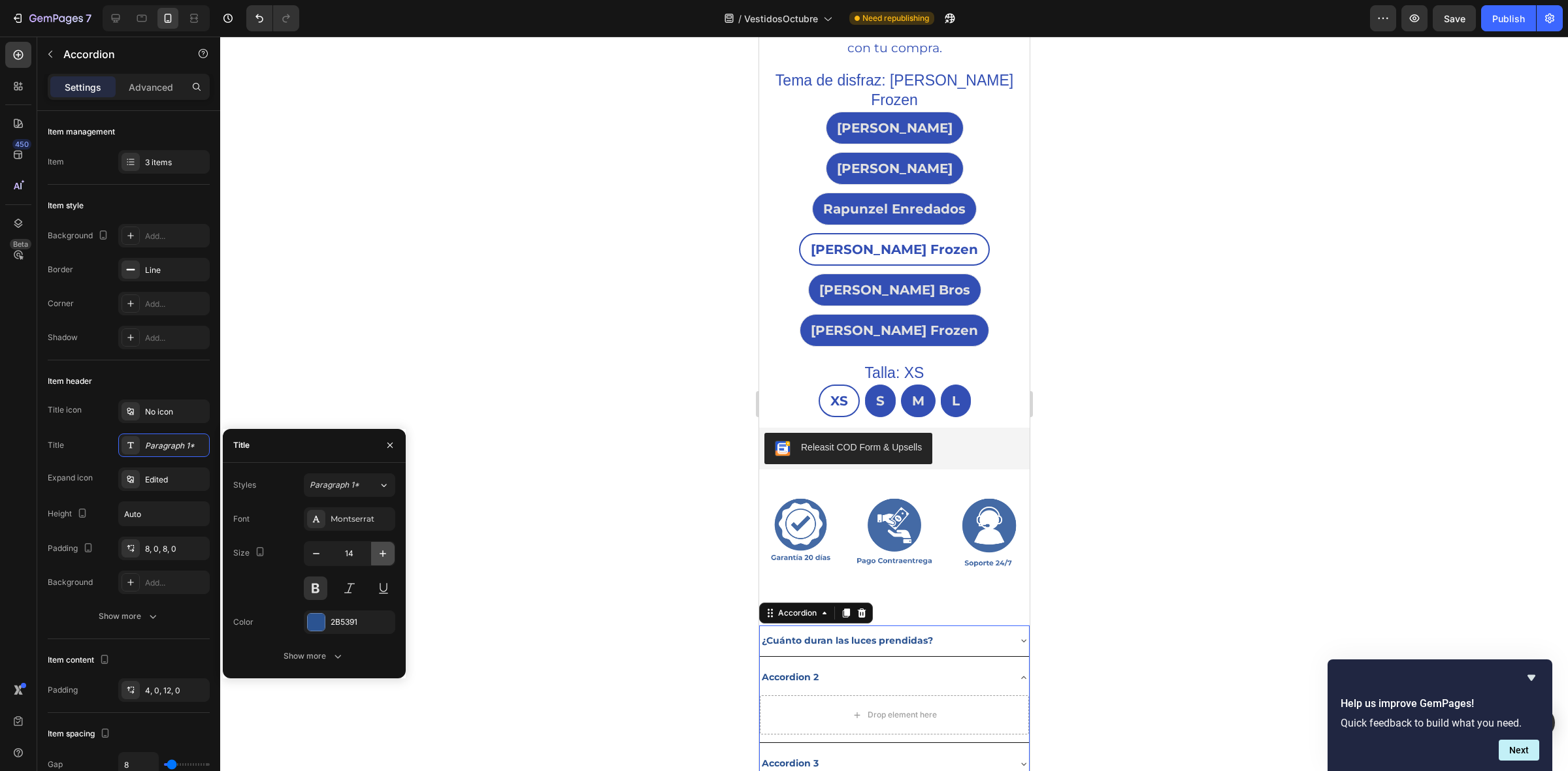
click at [388, 554] on icon "button" at bounding box center [383, 554] width 13 height 13
type input "17"
click at [75, 426] on div "Title icon No icon Title Paragraph 1* Expand icon Edited Height Auto Padding 8,…" at bounding box center [128, 496] width 162 height 195
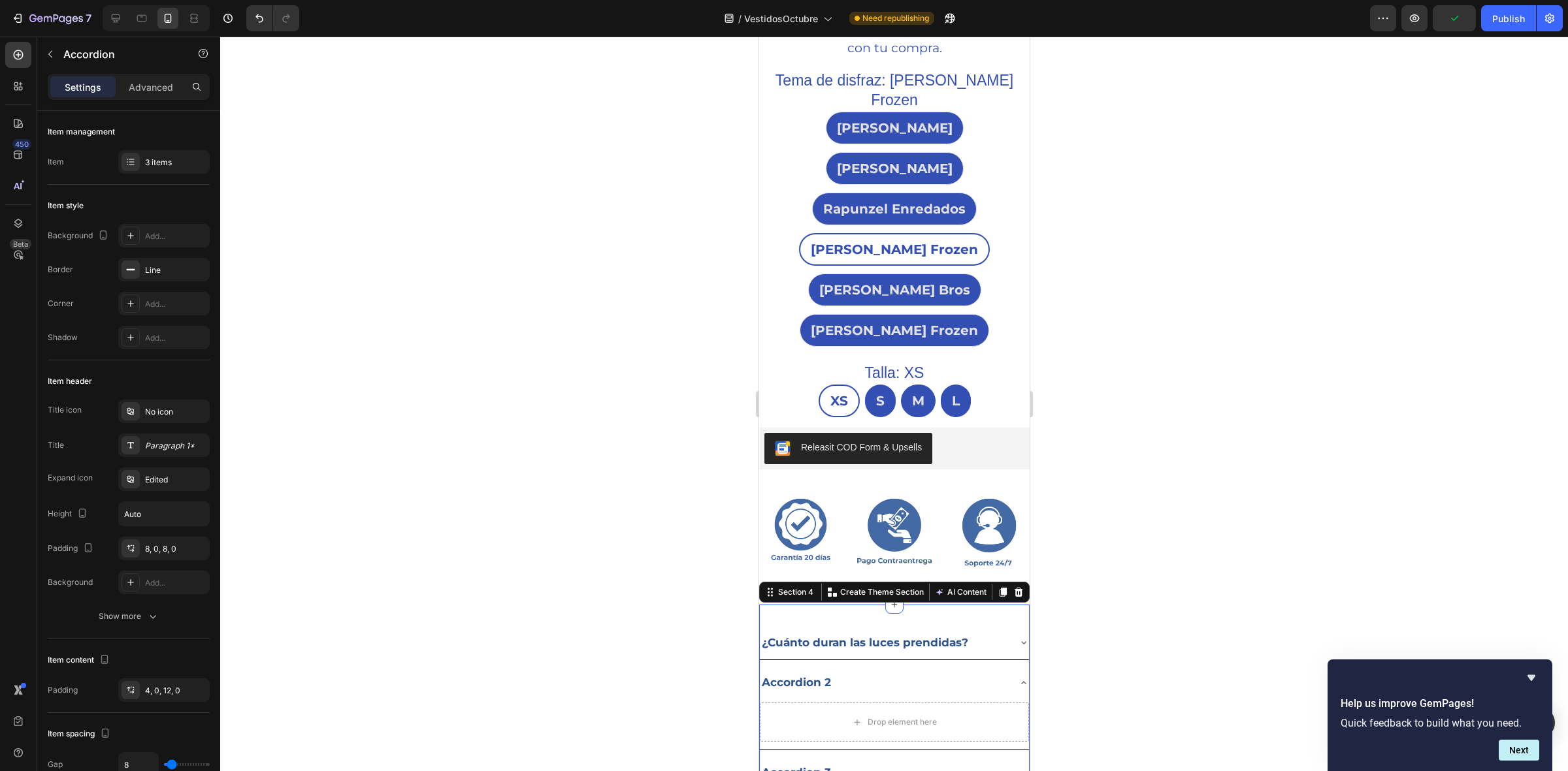
click at [900, 605] on div "¿Cuánto duran las luces prendidas? Accordion 2 Drop element here Accordion 3 Ac…" at bounding box center [894, 708] width 270 height 207
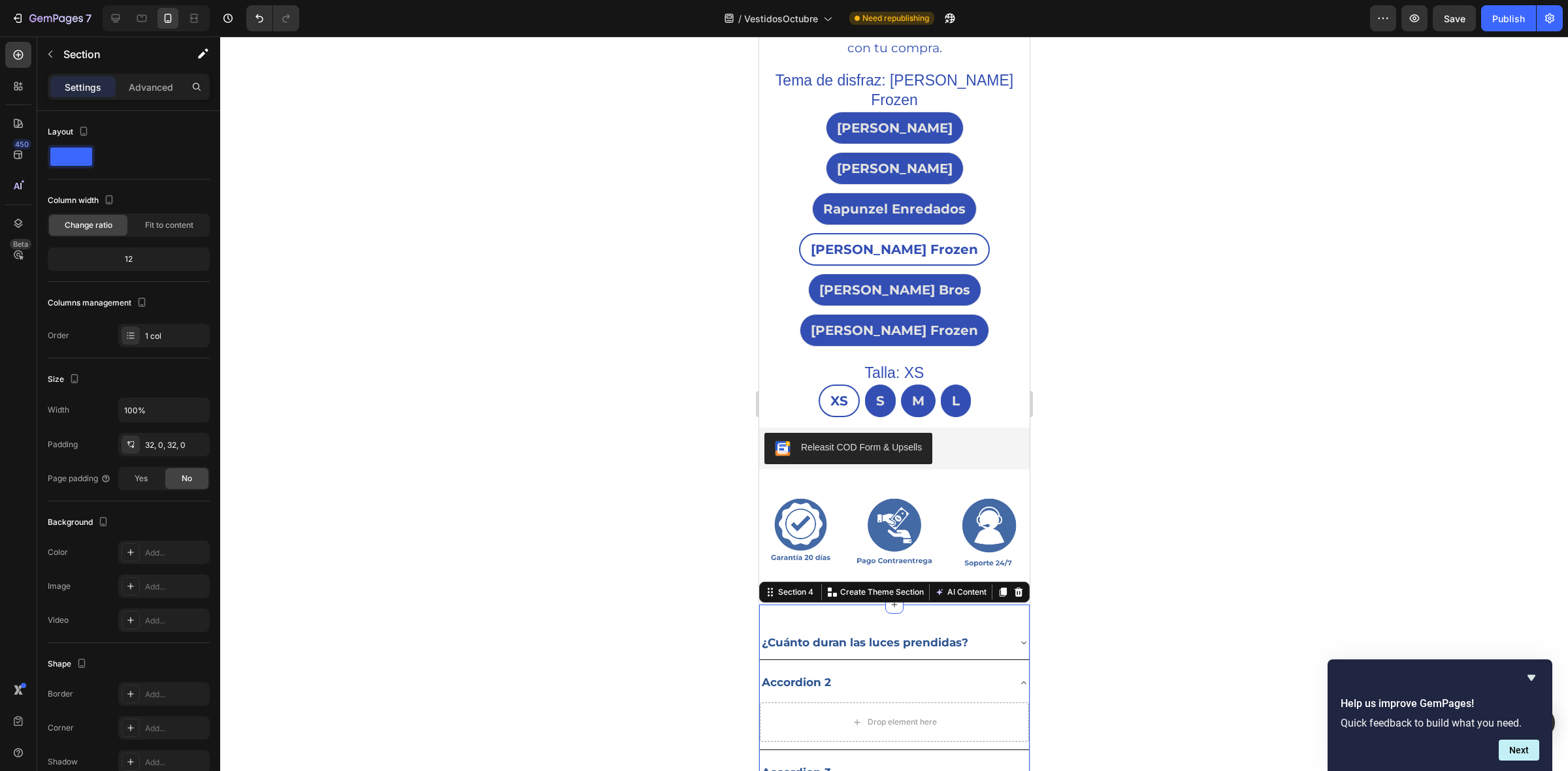
click at [745, 467] on div at bounding box center [894, 404] width 1348 height 735
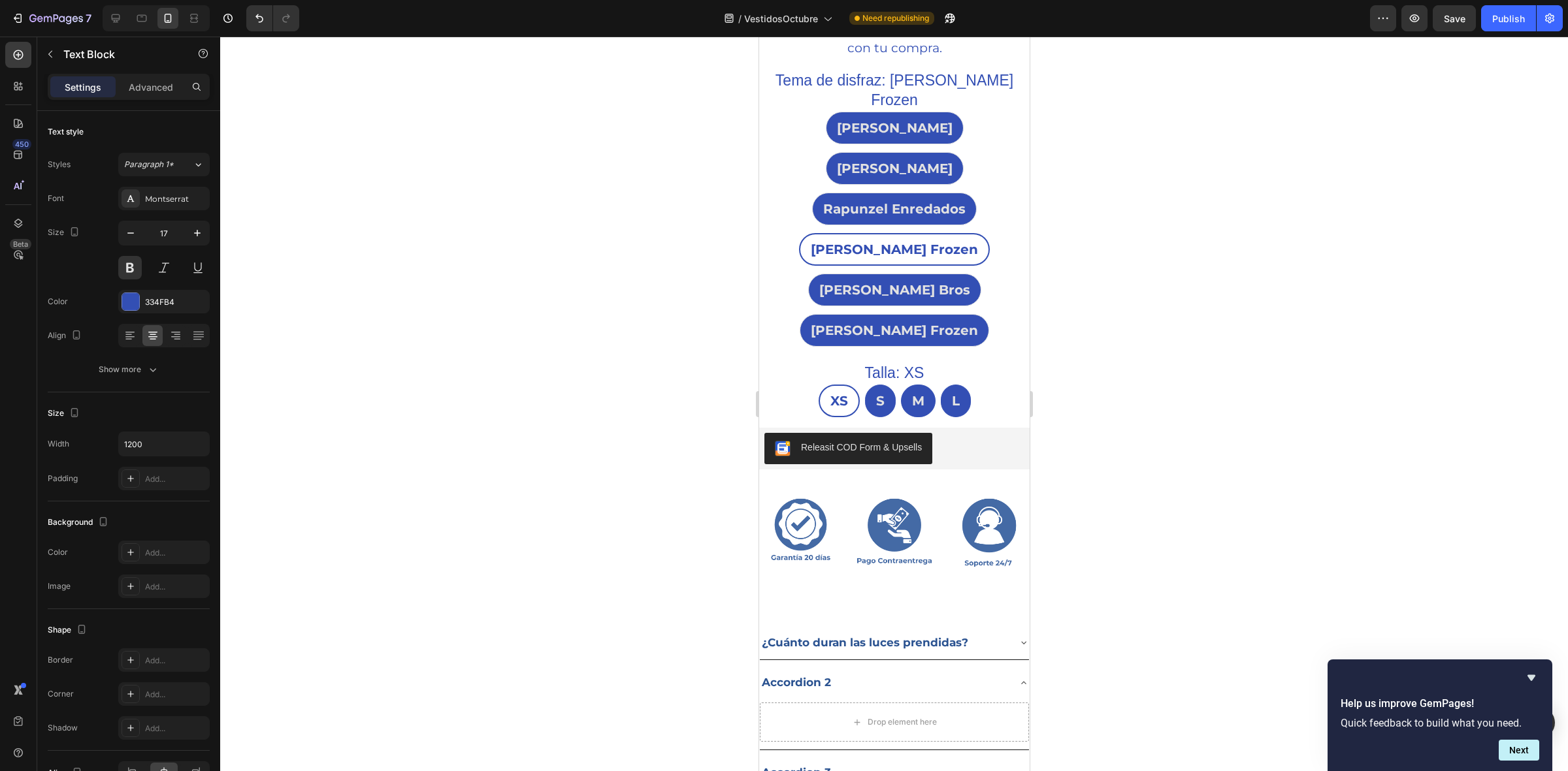
click at [443, 493] on div at bounding box center [894, 404] width 1348 height 735
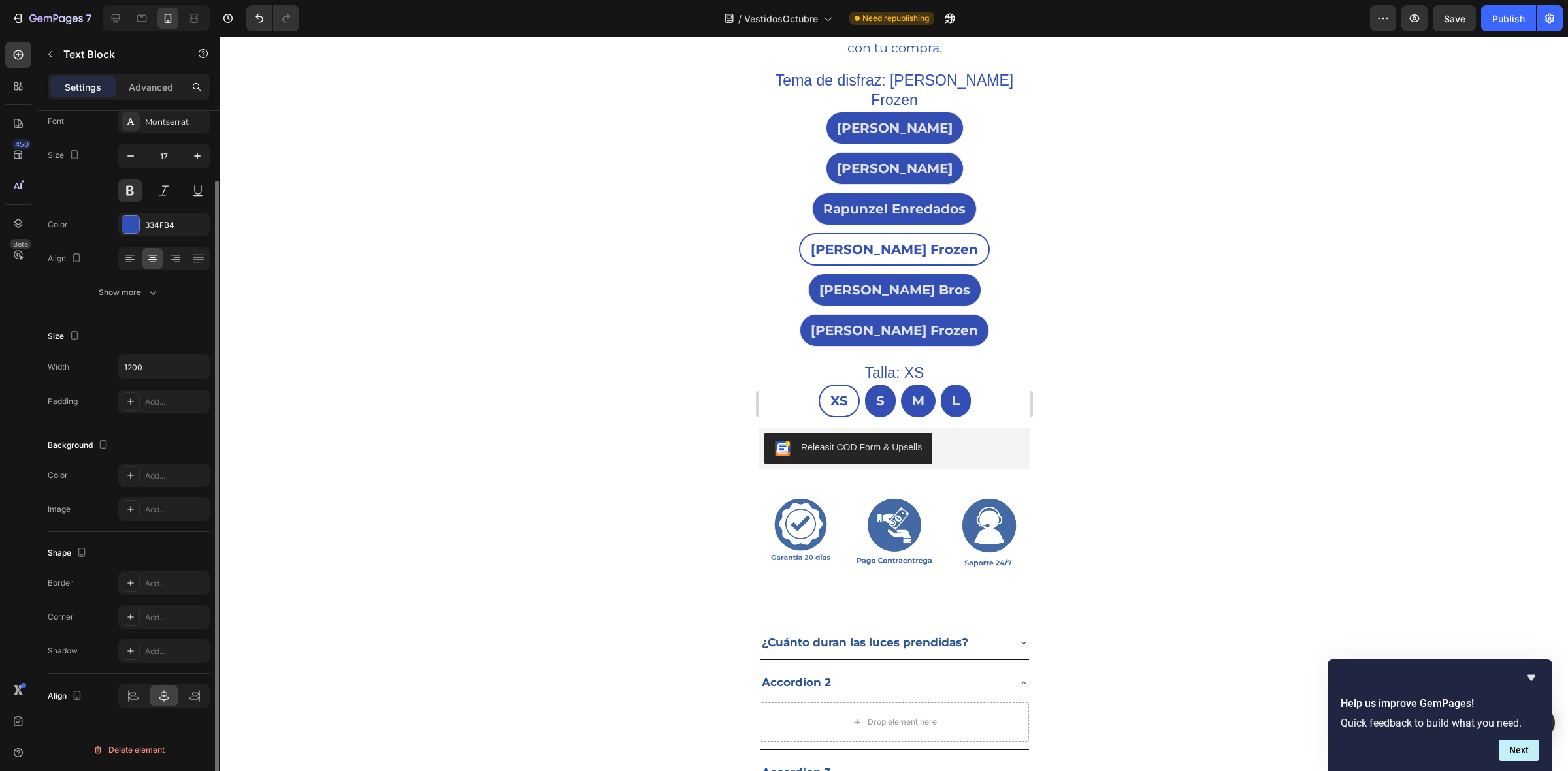
type input "16"
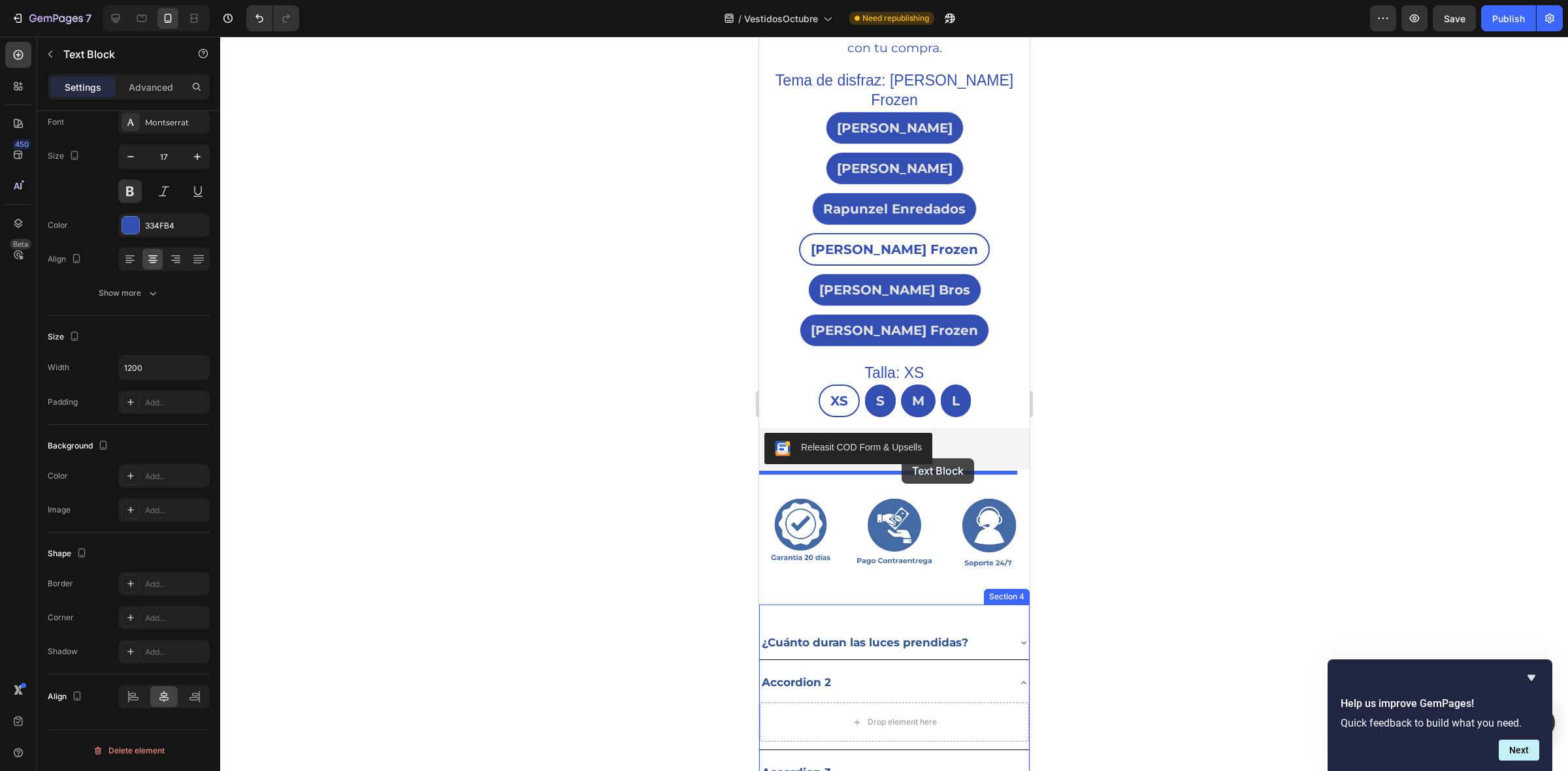
drag, startPoint x: 911, startPoint y: 635, endPoint x: 902, endPoint y: 459, distance: 176.2
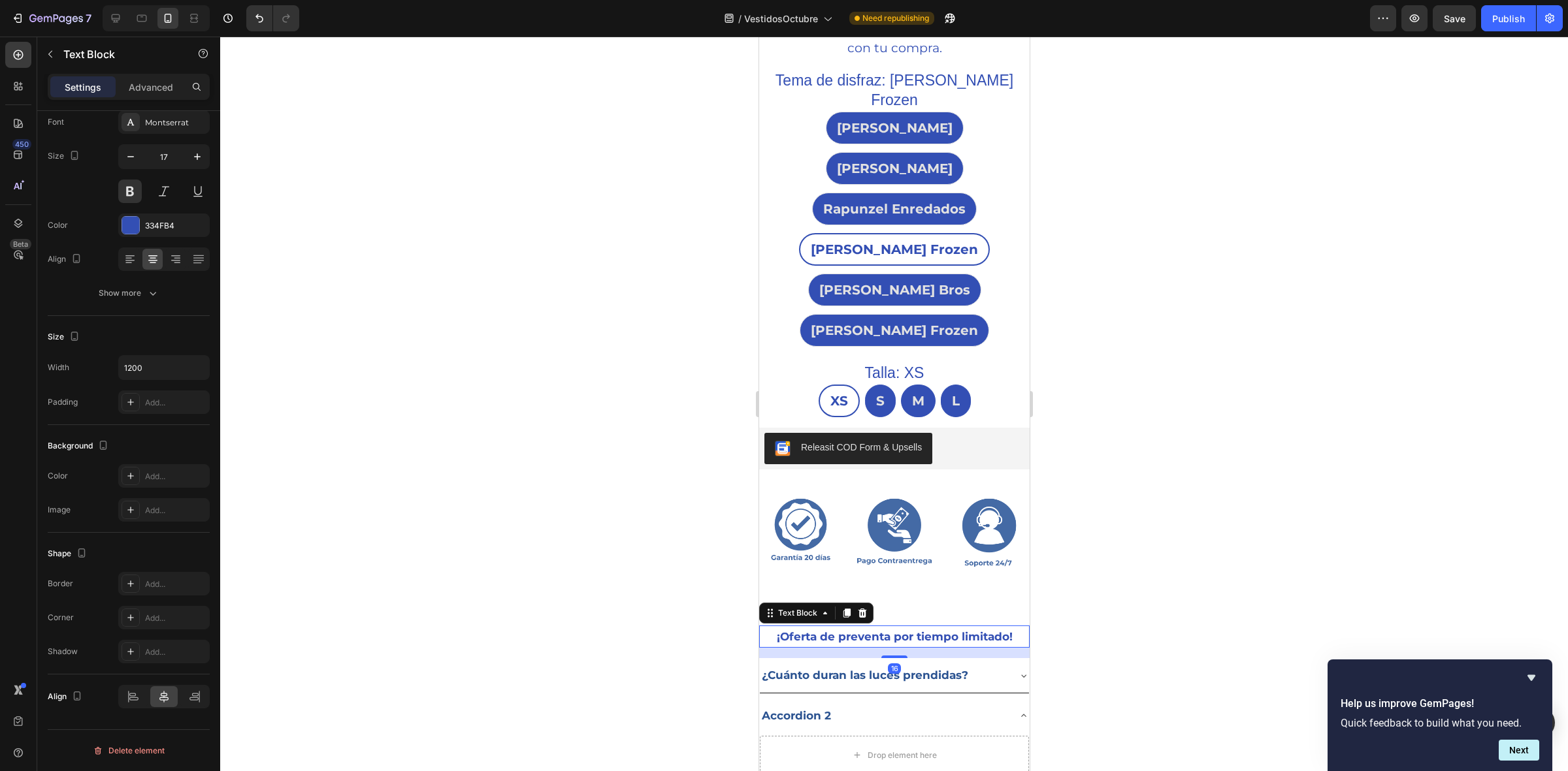
click at [949, 627] on p "¡Oferta de preventa por tiempo limitado!" at bounding box center [894, 637] width 268 height 21
drag, startPoint x: 1007, startPoint y: 484, endPoint x: 769, endPoint y: 483, distance: 238.0
click at [769, 627] on p "¡Oferta de preventa por tiempo limitado!" at bounding box center [894, 637] width 268 height 21
click at [769, 627] on p "¿Preguntas? Tenemos respuestas!" at bounding box center [894, 637] width 268 height 21
click at [642, 448] on div at bounding box center [894, 404] width 1348 height 735
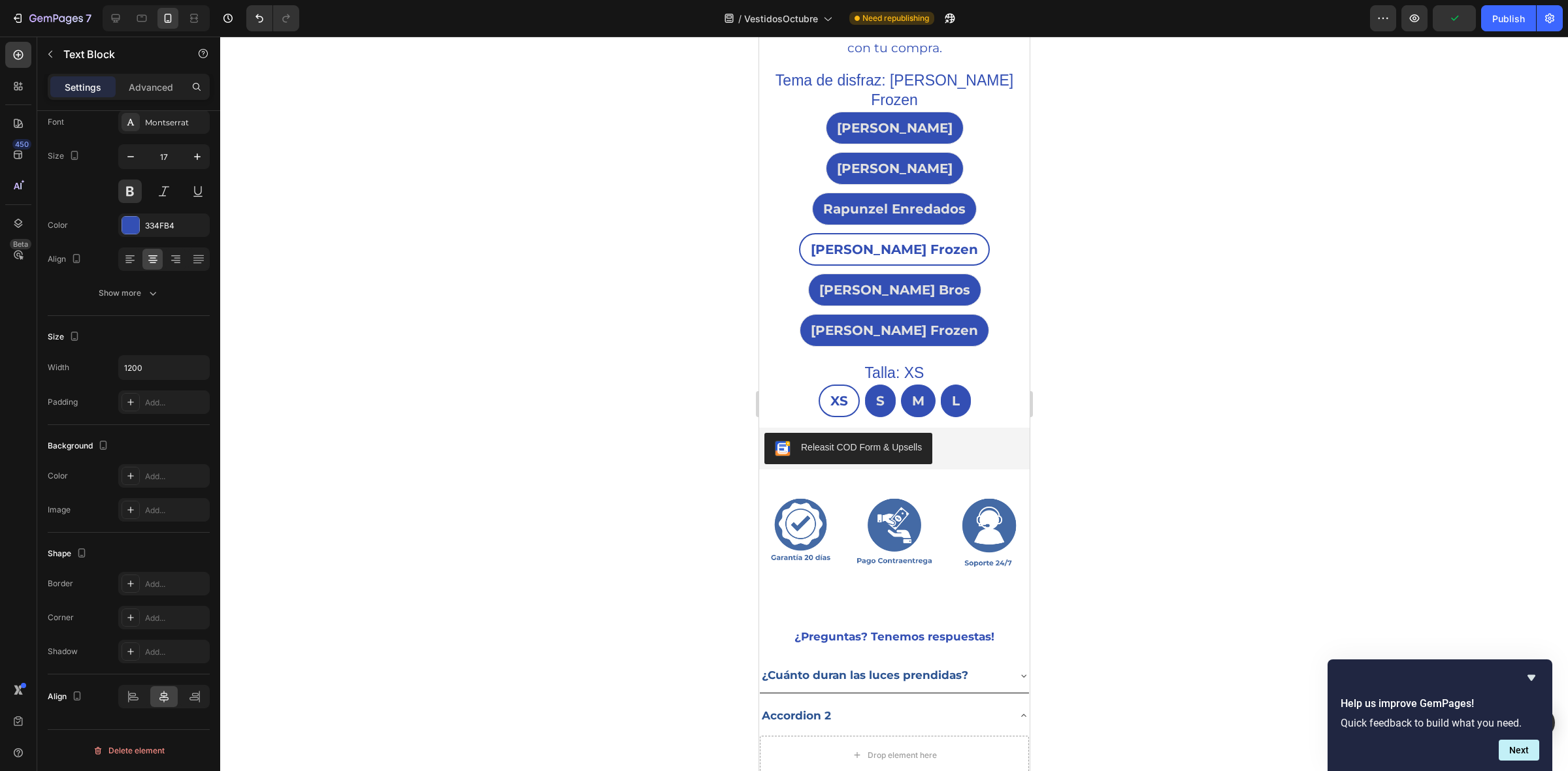
click at [642, 448] on div at bounding box center [894, 404] width 1348 height 735
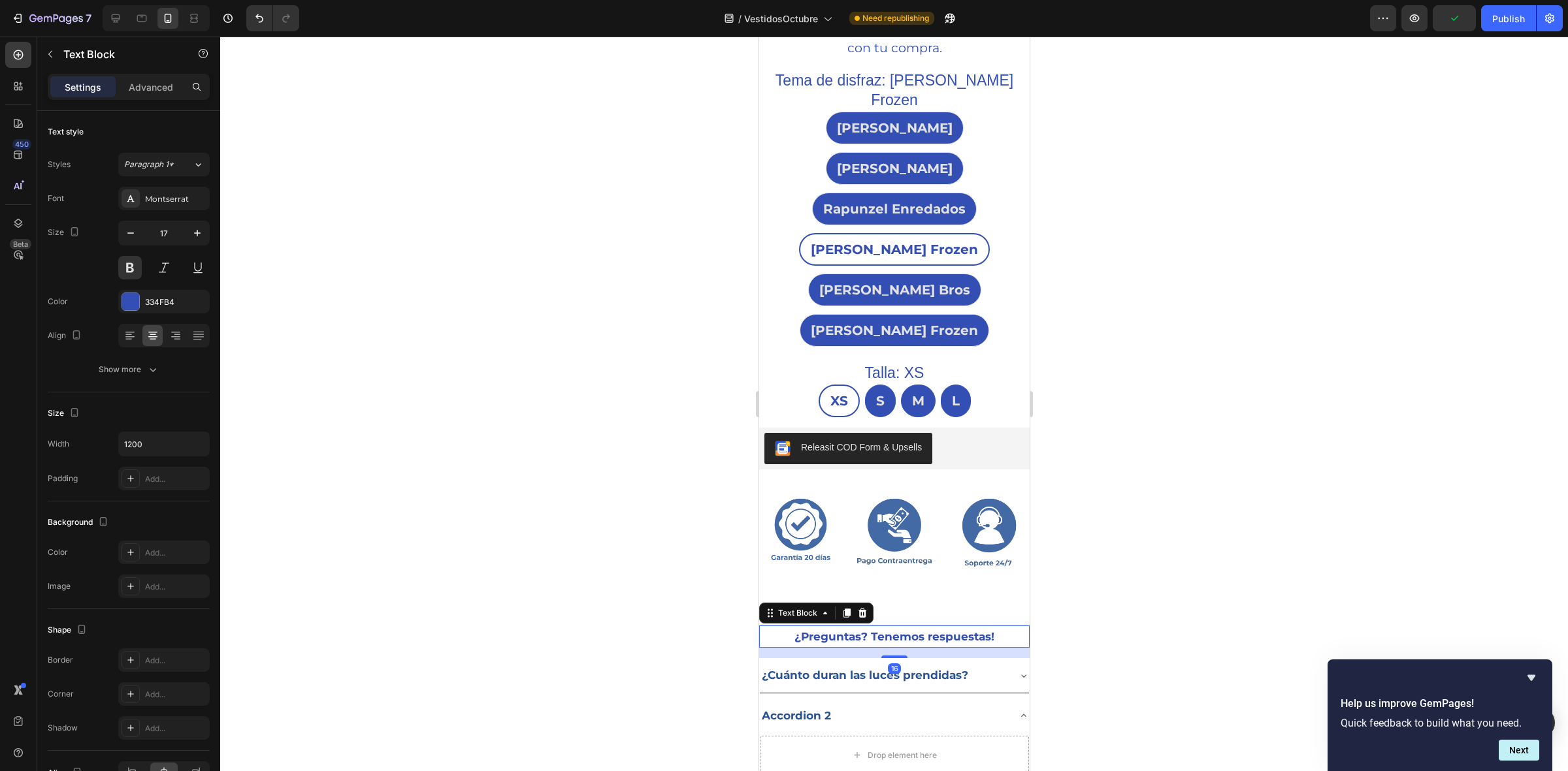
click at [865, 627] on p "¿Preguntas? Tenemos respuestas!" at bounding box center [894, 637] width 268 height 21
click at [866, 627] on p "¿Preguntas? Tenemos respuestas!" at bounding box center [894, 637] width 268 height 21
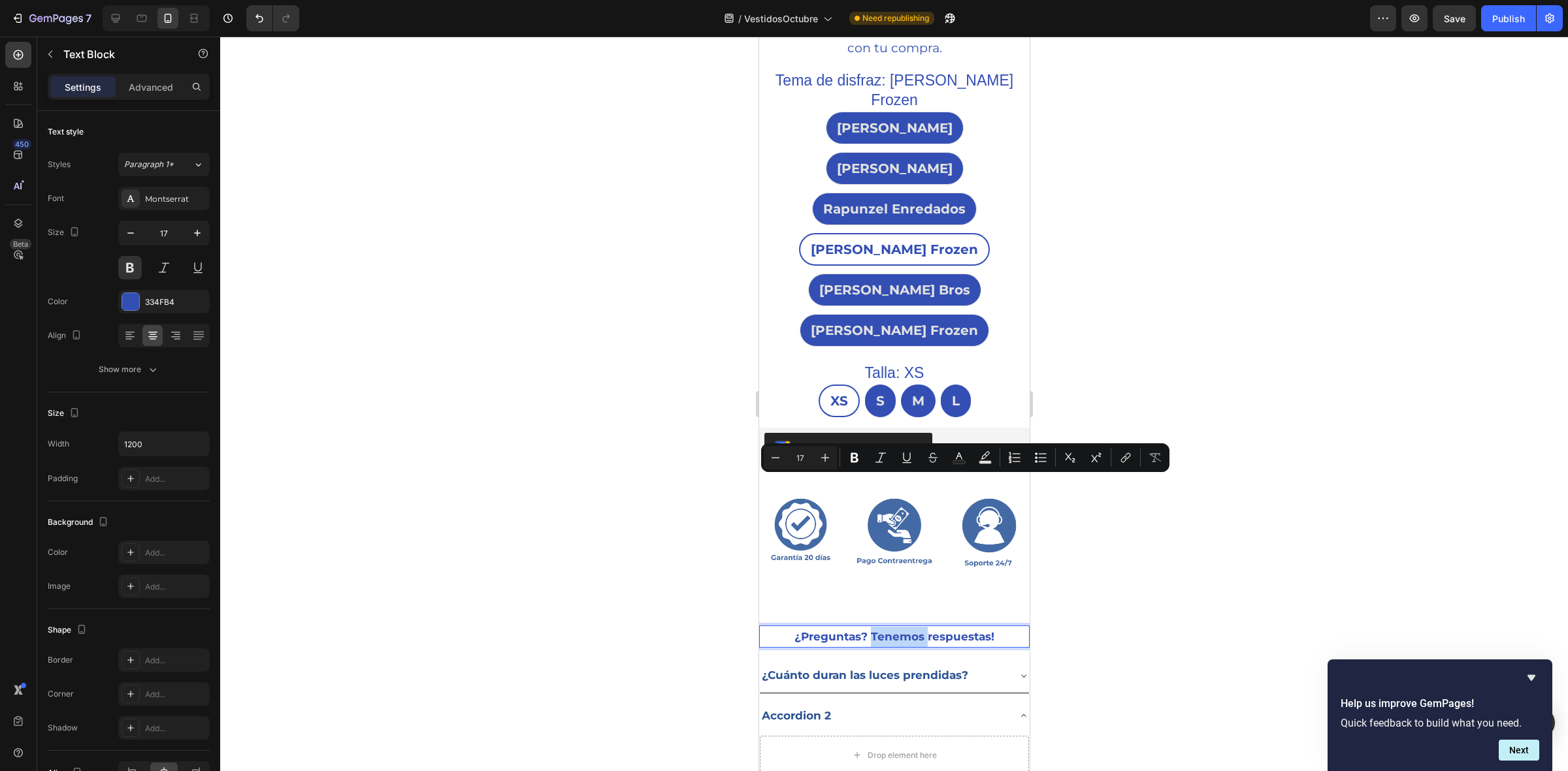
click at [865, 627] on p "¿Preguntas? Tenemos respuestas!" at bounding box center [894, 637] width 268 height 21
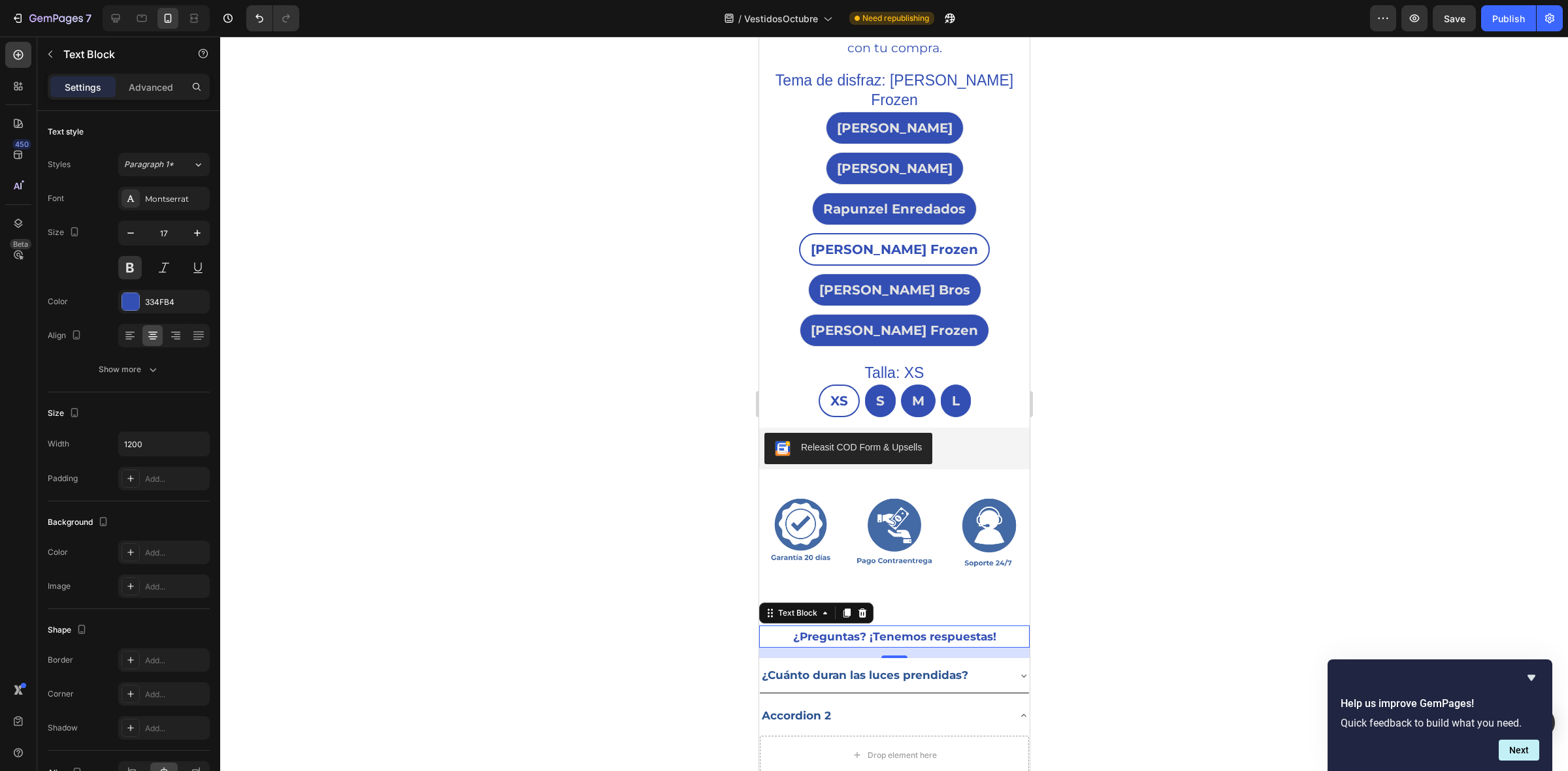
click at [674, 438] on div at bounding box center [894, 404] width 1348 height 735
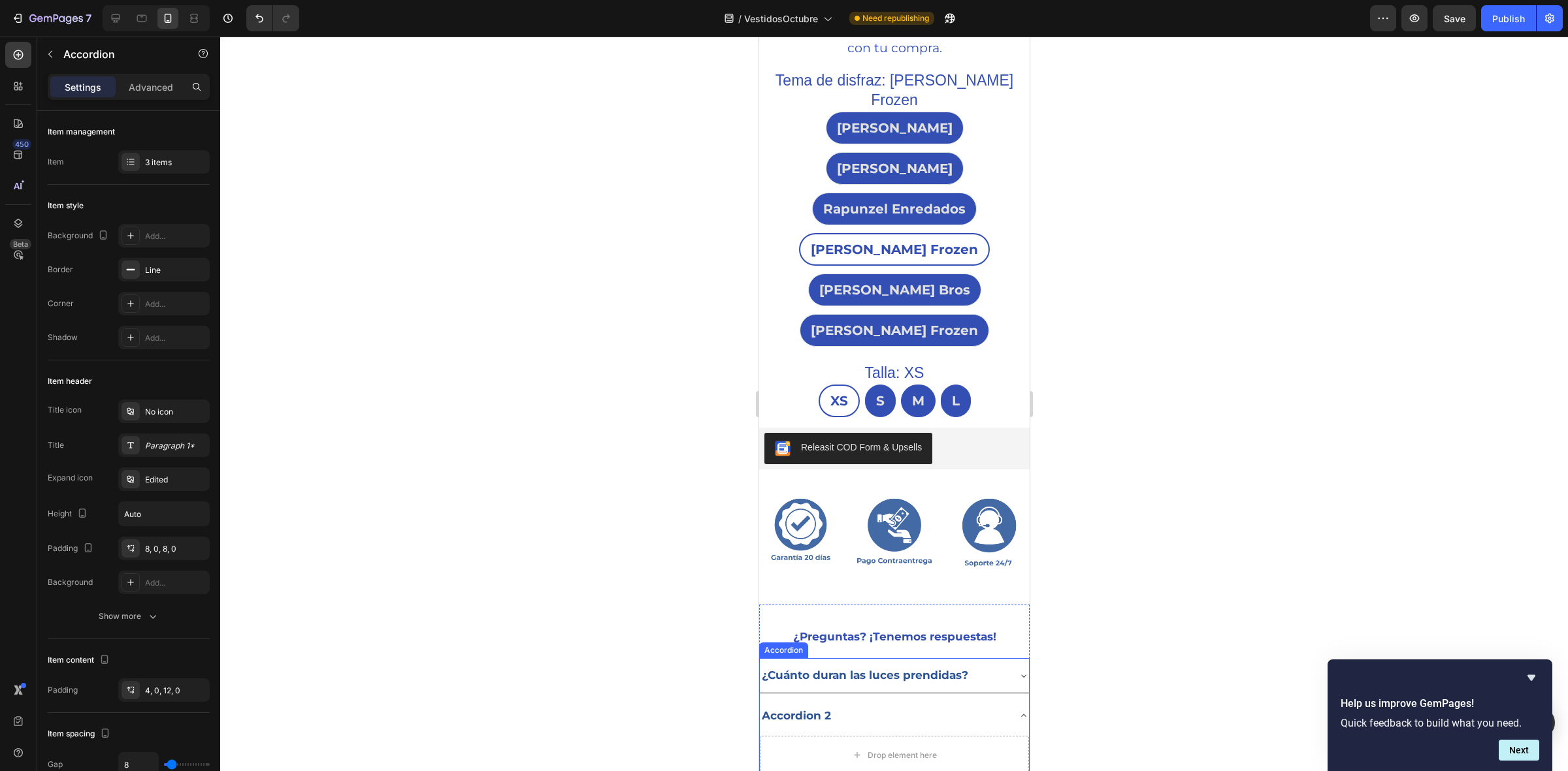
click at [1018, 670] on icon at bounding box center [1024, 676] width 11 height 11
click at [889, 710] on div "Drop element here" at bounding box center [902, 715] width 69 height 11
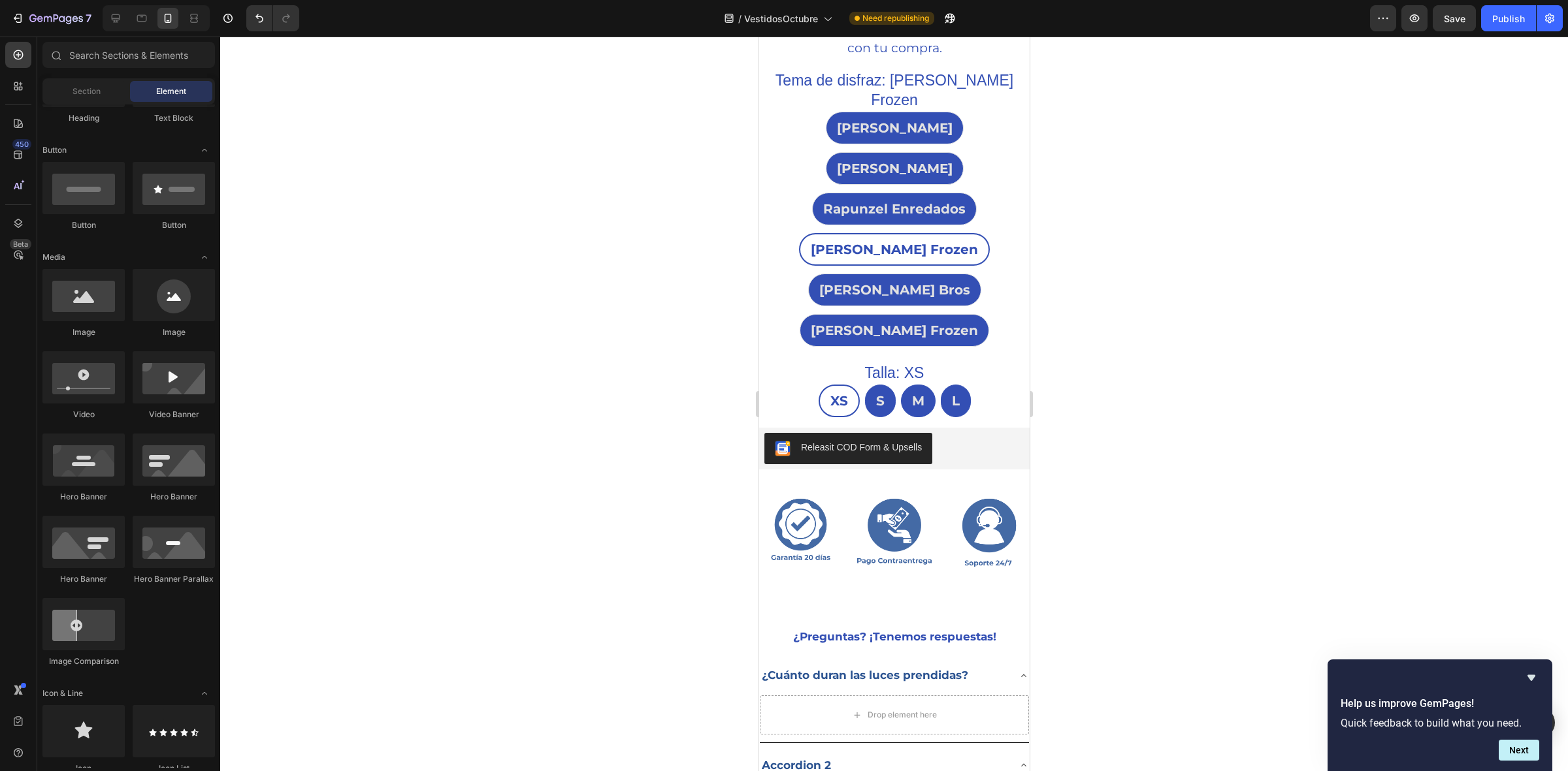
scroll to position [0, 0]
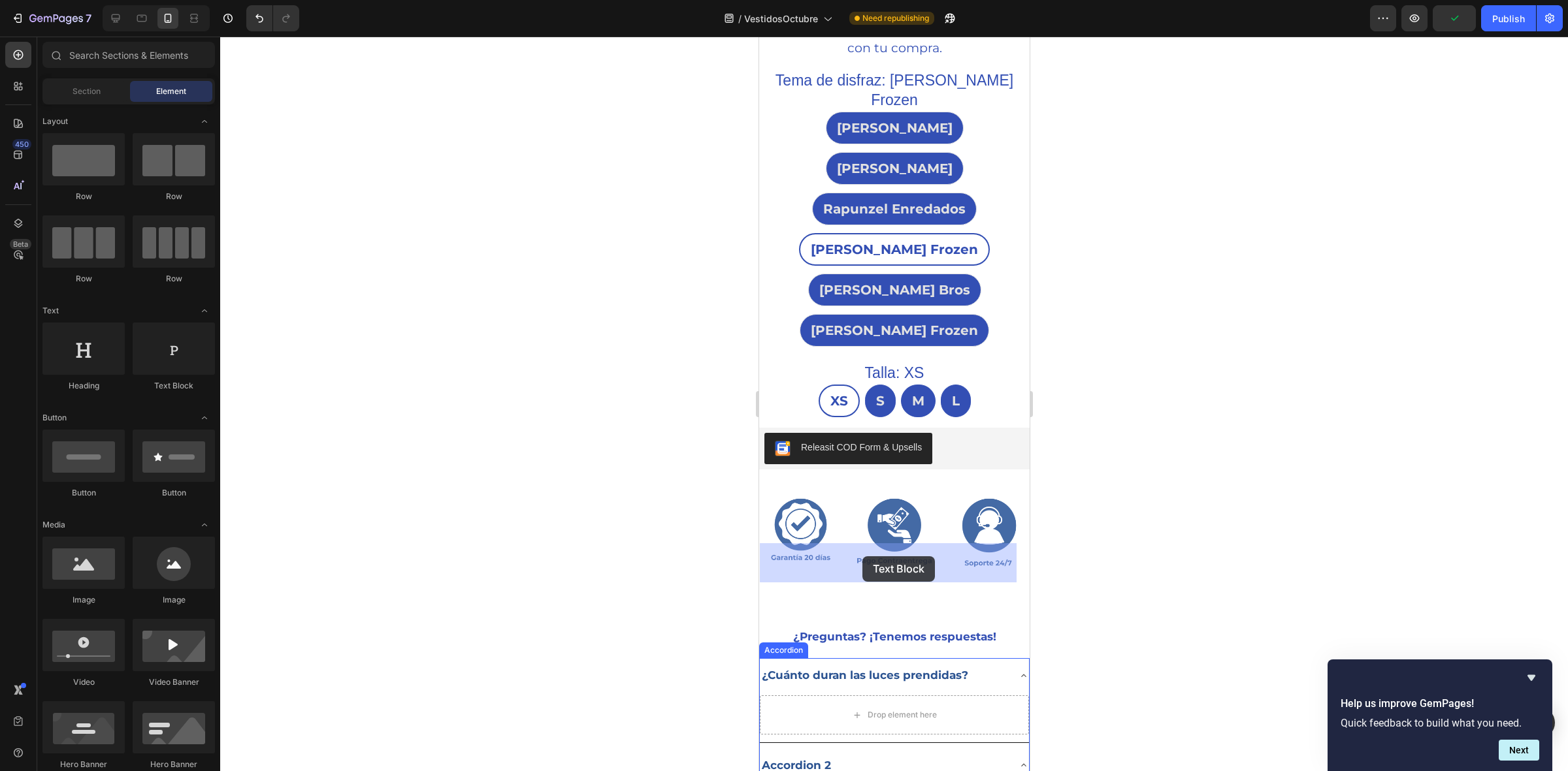
drag, startPoint x: 903, startPoint y: 394, endPoint x: 863, endPoint y: 556, distance: 166.9
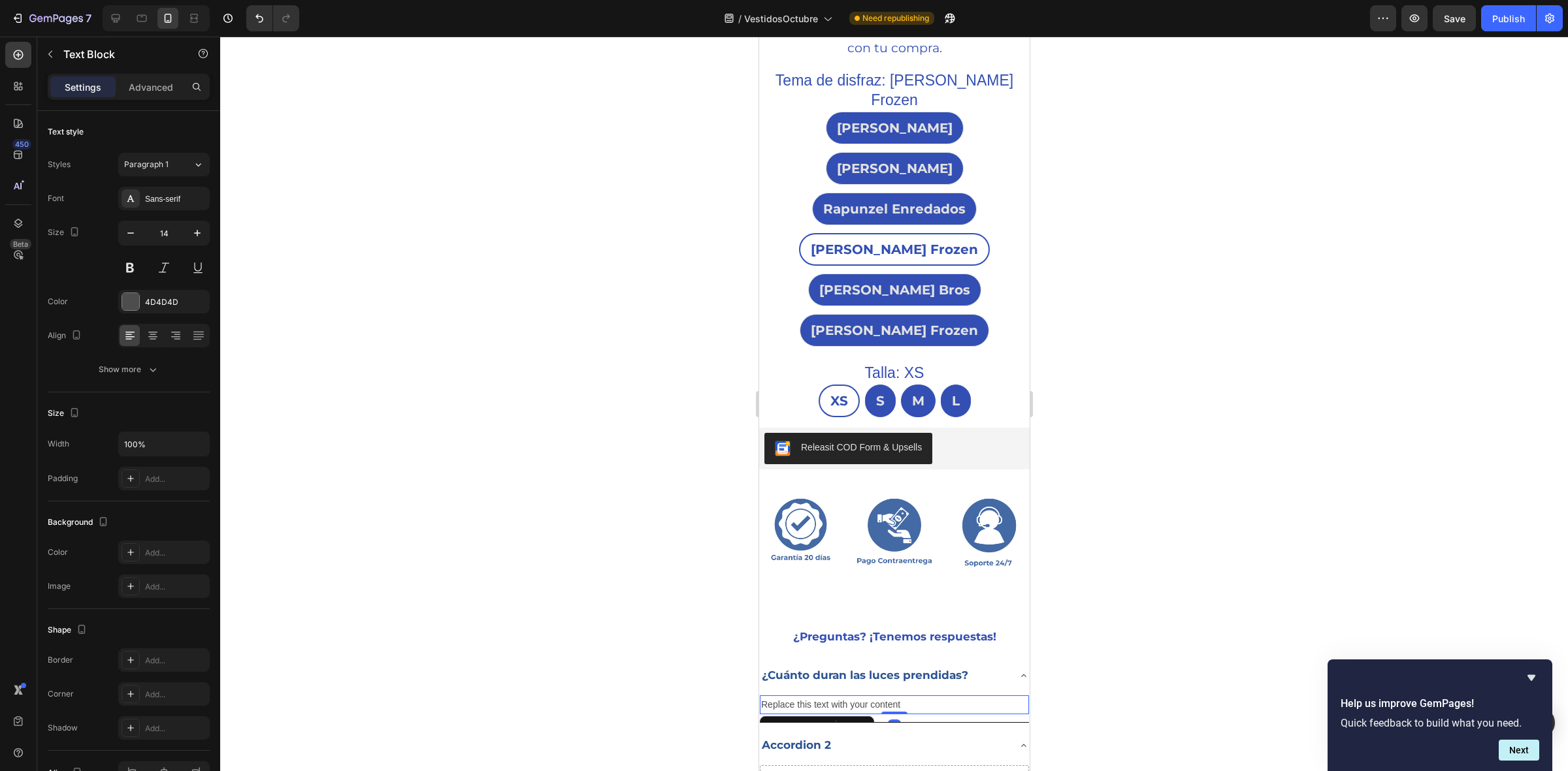
click at [907, 696] on div "Replace this text with your content" at bounding box center [894, 705] width 269 height 19
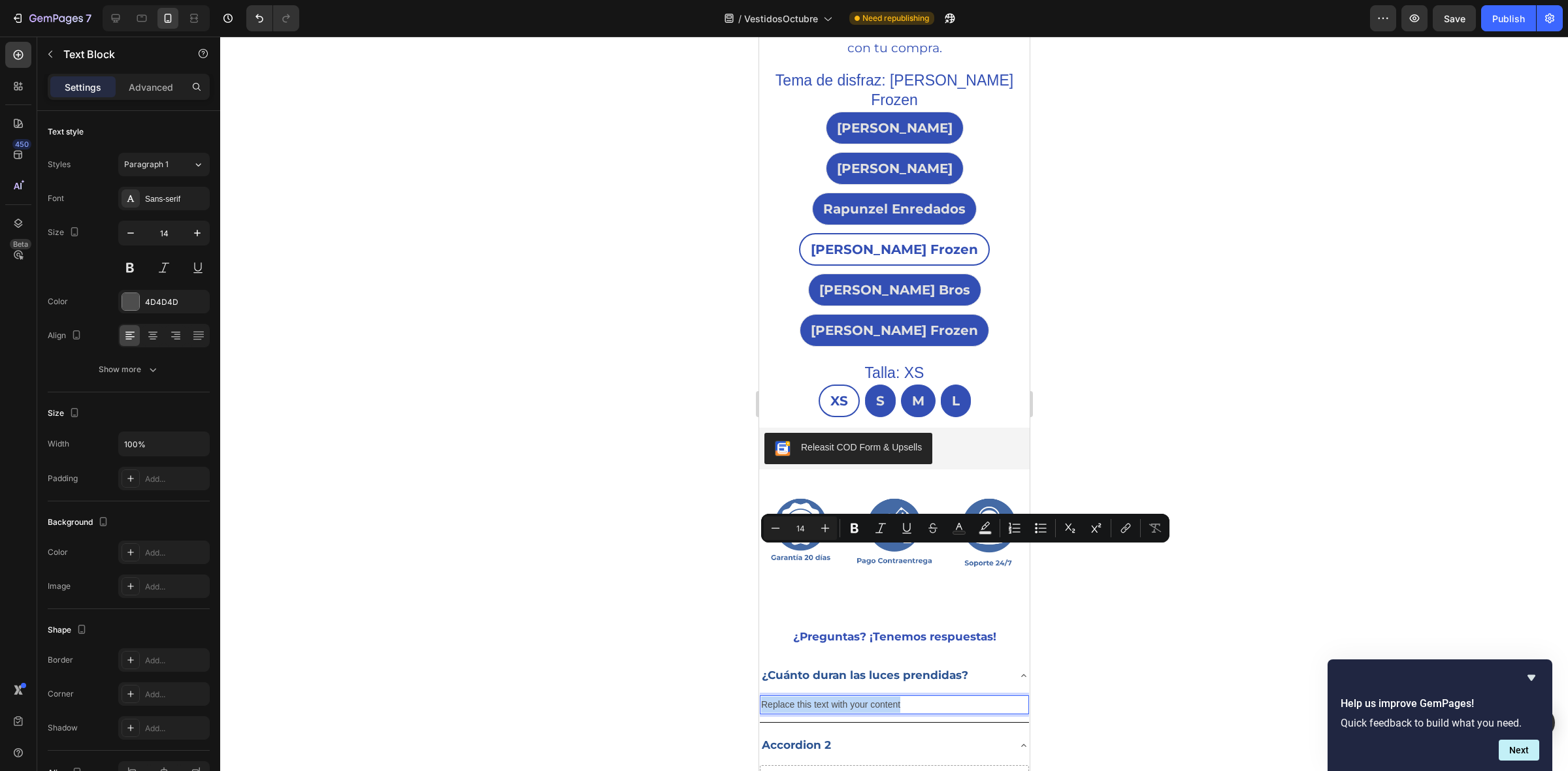
drag, startPoint x: 926, startPoint y: 552, endPoint x: 1453, endPoint y: 589, distance: 528.3
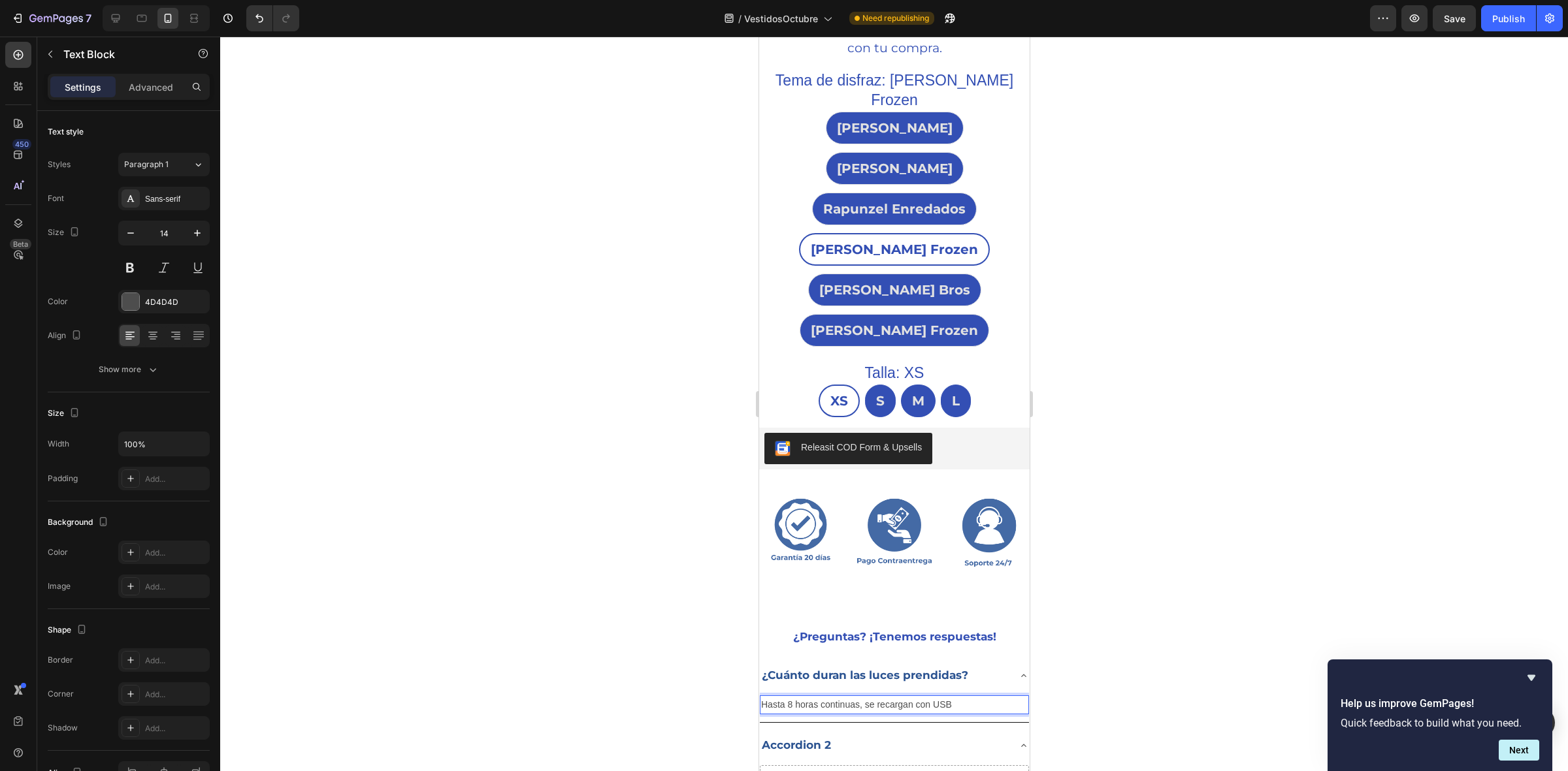
click at [696, 522] on div at bounding box center [894, 404] width 1348 height 735
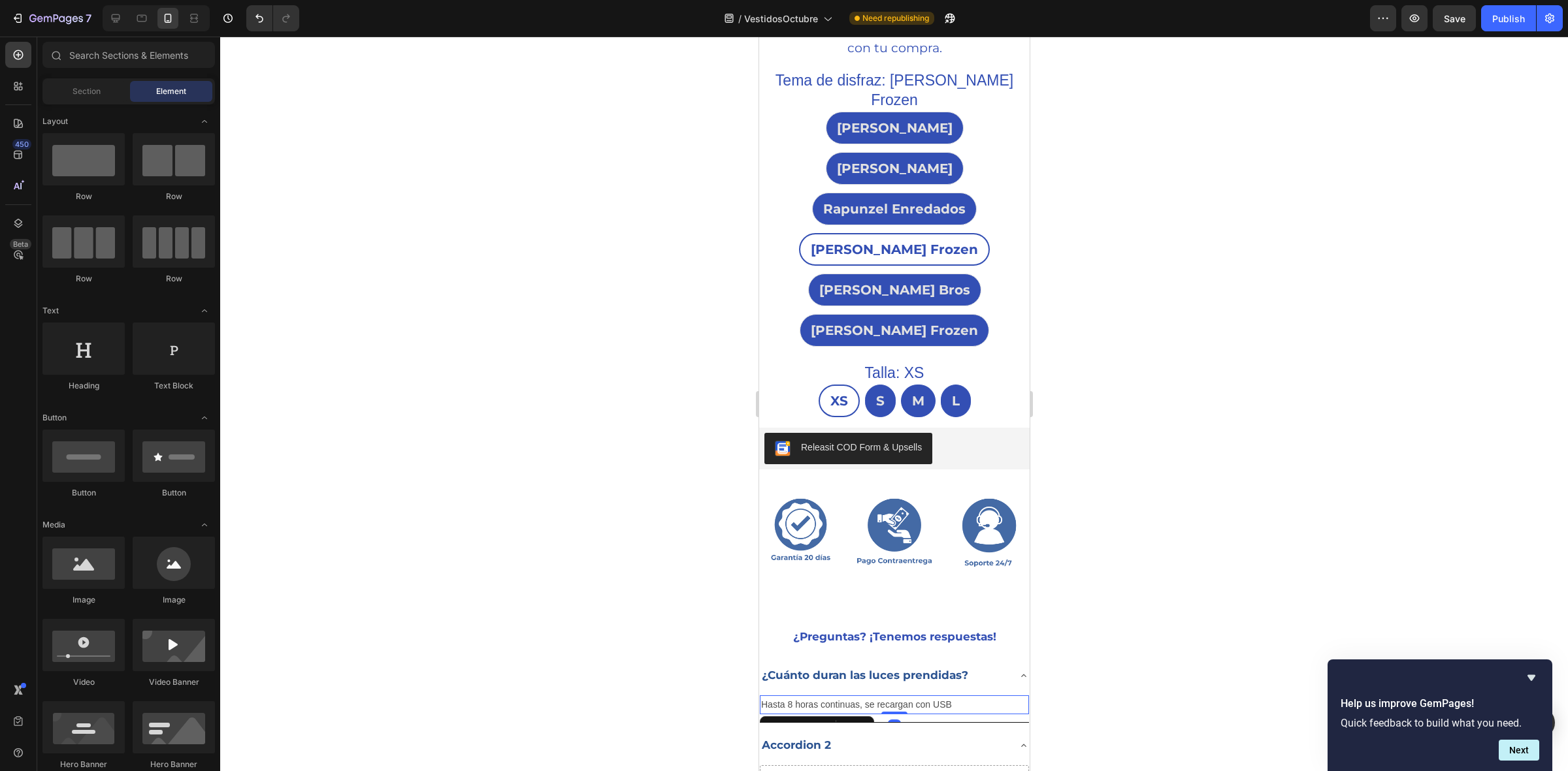
click at [865, 697] on p "Hasta 8 horas continuas, se recargan con USB" at bounding box center [894, 705] width 267 height 16
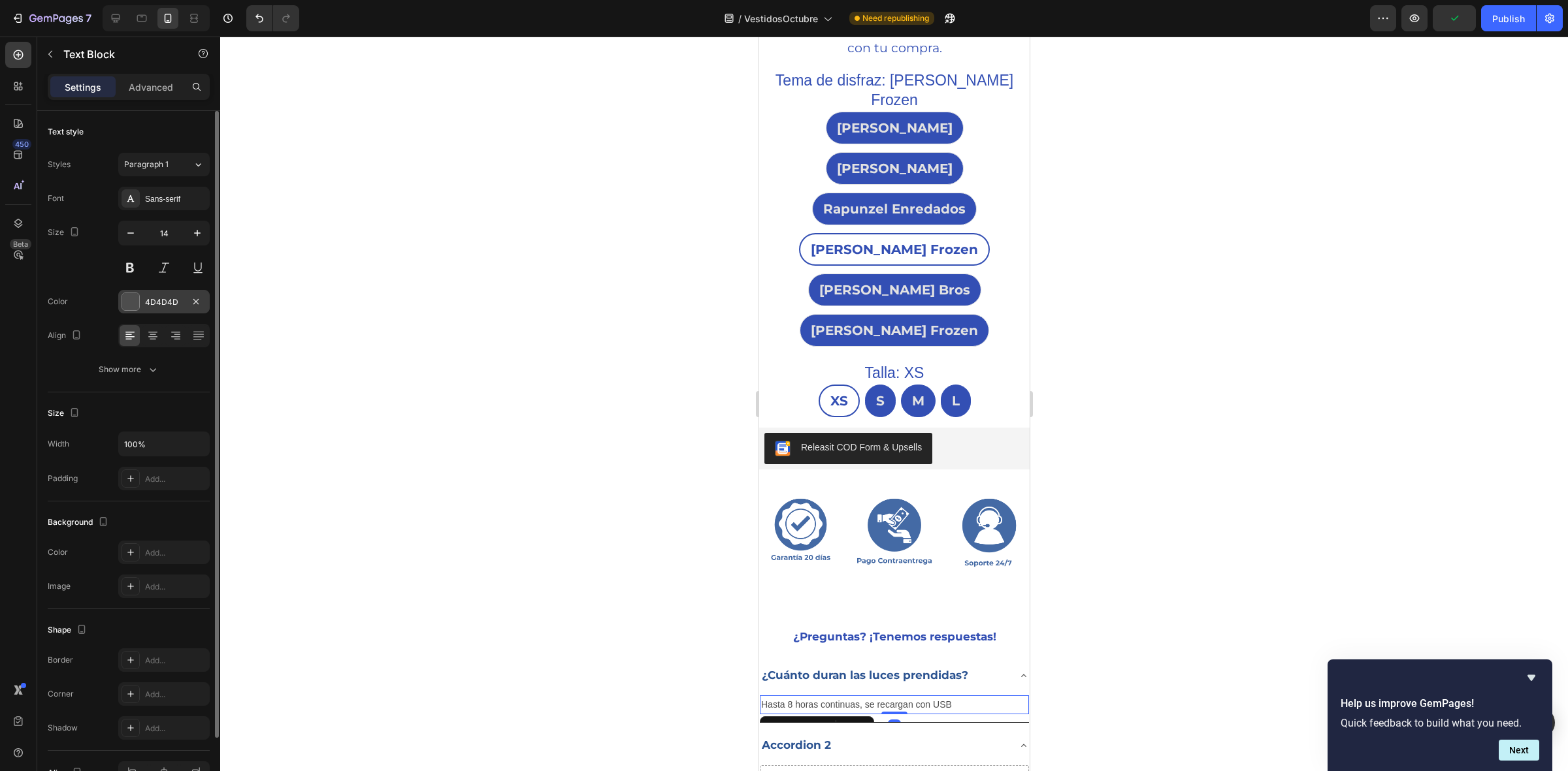
click at [132, 297] on div at bounding box center [130, 302] width 17 height 17
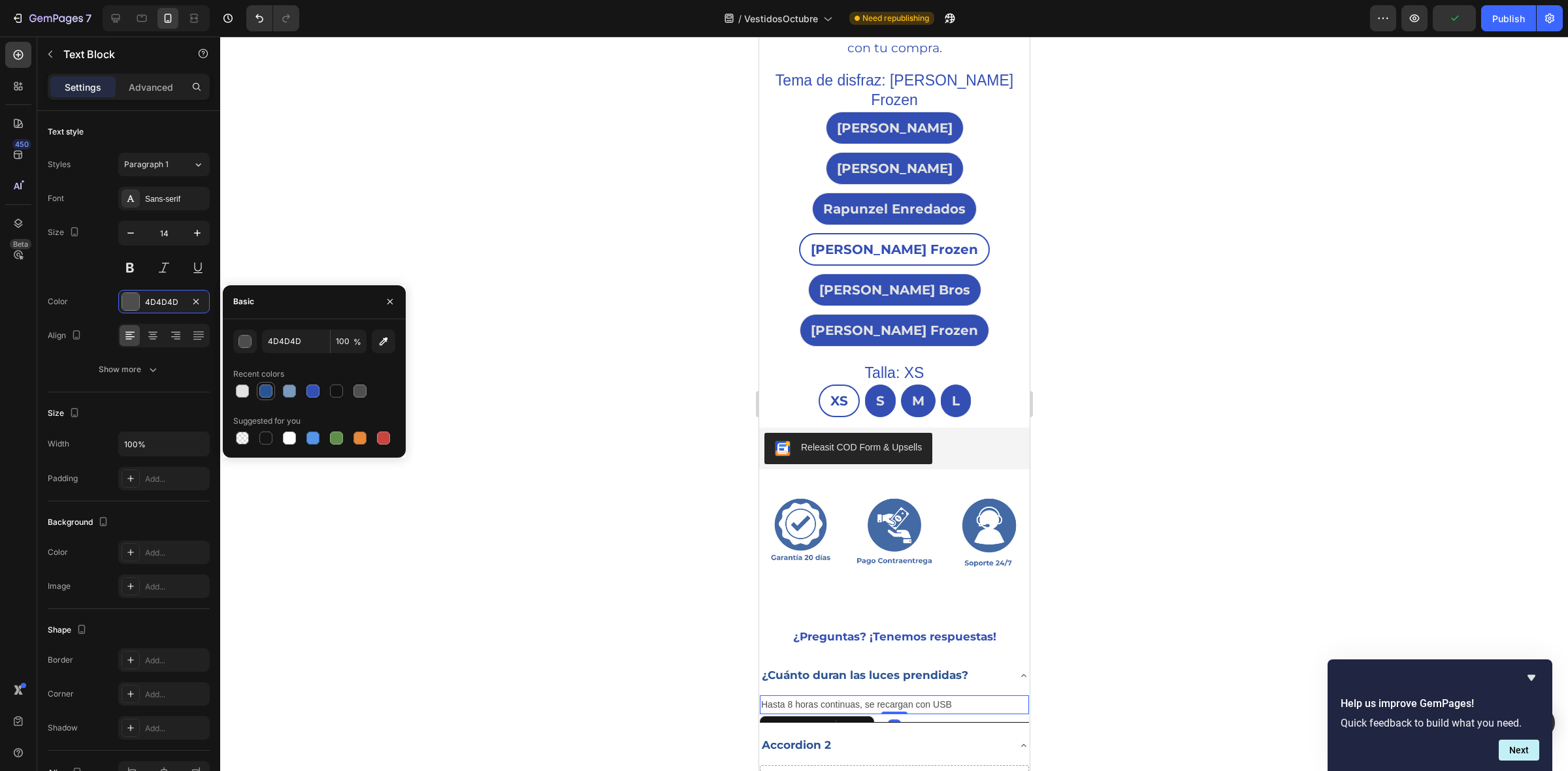
click at [268, 390] on div at bounding box center [266, 391] width 13 height 13
type input "2B5391"
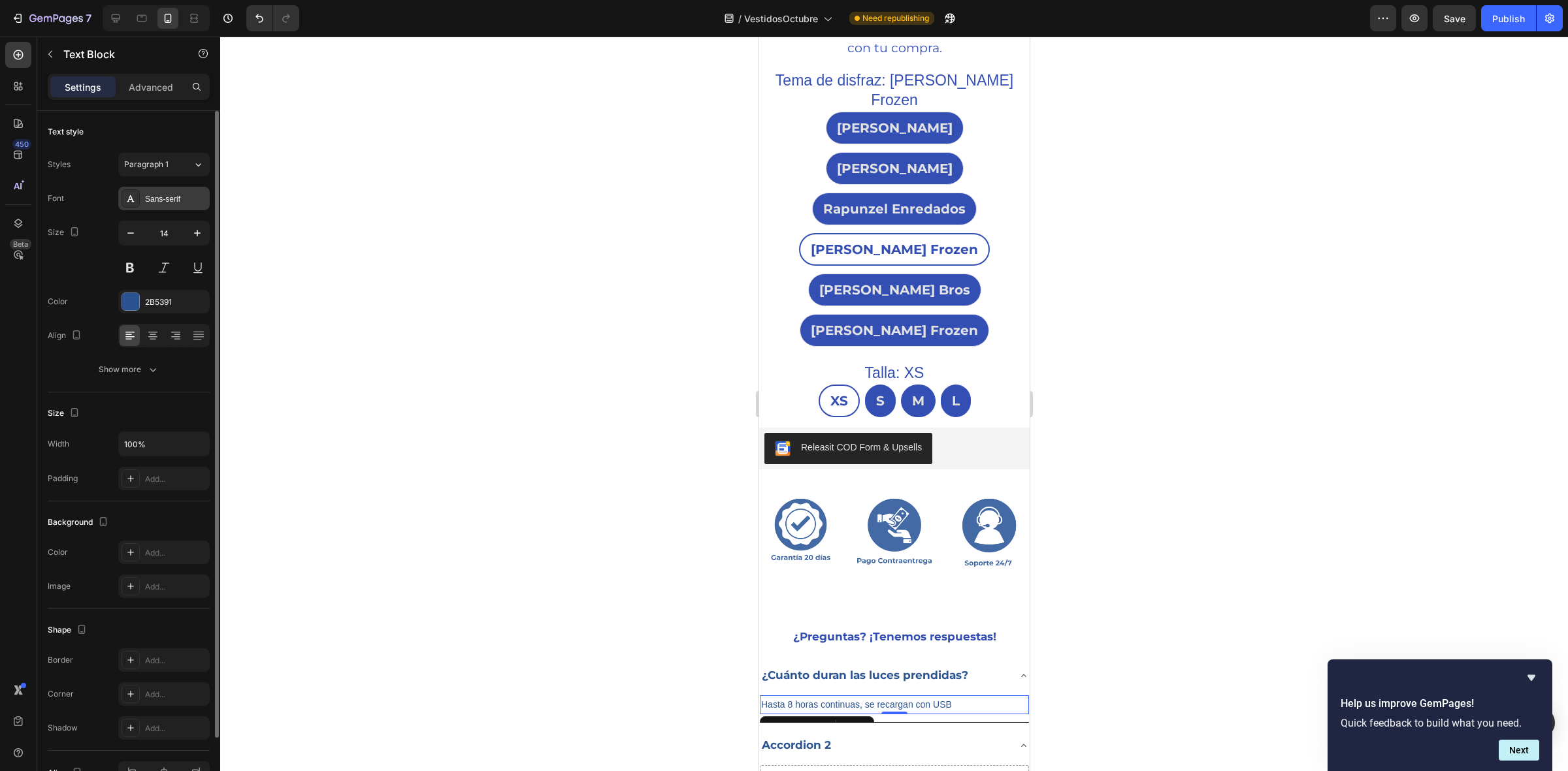
click at [138, 190] on div at bounding box center [130, 198] width 18 height 18
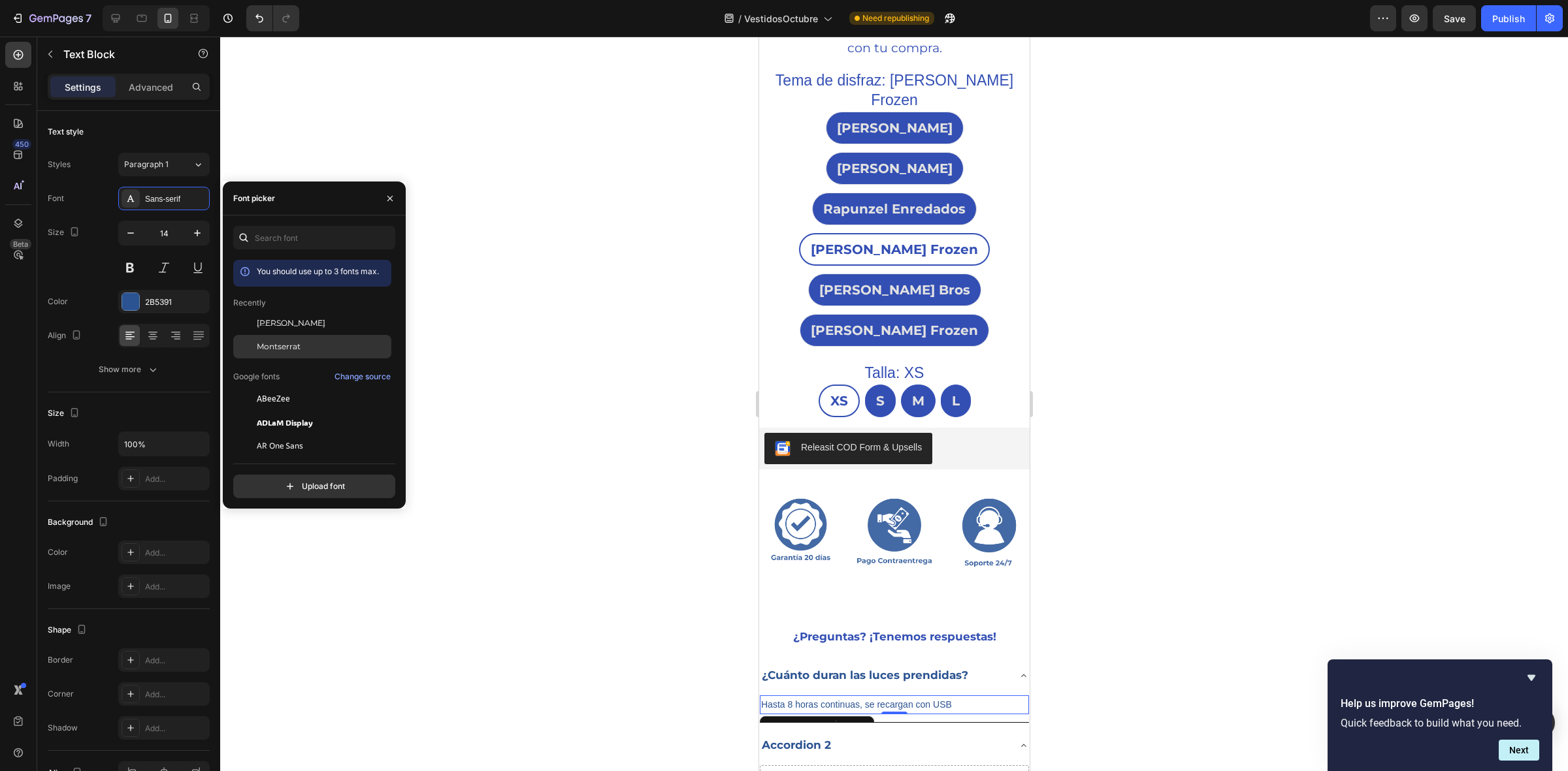
click at [260, 341] on span "Montserrat" at bounding box center [278, 346] width 44 height 12
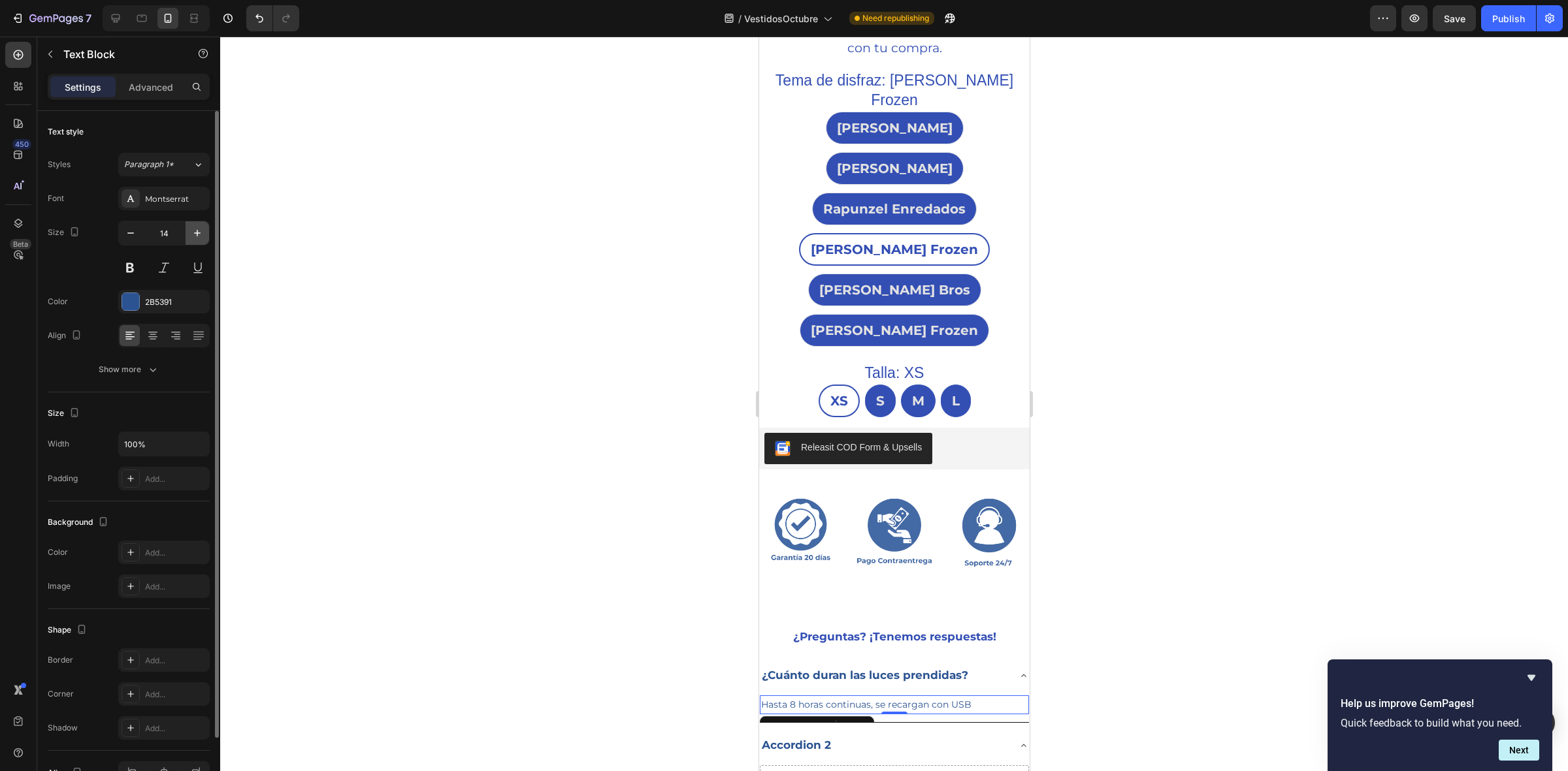
click at [193, 239] on icon "button" at bounding box center [197, 233] width 13 height 13
type input "15"
click at [477, 383] on div at bounding box center [894, 404] width 1348 height 735
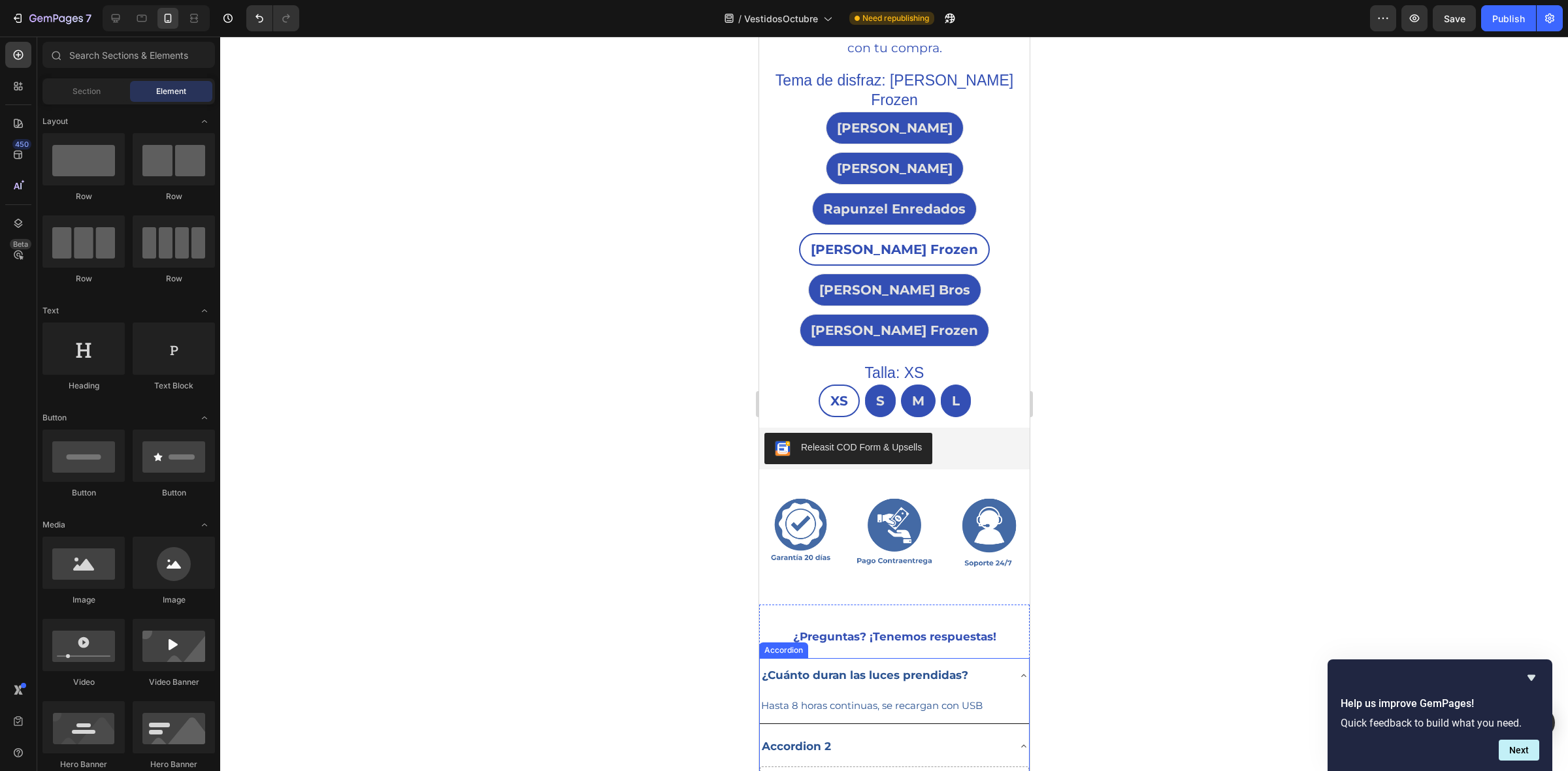
click at [808, 737] on p "Accordion 2" at bounding box center [796, 747] width 69 height 21
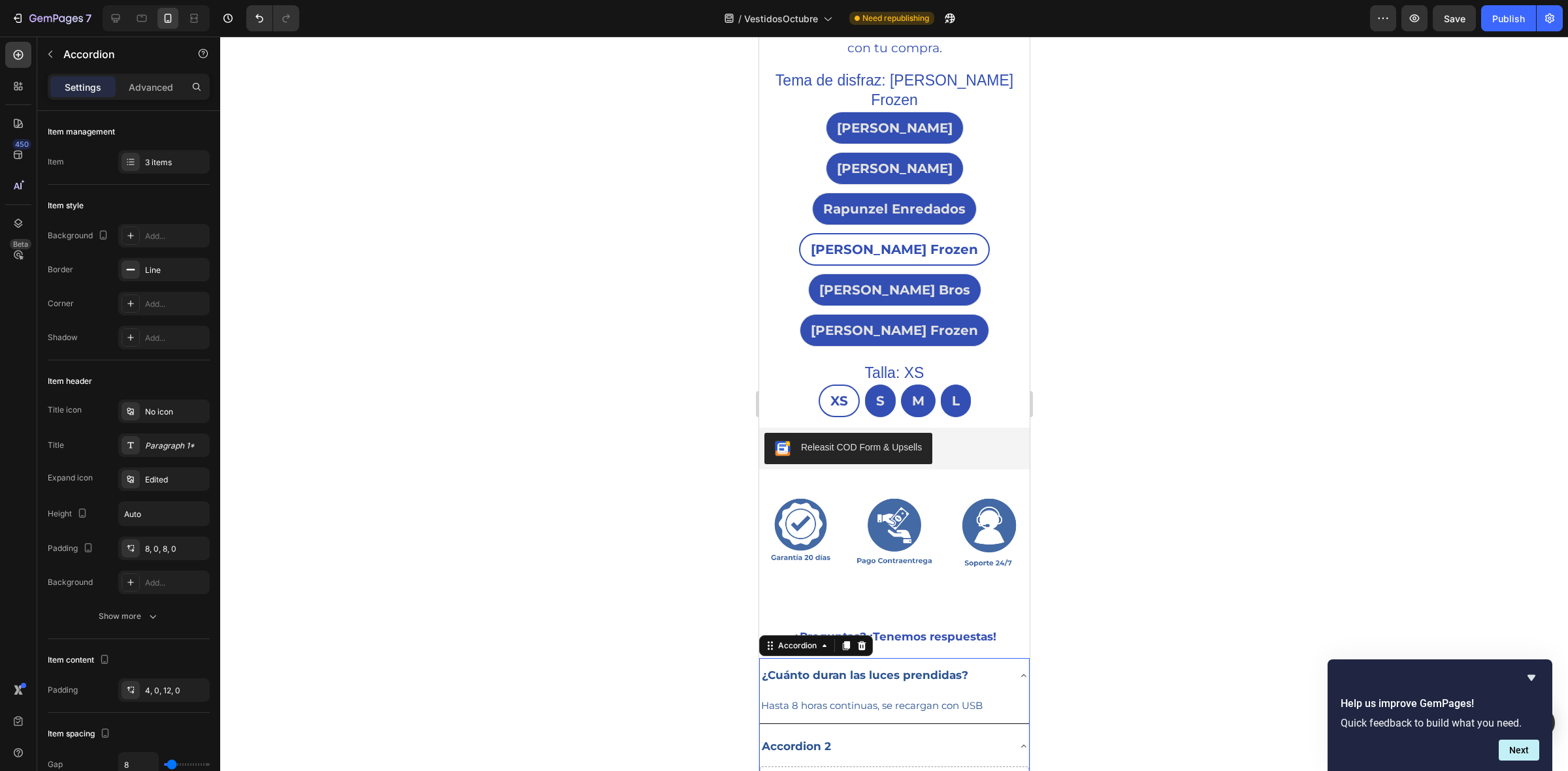
click at [1018, 670] on icon at bounding box center [1024, 676] width 11 height 11
drag, startPoint x: 827, startPoint y: 563, endPoint x: 1497, endPoint y: 600, distance: 671.0
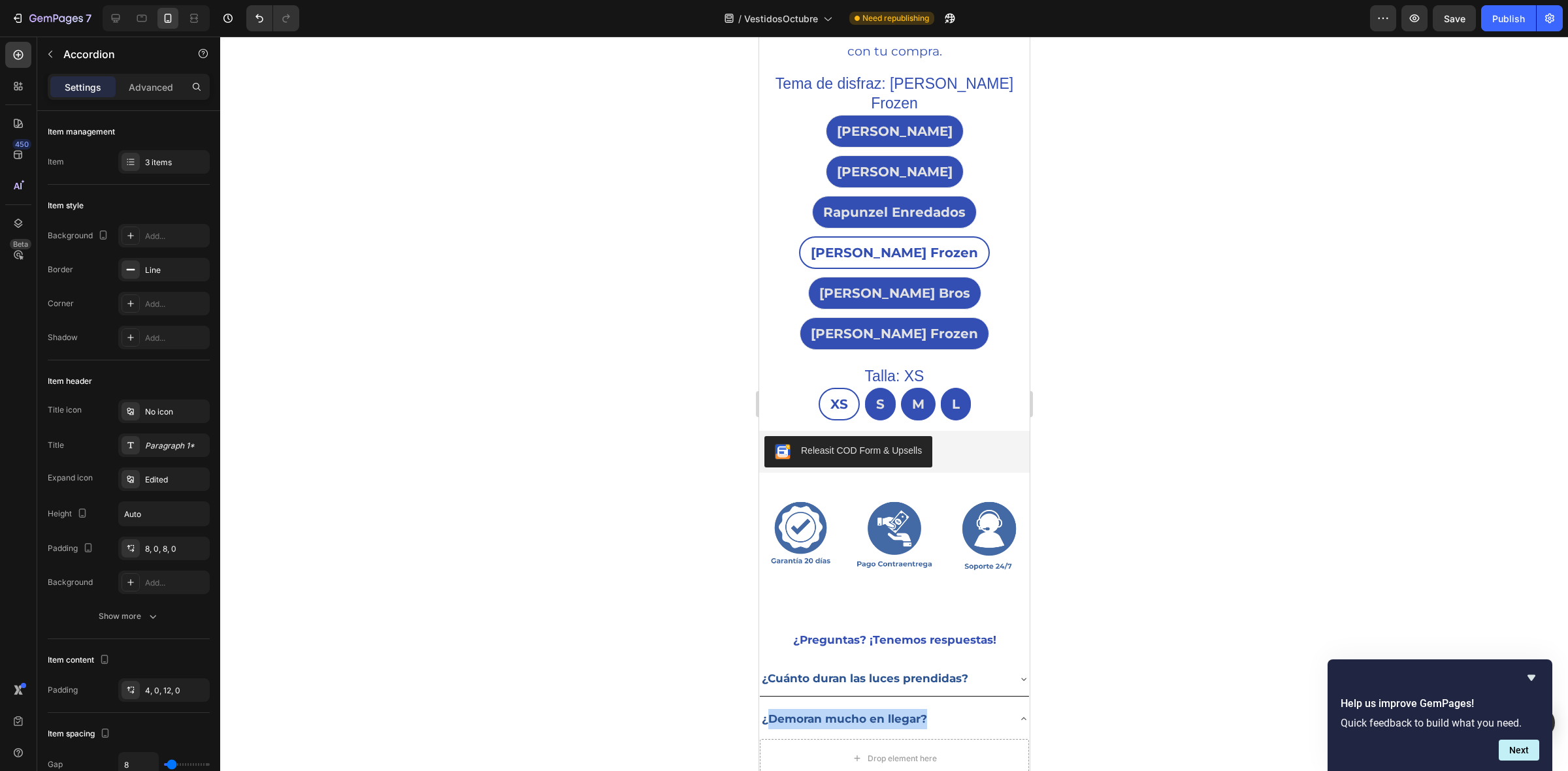
drag, startPoint x: 925, startPoint y: 566, endPoint x: 768, endPoint y: 573, distance: 157.2
click at [768, 709] on p "¿Demoran mucho en llegar?" at bounding box center [844, 719] width 165 height 21
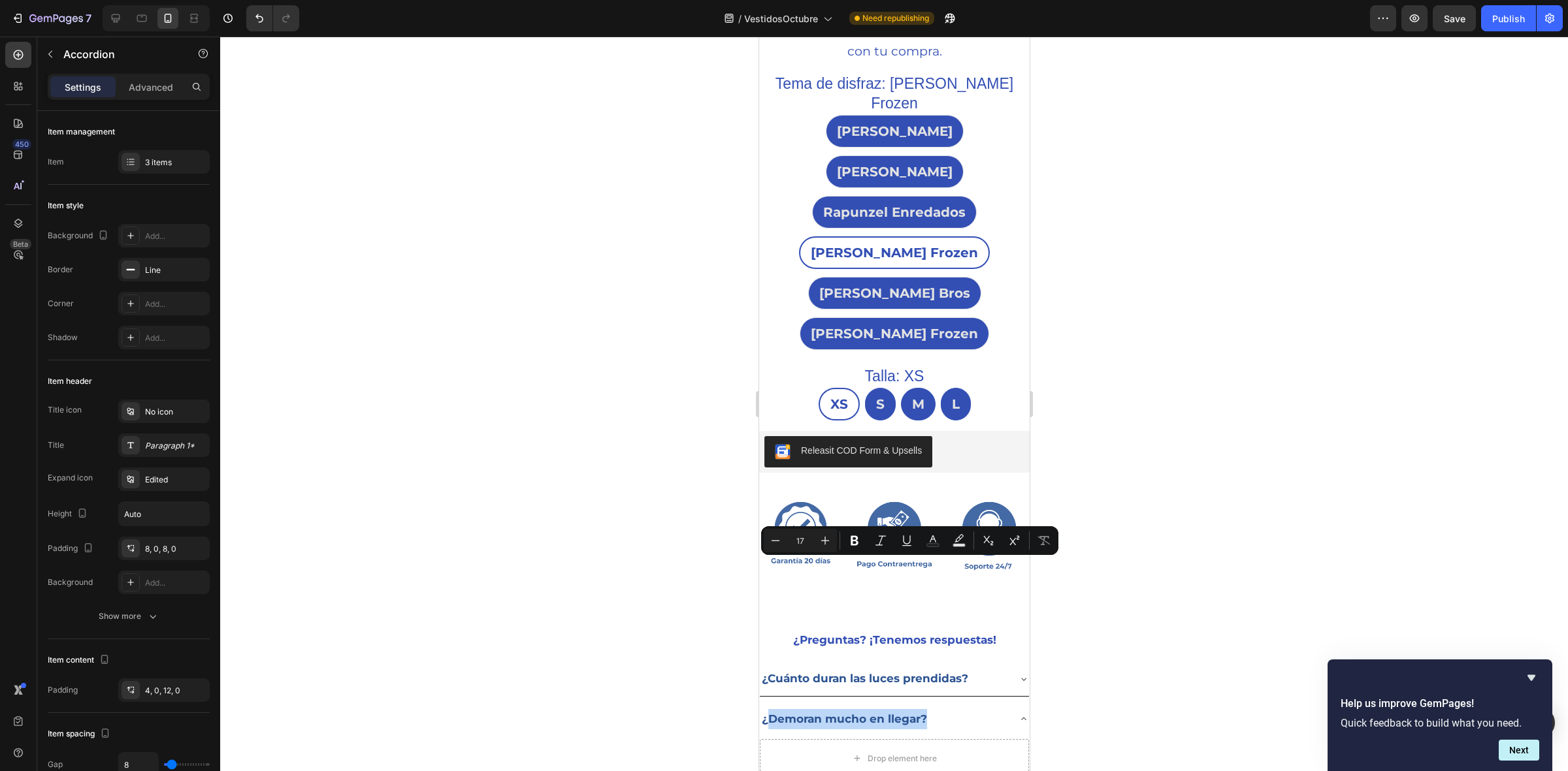
click at [768, 709] on p "¿Demoran mucho en llegar?" at bounding box center [844, 719] width 165 height 21
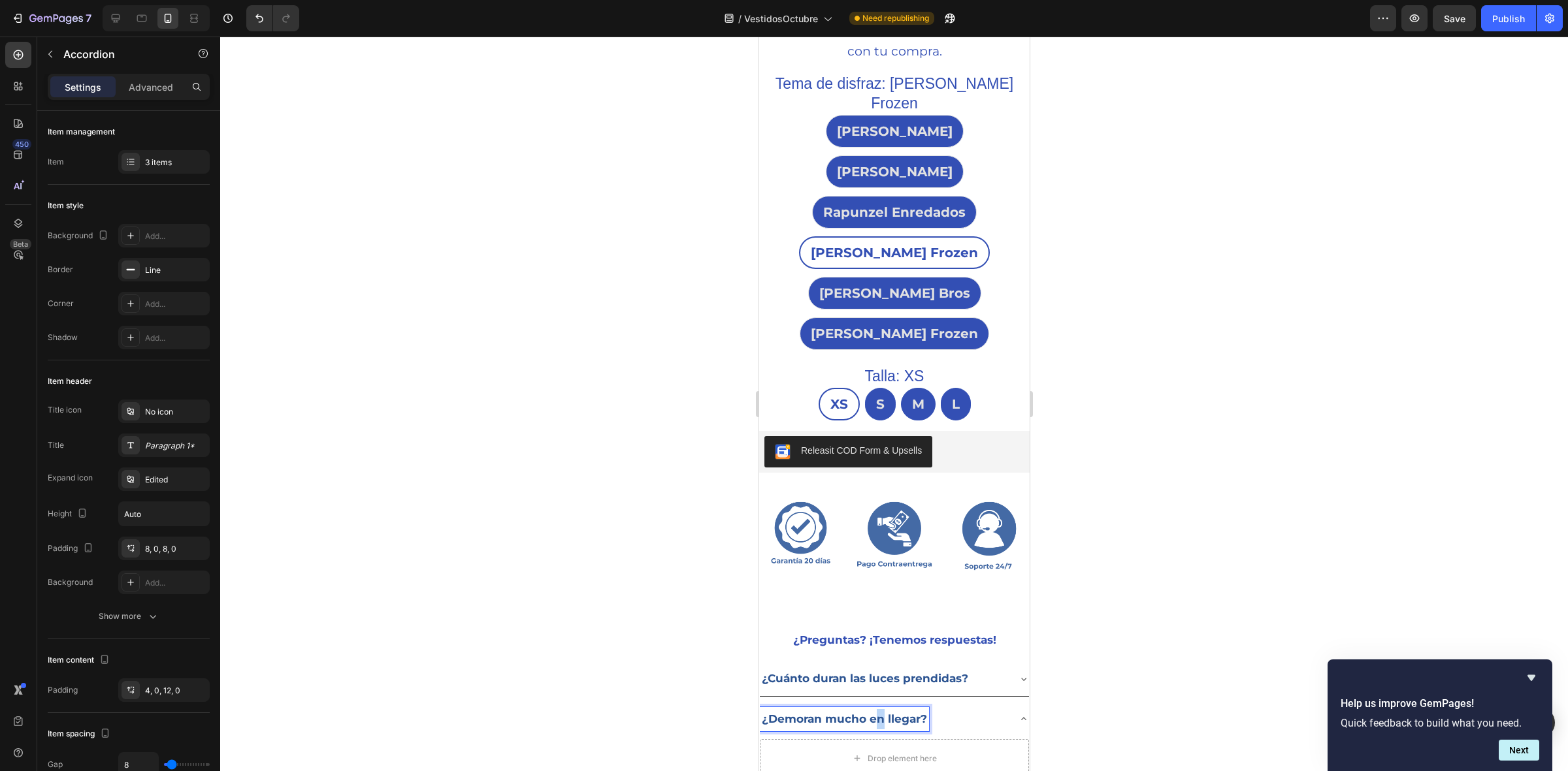
click at [882, 709] on p "¿Demoran mucho en llegar?" at bounding box center [844, 719] width 165 height 21
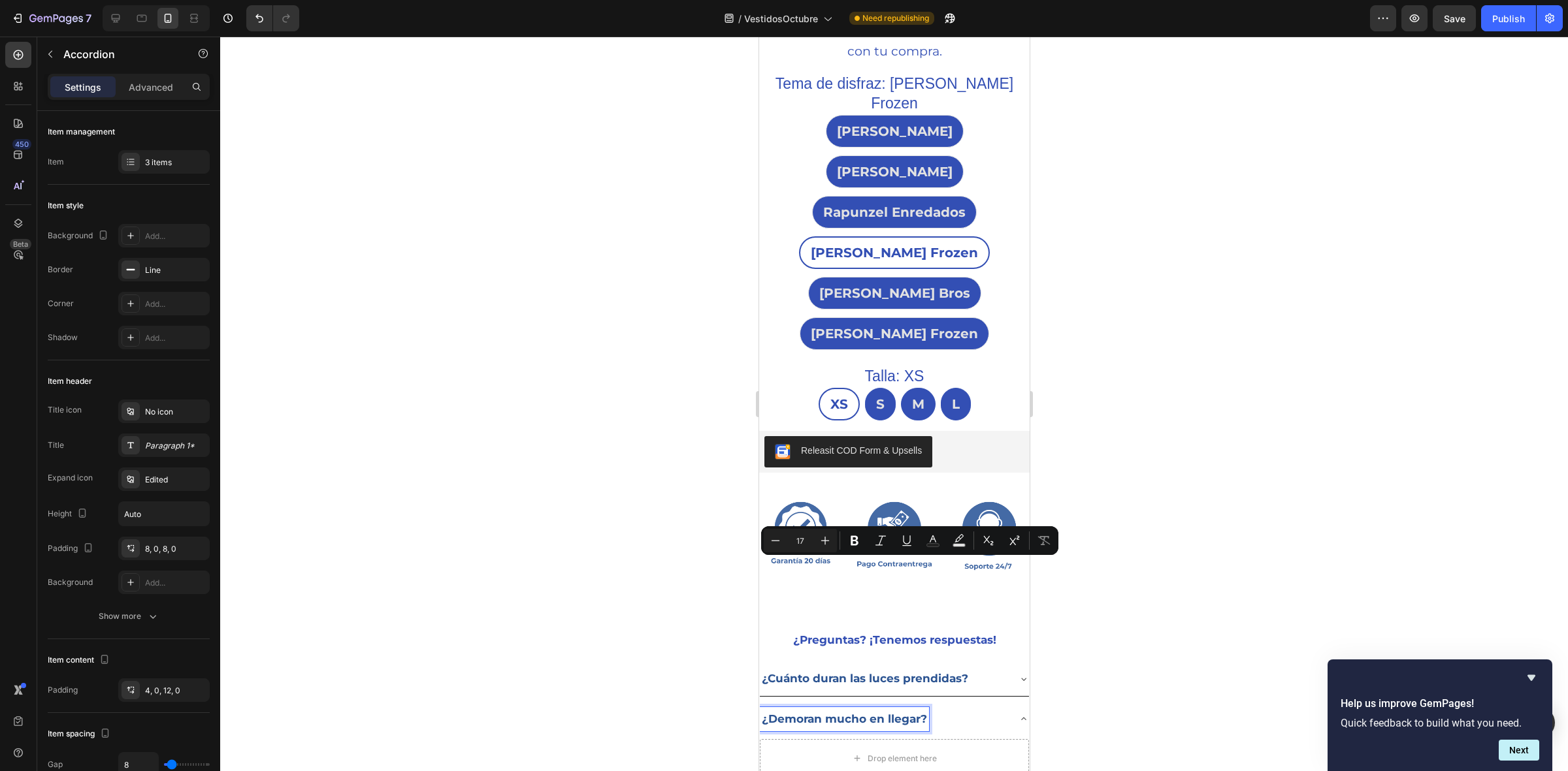
click at [887, 709] on p "¿Demoran mucho en llegar?" at bounding box center [844, 719] width 165 height 21
drag, startPoint x: 862, startPoint y: 570, endPoint x: 767, endPoint y: 579, distance: 95.4
click at [767, 702] on div "¿Demoran mucho en llegar?" at bounding box center [894, 719] width 269 height 35
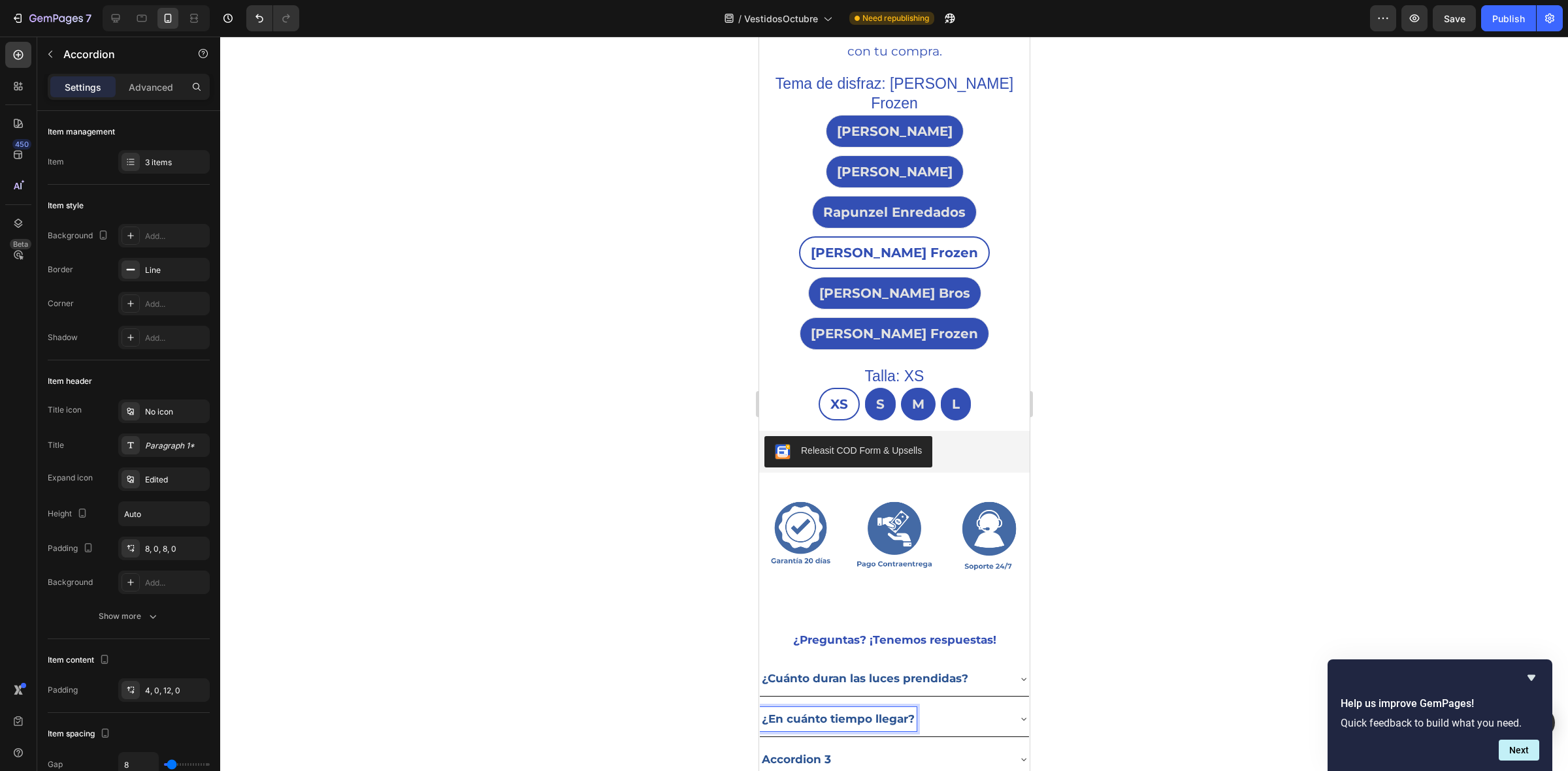
click at [908, 709] on p "¿En cuánto tiempo llegar?" at bounding box center [838, 719] width 153 height 21
click at [608, 504] on div at bounding box center [894, 404] width 1348 height 735
click at [1018, 714] on icon at bounding box center [1024, 719] width 11 height 11
click at [869, 754] on div "Drop element here" at bounding box center [902, 759] width 69 height 11
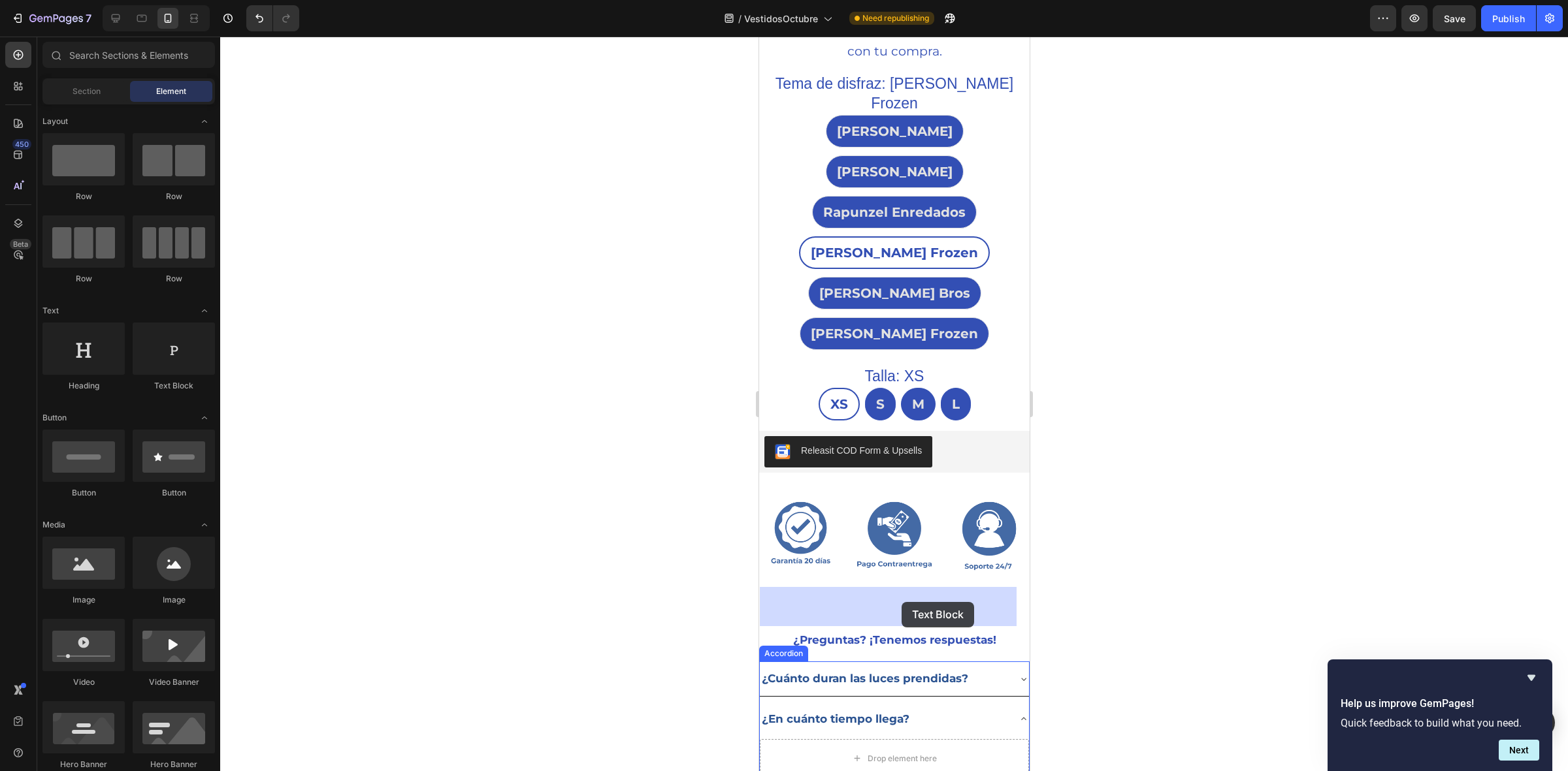
drag, startPoint x: 939, startPoint y: 397, endPoint x: 902, endPoint y: 602, distance: 208.3
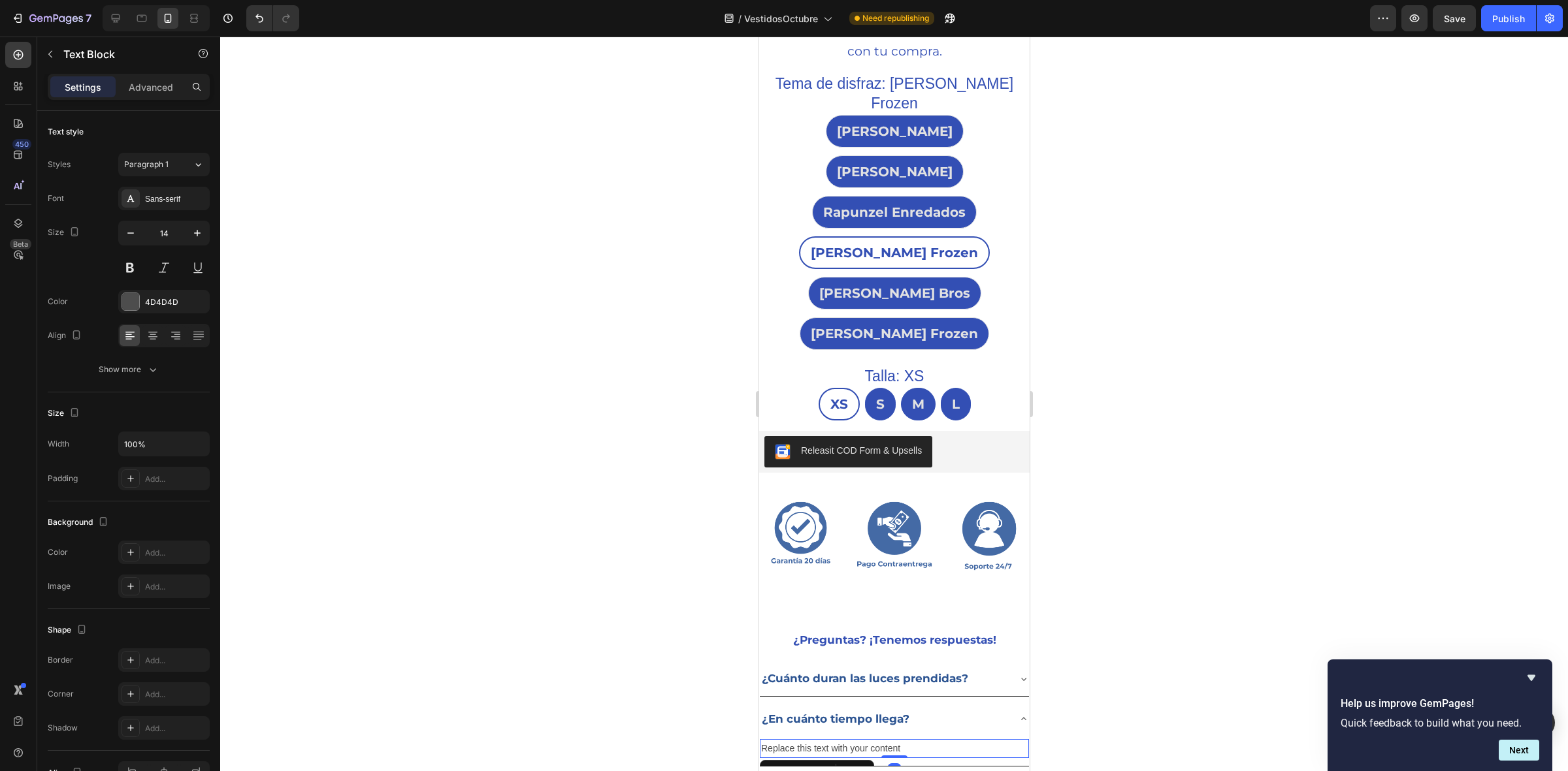
click at [903, 740] on div "Replace this text with your content" at bounding box center [894, 749] width 269 height 19
drag, startPoint x: 905, startPoint y: 595, endPoint x: 750, endPoint y: 586, distance: 155.3
click at [612, 543] on div at bounding box center [894, 404] width 1348 height 735
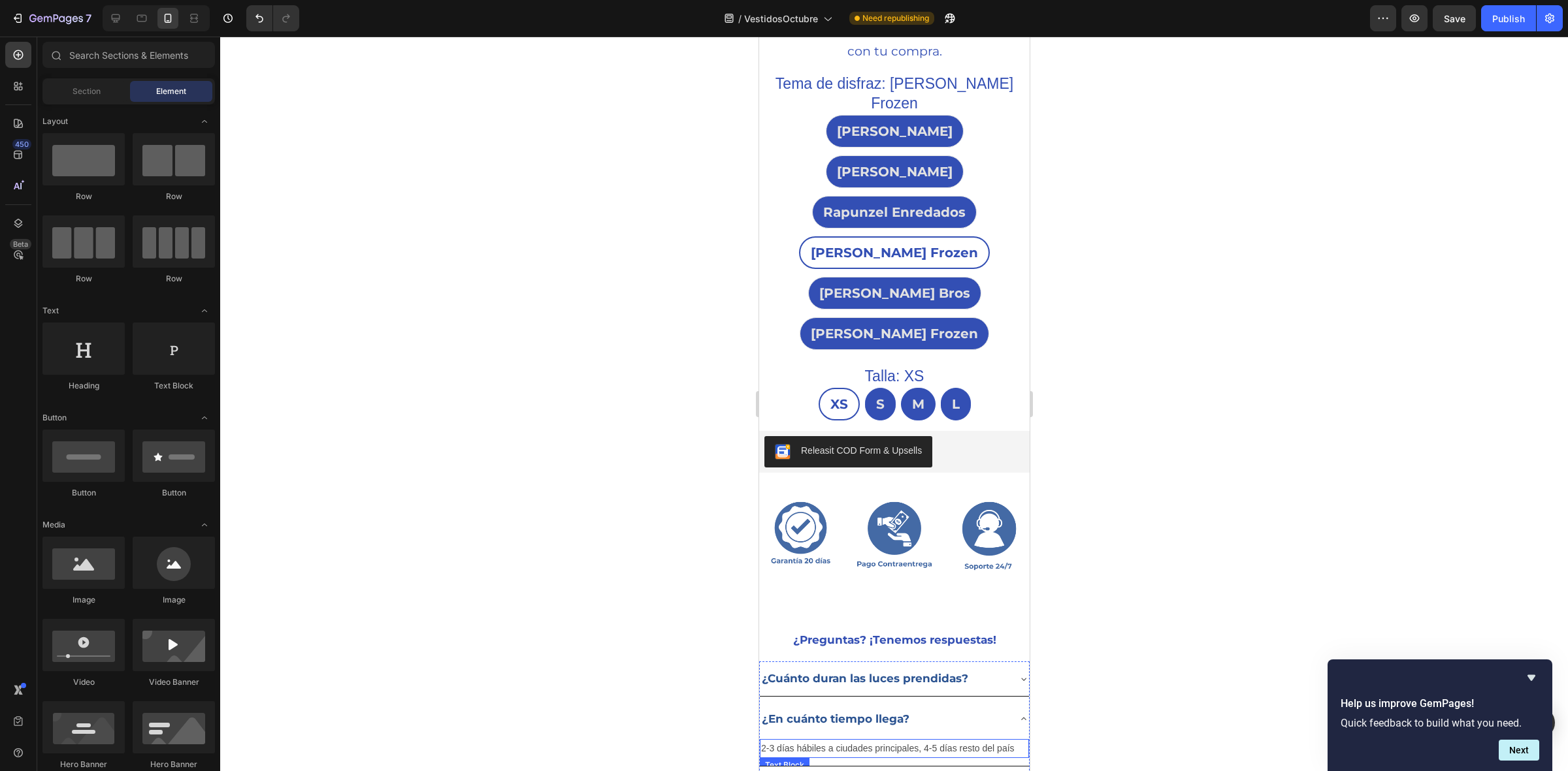
click at [814, 740] on p "2-3 días hábiles a ciudades principales, 4-5 días resto del país" at bounding box center [894, 749] width 267 height 16
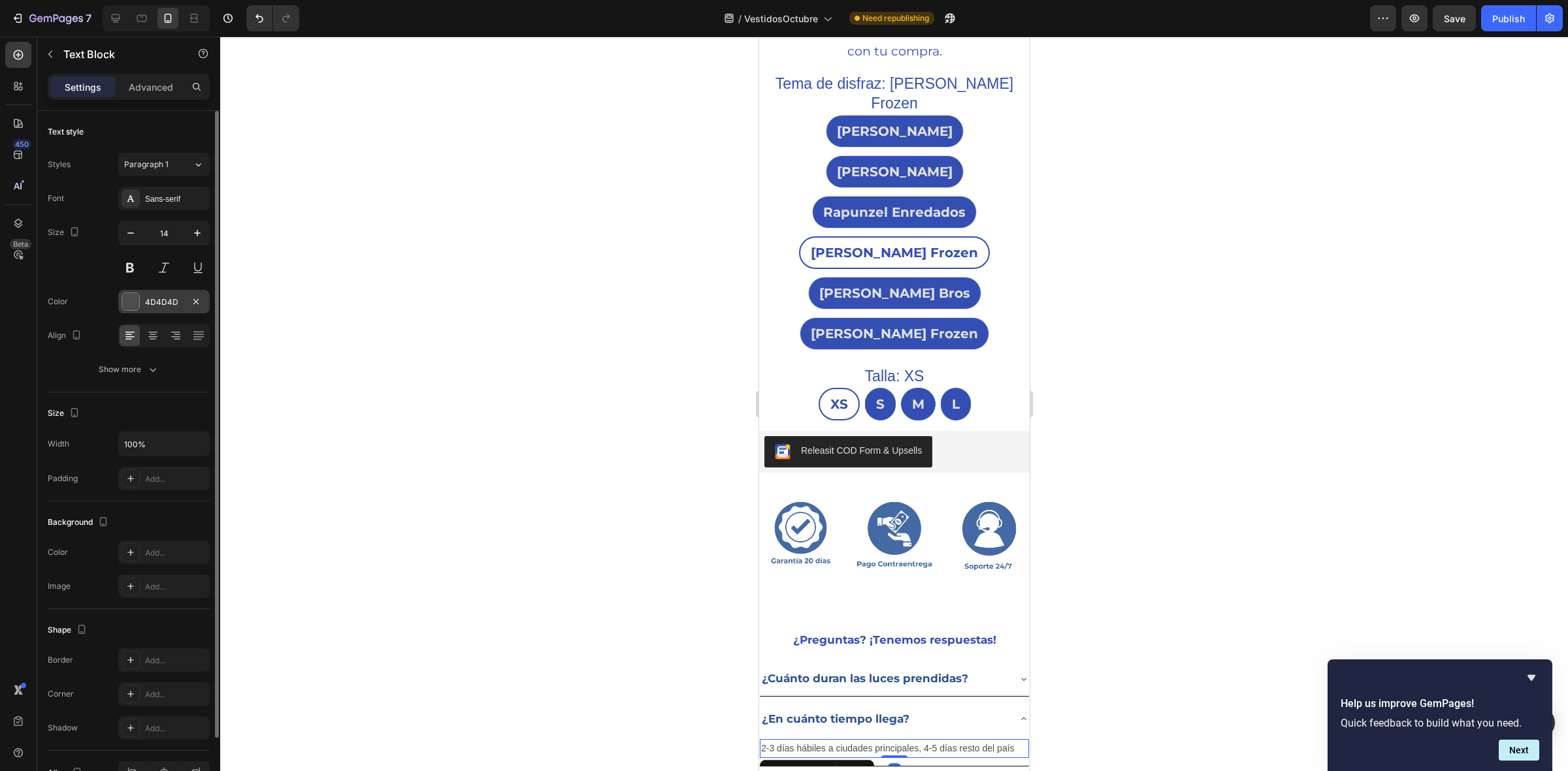
click at [145, 301] on div "4D4D4D" at bounding box center [164, 302] width 38 height 12
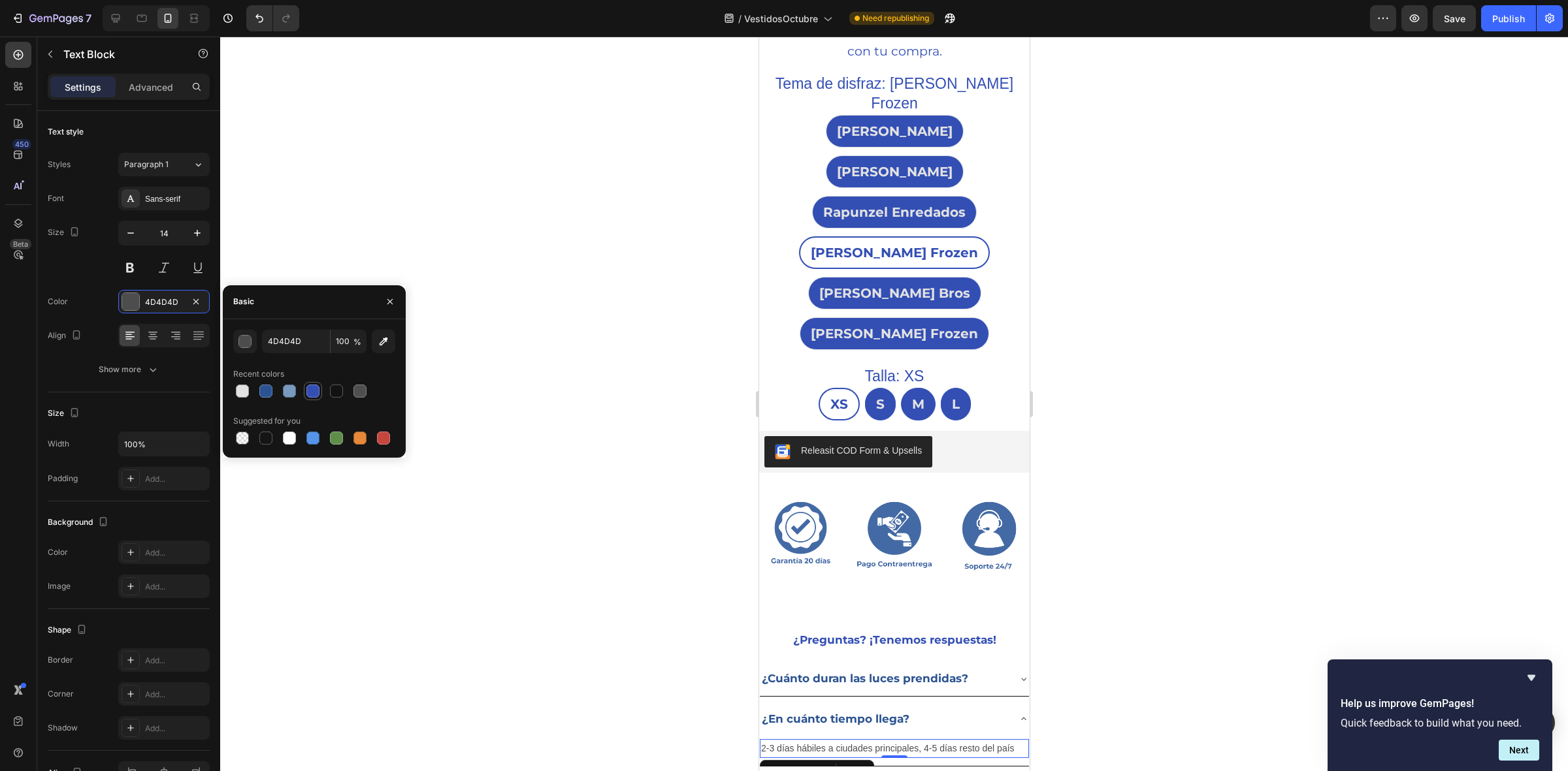
click at [305, 393] on div at bounding box center [313, 390] width 15 height 15
click at [265, 390] on div at bounding box center [266, 391] width 13 height 13
type input "2B5391"
click at [164, 209] on div "Sans-serif" at bounding box center [164, 198] width 92 height 23
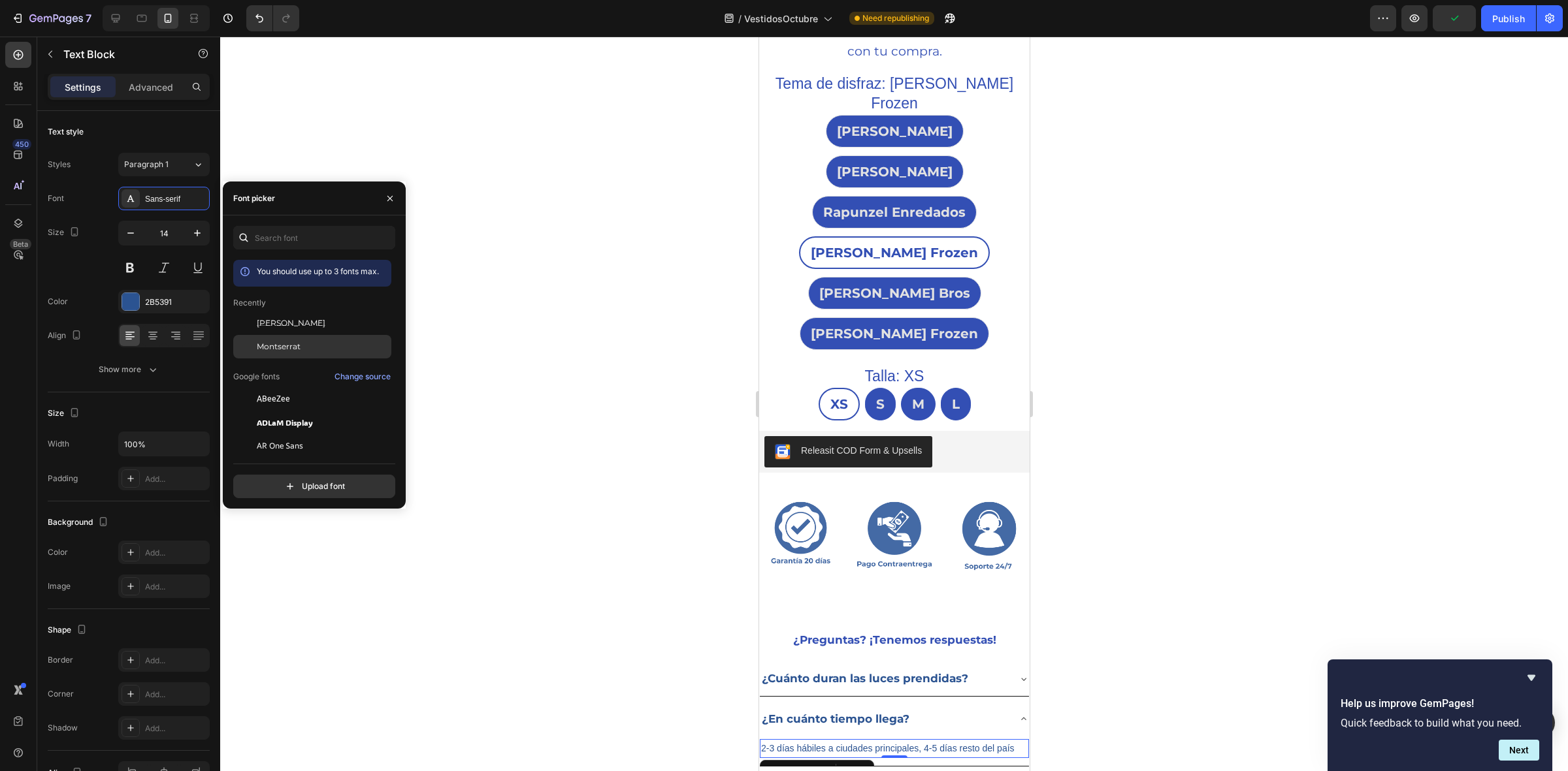
click at [302, 351] on div "Montserrat" at bounding box center [322, 346] width 132 height 12
click at [553, 397] on div at bounding box center [894, 404] width 1348 height 735
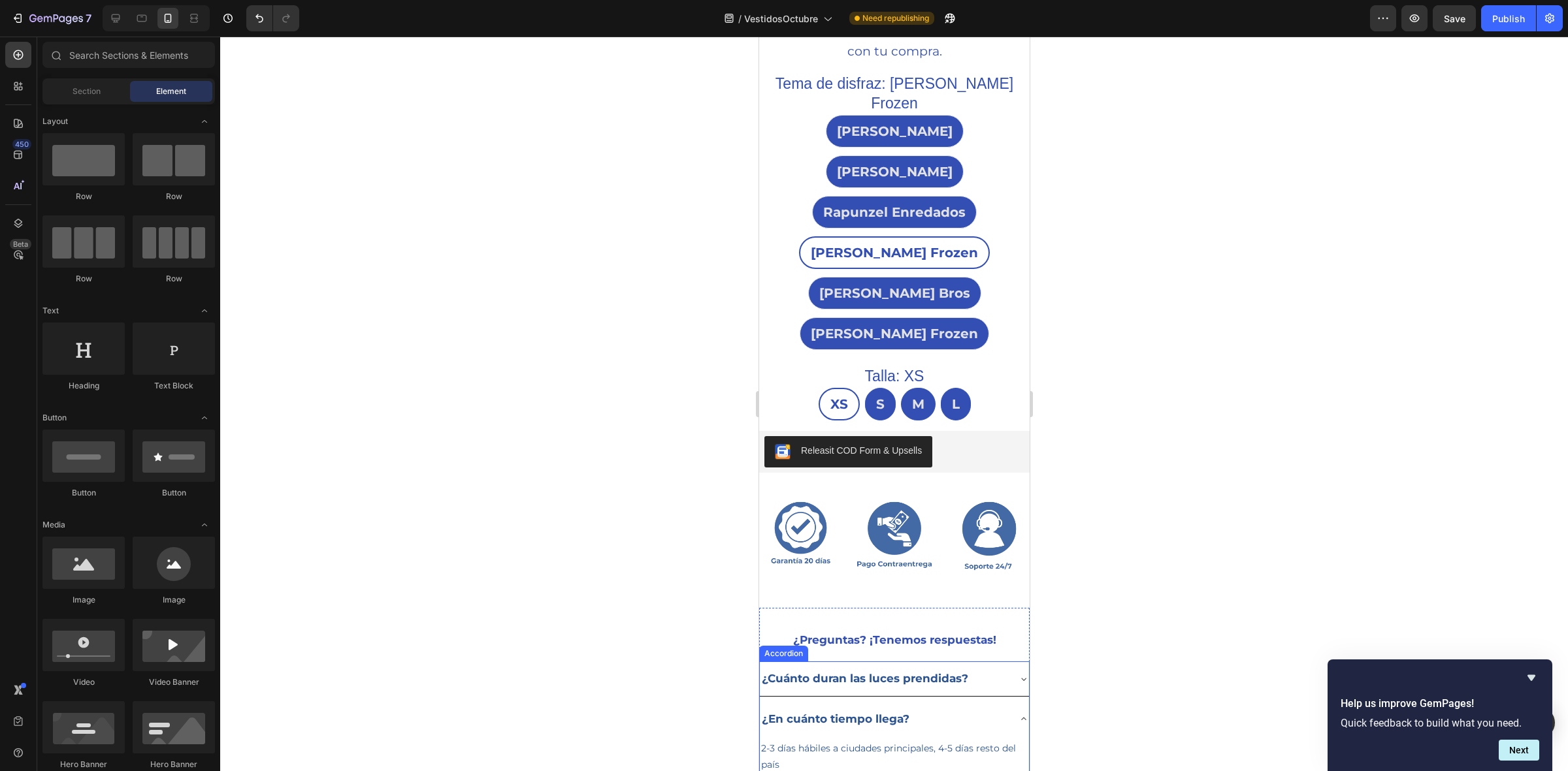
click at [983, 667] on div "¿Cuánto duran las luces prendidas?" at bounding box center [884, 679] width 249 height 24
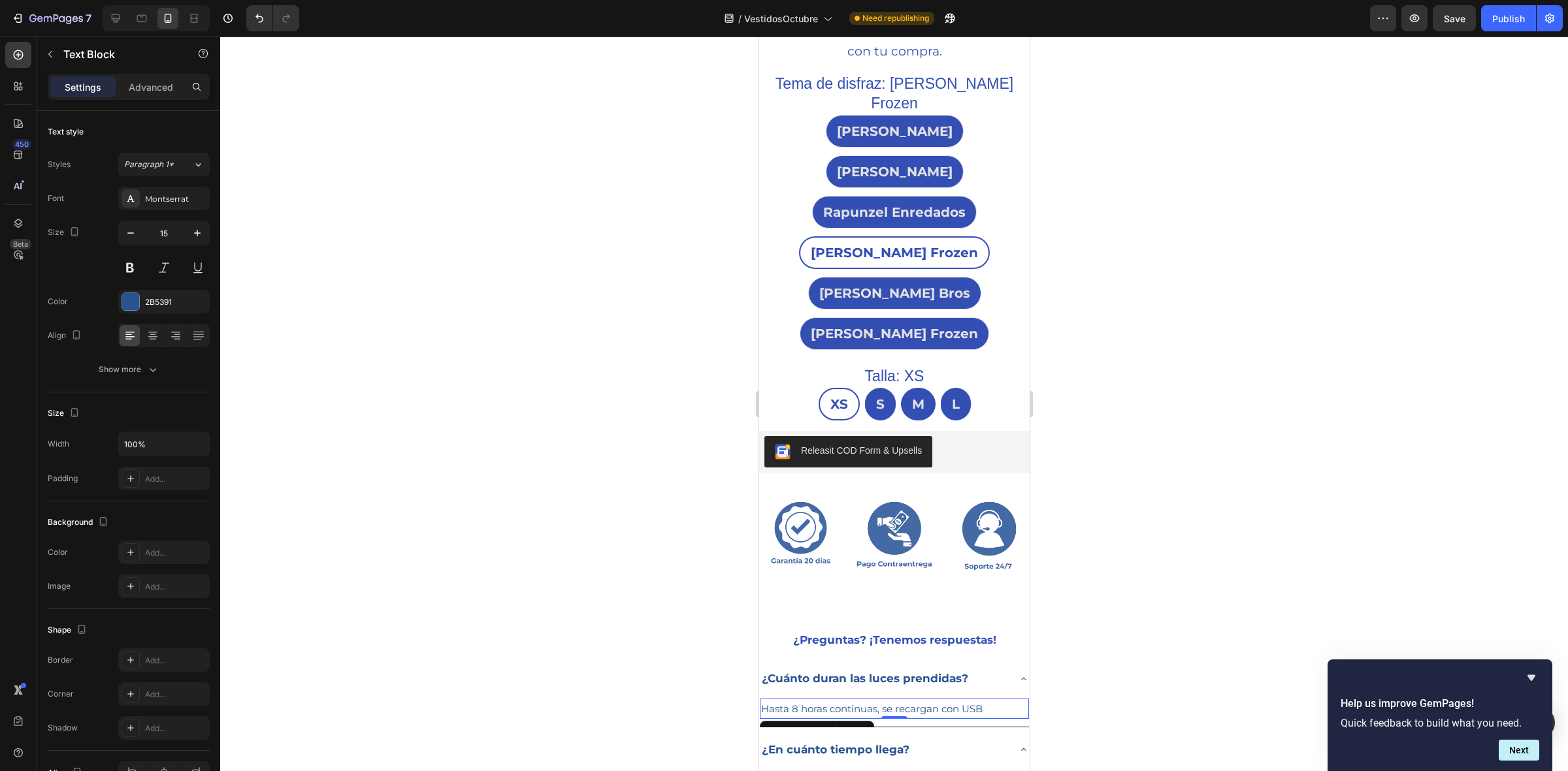
click at [901, 700] on p "Hasta 8 horas continuas, se recargan con USB" at bounding box center [894, 709] width 267 height 18
click at [203, 236] on icon "button" at bounding box center [197, 233] width 13 height 13
click at [207, 240] on button "button" at bounding box center [198, 233] width 23 height 23
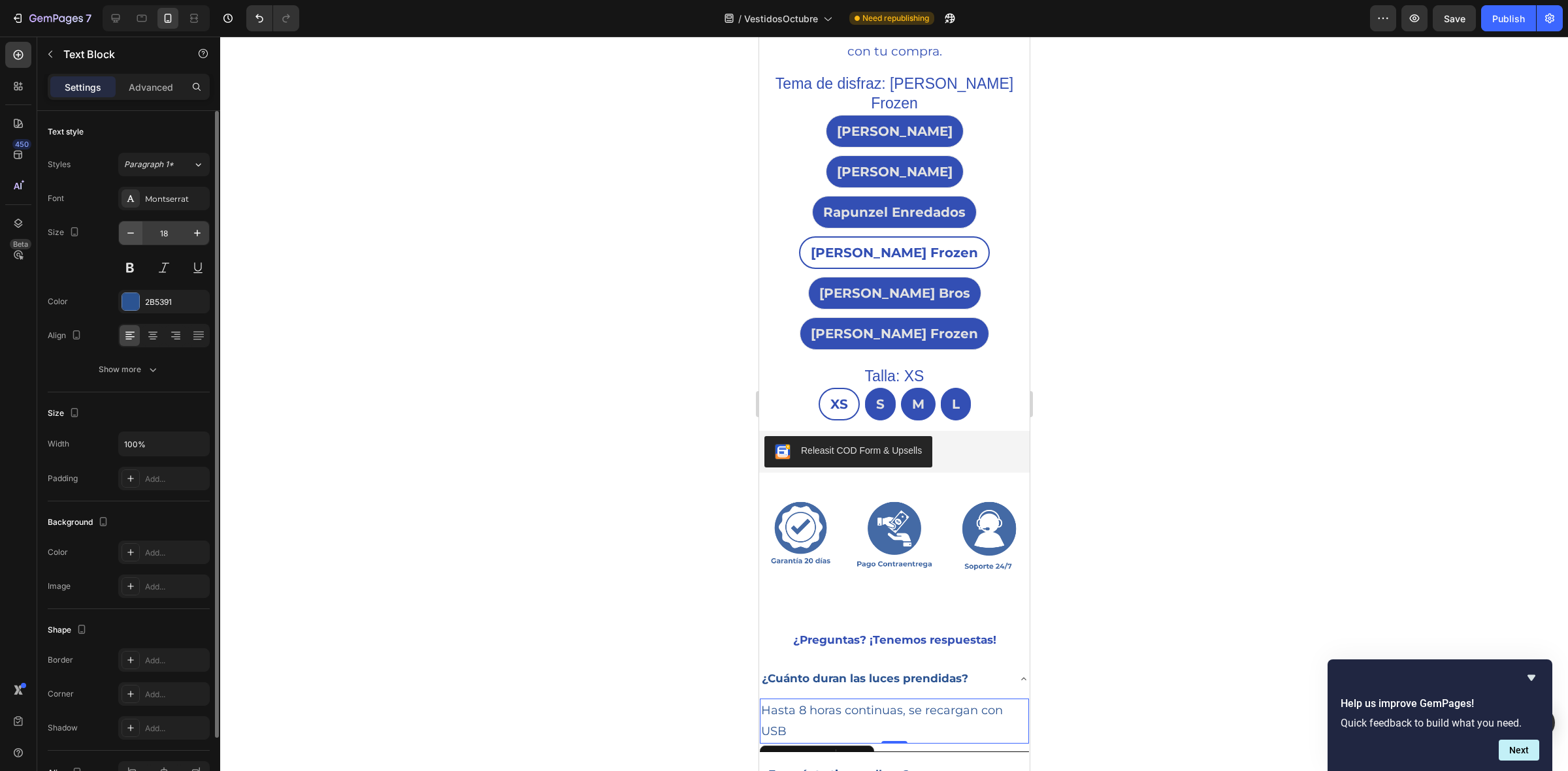
click at [126, 231] on icon "button" at bounding box center [130, 233] width 13 height 13
type input "17"
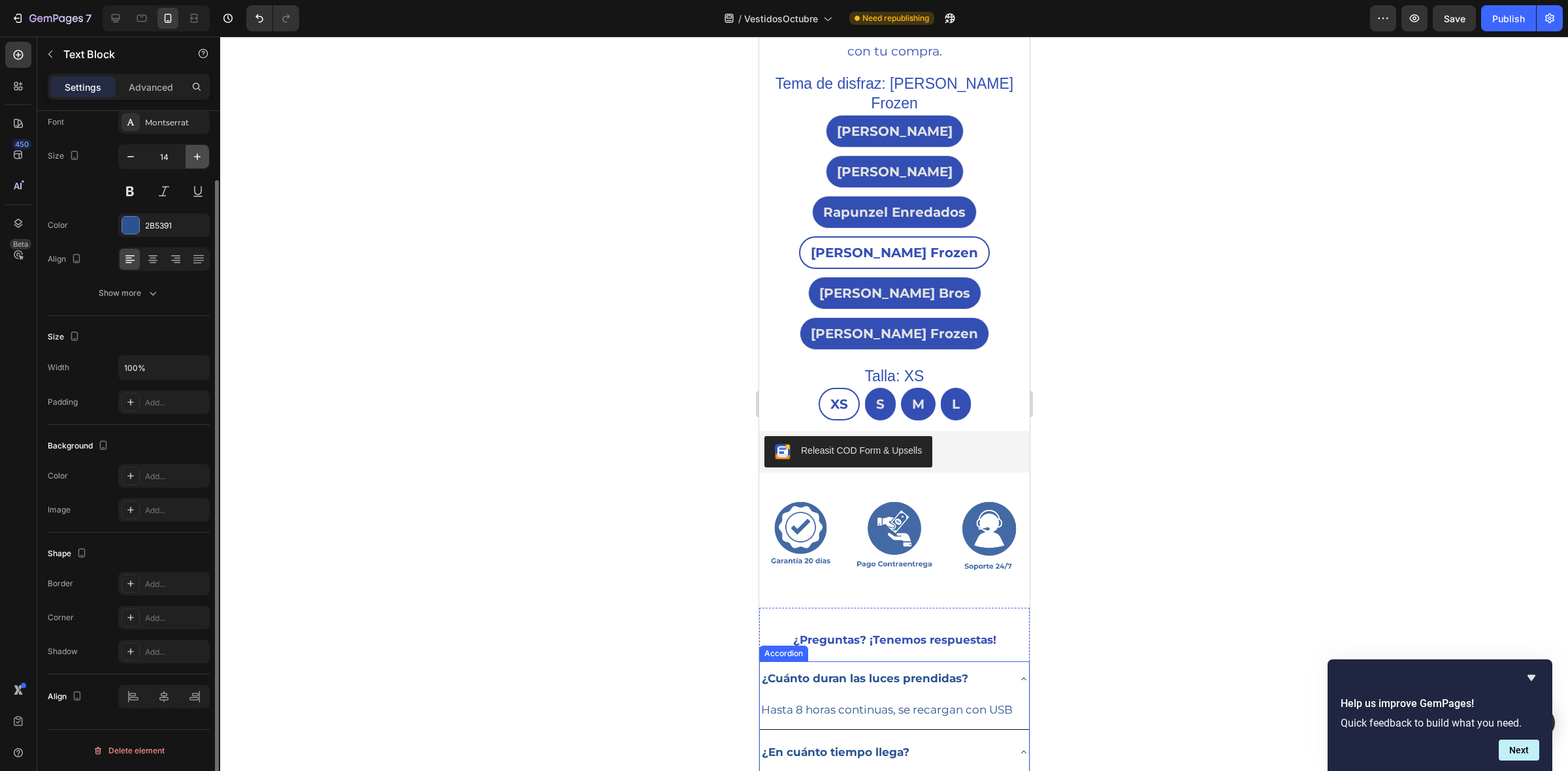
click at [193, 153] on icon "button" at bounding box center [197, 156] width 13 height 13
type input "17"
click at [490, 322] on div at bounding box center [894, 404] width 1348 height 735
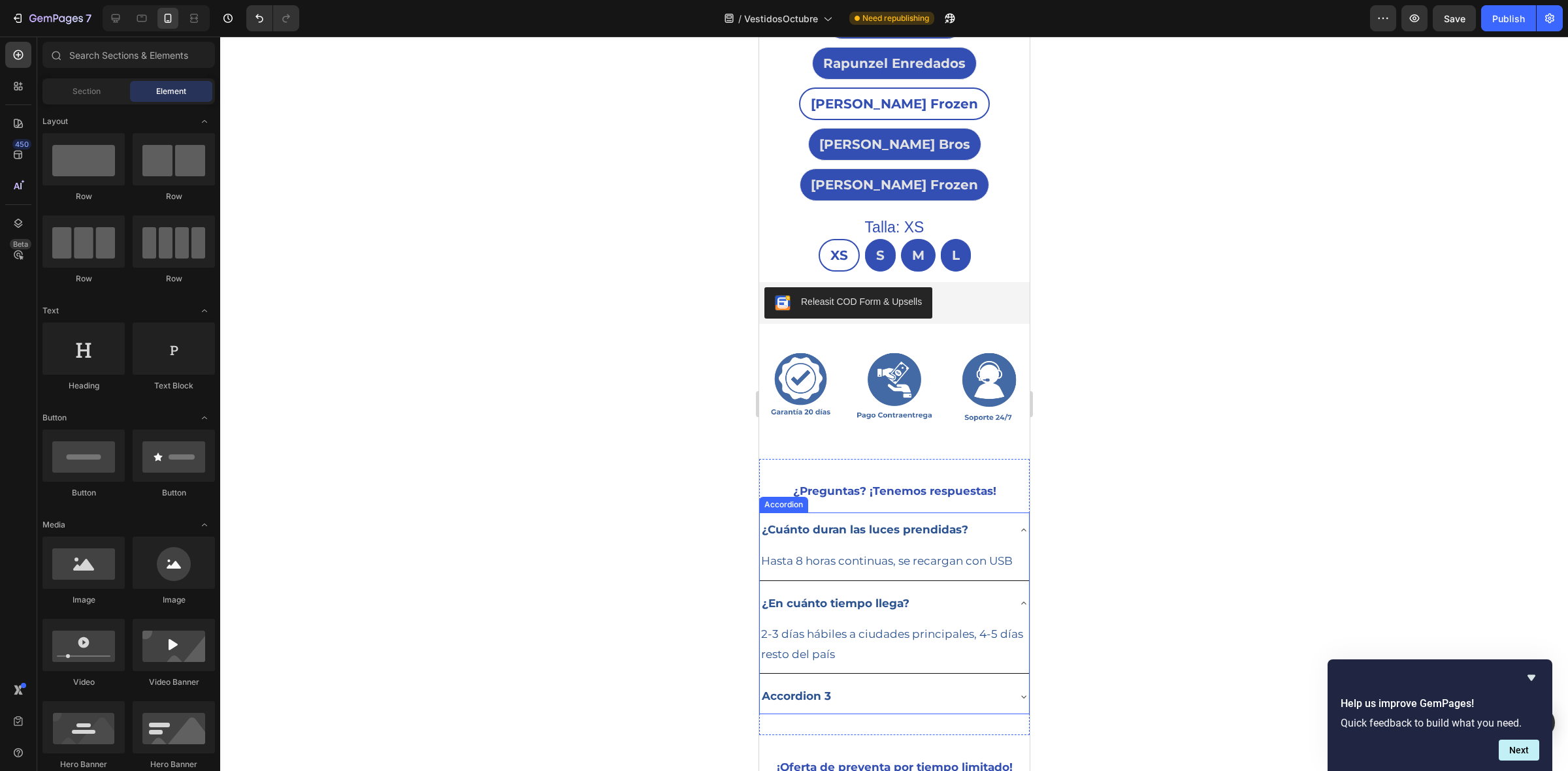
scroll to position [980, 0]
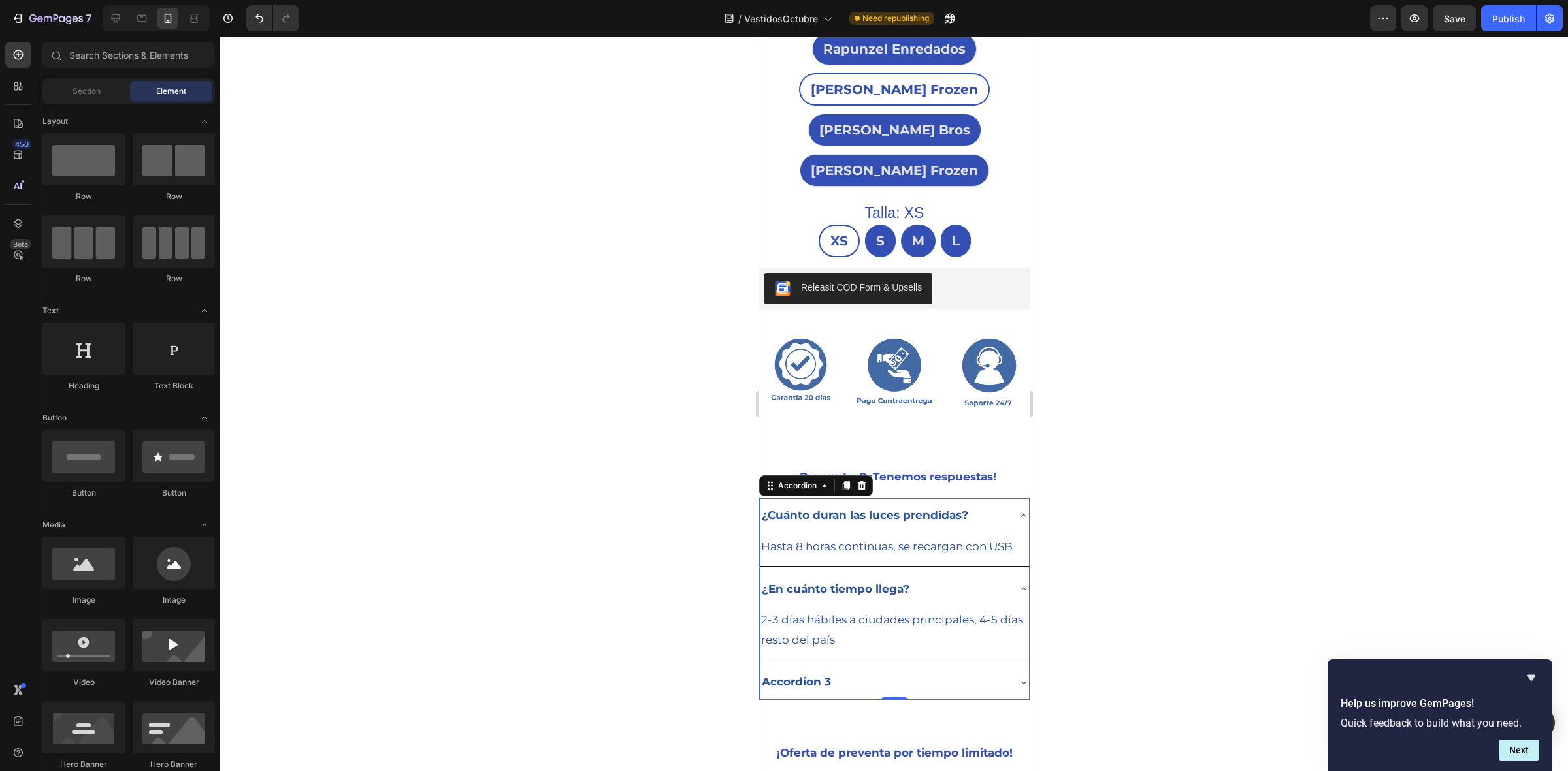
click at [1002, 665] on div "Accordion 3" at bounding box center [894, 682] width 269 height 35
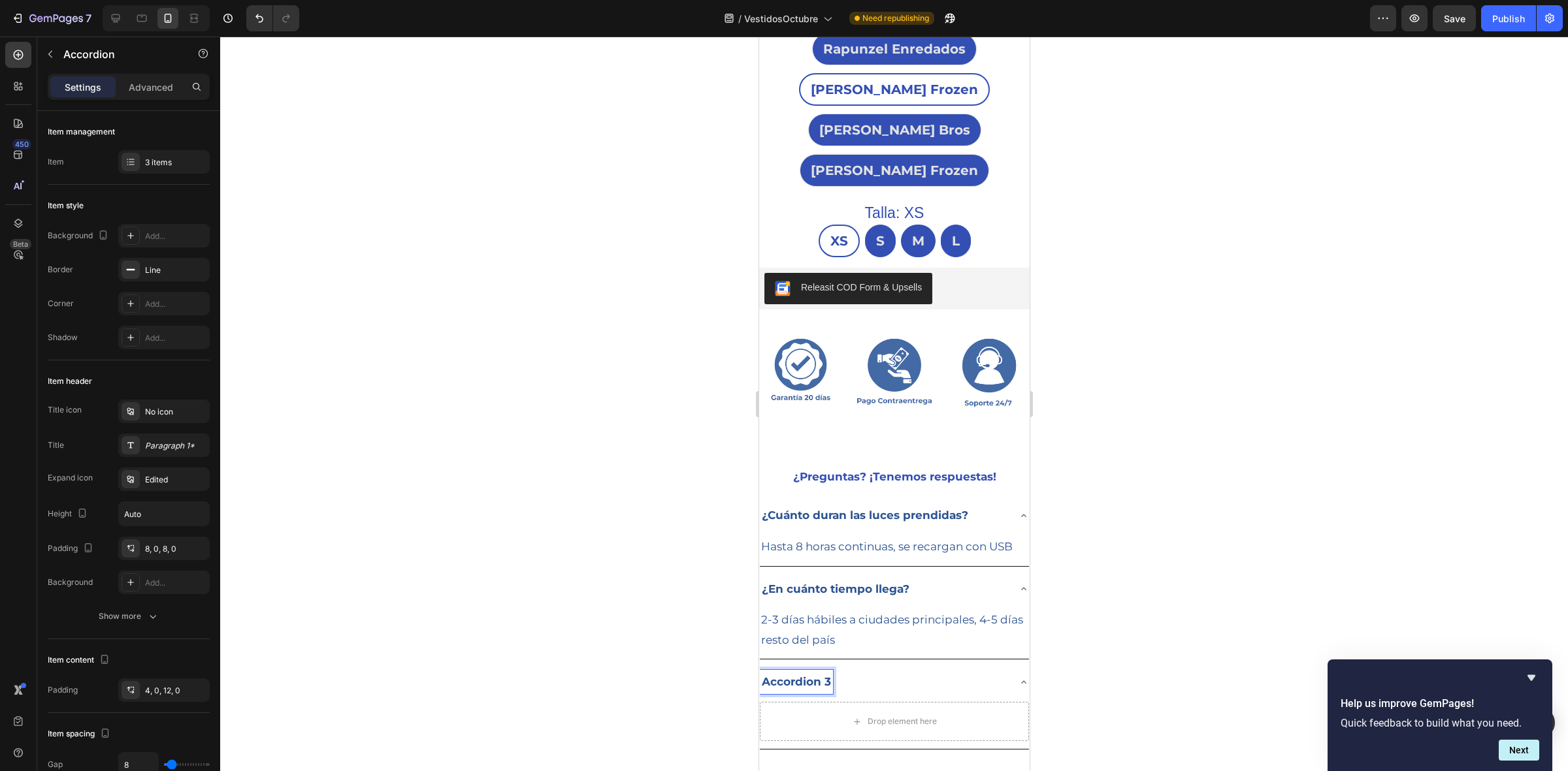
click at [828, 672] on p "Accordion 3" at bounding box center [796, 682] width 69 height 21
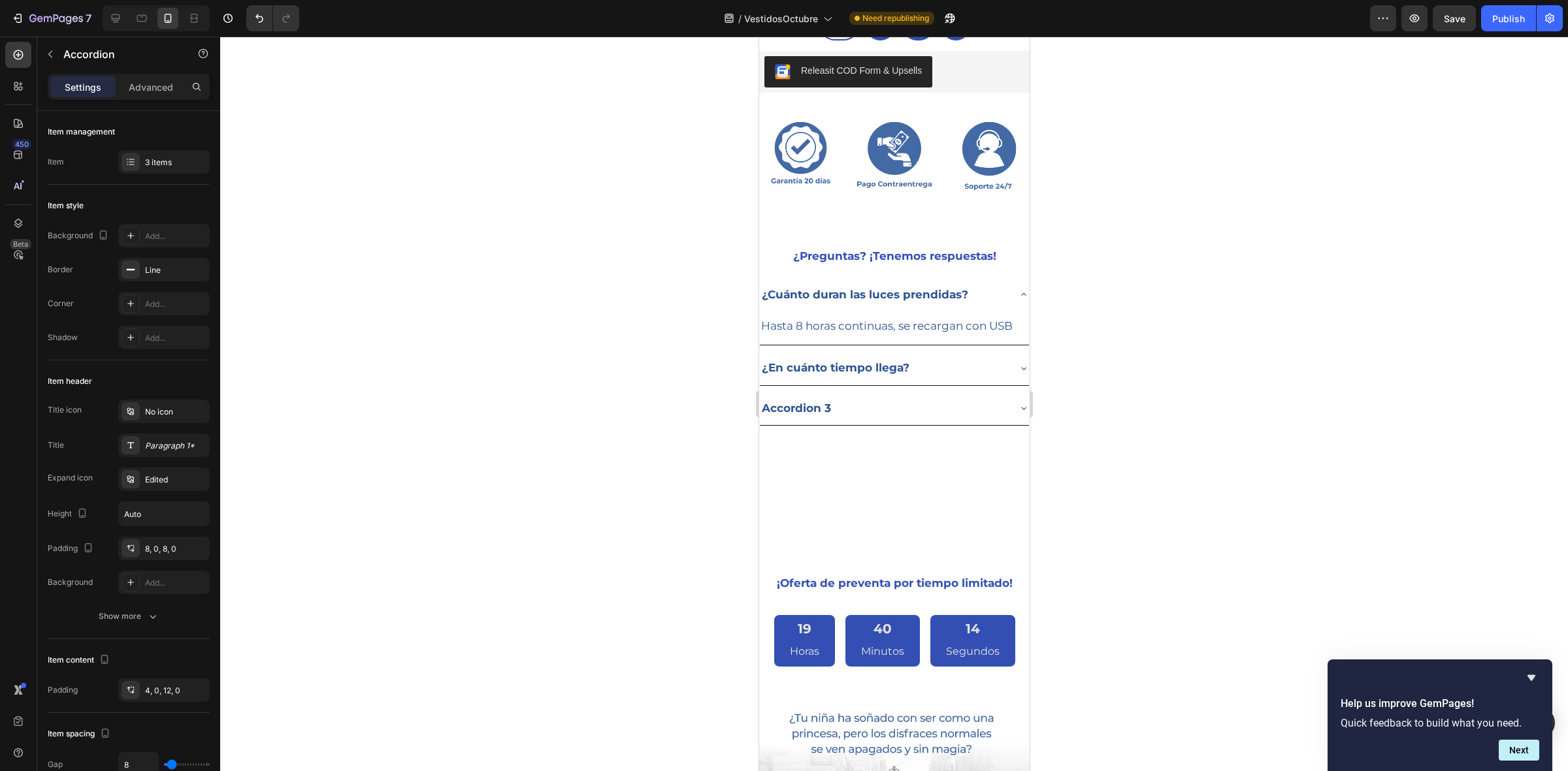
scroll to position [1224, 0]
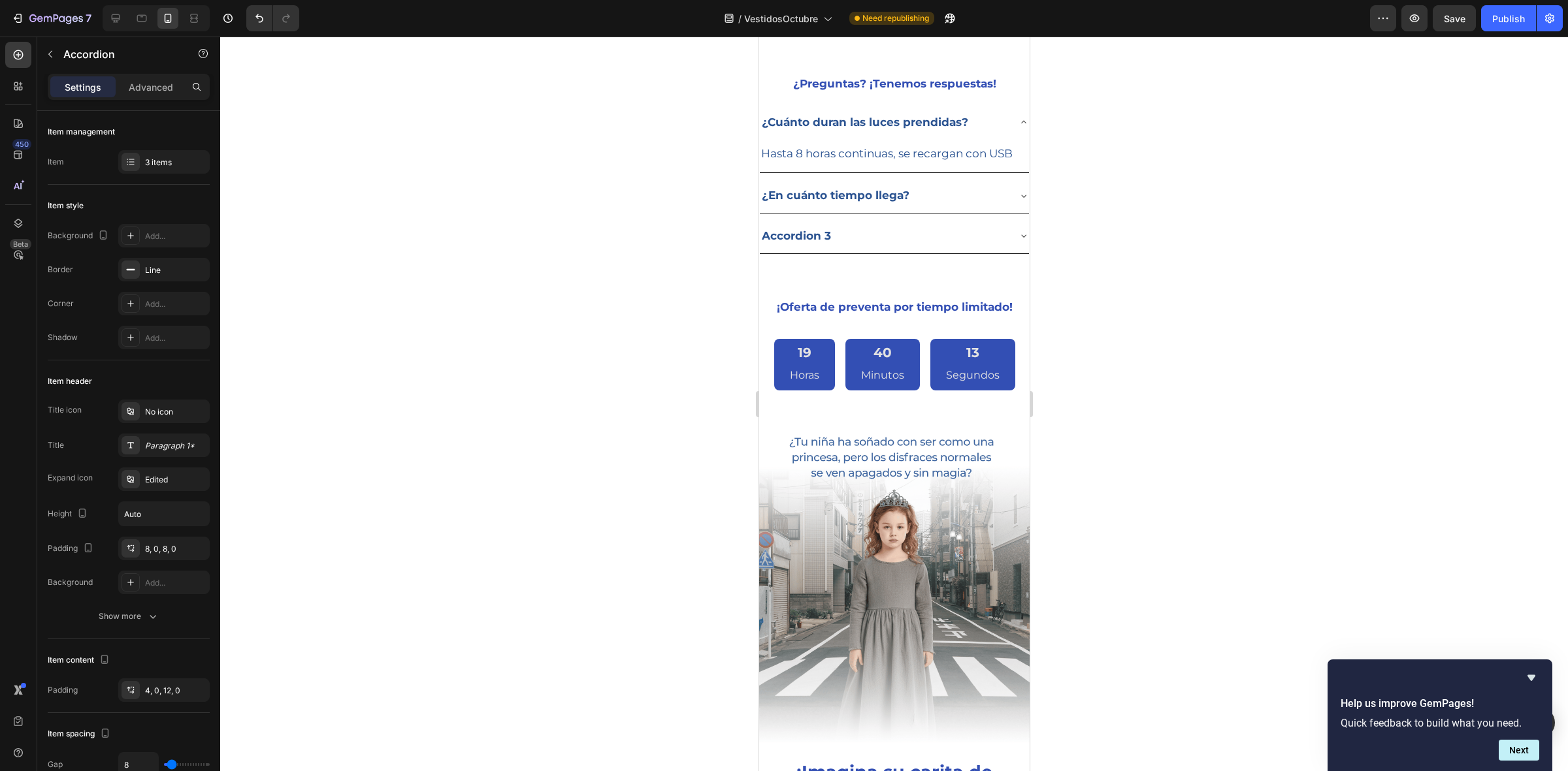
click at [808, 231] on p "Accordion 3" at bounding box center [796, 236] width 69 height 21
drag, startPoint x: 830, startPoint y: 232, endPoint x: 1515, endPoint y: 268, distance: 685.9
click at [759, 232] on html "Header Image Image Image Row Section 3 ¿Preguntas? ¡Tenemos respuestas! Text Bl…" at bounding box center [894, 731] width 270 height 3839
click at [567, 278] on div at bounding box center [894, 404] width 1348 height 735
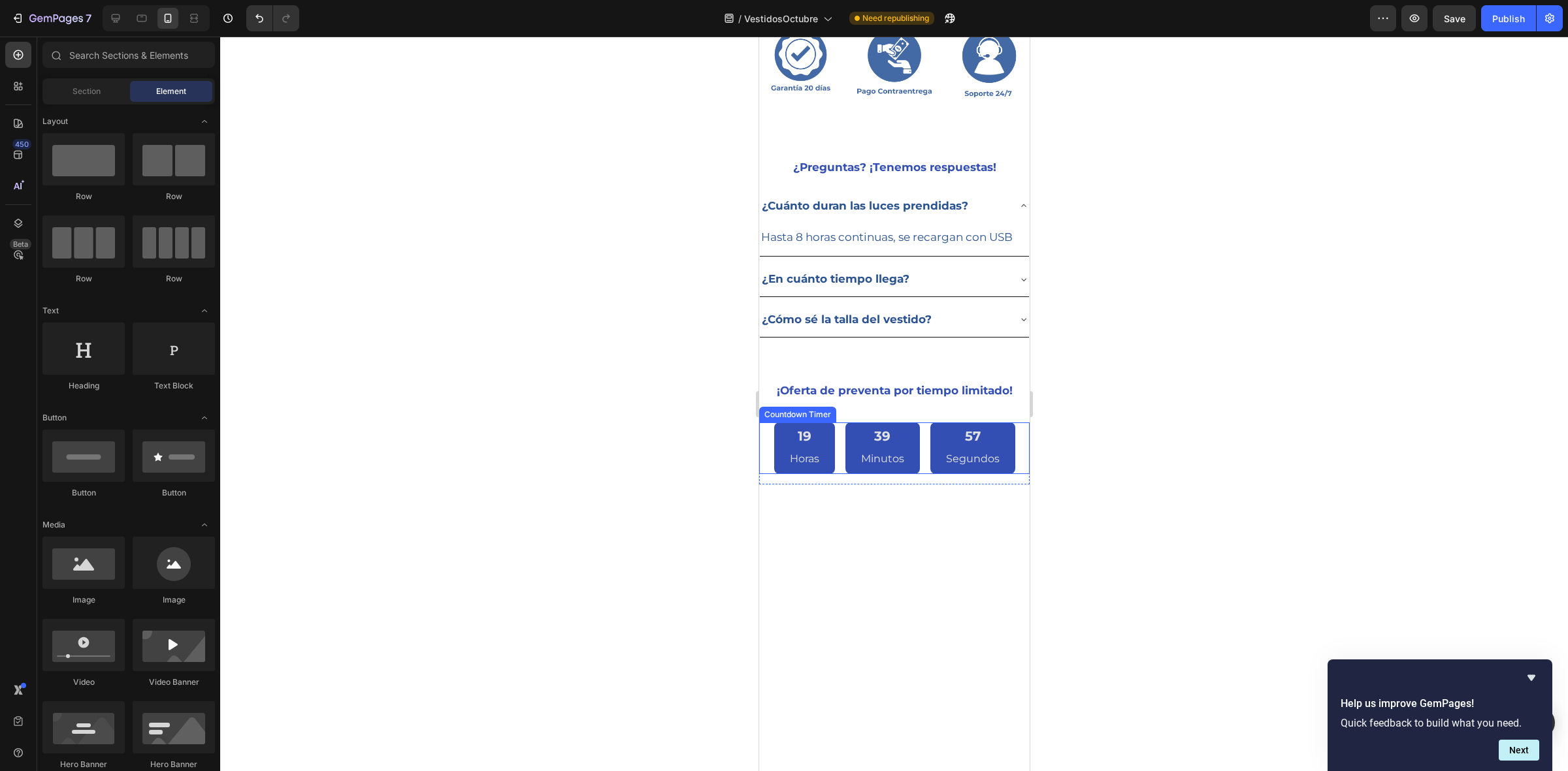
scroll to position [818, 0]
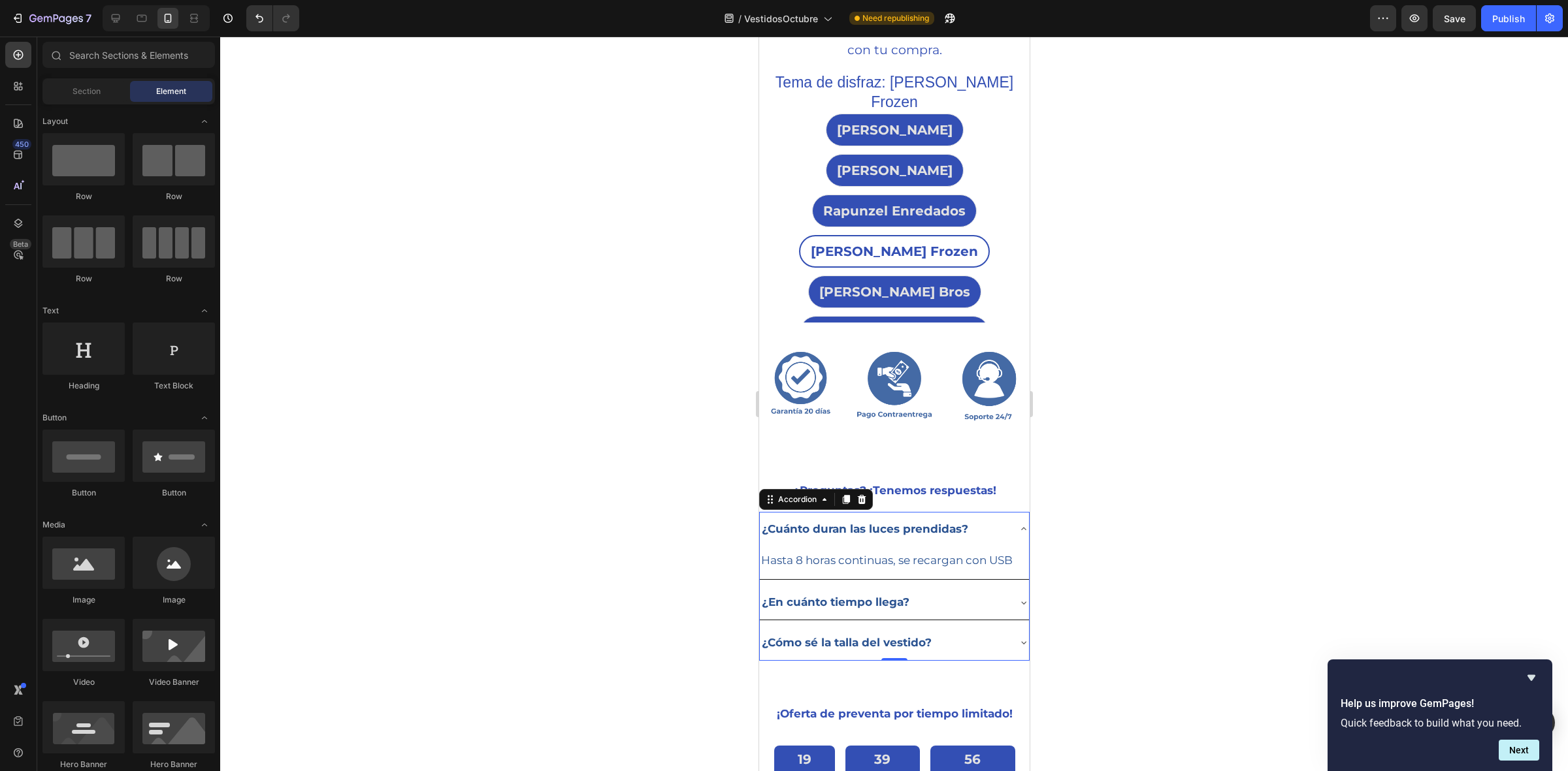
click at [1018, 530] on icon at bounding box center [1024, 530] width 11 height 11
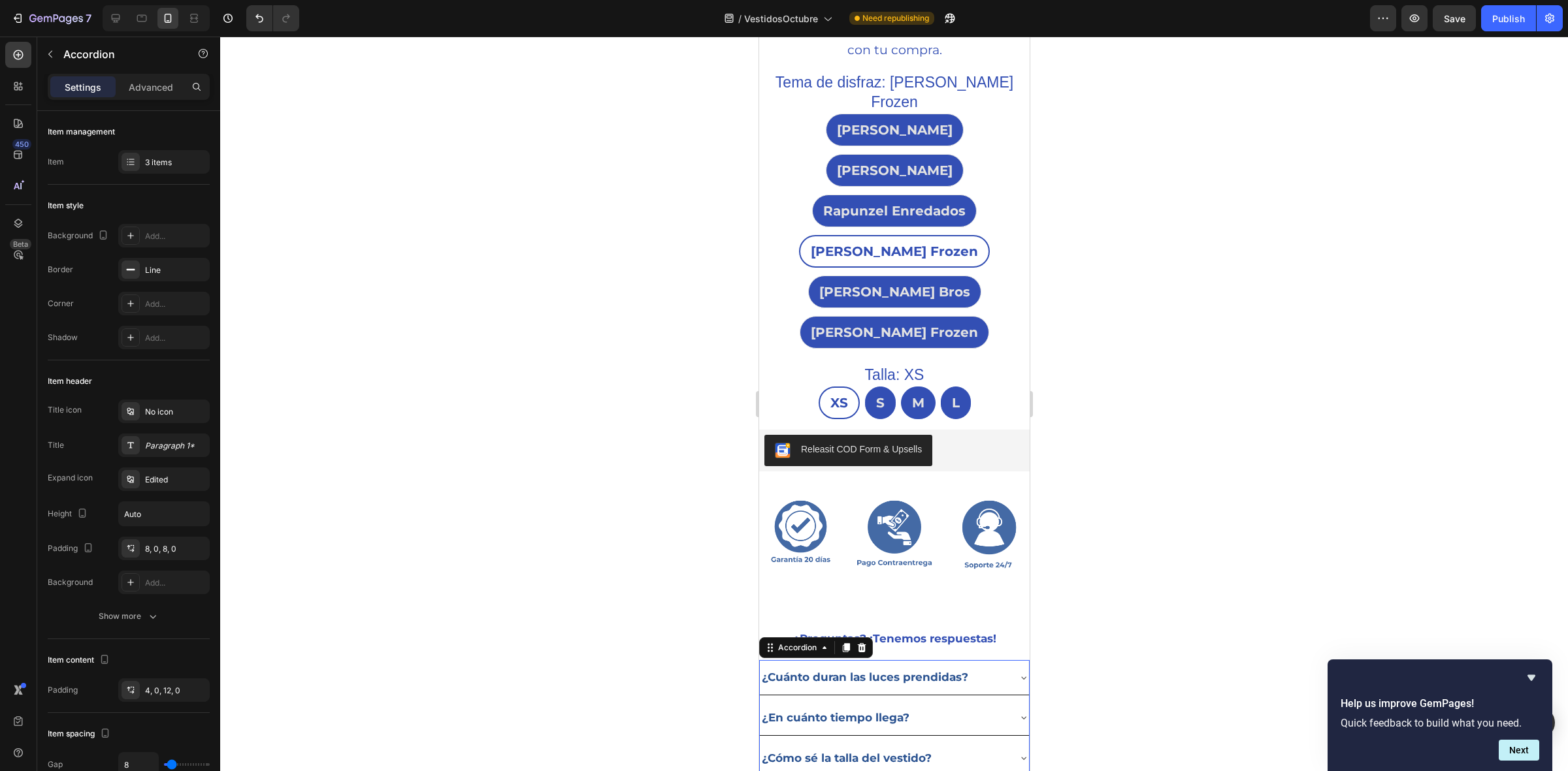
click at [1119, 524] on div at bounding box center [894, 404] width 1348 height 735
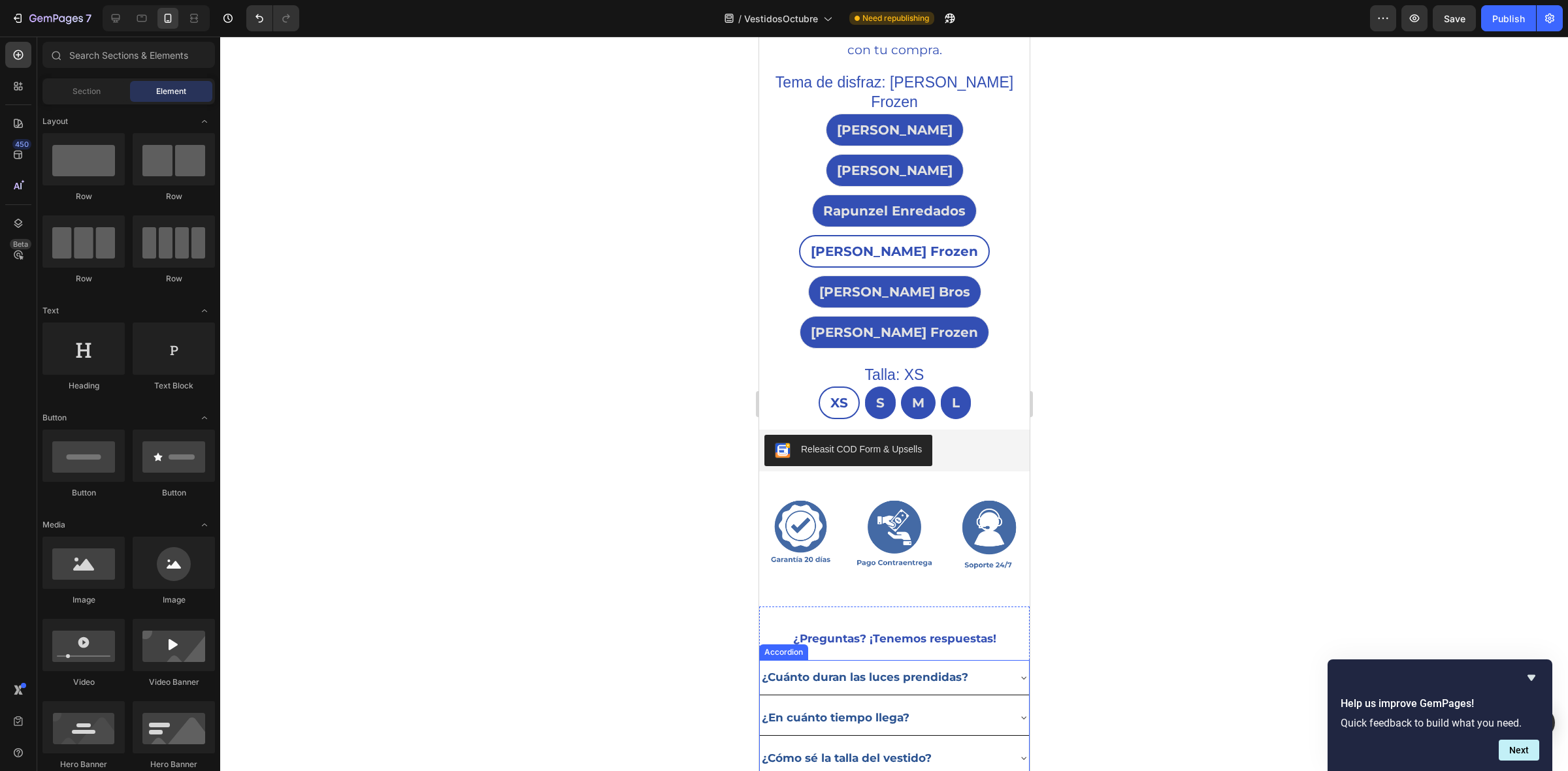
click at [989, 666] on div "¿Cuánto duran las luces prendidas?" at bounding box center [884, 678] width 249 height 24
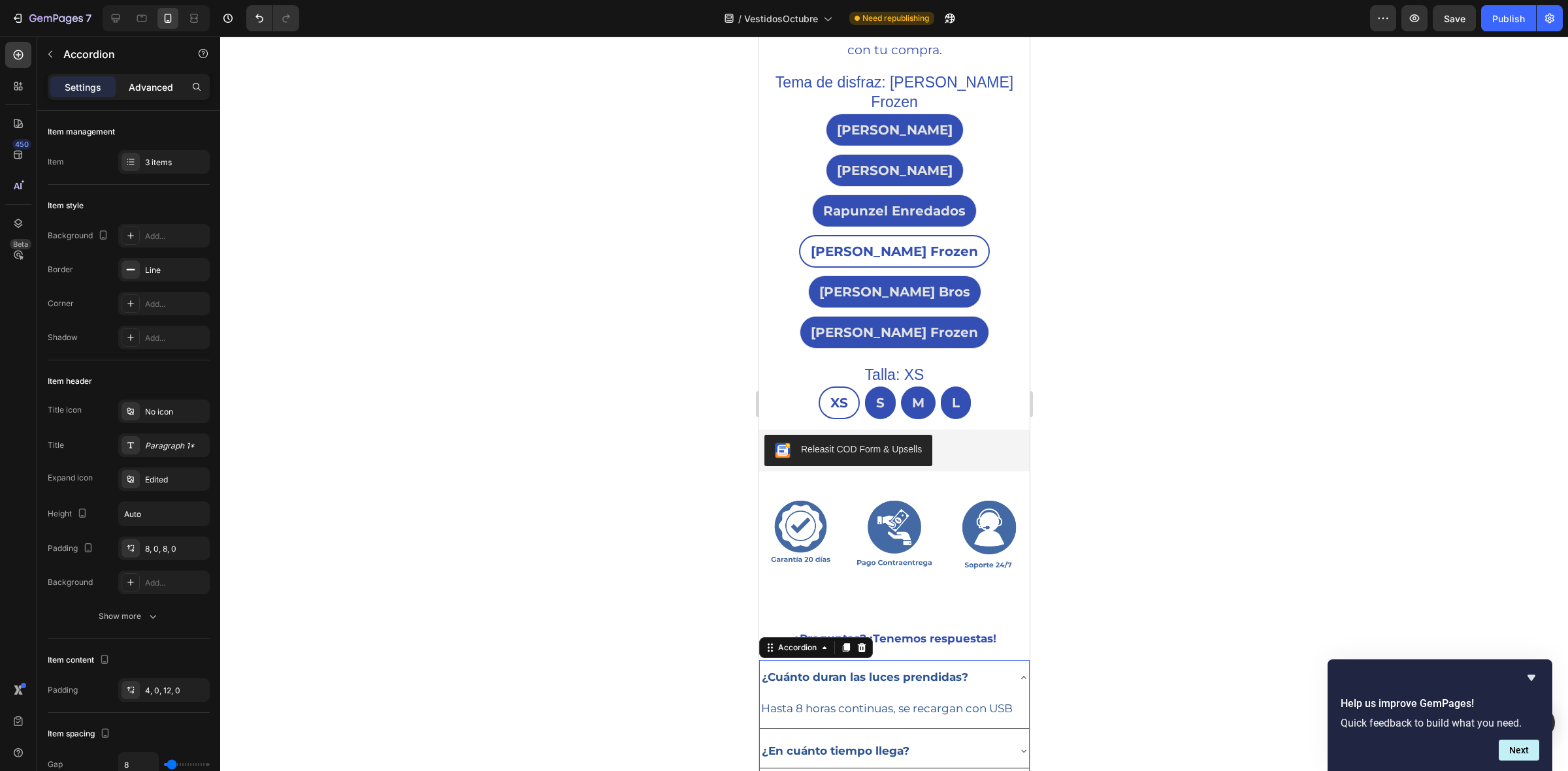
click at [168, 88] on p "Advanced" at bounding box center [150, 87] width 44 height 13
type input "100%"
type input "100"
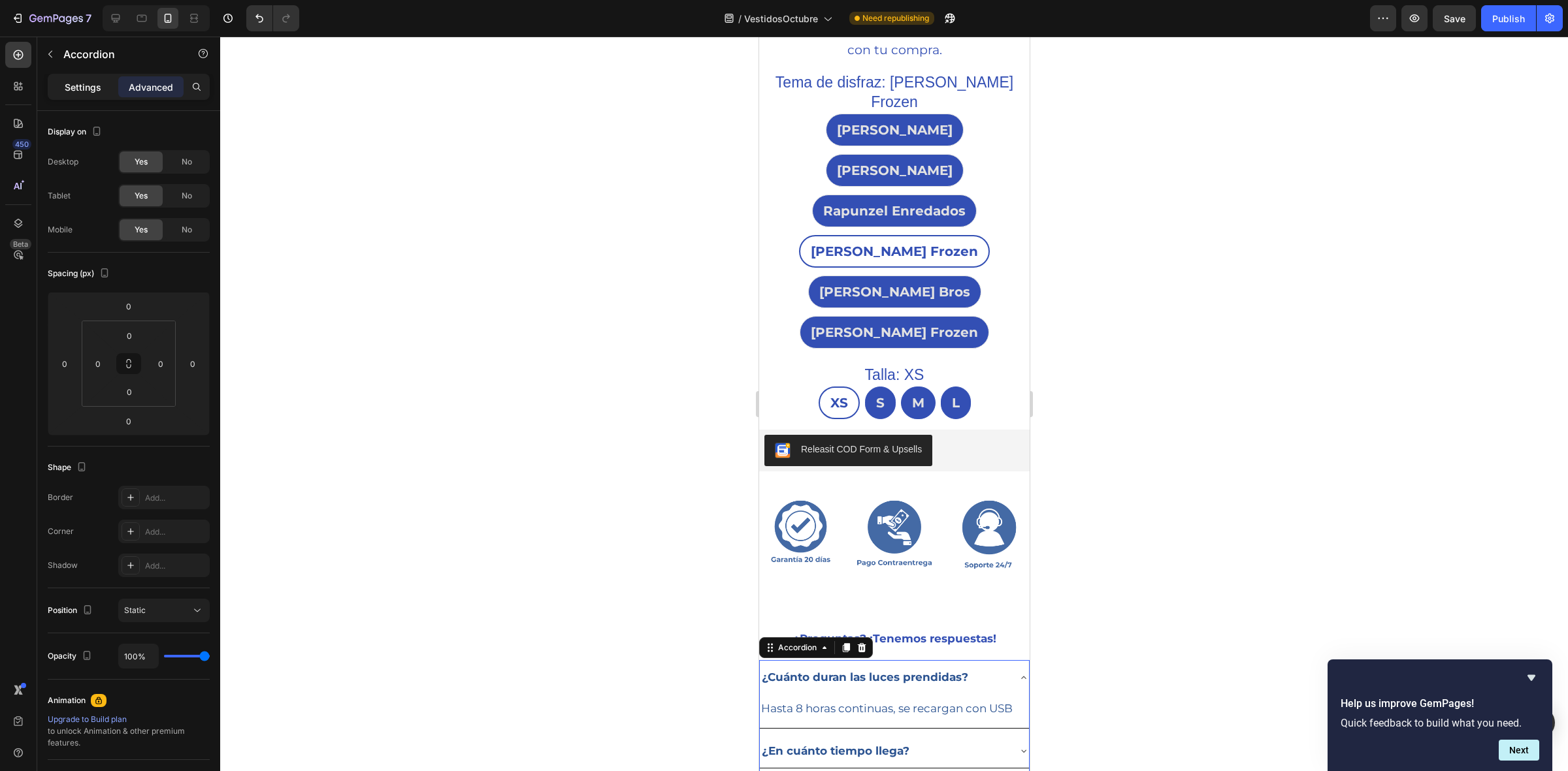
click at [87, 87] on p "Settings" at bounding box center [83, 87] width 37 height 13
type input "8"
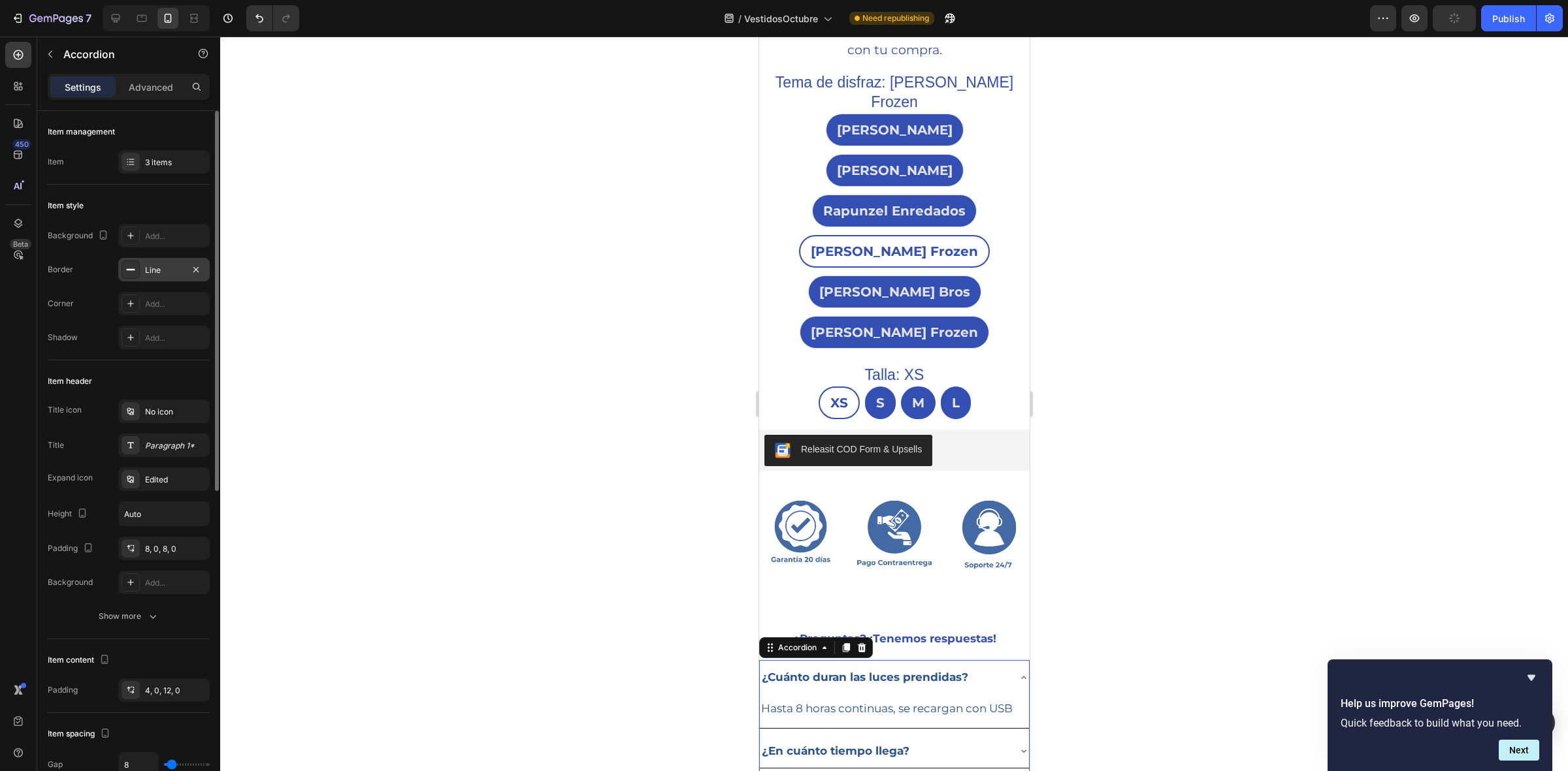
click at [173, 270] on div "Line" at bounding box center [164, 270] width 38 height 12
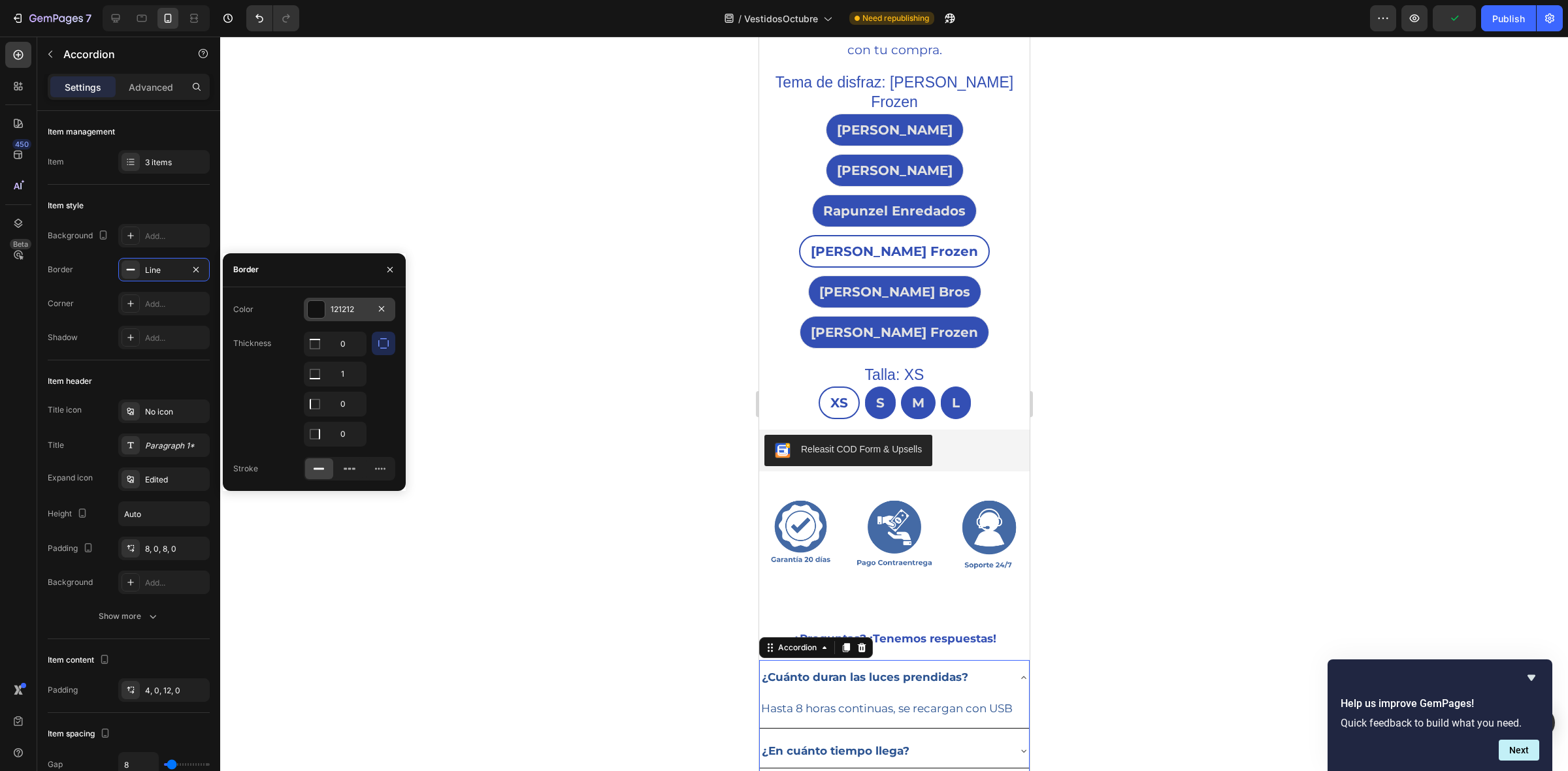
click at [308, 318] on div at bounding box center [316, 310] width 18 height 18
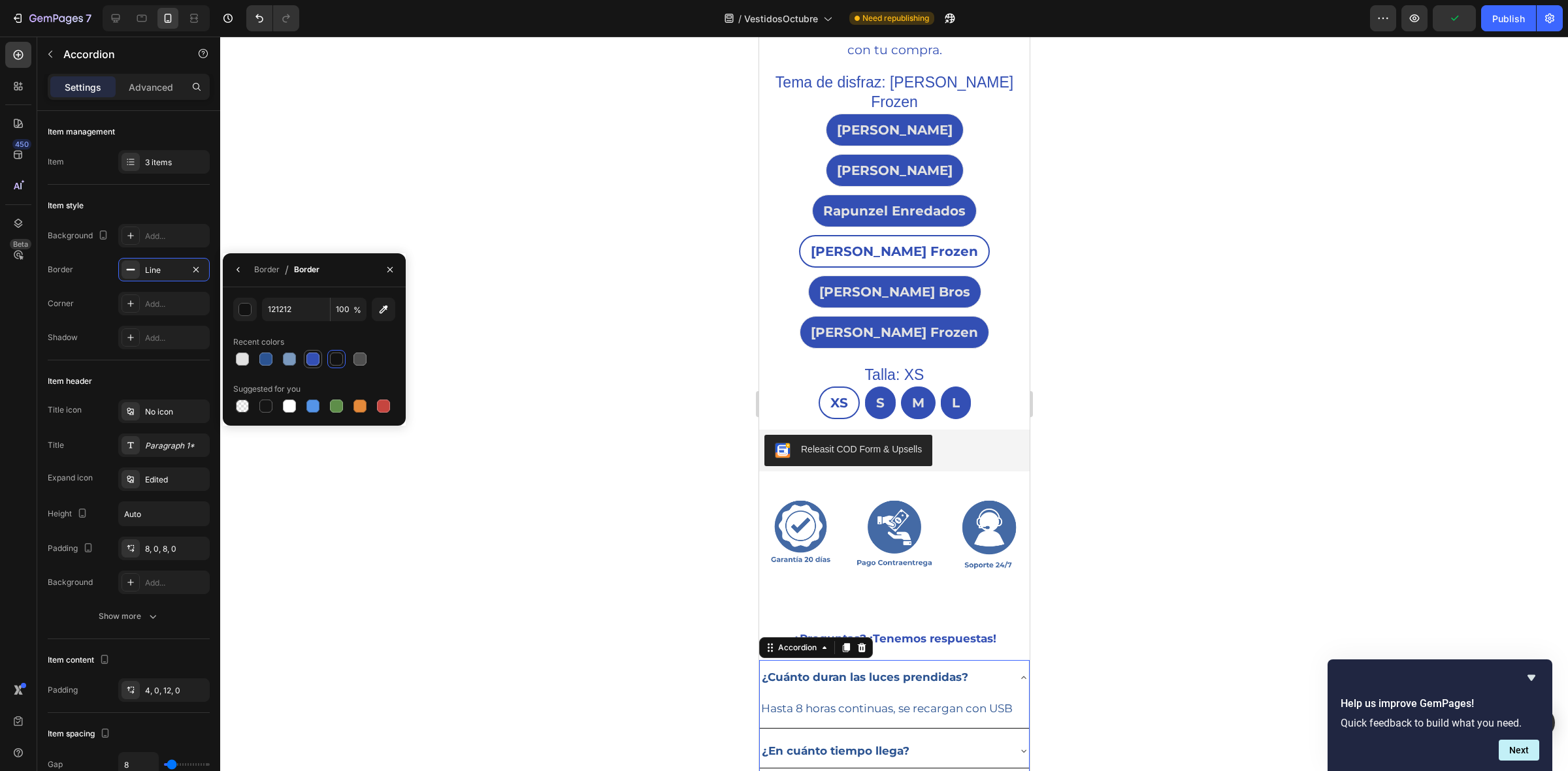
click at [312, 364] on div at bounding box center [313, 359] width 13 height 13
type input "334FB4"
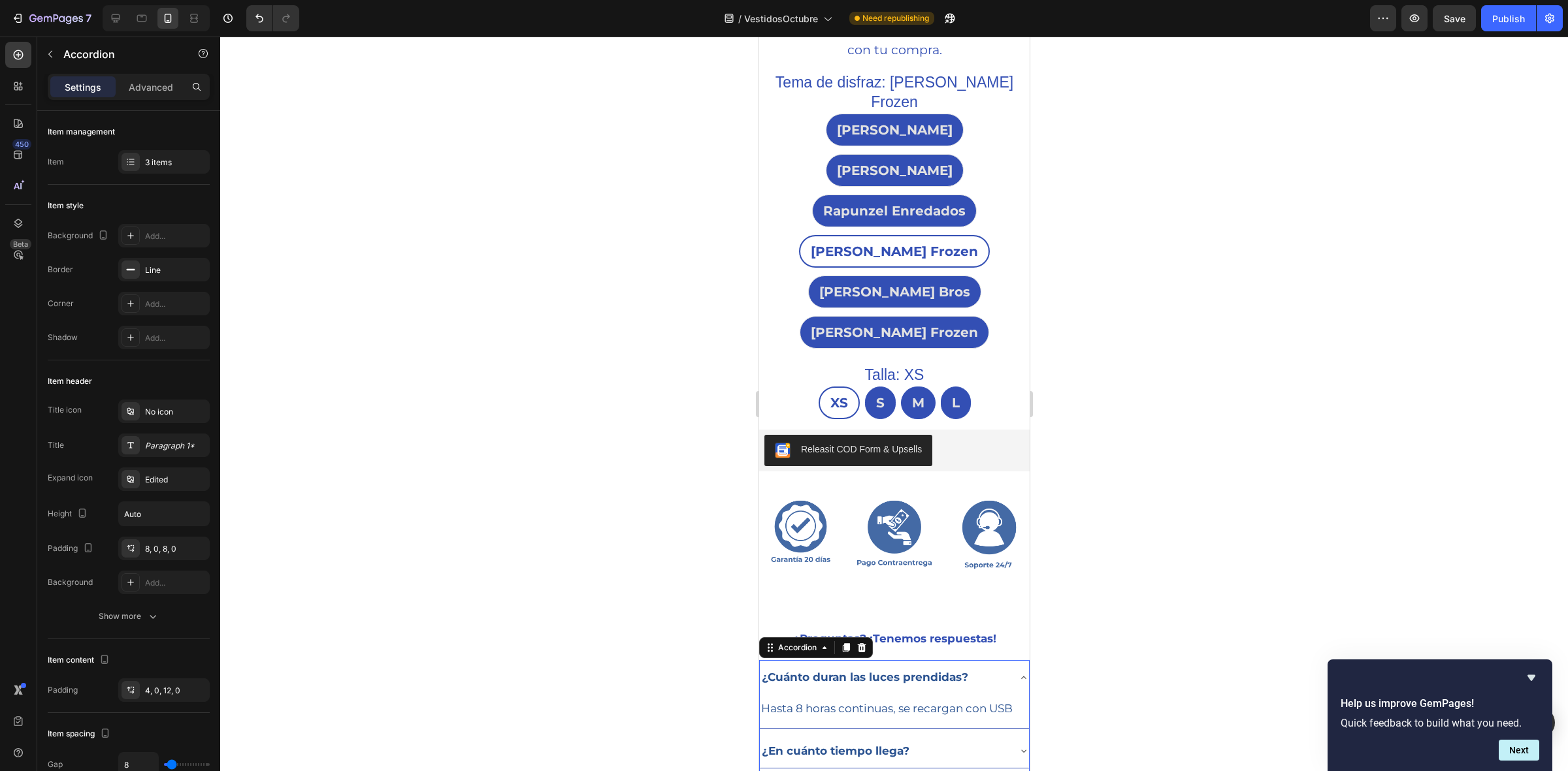
click at [575, 387] on div at bounding box center [894, 404] width 1348 height 735
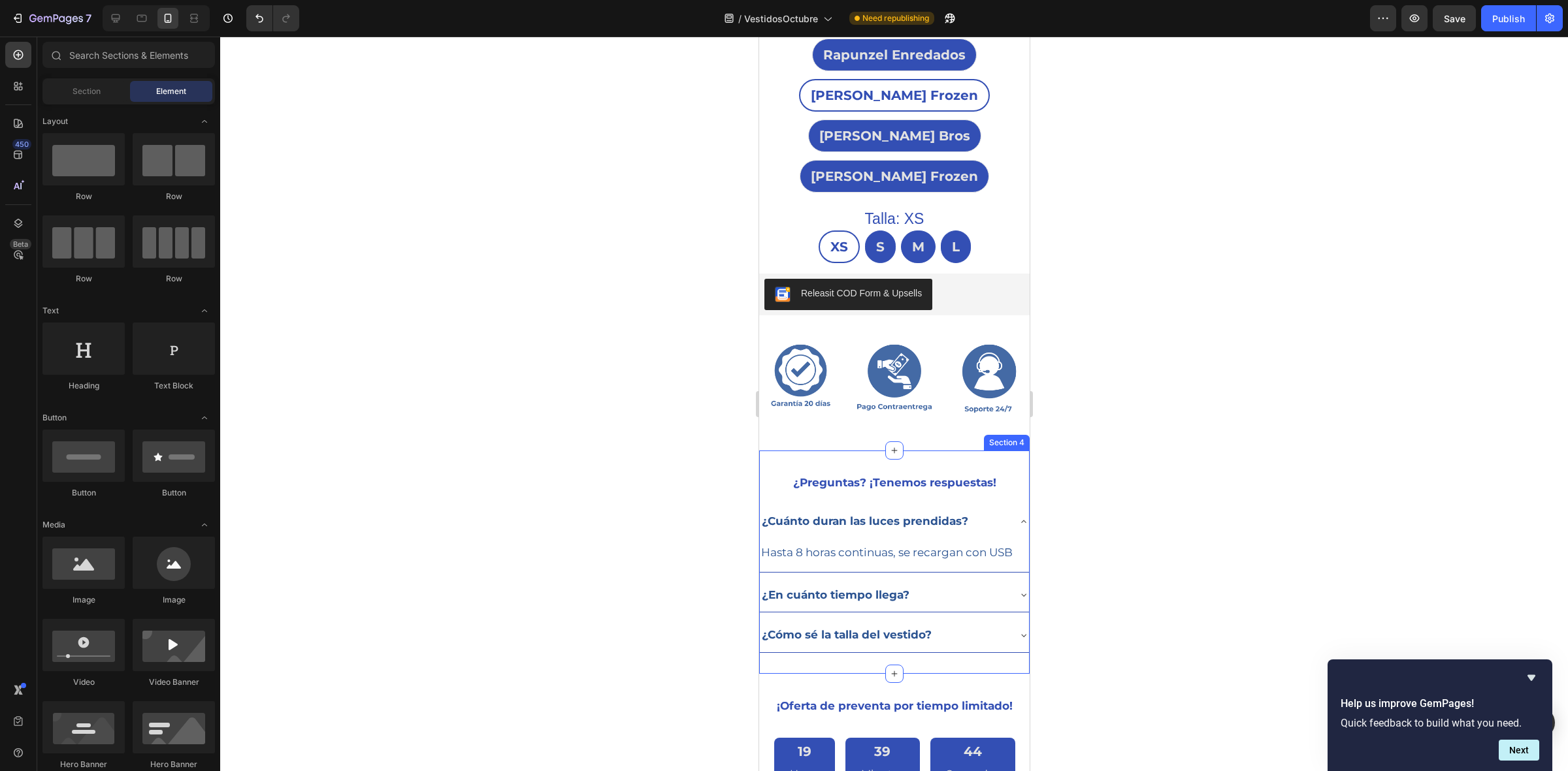
scroll to position [981, 0]
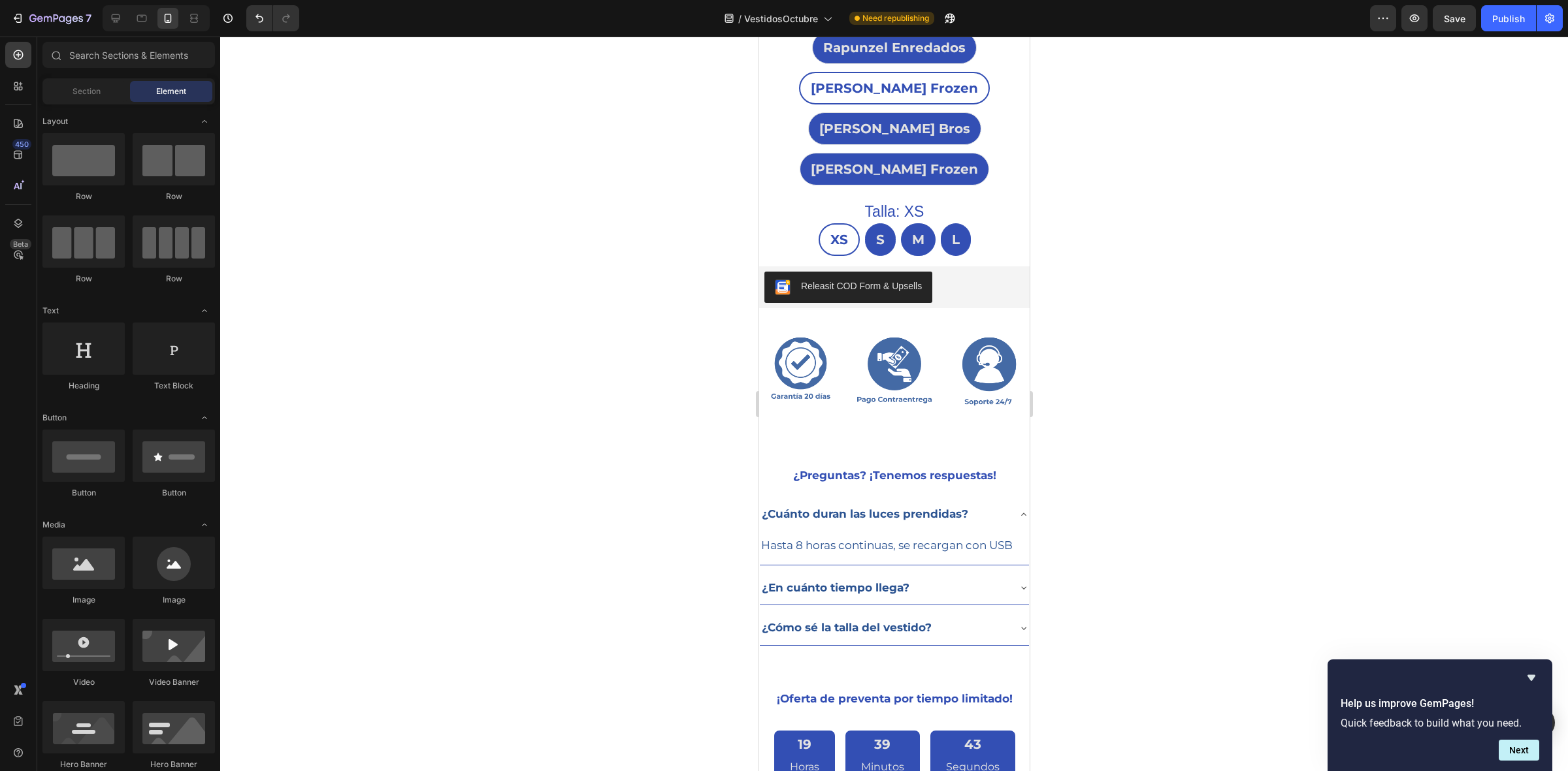
click at [1080, 404] on div at bounding box center [894, 404] width 1348 height 735
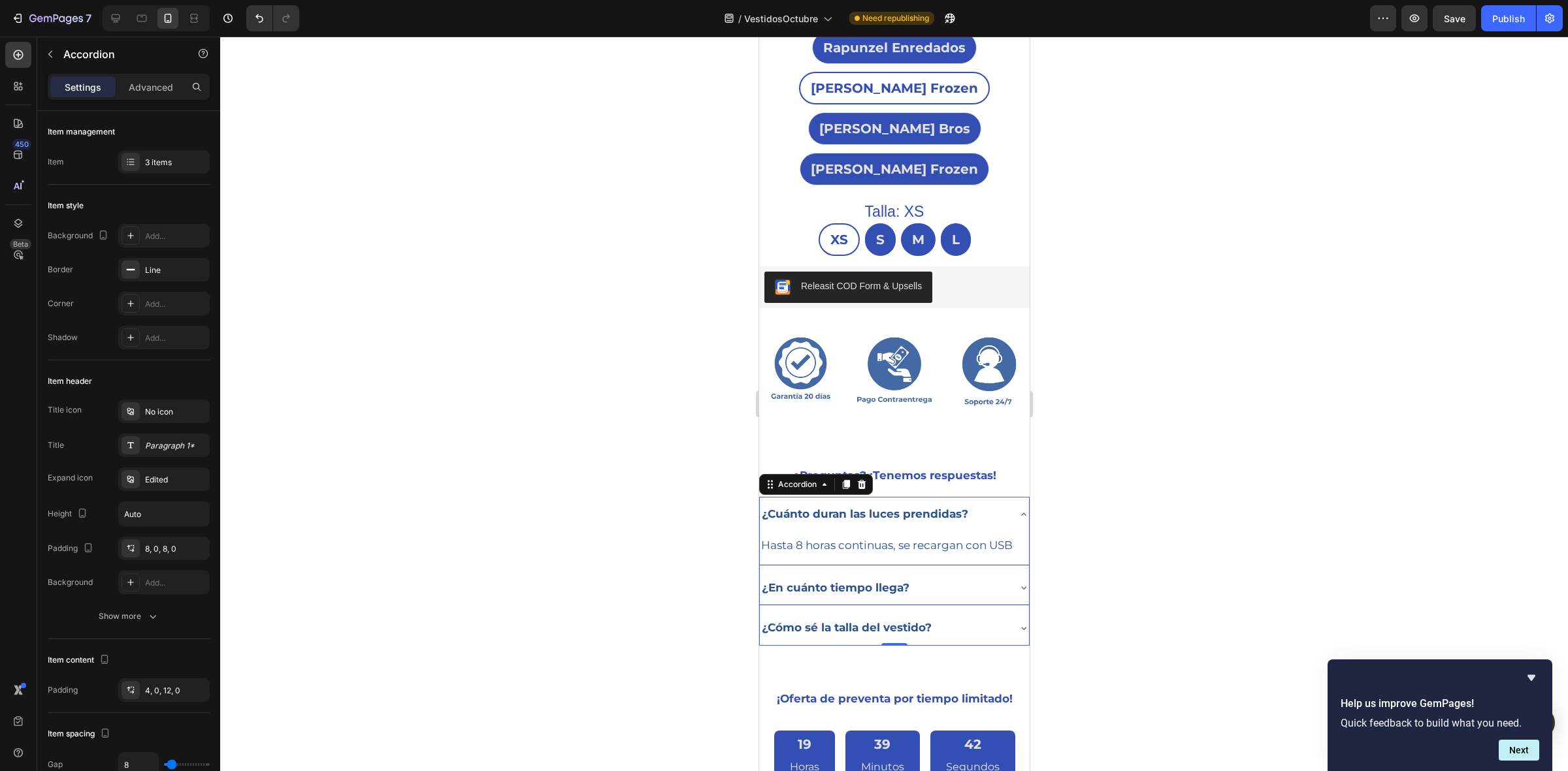
click at [1018, 510] on icon at bounding box center [1024, 515] width 11 height 11
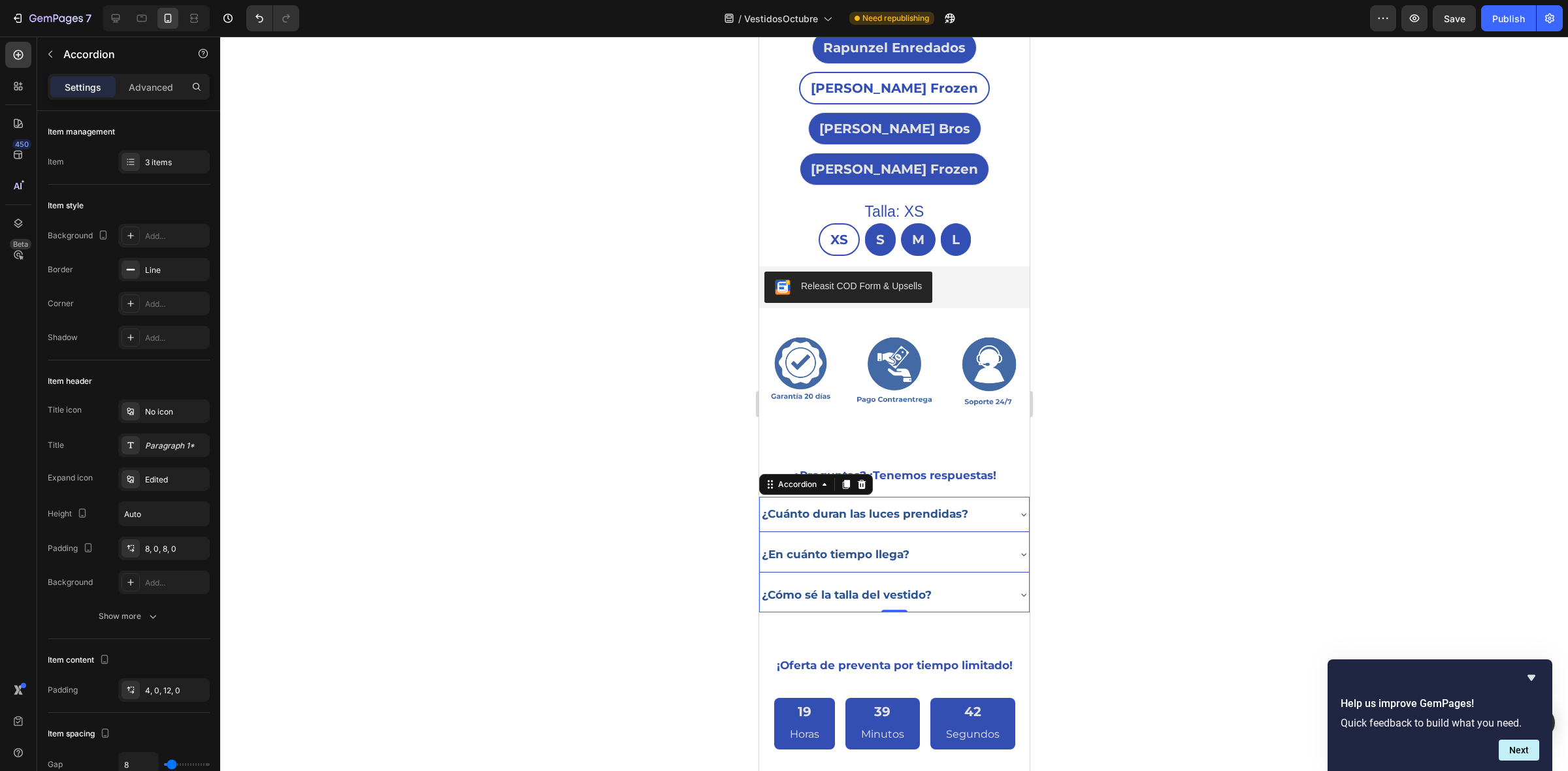
click at [1203, 358] on div at bounding box center [894, 404] width 1348 height 735
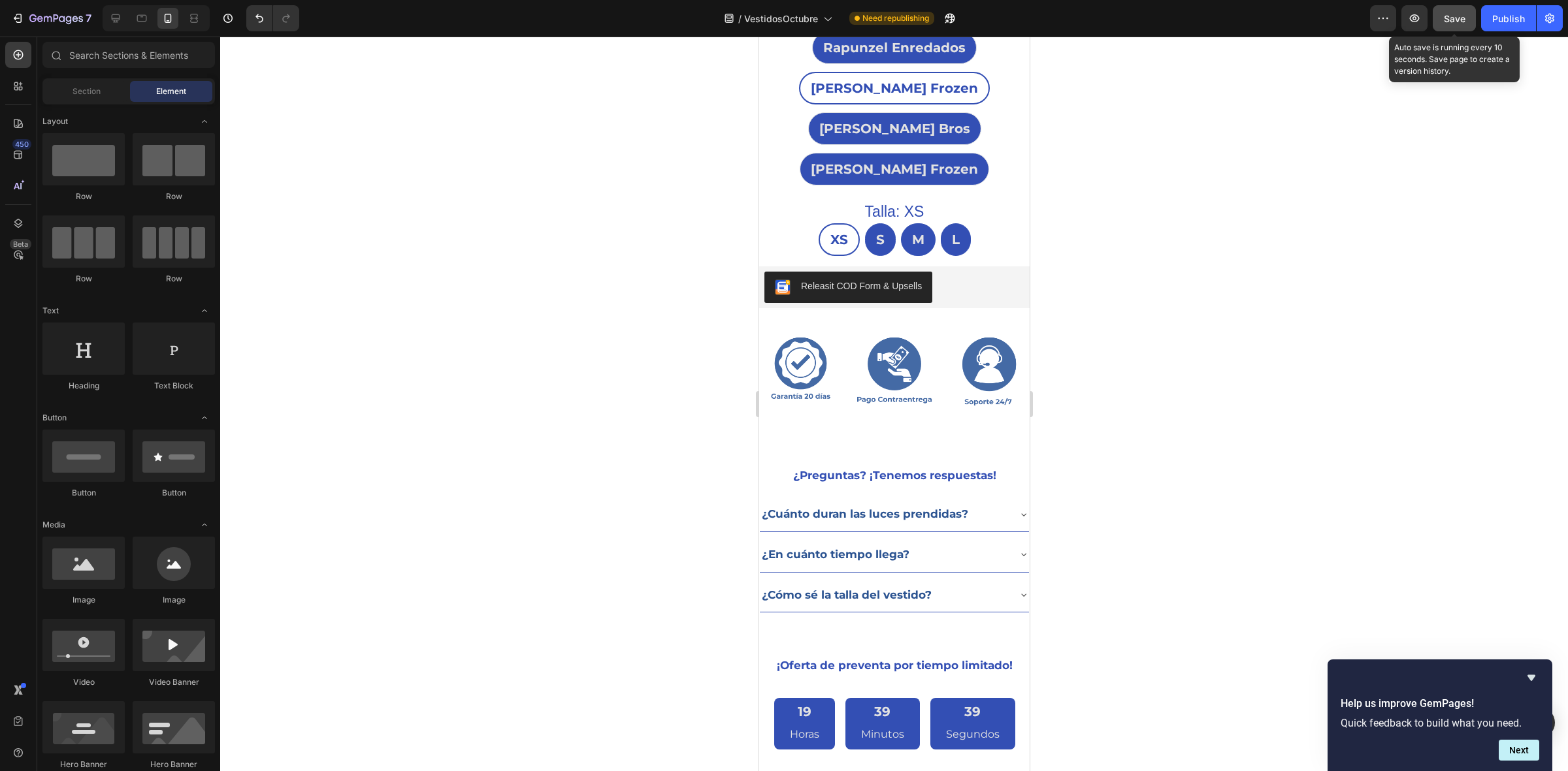
click at [1474, 20] on button "Save" at bounding box center [1455, 18] width 43 height 26
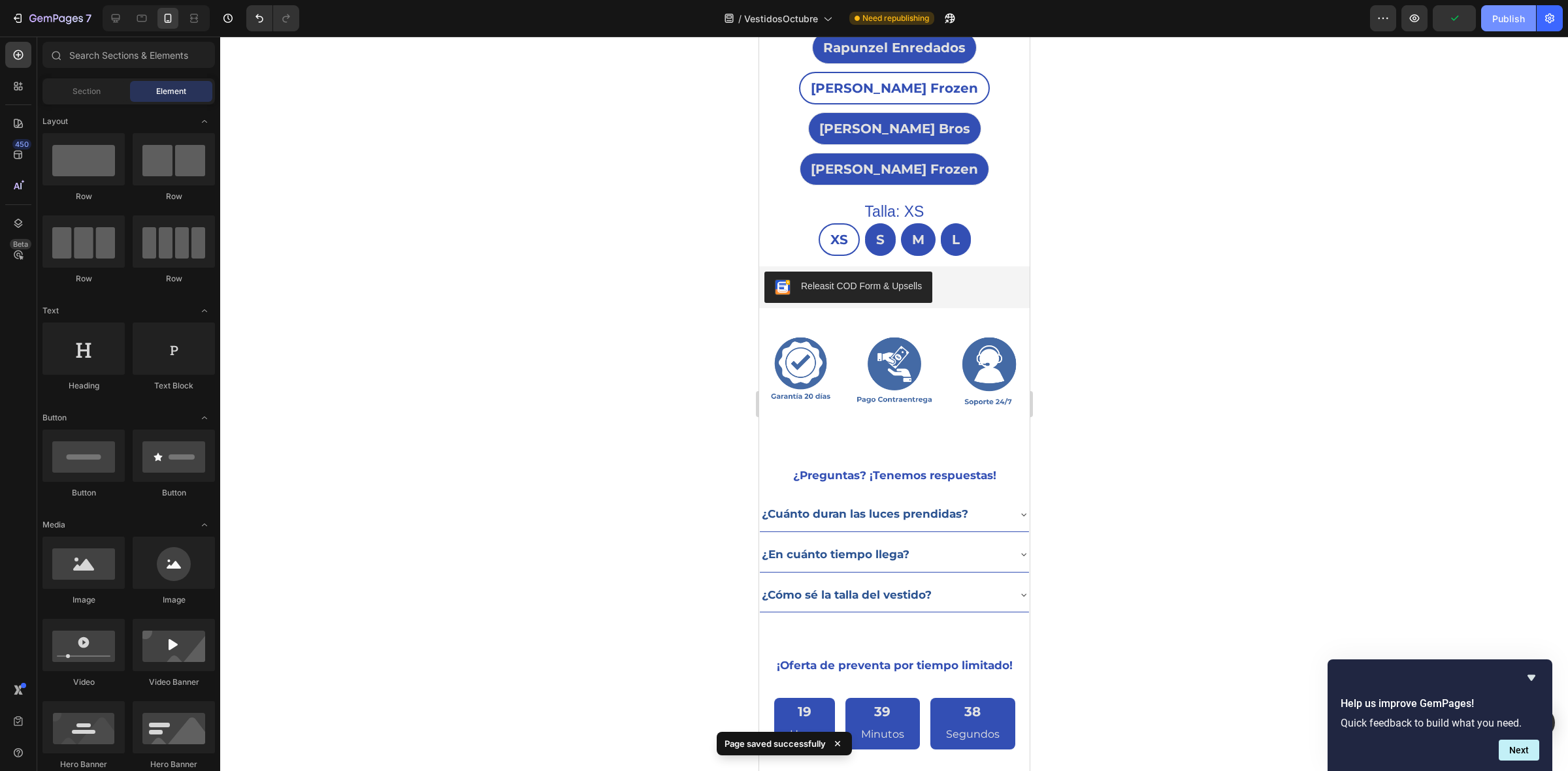
click at [1503, 12] on div "Publish" at bounding box center [1509, 18] width 32 height 13
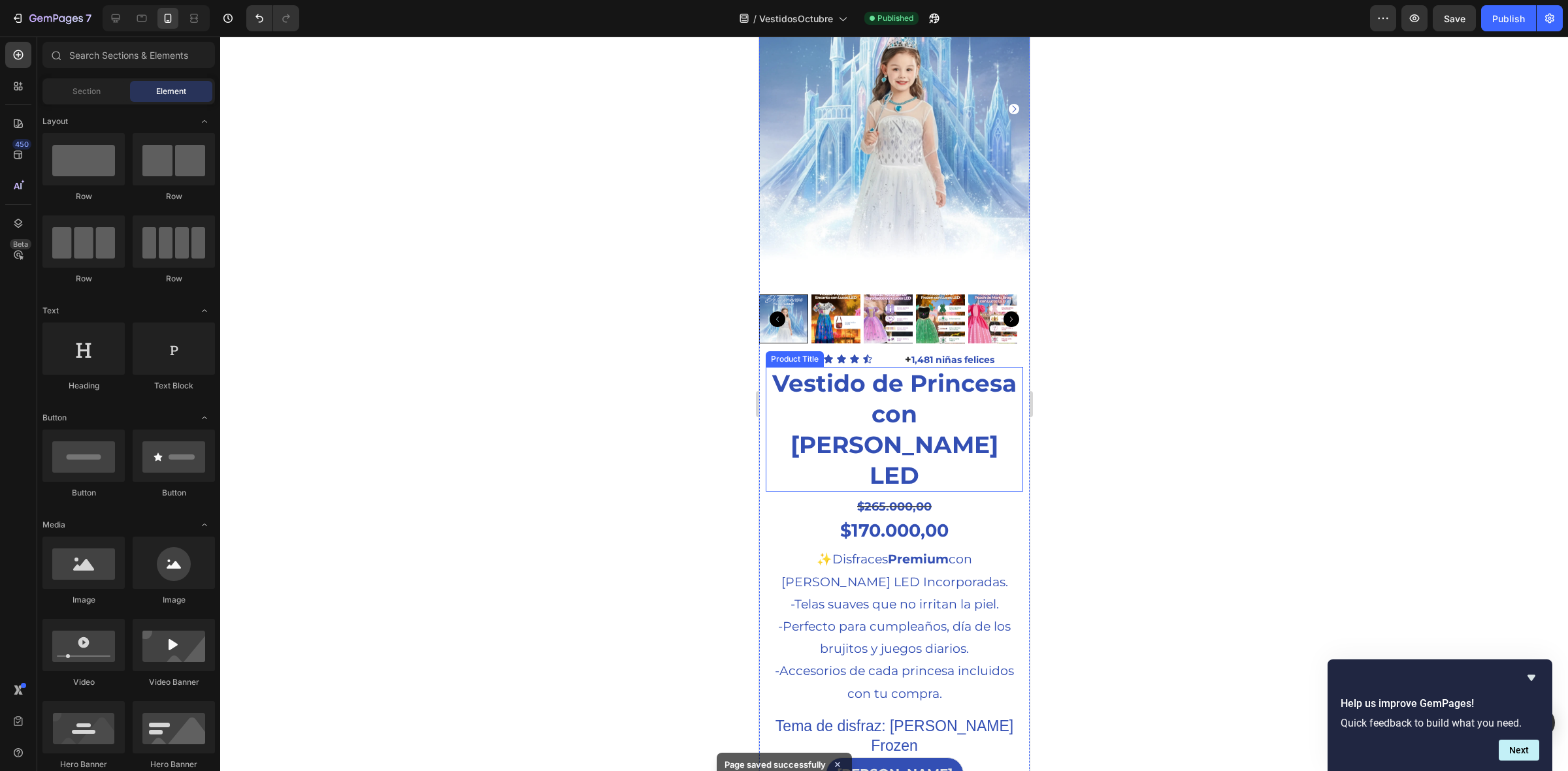
scroll to position [490, 0]
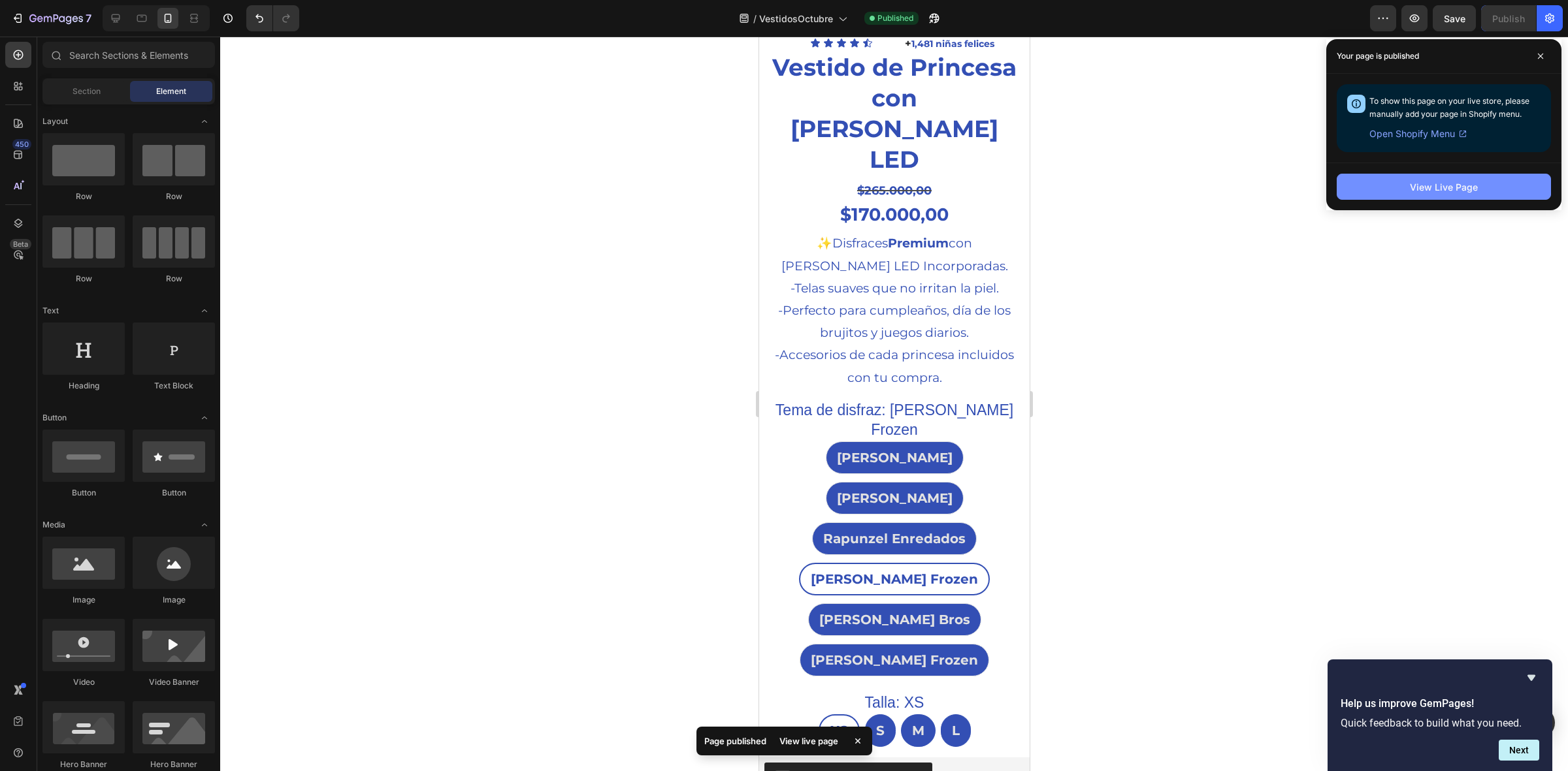
click at [1405, 199] on button "View Live Page" at bounding box center [1444, 187] width 215 height 26
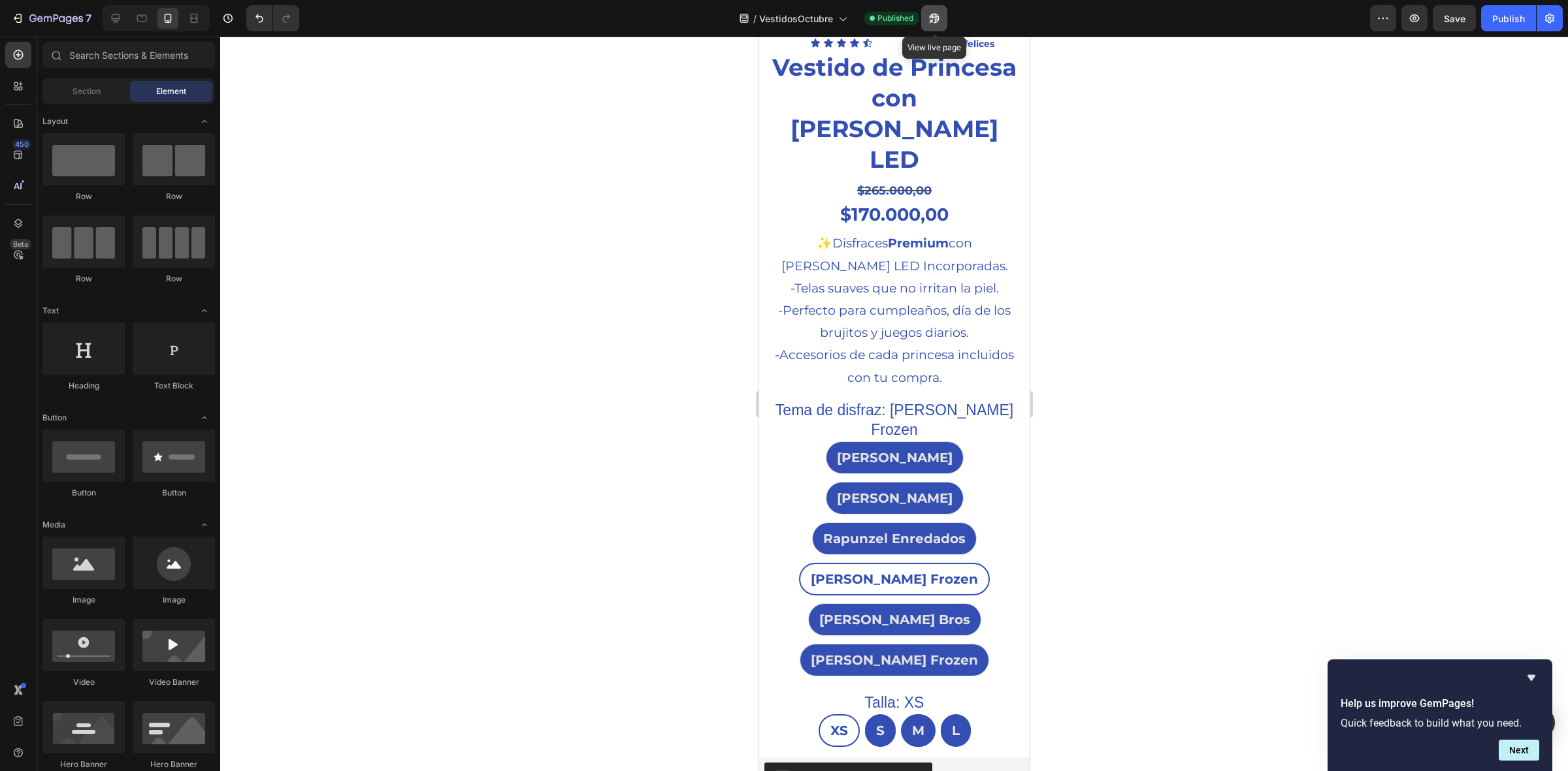
click at [935, 16] on icon "button" at bounding box center [934, 18] width 13 height 13
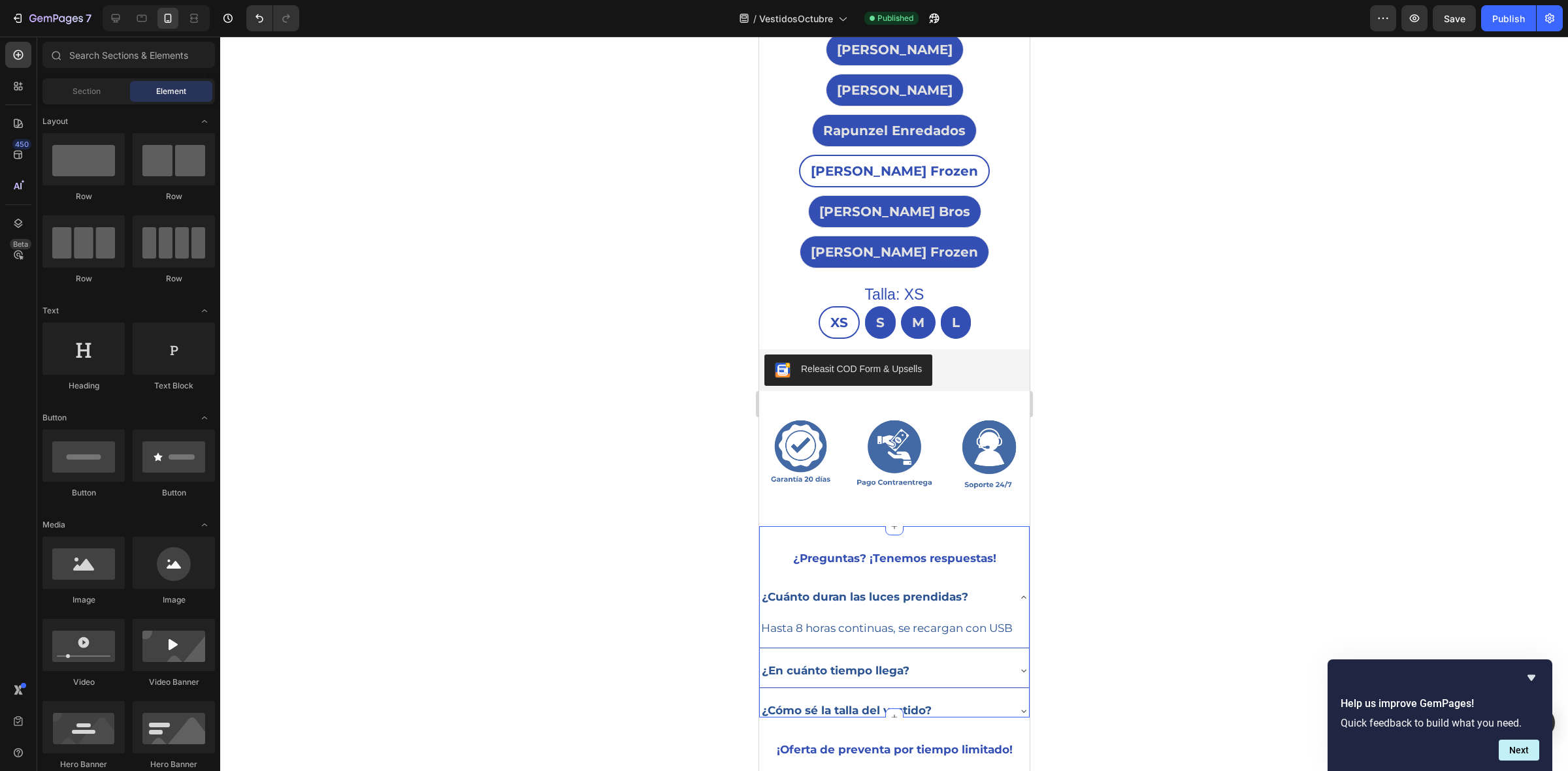
click at [971, 527] on div "¿Preguntas? ¡Tenemos respuestas! Text Block ¿Cuánto duran las luces prendidas? …" at bounding box center [894, 622] width 270 height 191
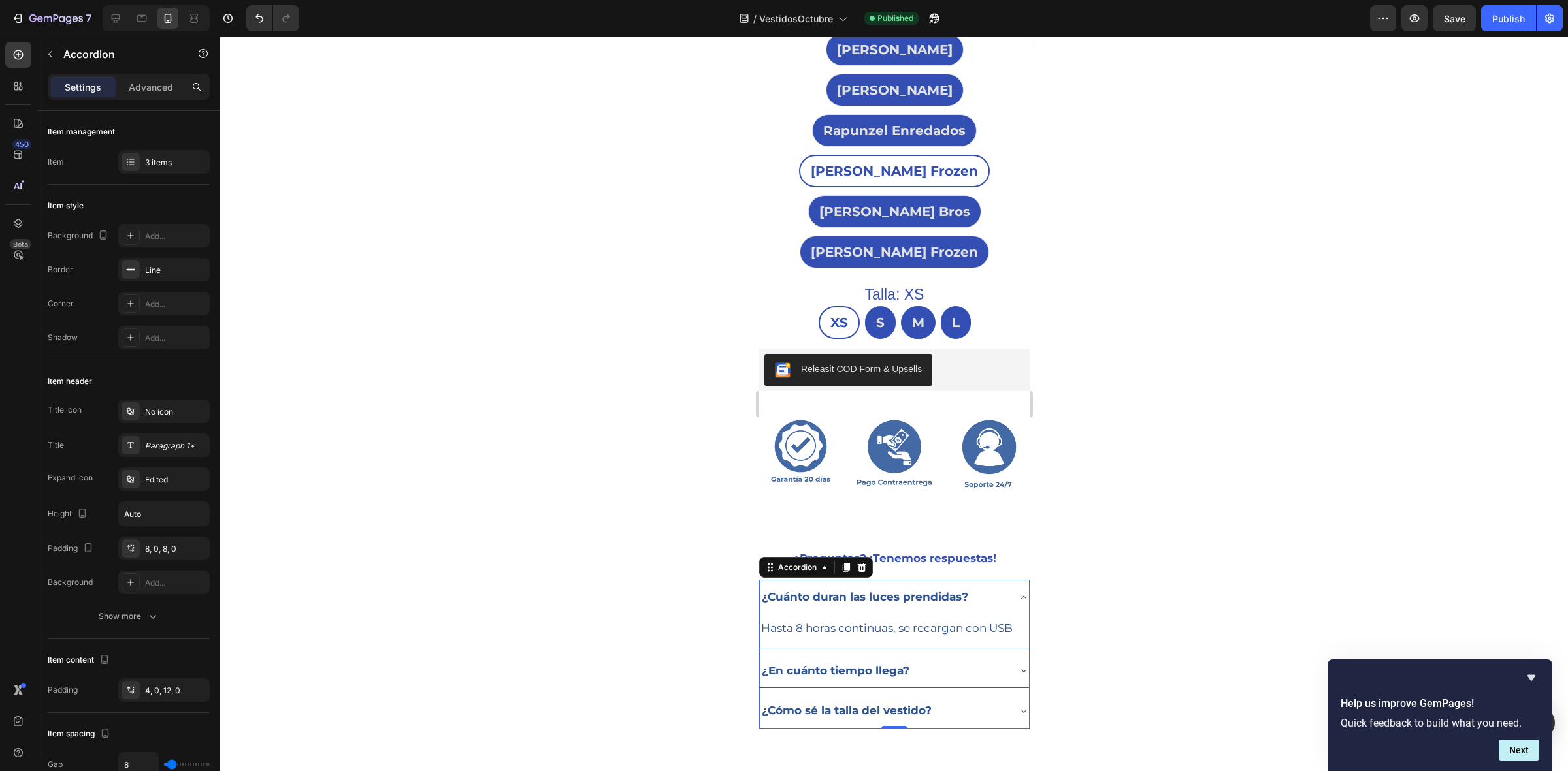
click at [147, 74] on div "Settings Advanced" at bounding box center [128, 86] width 162 height 26
click at [150, 89] on p "Advanced" at bounding box center [150, 87] width 44 height 13
type input "100%"
type input "100"
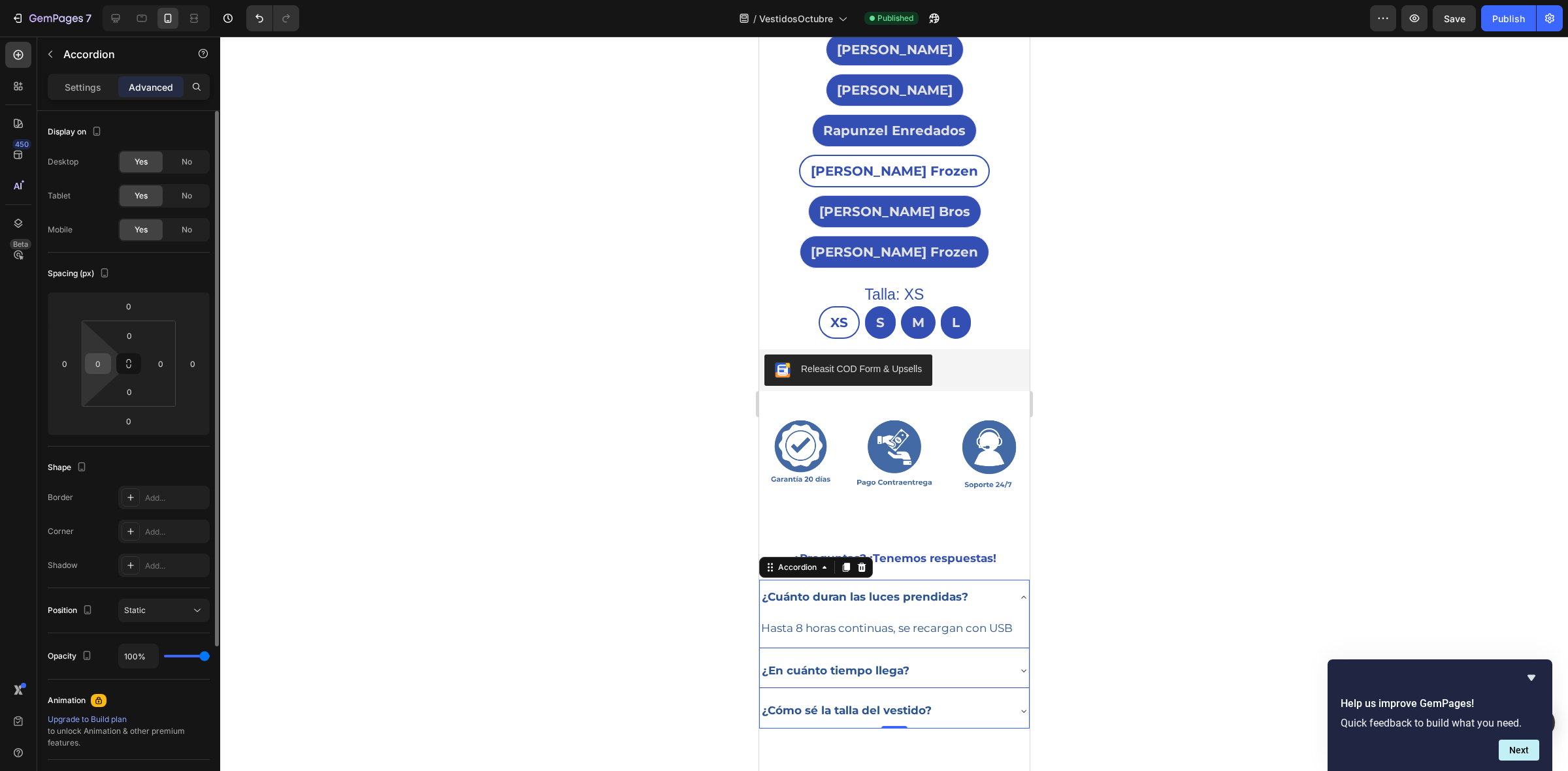
click at [104, 368] on input "0" at bounding box center [98, 364] width 20 height 20
type input "10"
click at [154, 372] on input "0" at bounding box center [161, 364] width 20 height 20
type input "10"
click at [371, 328] on div at bounding box center [894, 404] width 1348 height 735
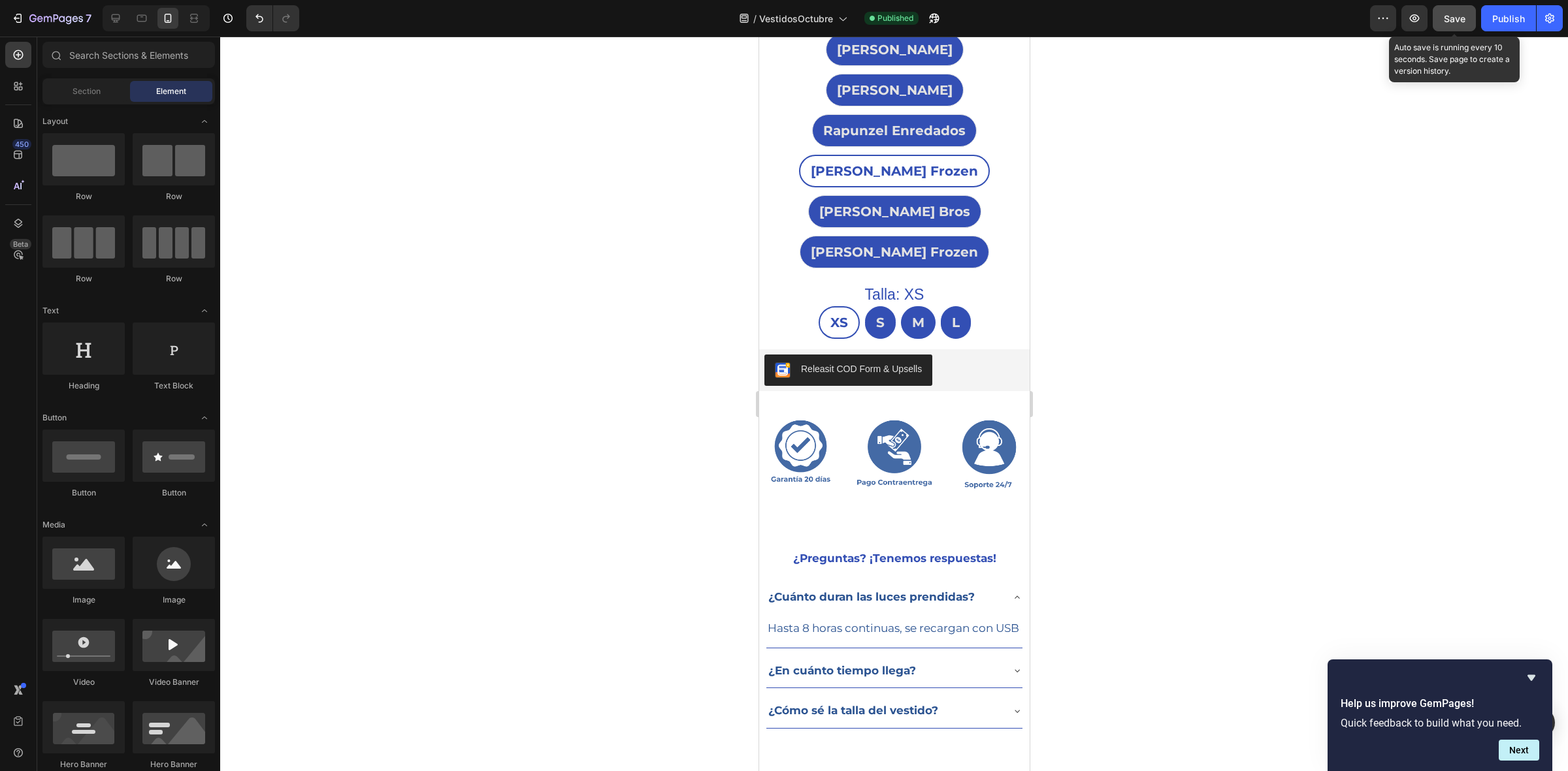
click at [1458, 20] on span "Save" at bounding box center [1455, 19] width 22 height 11
click at [1499, 20] on div "Publish" at bounding box center [1509, 18] width 32 height 13
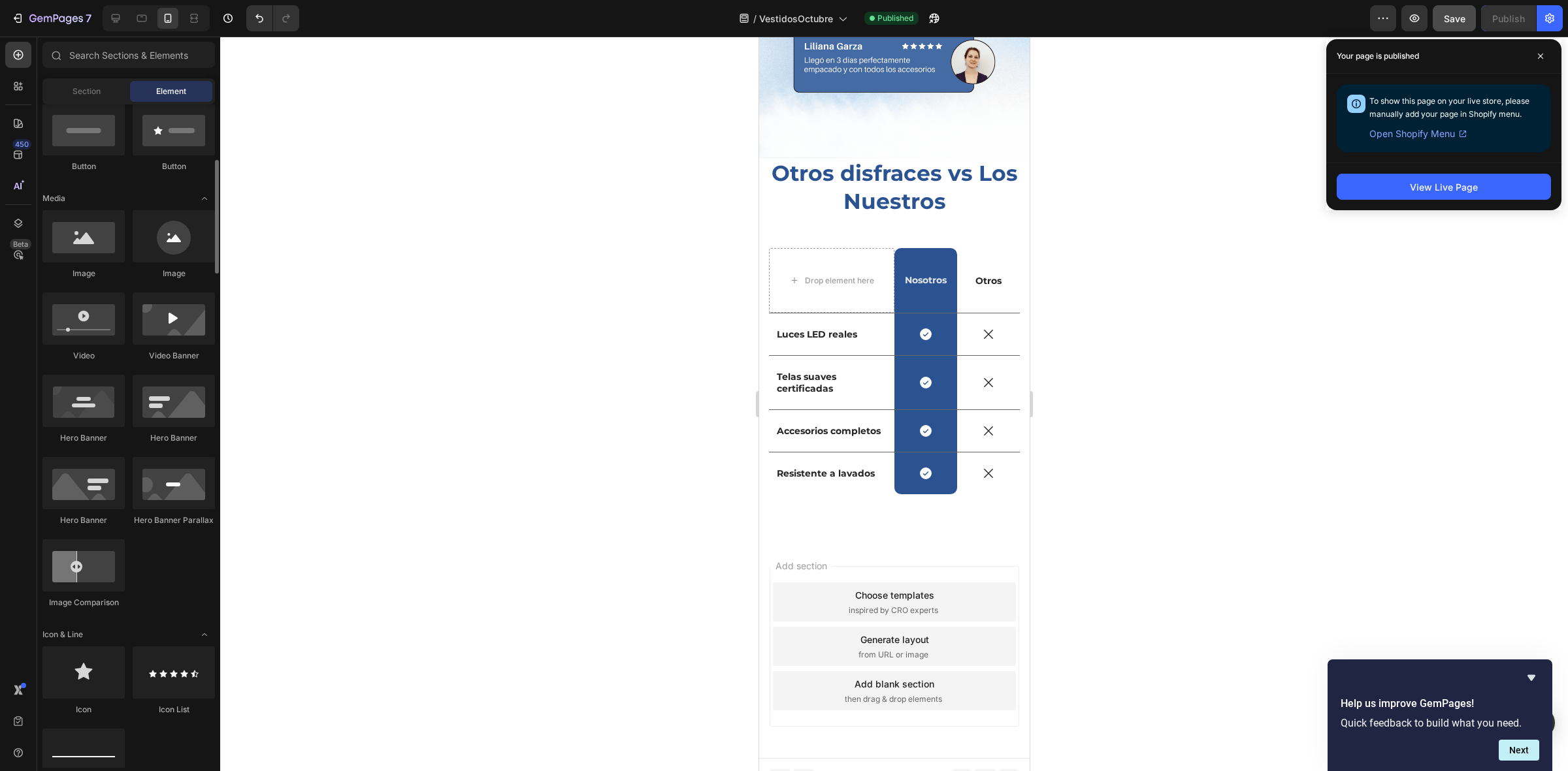
scroll to position [0, 0]
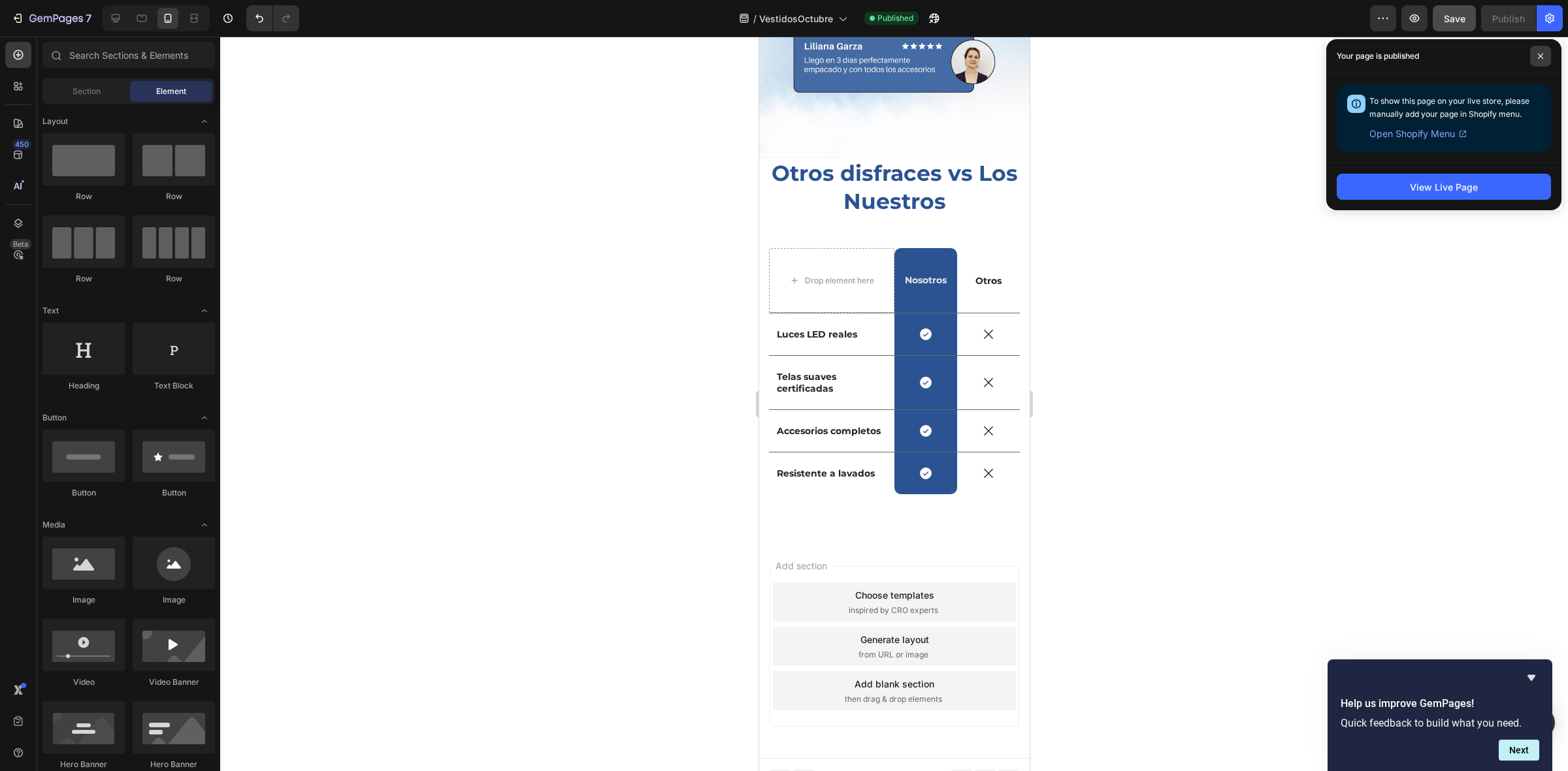
click at [1539, 53] on icon at bounding box center [1540, 56] width 6 height 6
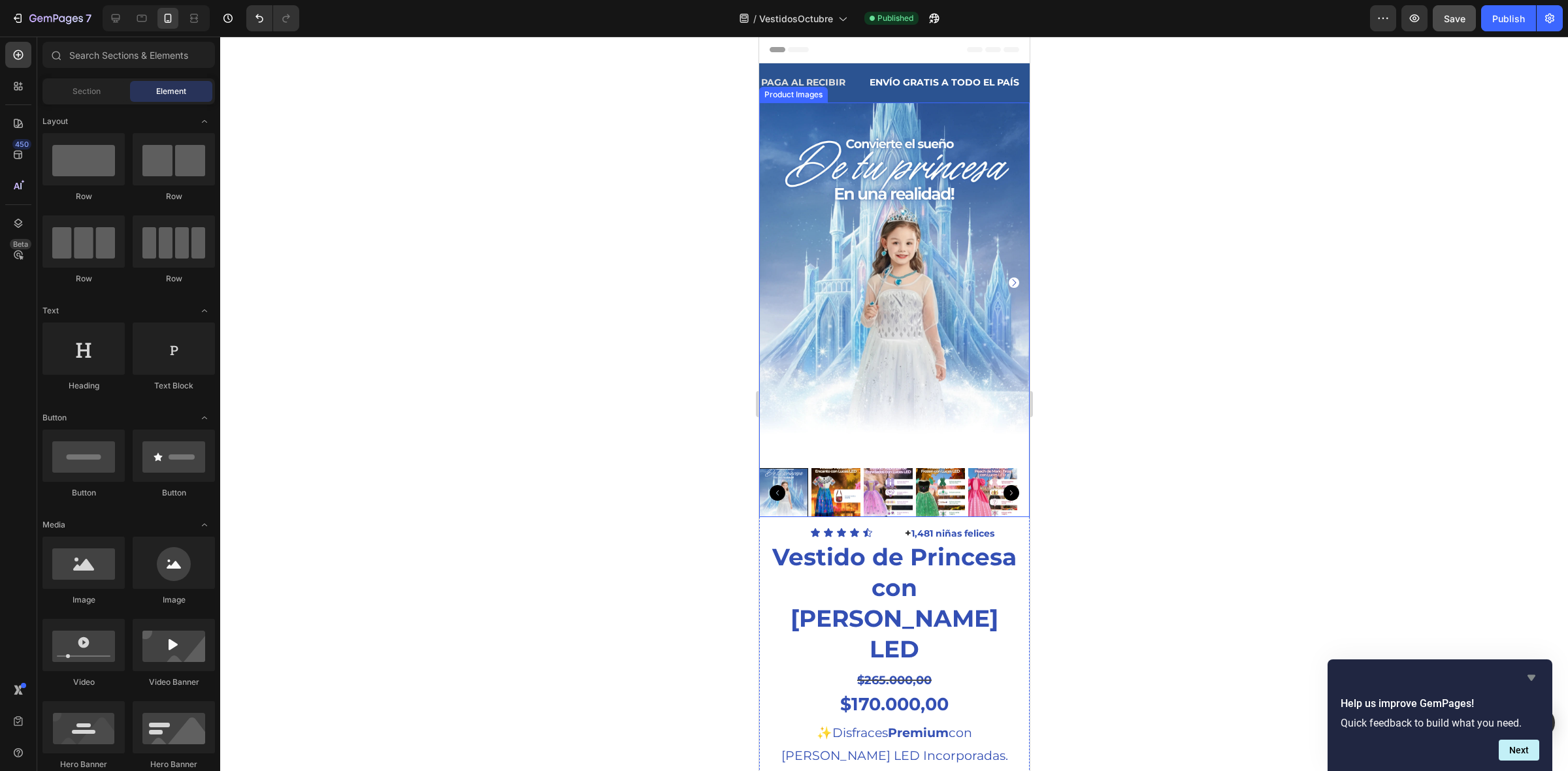
click at [1537, 679] on icon "Hide survey" at bounding box center [1531, 678] width 15 height 15
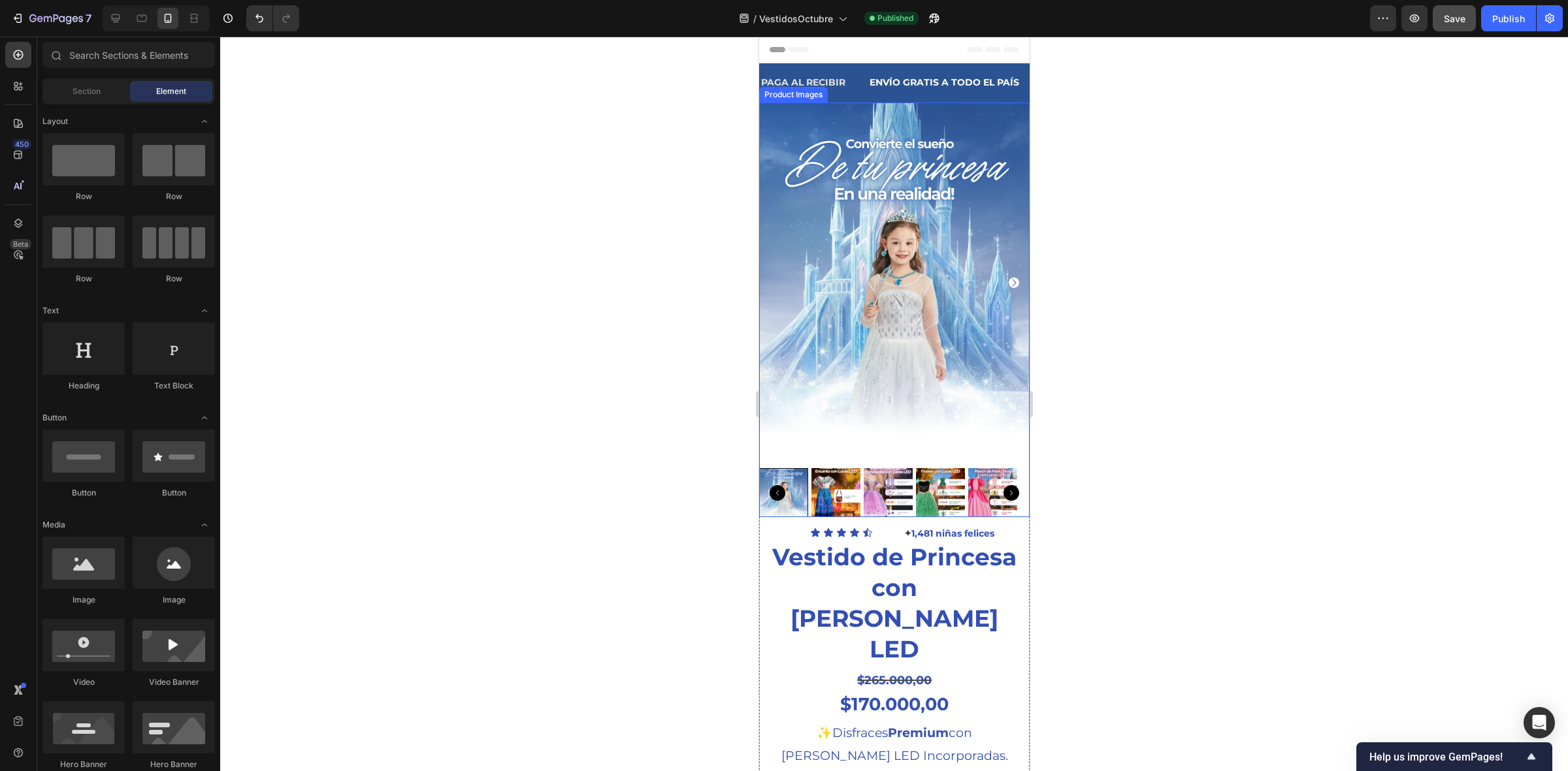
click at [1402, 510] on div at bounding box center [894, 404] width 1348 height 735
click at [70, 16] on icon "button" at bounding box center [57, 19] width 54 height 11
